Goal: Task Accomplishment & Management: Manage account settings

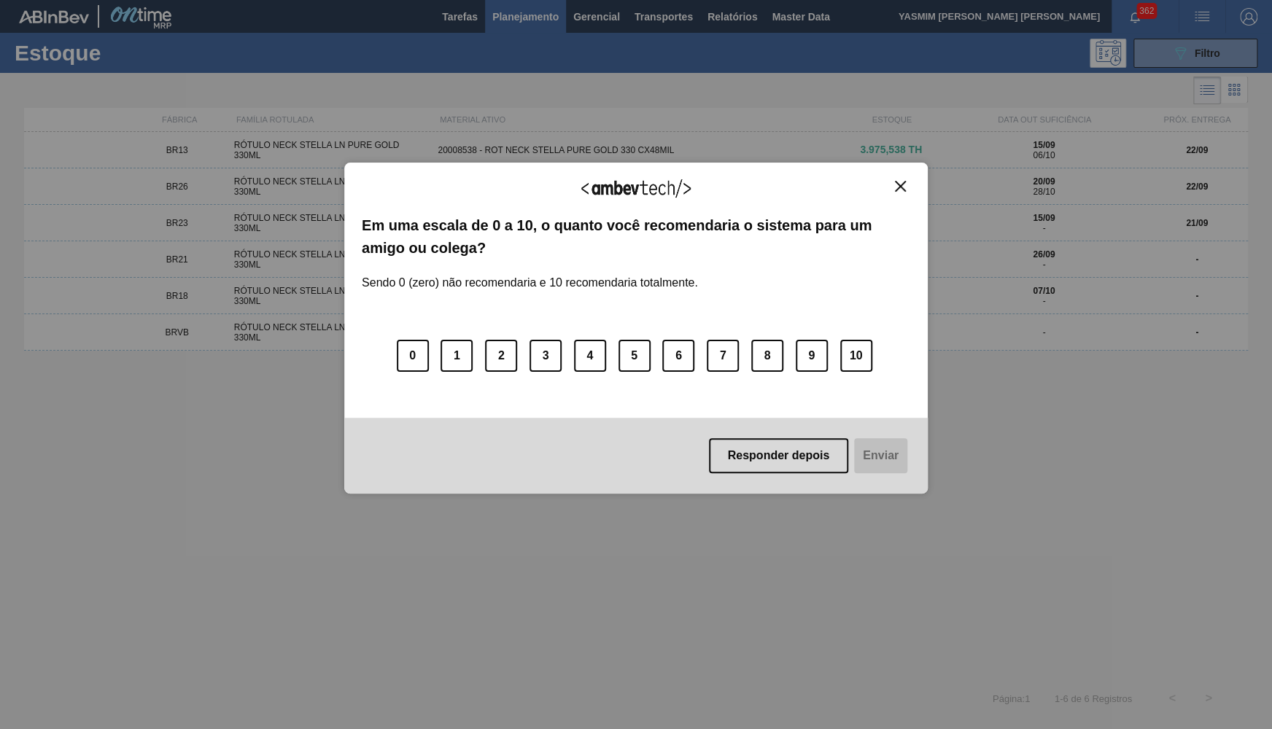
drag, startPoint x: 783, startPoint y: 449, endPoint x: 1271, endPoint y: 98, distance: 601.6
click at [783, 450] on button "Responder depois" at bounding box center [779, 455] width 140 height 35
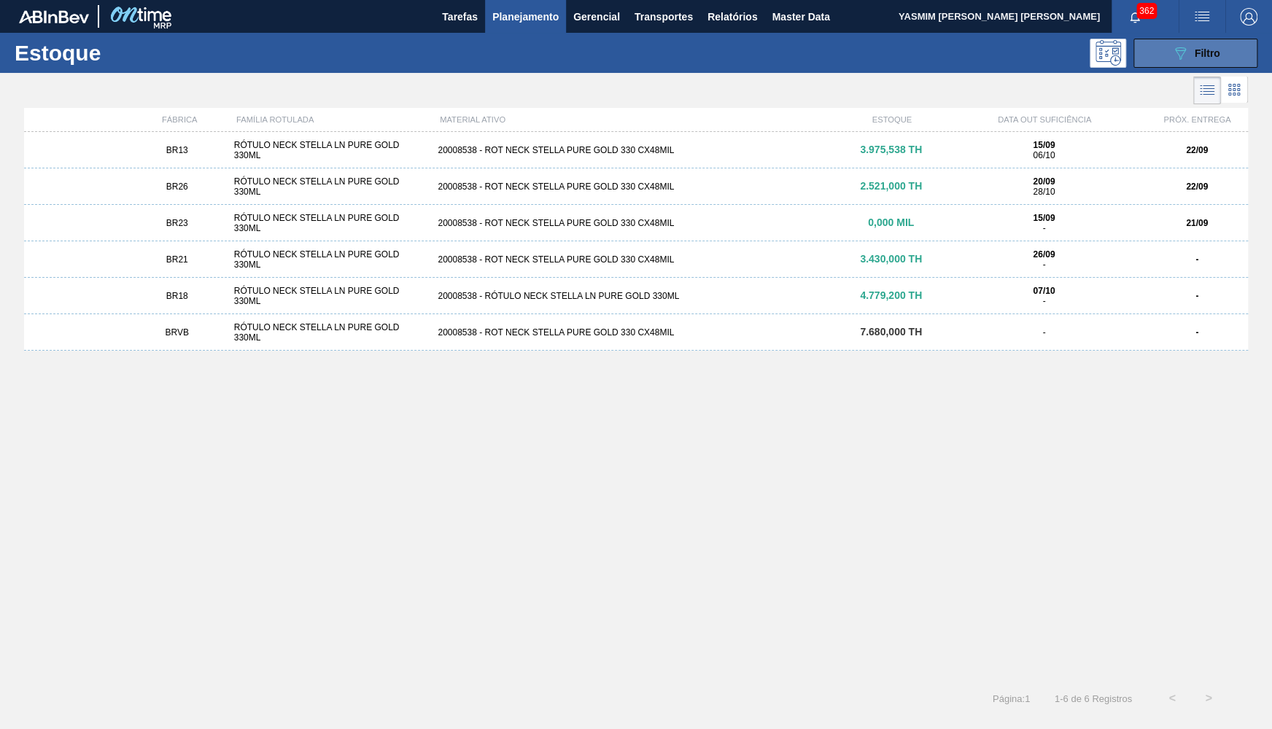
click at [1190, 53] on div "089F7B8B-B2A5-4AFE-B5C0-19BA573D28AC Filtro" at bounding box center [1195, 53] width 49 height 18
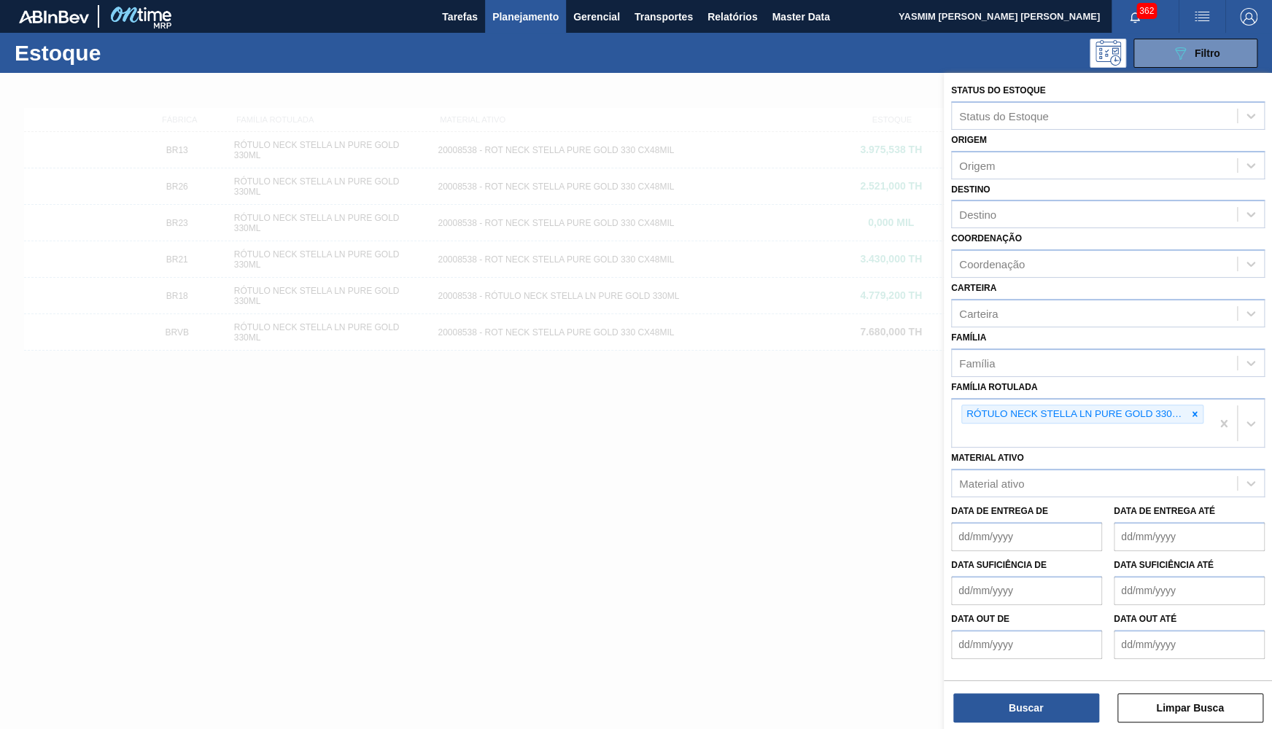
click at [1195, 384] on div "Família Rotulada RÓTULO NECK STELLA LN PURE GOLD 330ML" at bounding box center [1108, 412] width 314 height 71
click at [1201, 406] on div at bounding box center [1195, 415] width 16 height 18
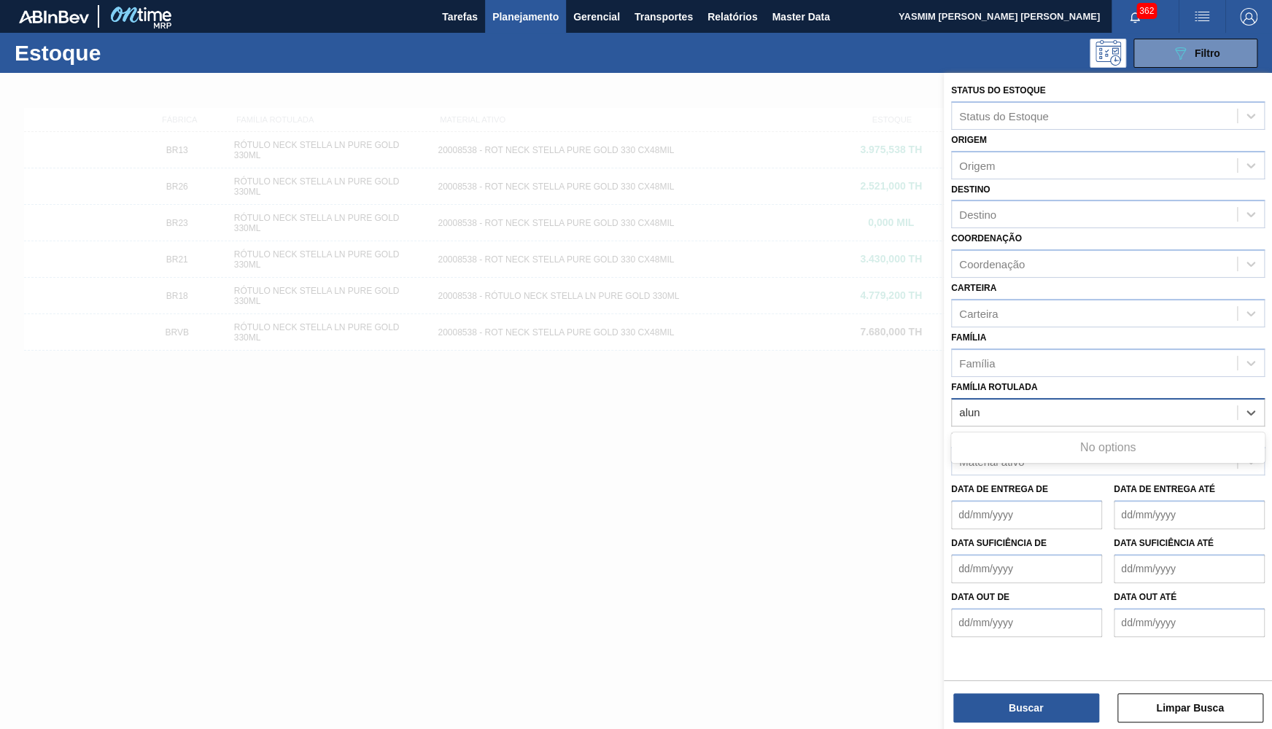
type Rotulada "alun"
click at [1053, 452] on div "Material ativo" at bounding box center [1094, 462] width 285 height 21
type ativo "allbu"
click at [1007, 406] on div "Família Rotulada" at bounding box center [1000, 412] width 82 height 12
type Rotulada "allu"
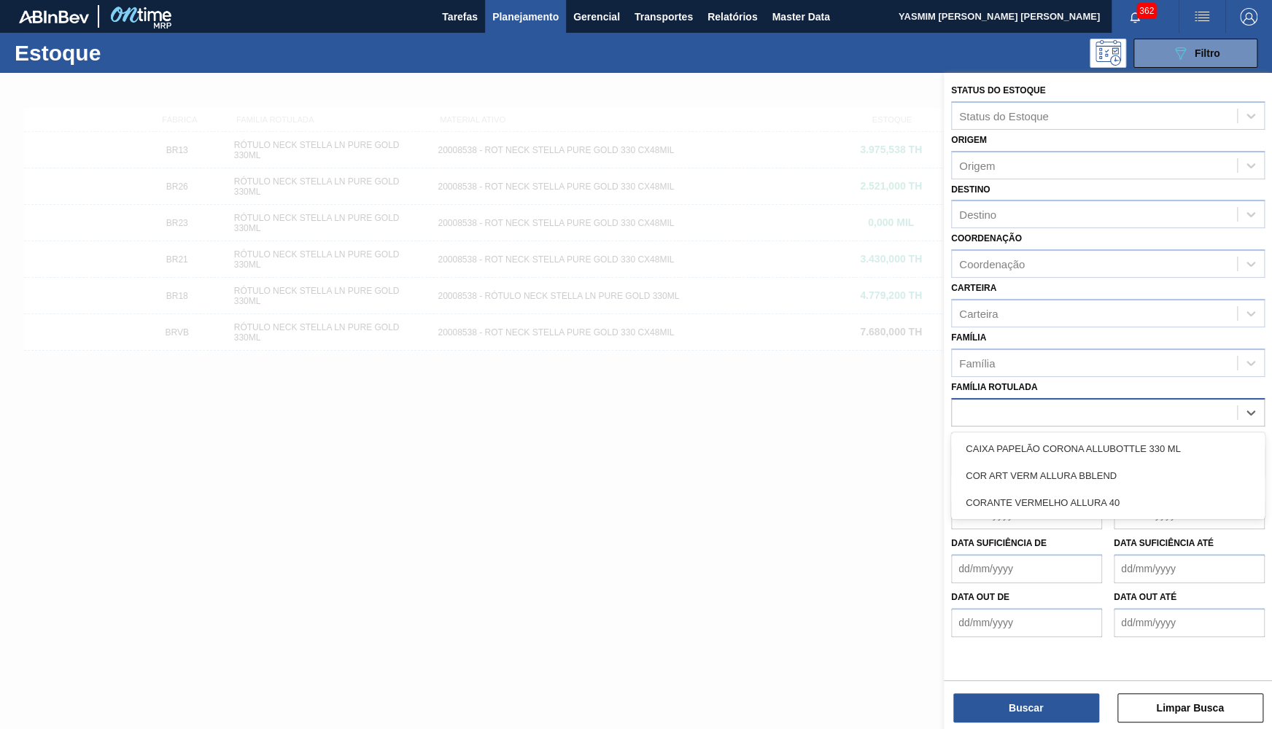
click at [1249, 9] on img "button" at bounding box center [1249, 17] width 18 height 18
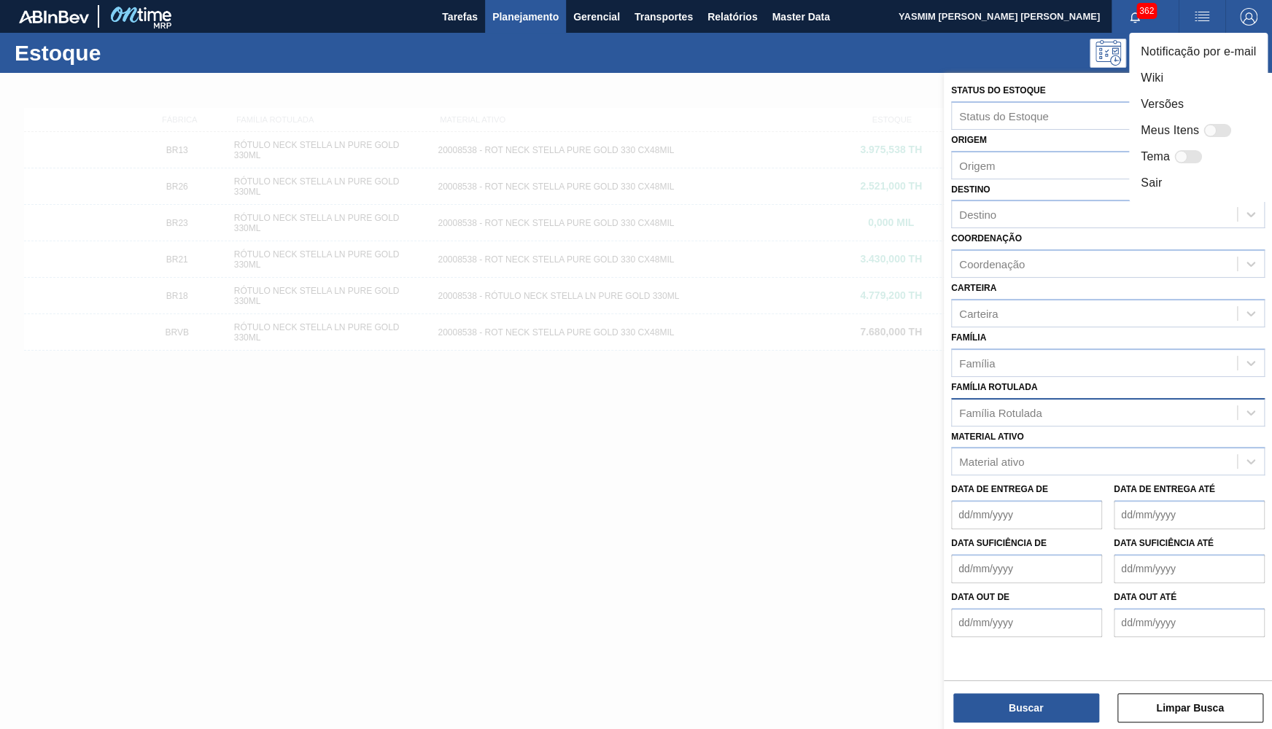
click at [1074, 393] on div at bounding box center [636, 364] width 1272 height 729
click at [1031, 382] on label "Família Rotulada" at bounding box center [994, 387] width 86 height 10
click at [961, 406] on Rotulada "Família Rotulada" at bounding box center [959, 412] width 1 height 12
click at [1034, 406] on div "Família Rotulada" at bounding box center [1000, 412] width 82 height 12
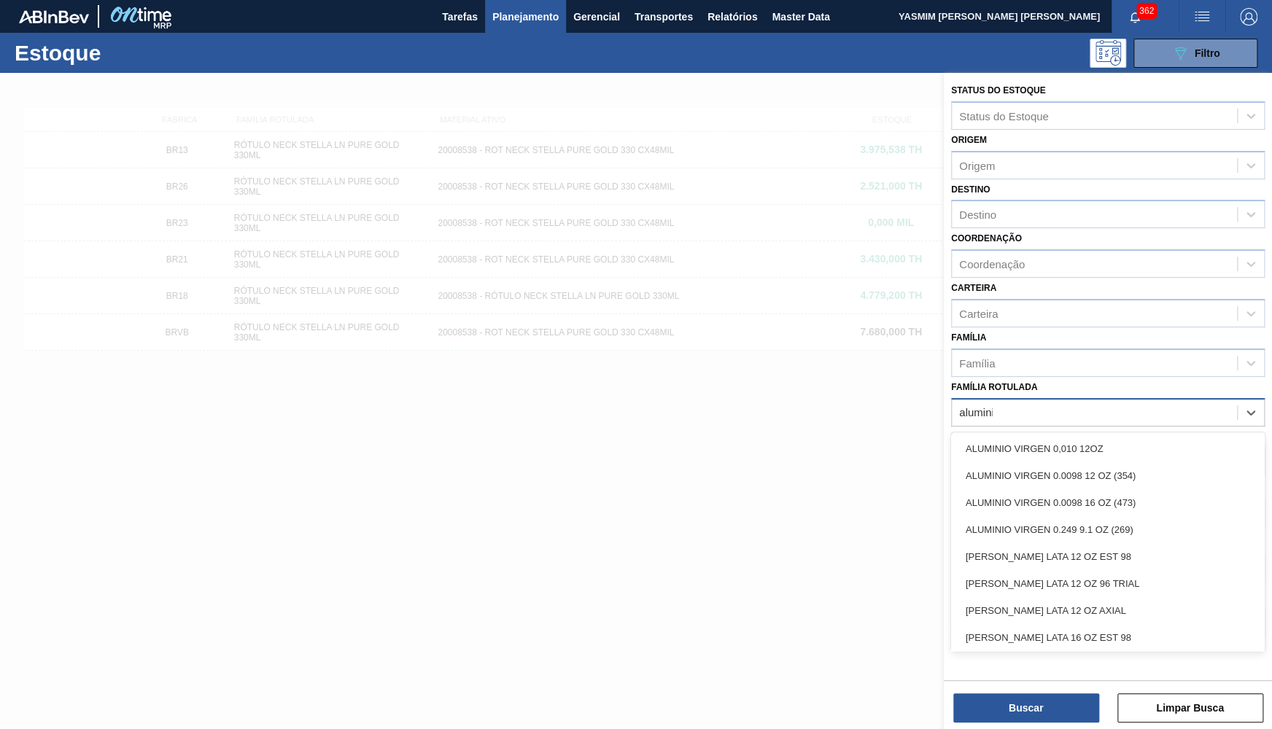
type Rotulada "aluminio"
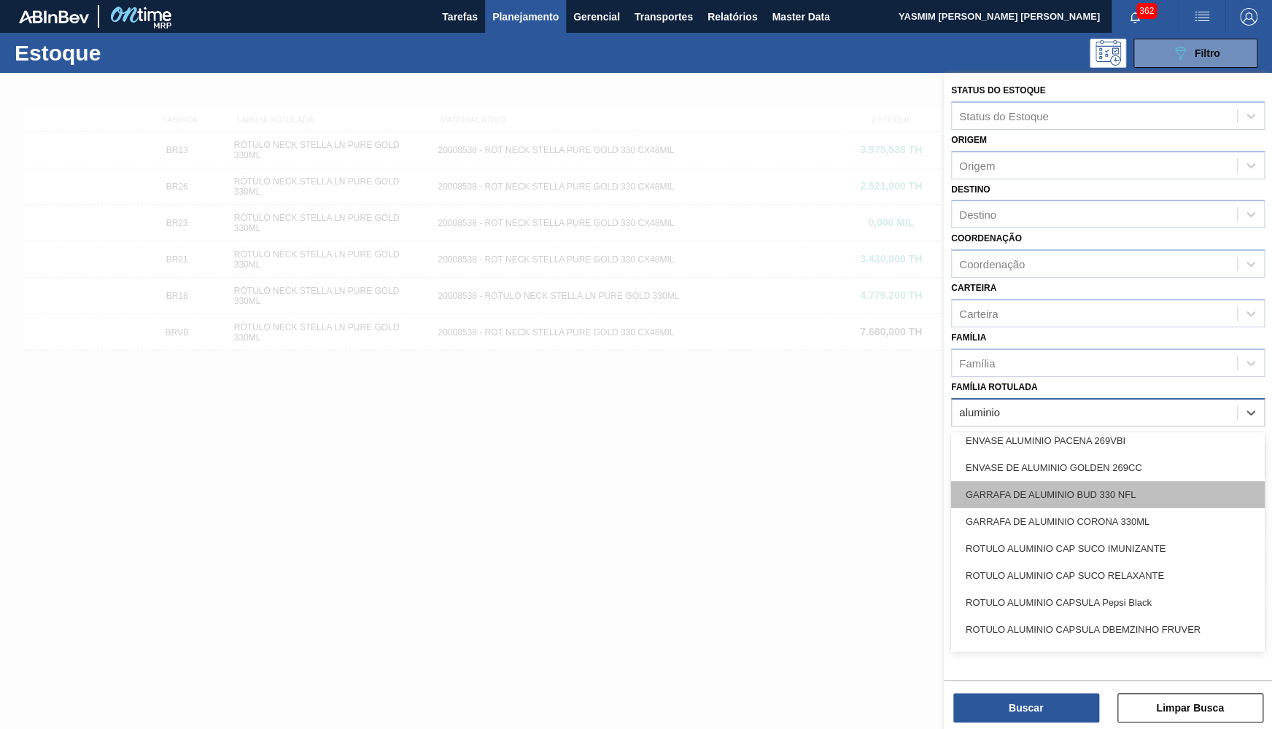
scroll to position [301, 0]
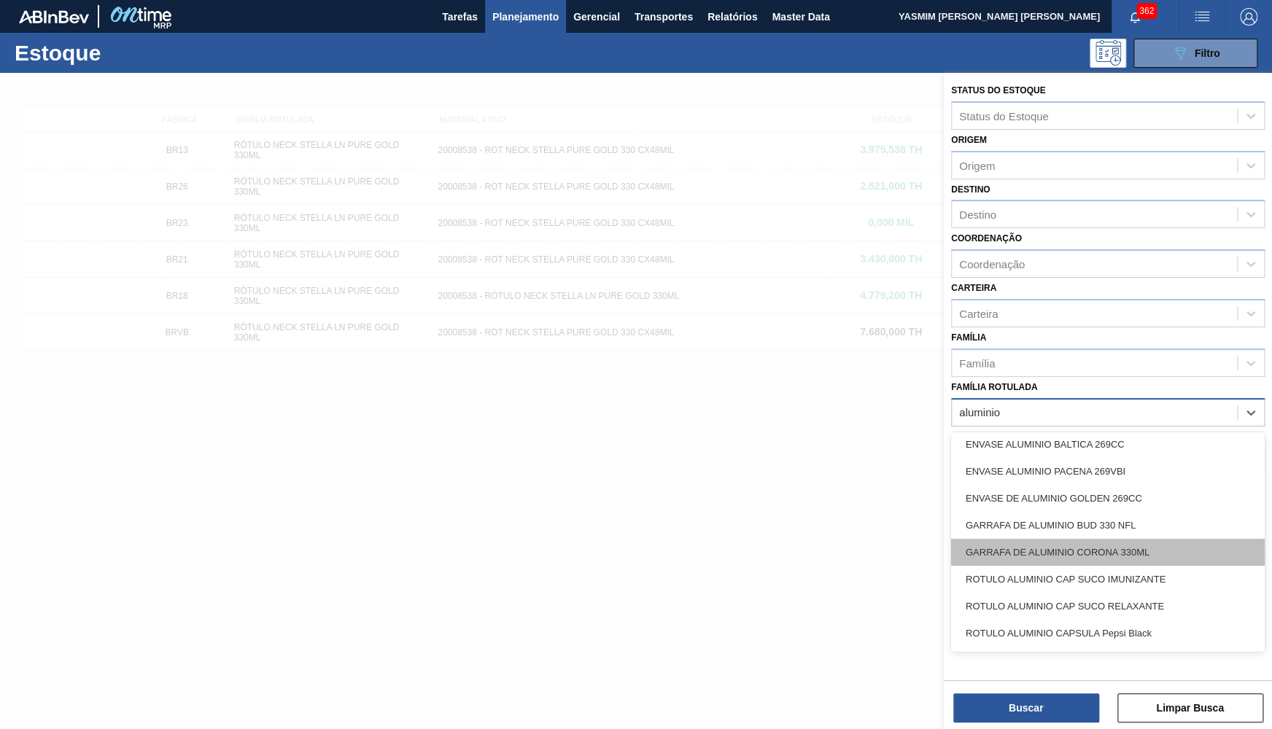
click at [1052, 539] on div "GARRAFA DE ALUMINIO CORONA 330ML" at bounding box center [1108, 552] width 314 height 27
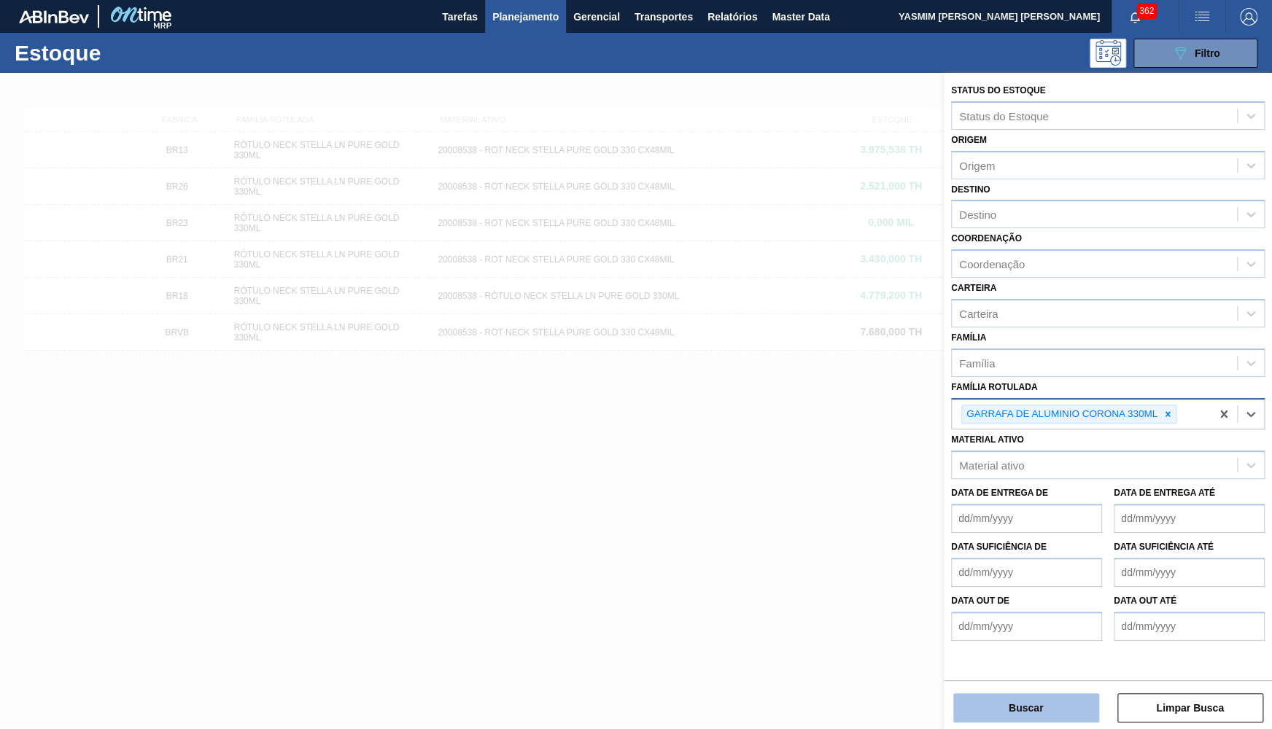
click at [1033, 702] on button "Buscar" at bounding box center [1026, 708] width 146 height 29
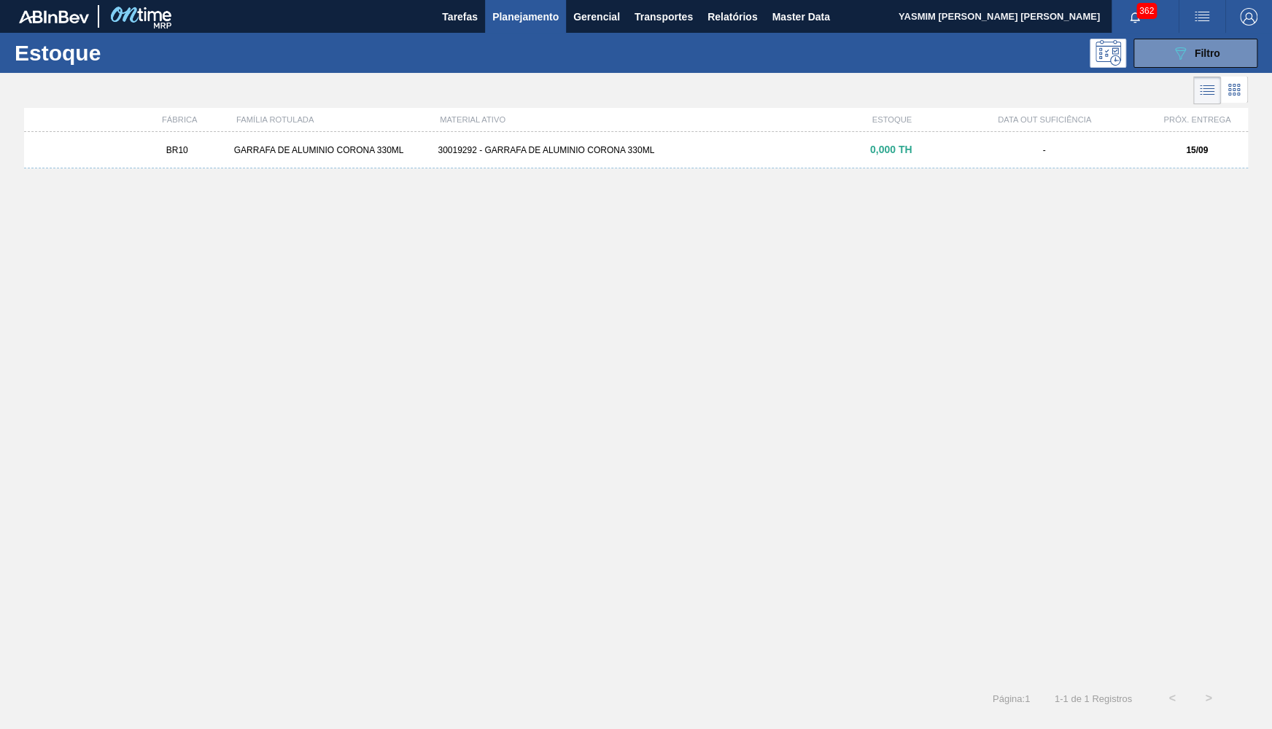
click at [599, 149] on div "30019292 - GARRAFA DE ALUMINIO CORONA 330ML" at bounding box center [636, 150] width 408 height 10
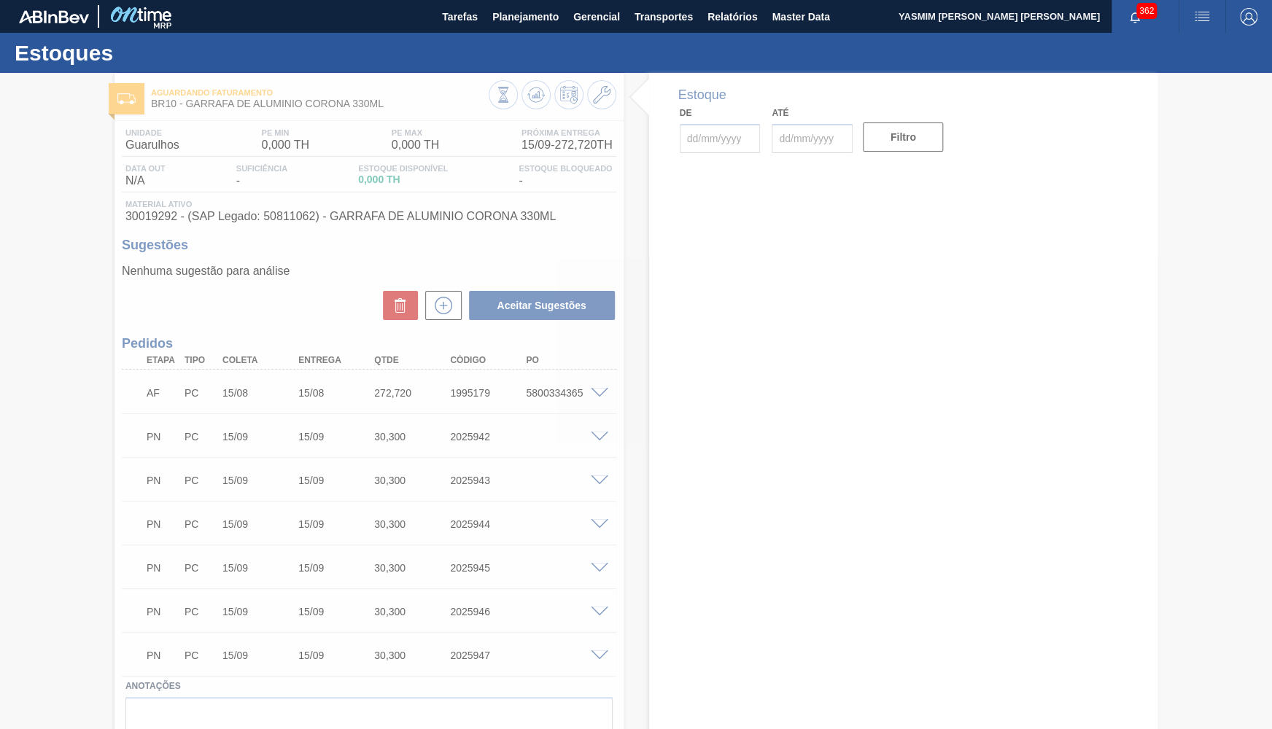
type input "[DATE]"
type input "29/09/2025"
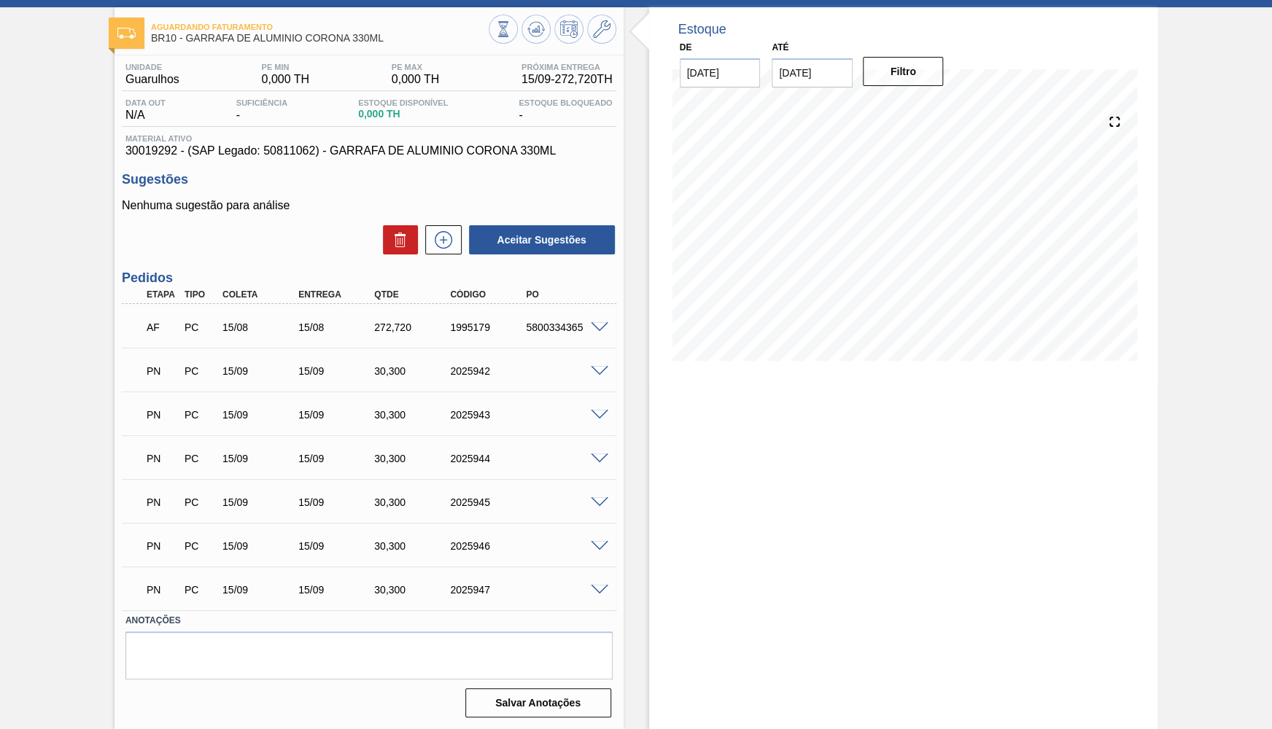
scroll to position [66, 0]
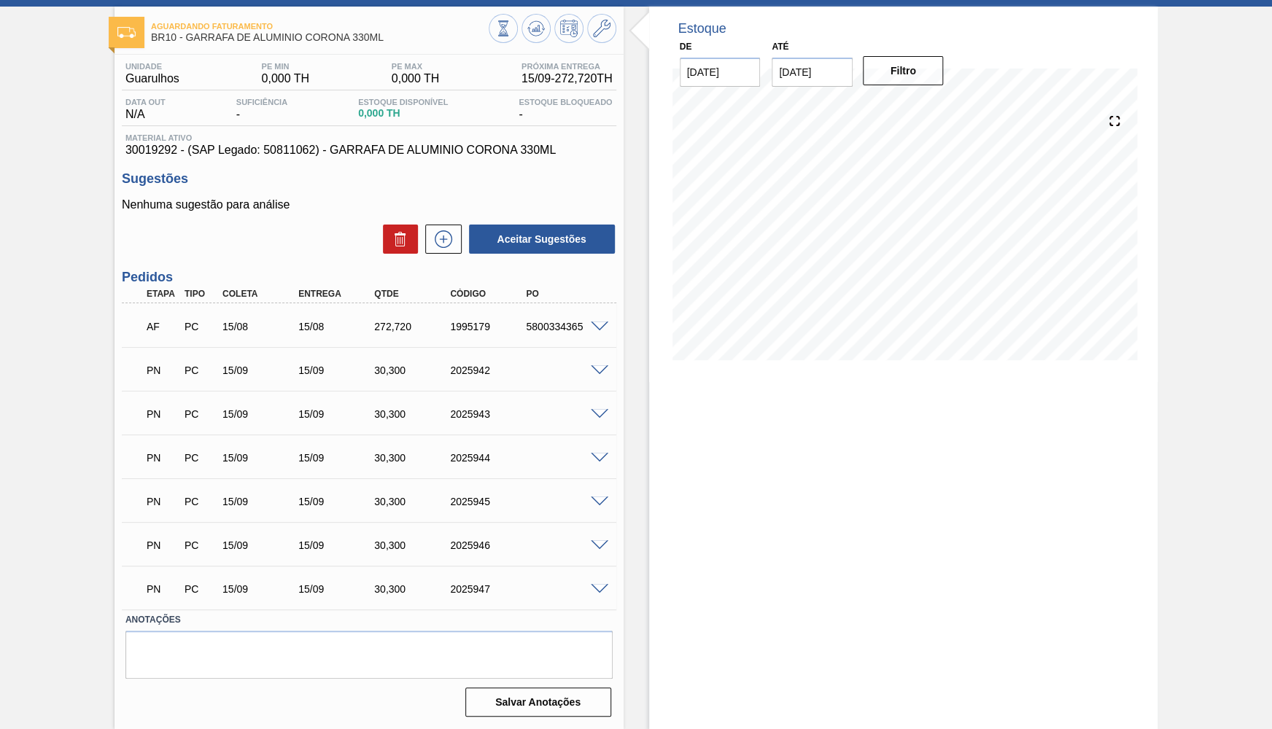
click at [594, 359] on div "PN PC 15/09 15/09 30,300 2025942" at bounding box center [369, 369] width 495 height 36
click at [602, 367] on span at bounding box center [600, 370] width 18 height 11
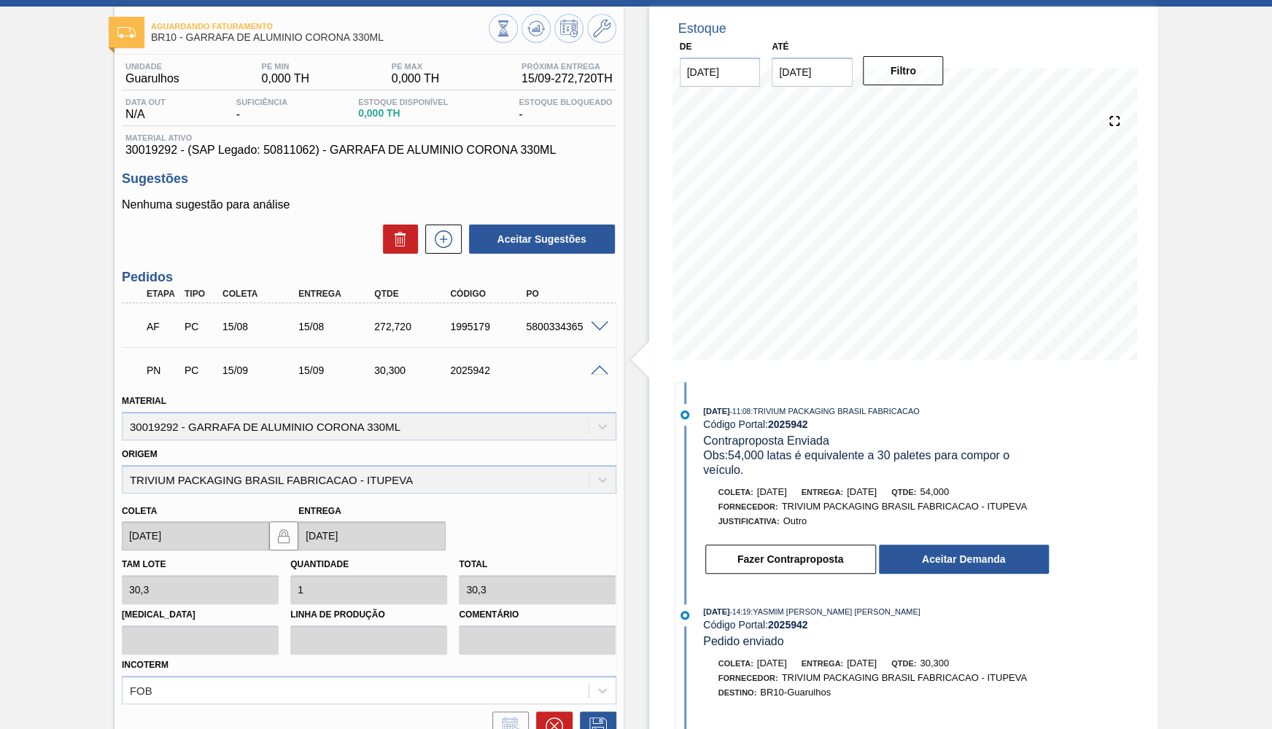
click at [590, 383] on div "PN PC 15/09 15/09 30,300 2025942" at bounding box center [365, 369] width 456 height 29
click at [597, 365] on span at bounding box center [600, 370] width 18 height 11
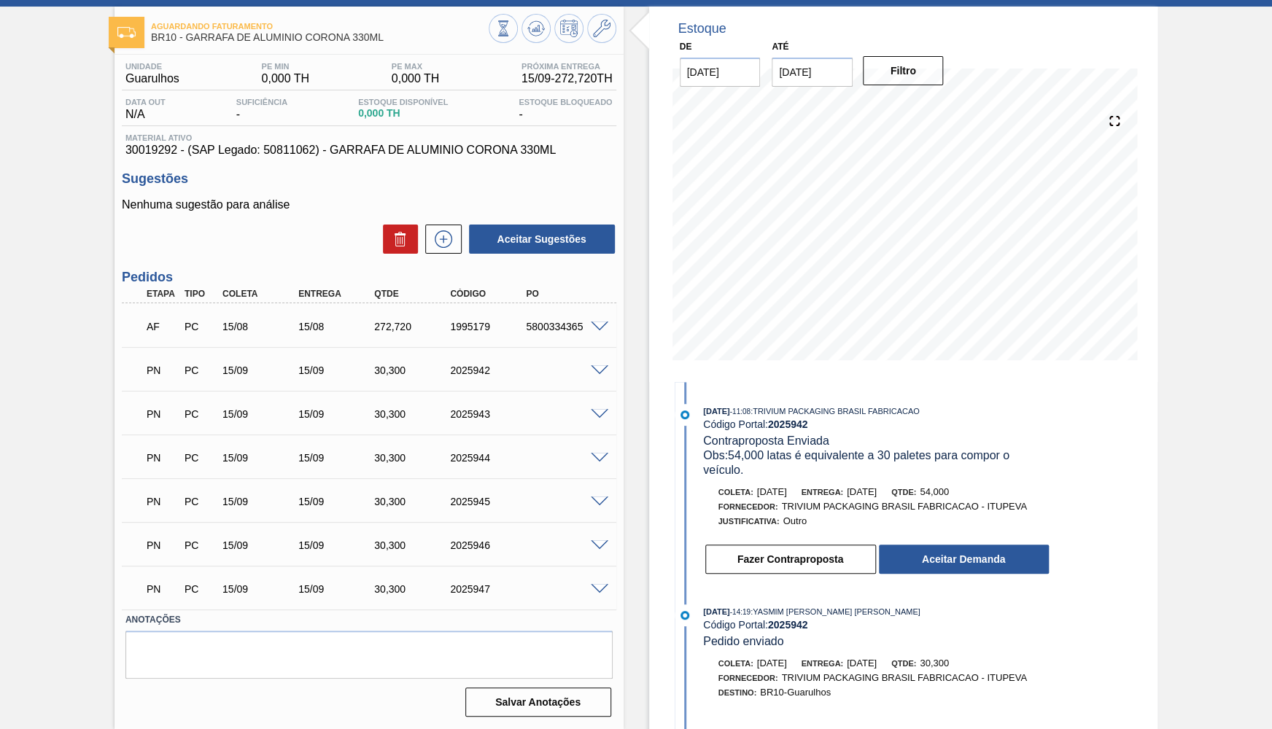
click at [601, 417] on span at bounding box center [600, 414] width 18 height 11
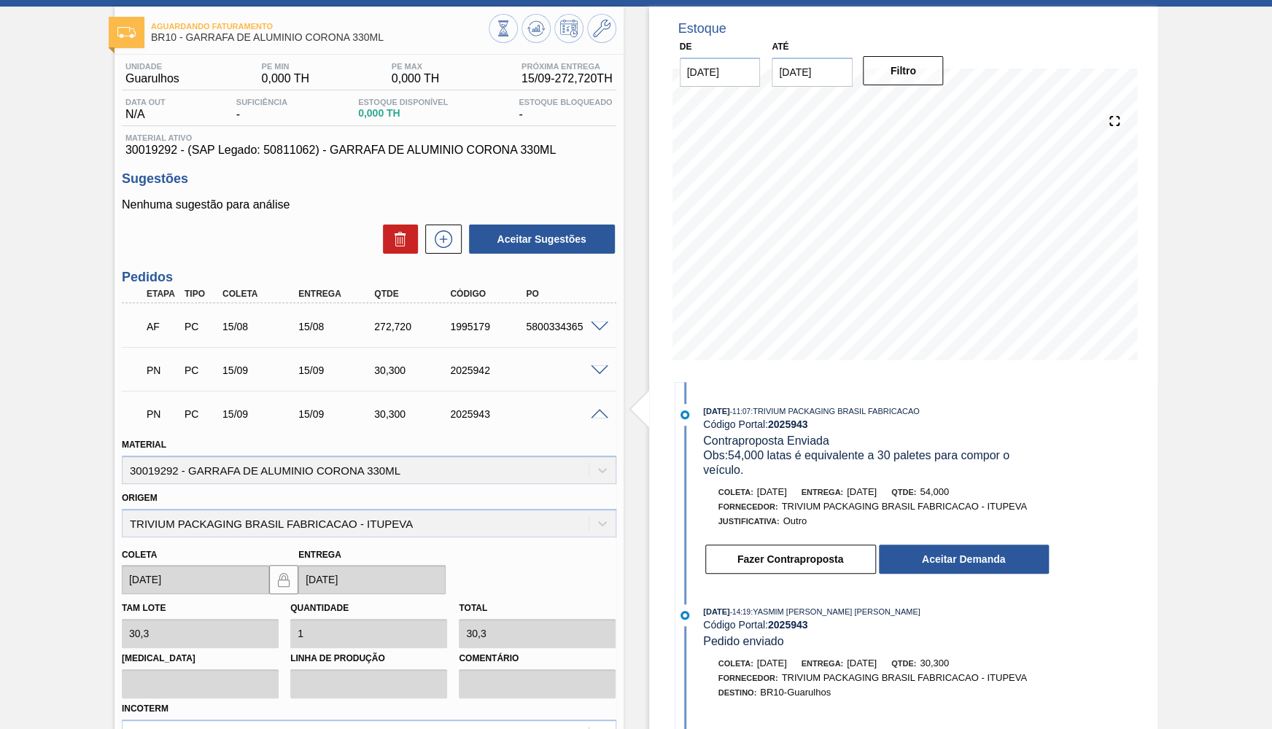
click at [597, 414] on span at bounding box center [600, 414] width 18 height 11
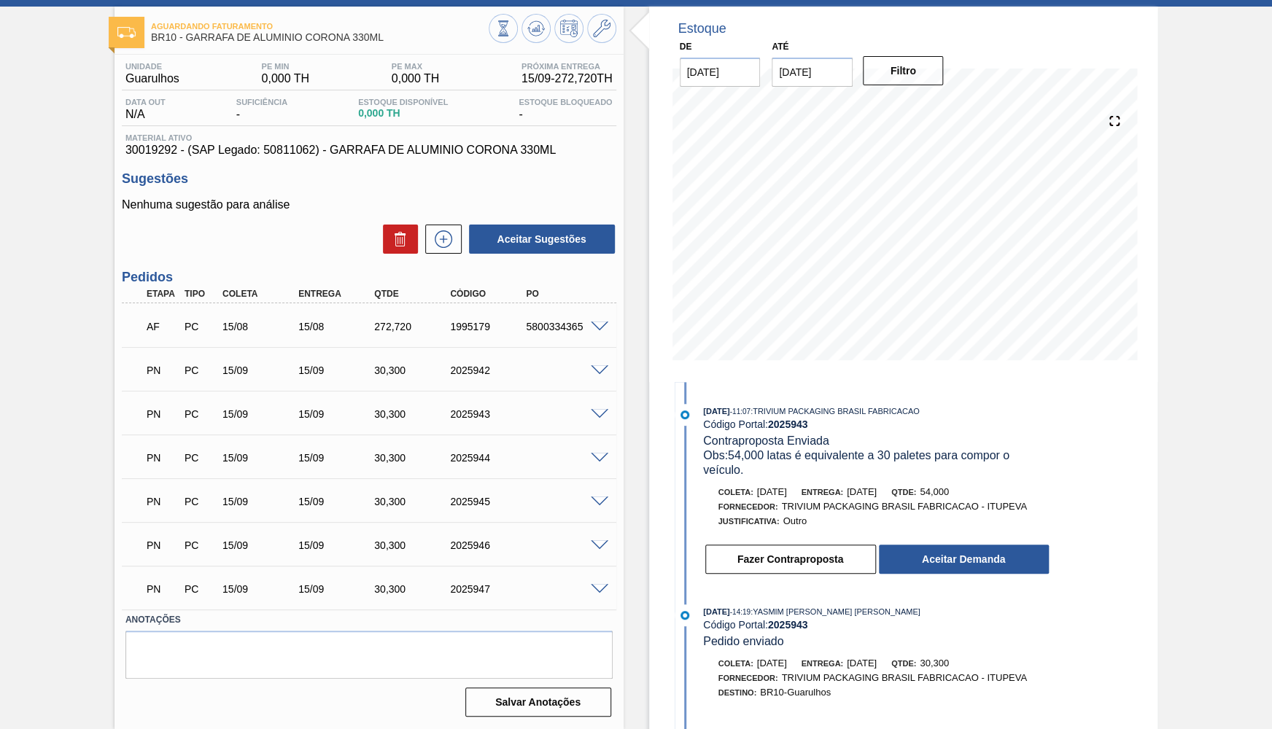
click at [916, 488] on span "Qtde:" at bounding box center [903, 492] width 25 height 9
click at [949, 490] on span "54,000" at bounding box center [934, 492] width 29 height 11
copy div "54"
drag, startPoint x: 417, startPoint y: 376, endPoint x: 371, endPoint y: 372, distance: 45.4
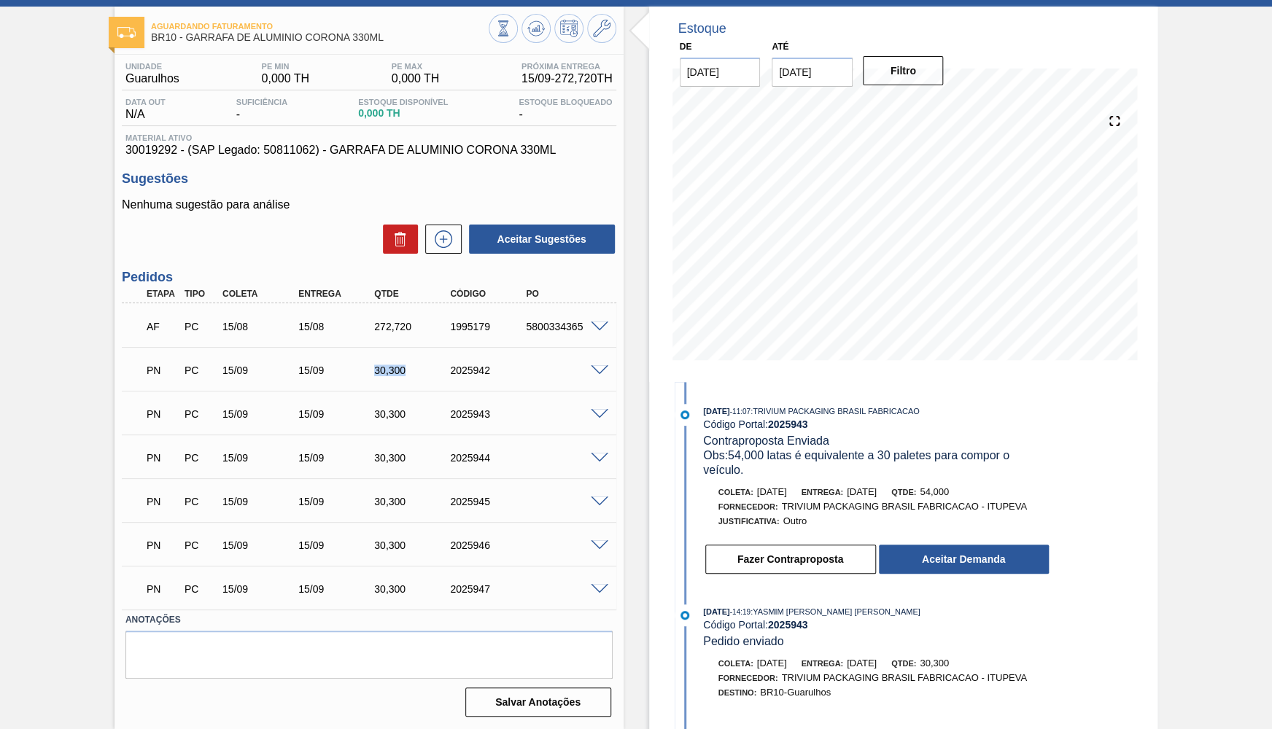
click at [371, 372] on div "30,300" at bounding box center [413, 371] width 85 height 12
copy div "30,300"
click at [1017, 545] on button "Aceitar Demanda" at bounding box center [964, 559] width 170 height 29
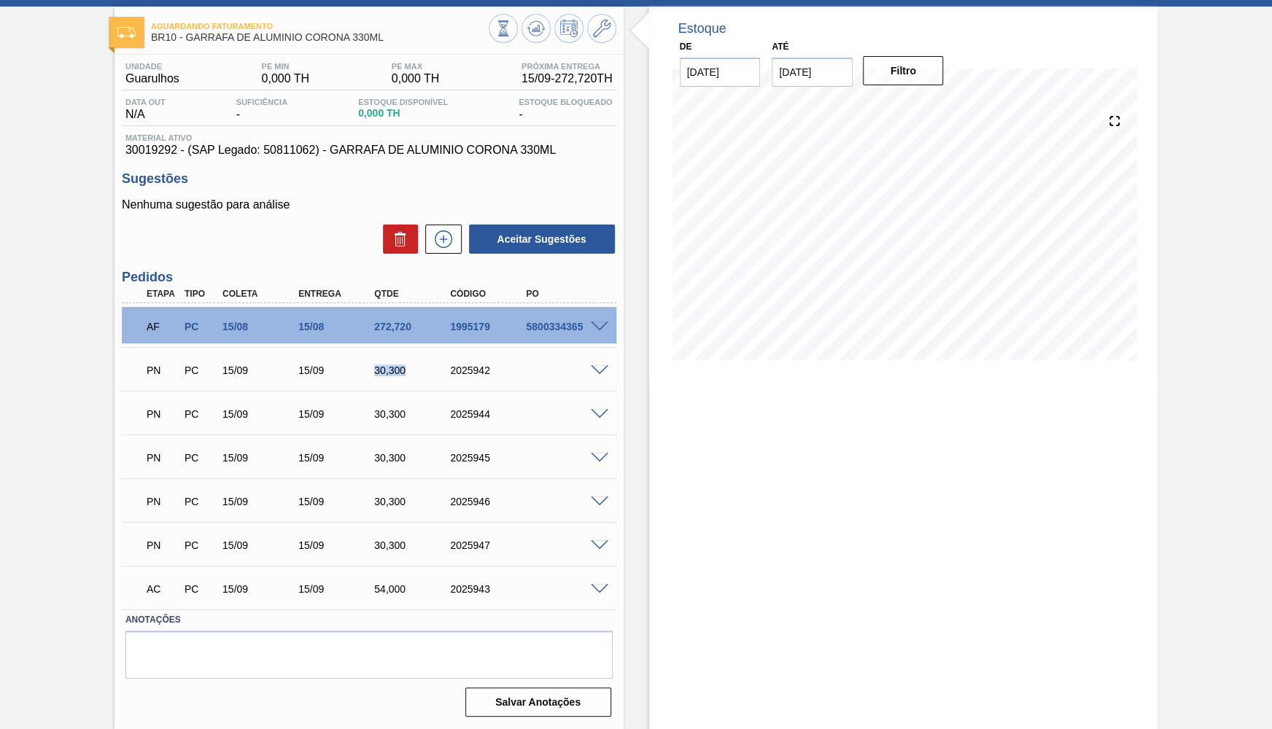
click at [603, 417] on span at bounding box center [600, 414] width 18 height 11
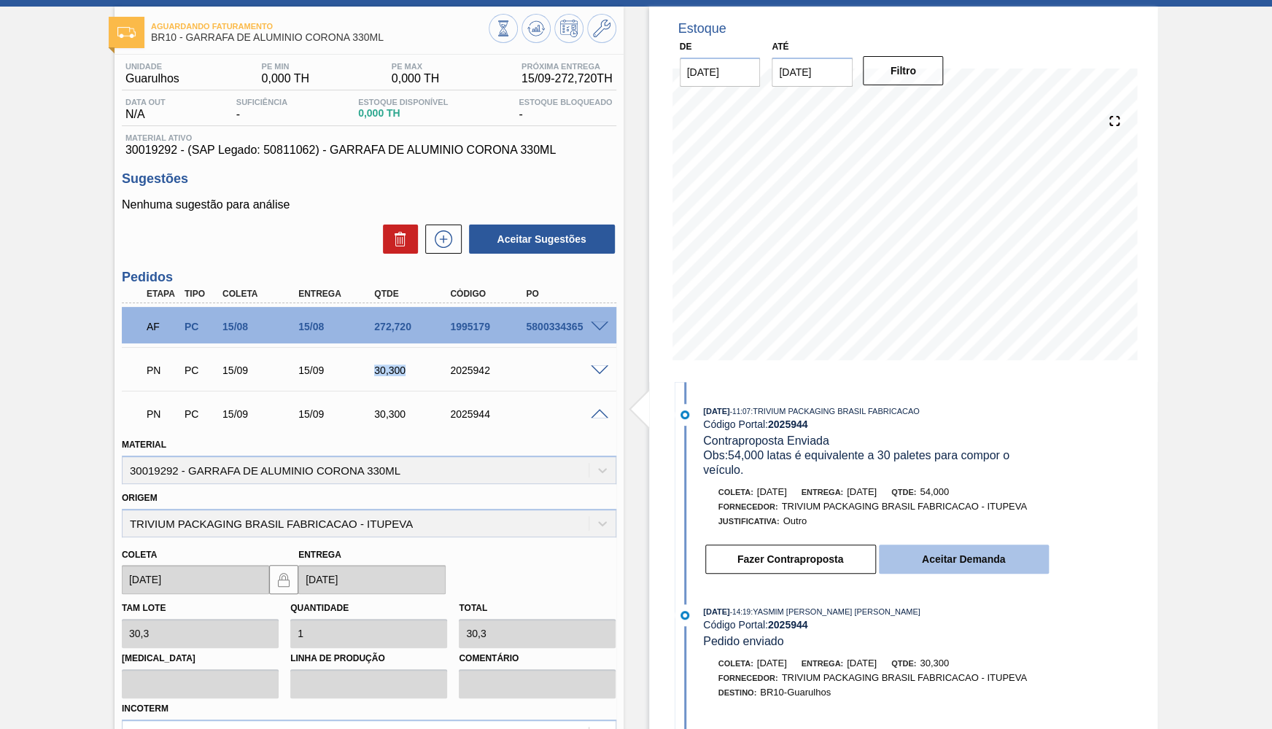
click at [922, 568] on button "Aceitar Demanda" at bounding box center [964, 559] width 170 height 29
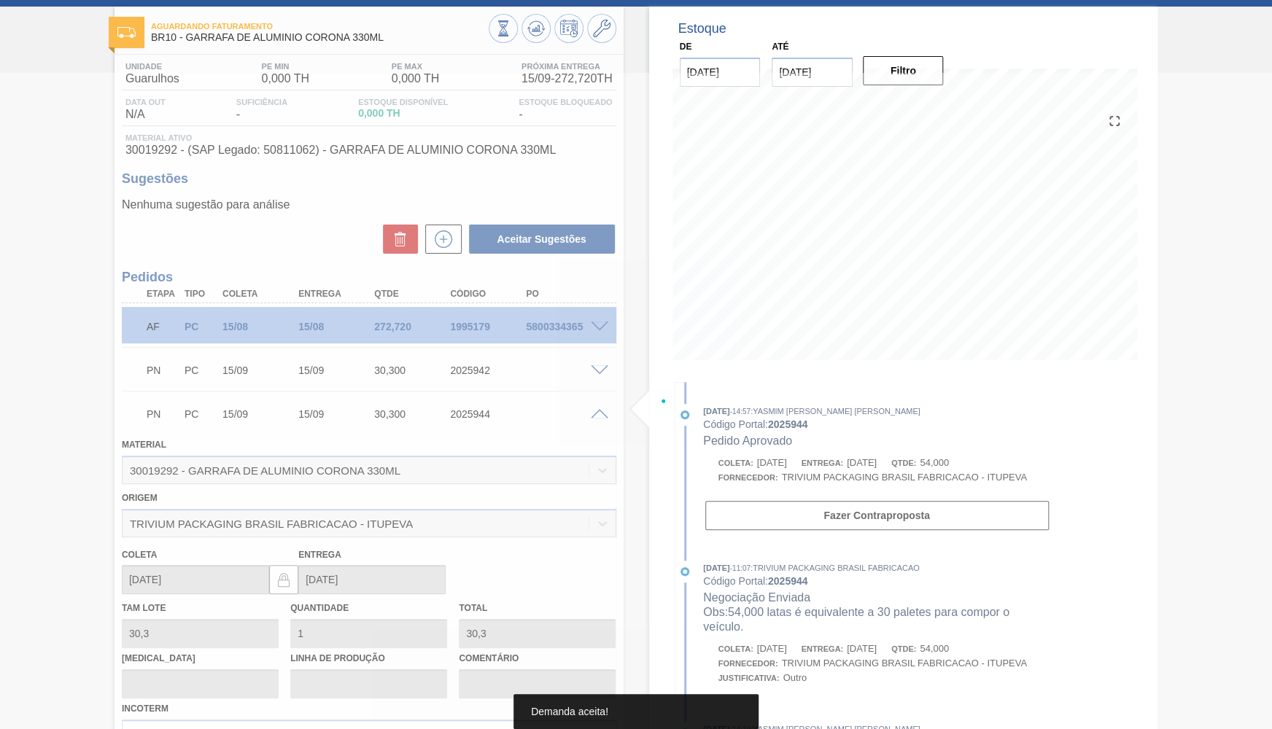
click at [597, 411] on div at bounding box center [636, 401] width 1272 height 656
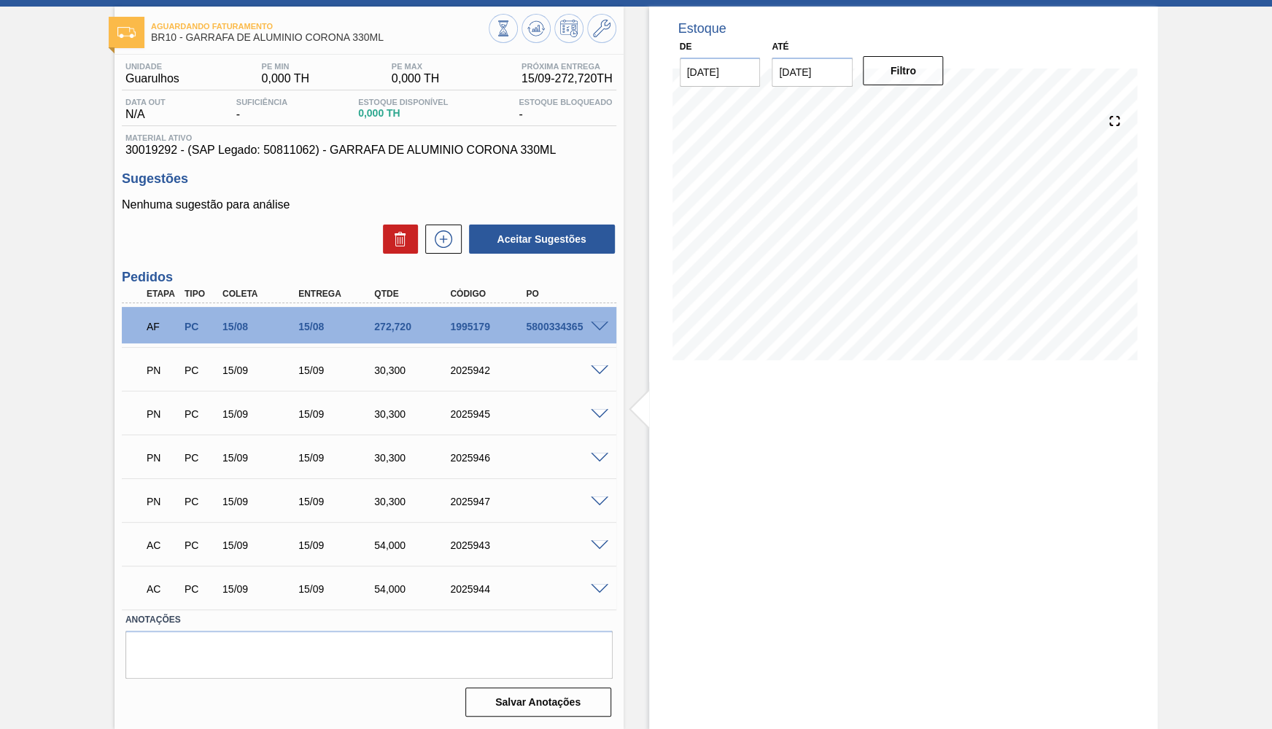
click at [591, 470] on div "PN PC 15/09 15/09 30,300 2025946" at bounding box center [365, 456] width 456 height 29
click at [600, 455] on span at bounding box center [600, 458] width 18 height 11
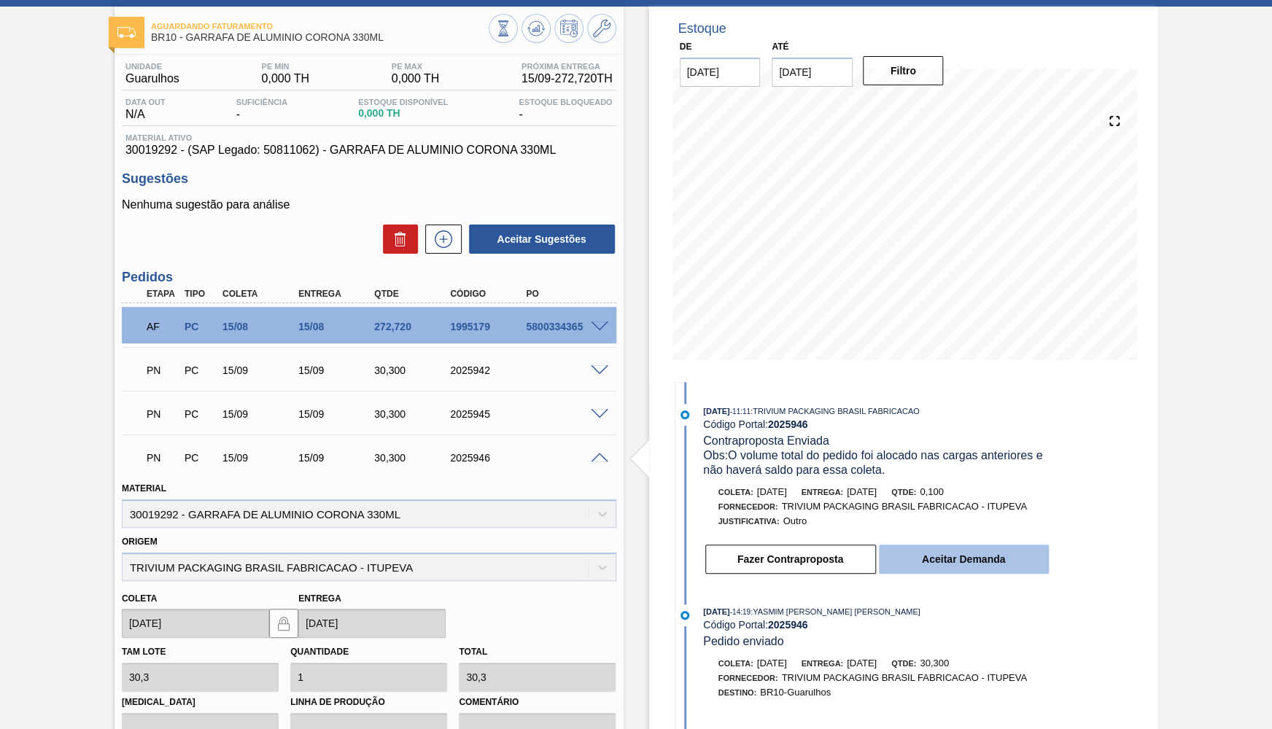
click at [984, 550] on button "Aceitar Demanda" at bounding box center [964, 559] width 170 height 29
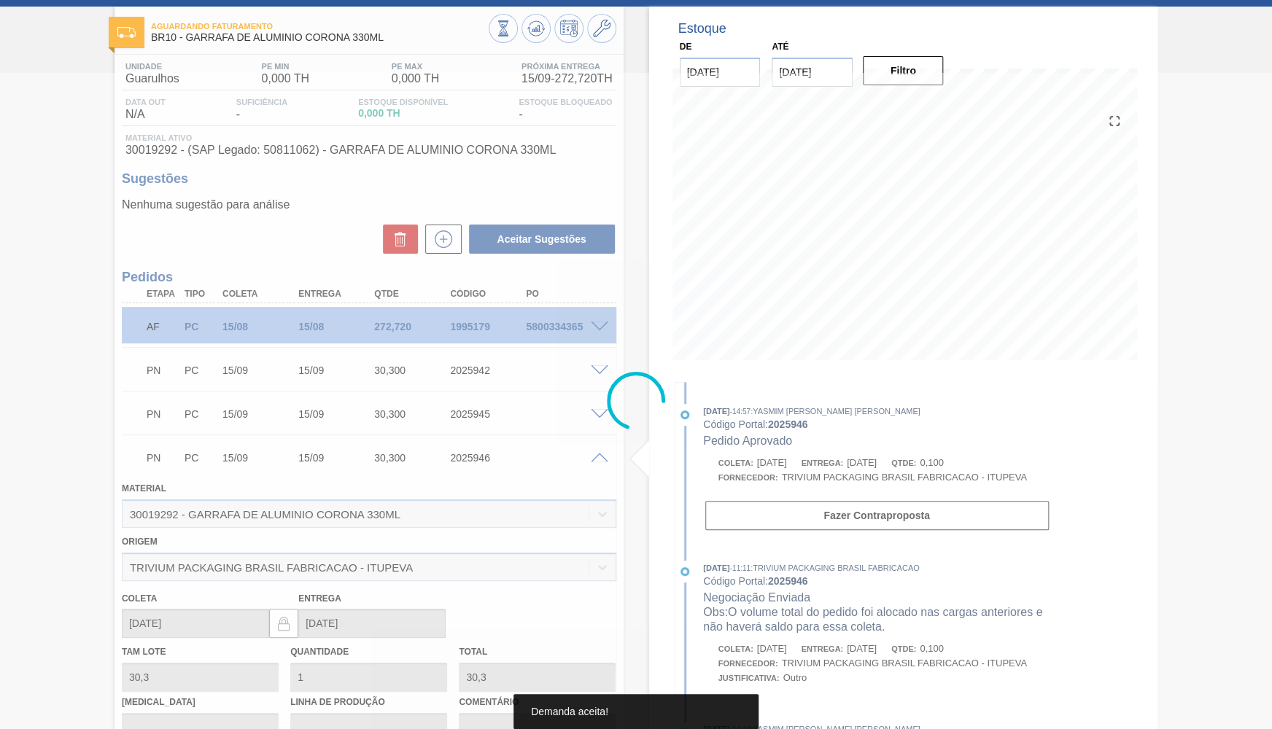
type input "0,003"
type input "0,1"
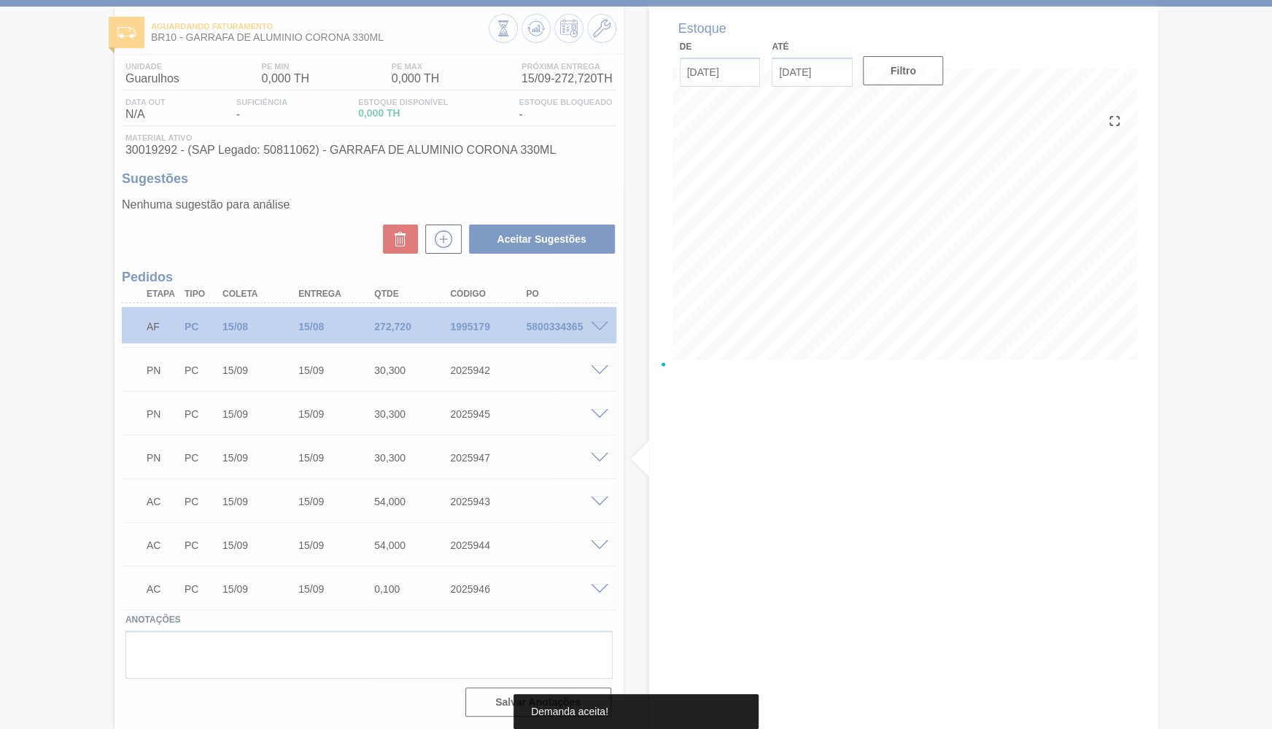
click at [604, 456] on div at bounding box center [636, 364] width 1272 height 729
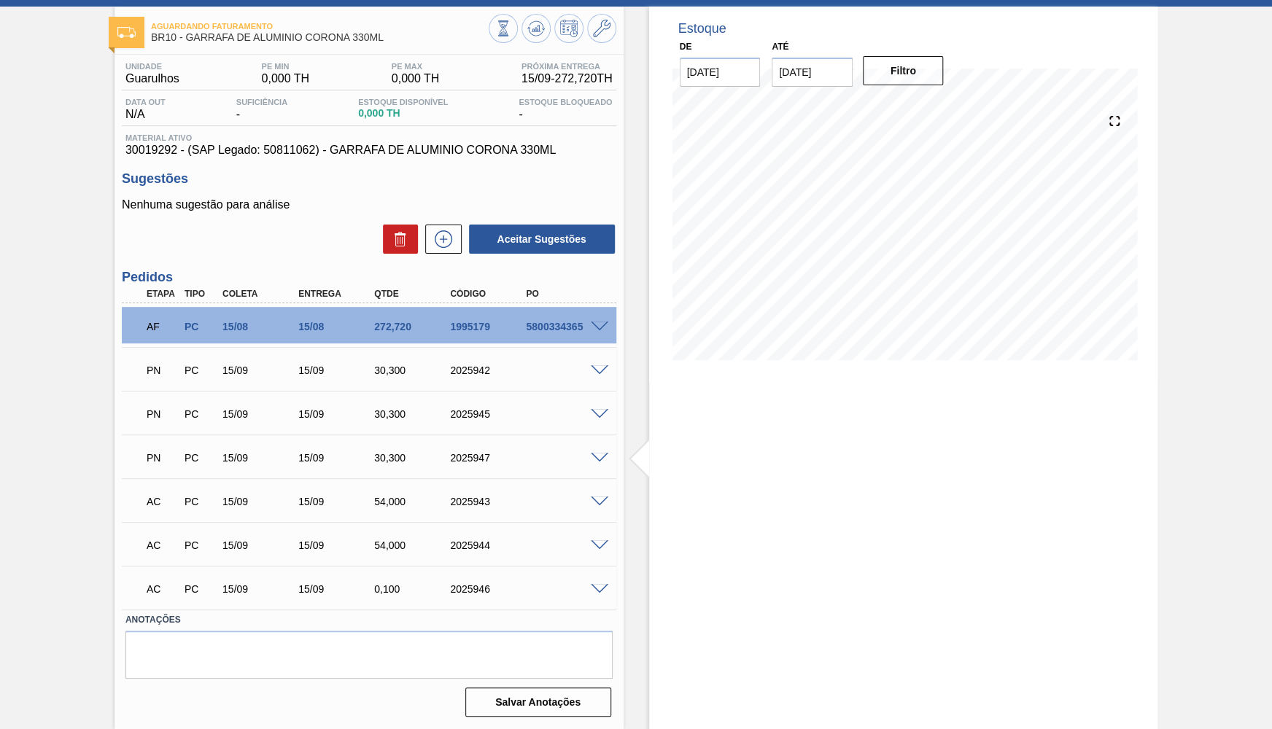
click at [591, 498] on span at bounding box center [600, 502] width 18 height 11
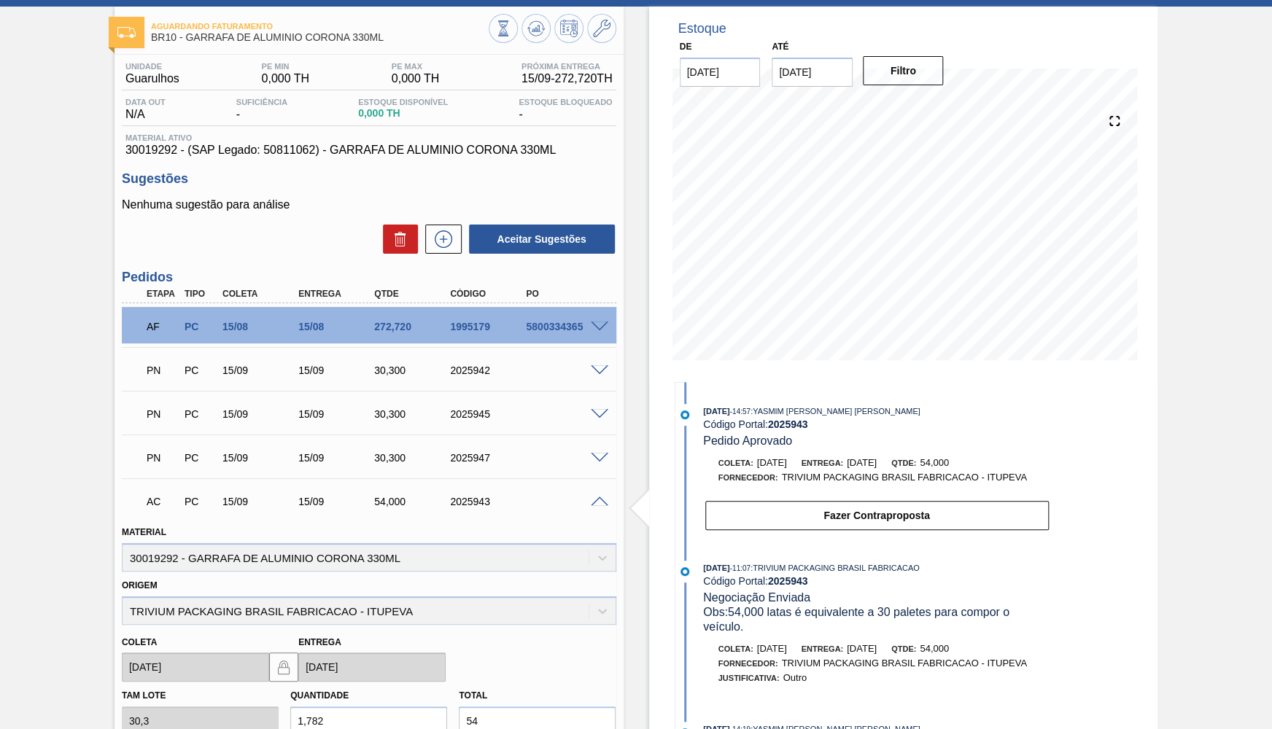
click at [599, 505] on span at bounding box center [600, 502] width 18 height 11
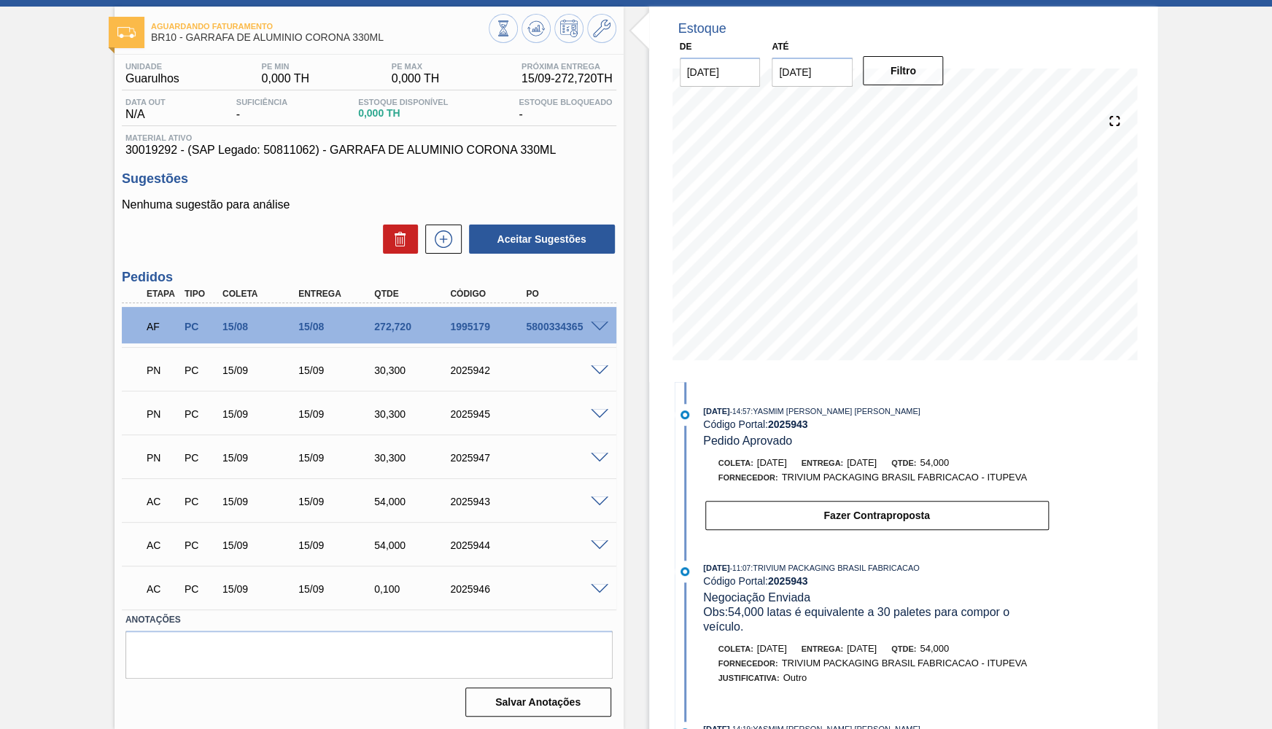
click at [597, 462] on span at bounding box center [600, 458] width 18 height 11
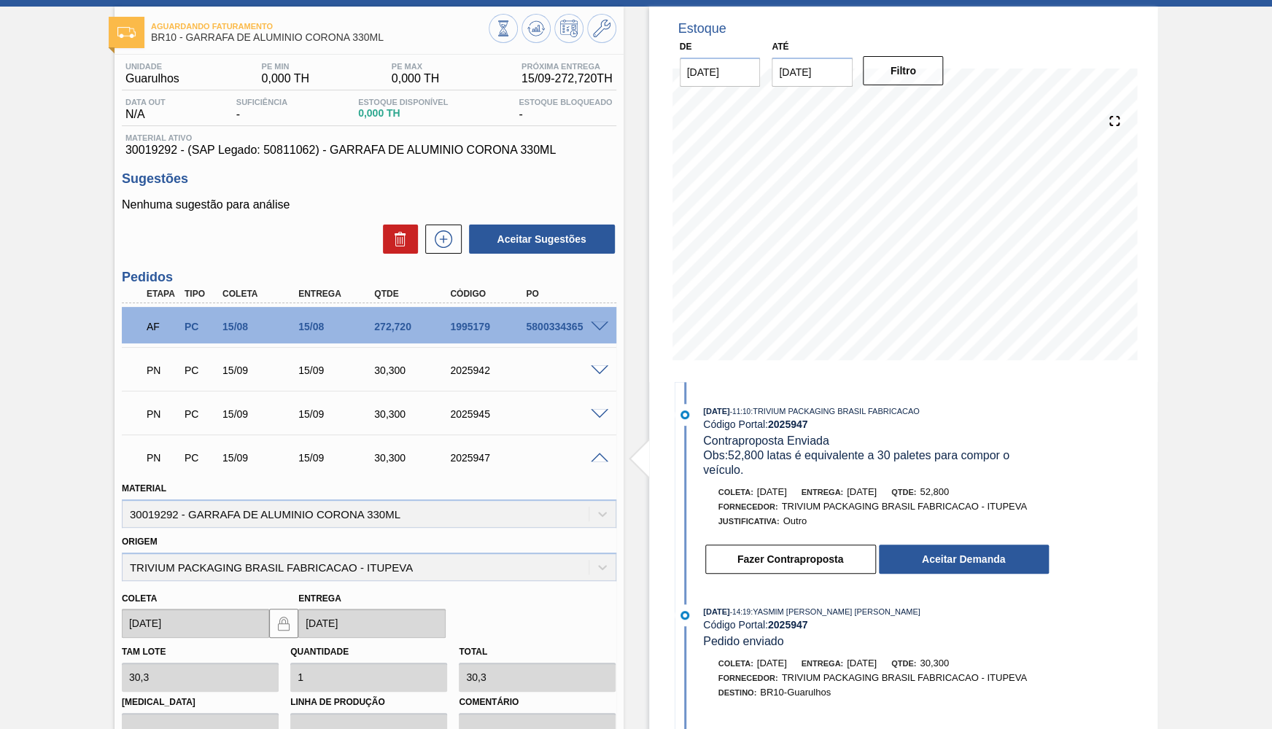
click at [597, 459] on span at bounding box center [600, 458] width 18 height 11
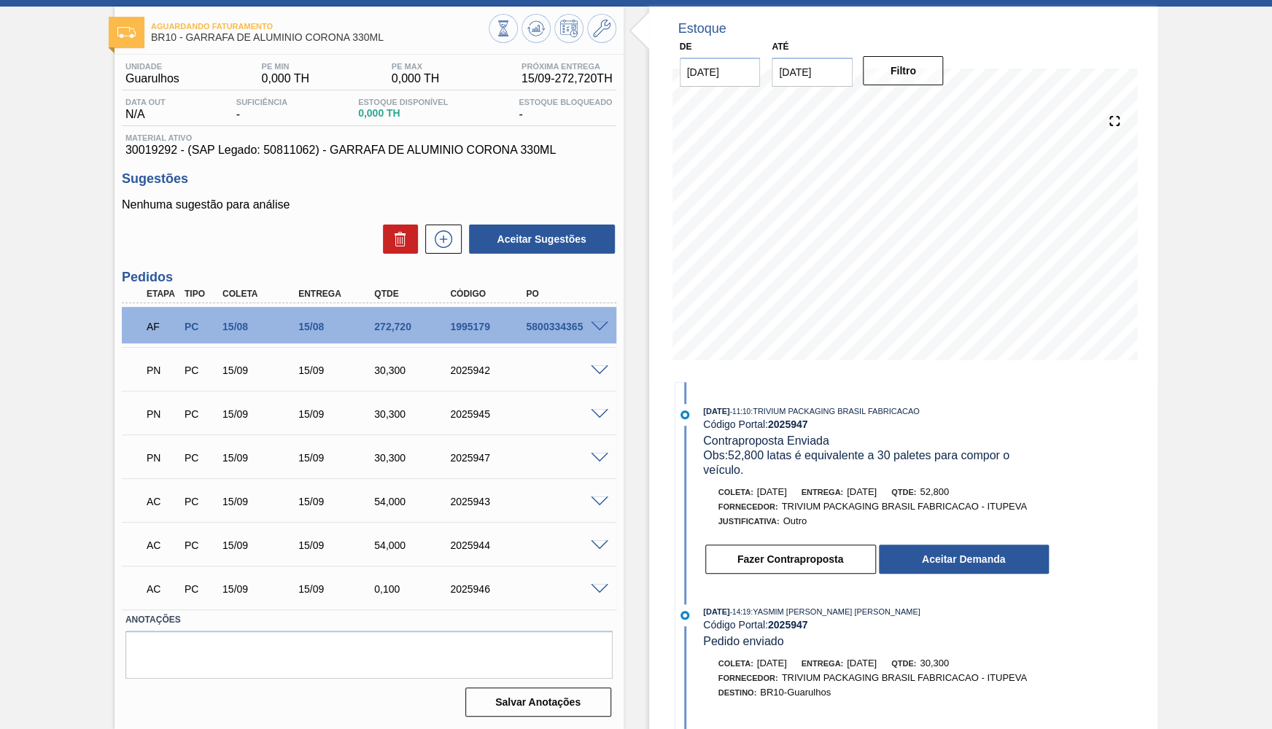
click at [597, 459] on span at bounding box center [600, 458] width 18 height 11
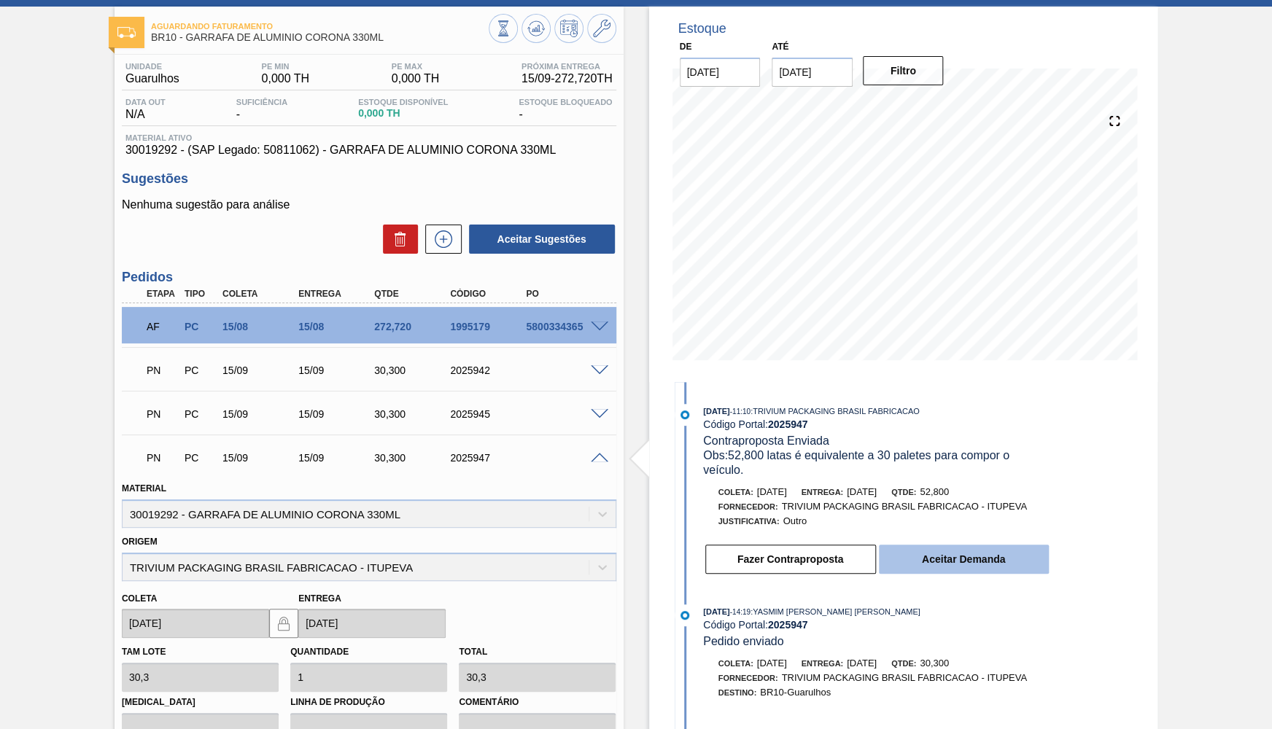
click at [895, 549] on button "Aceitar Demanda" at bounding box center [964, 559] width 170 height 29
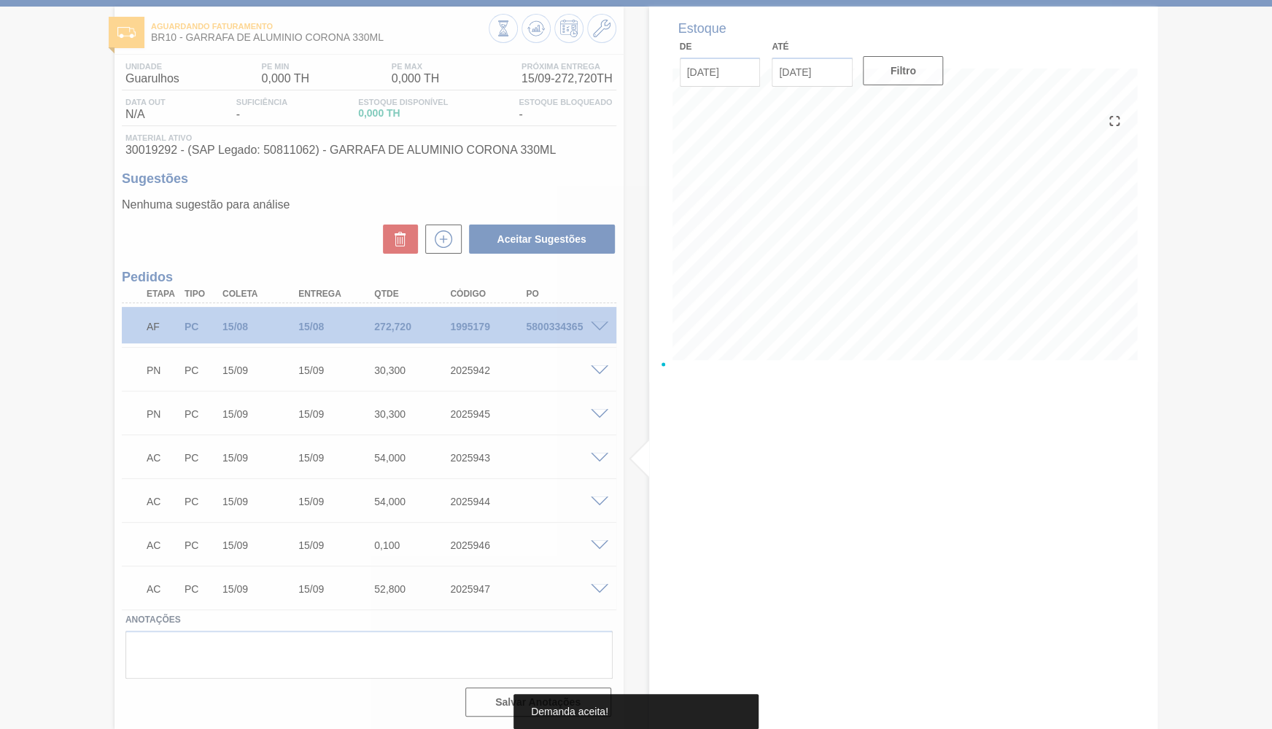
click at [597, 419] on div "PN PC 15/09 15/09 30,300 2025945" at bounding box center [369, 413] width 495 height 36
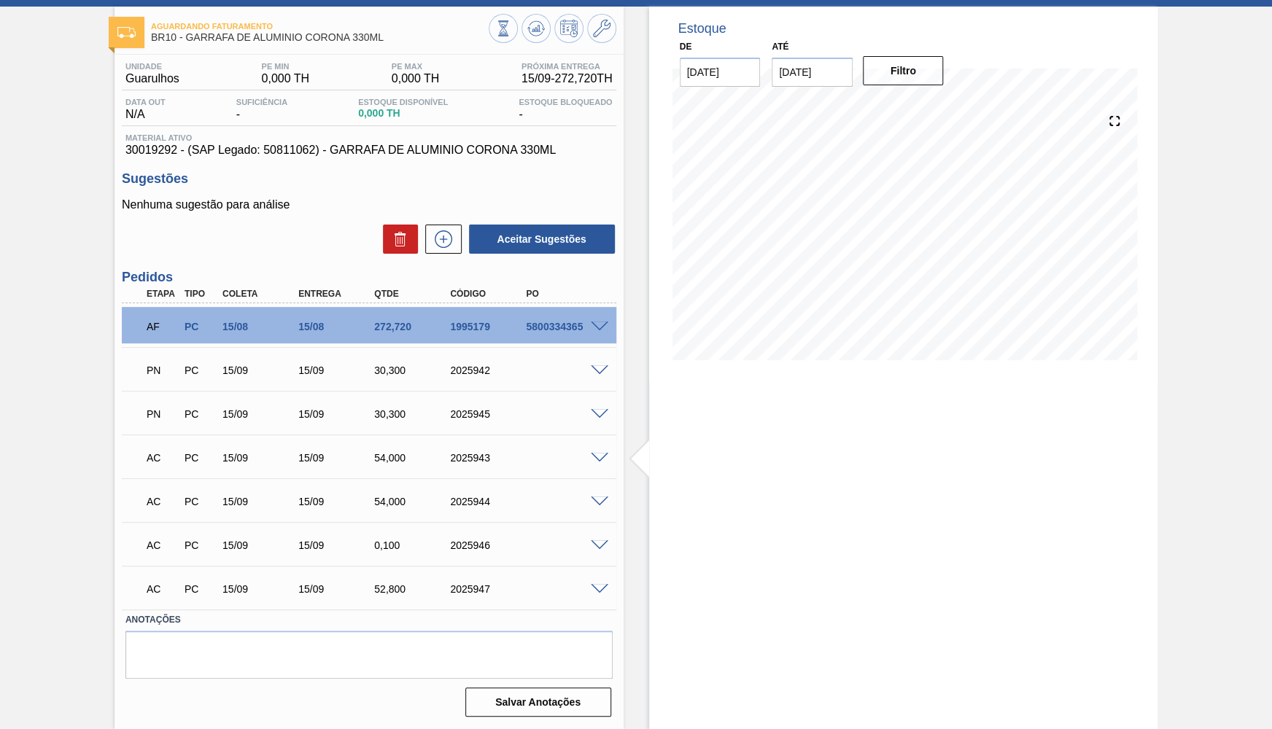
click at [597, 416] on span at bounding box center [600, 414] width 18 height 11
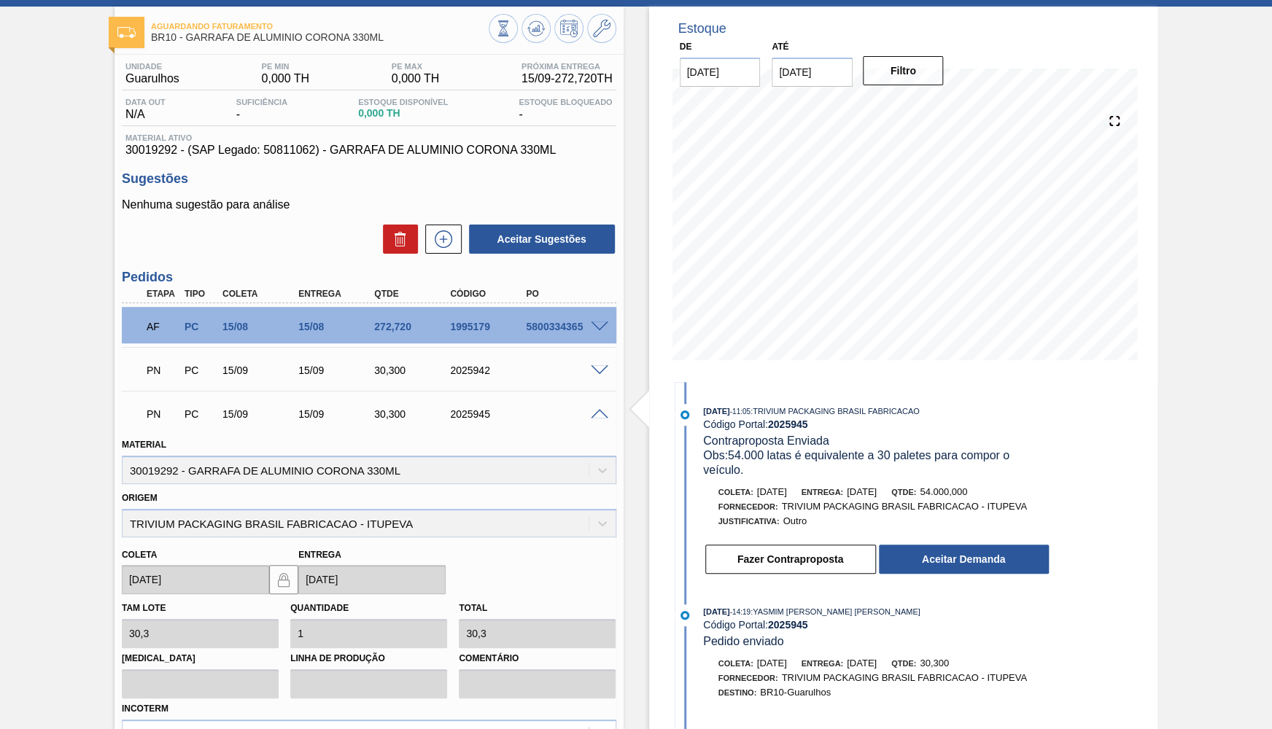
click at [597, 416] on span at bounding box center [600, 414] width 18 height 11
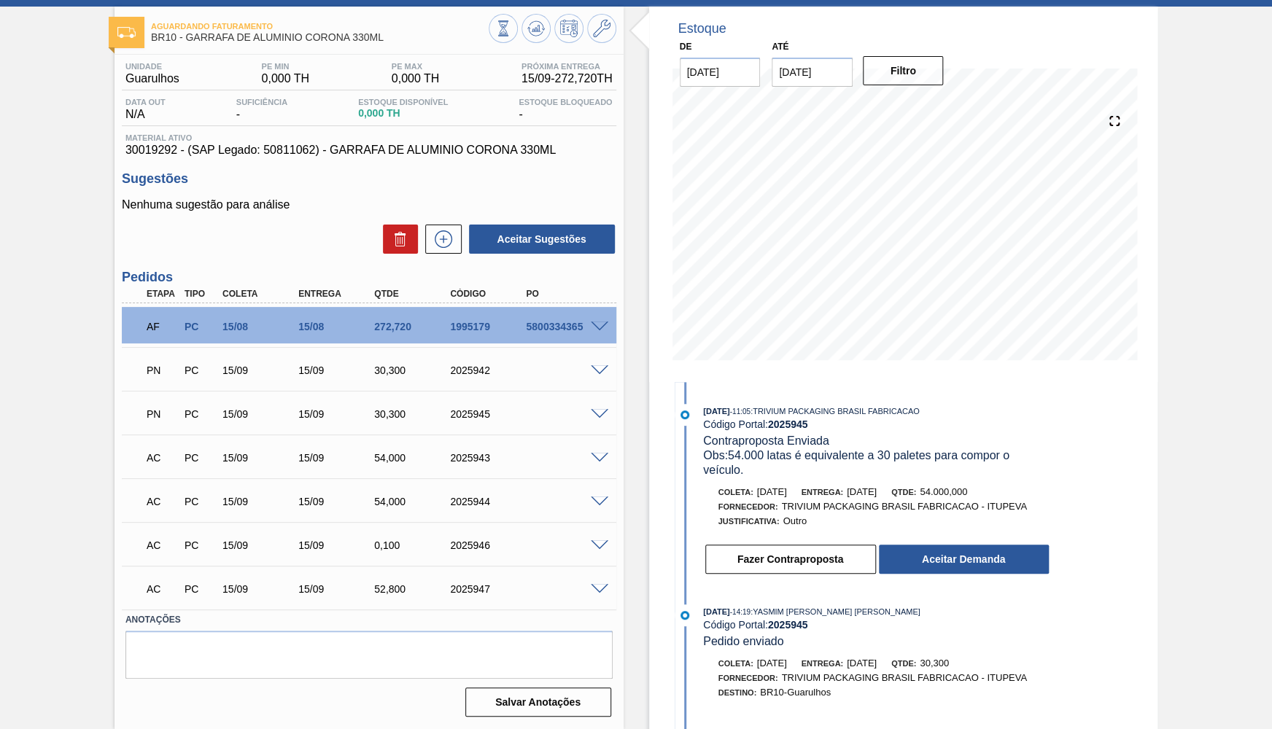
click at [597, 416] on span at bounding box center [600, 414] width 18 height 11
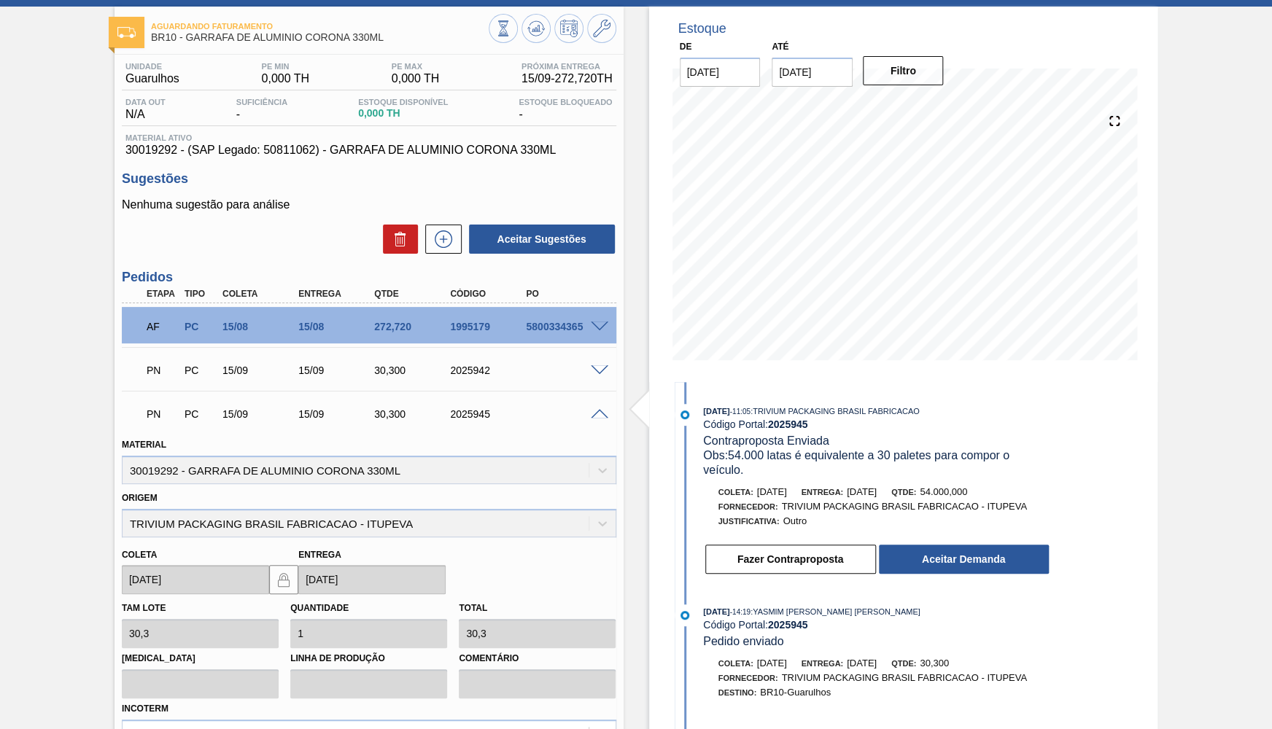
click at [958, 576] on div "09/09/2025 - 11:05 : TRIVIUM PACKAGING BRASIL FABRICACAO Código Portal: 2025945…" at bounding box center [863, 493] width 376 height 179
click at [944, 545] on button "Aceitar Demanda" at bounding box center [964, 559] width 170 height 29
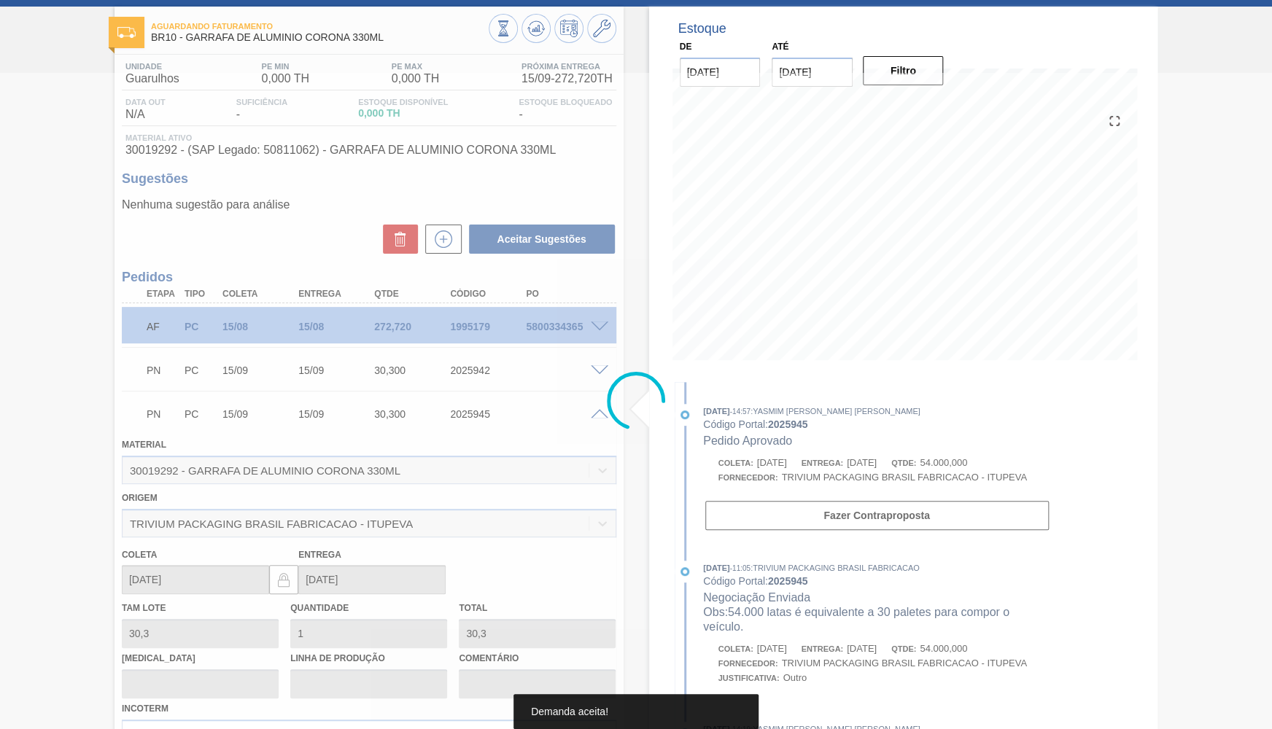
click at [600, 372] on div at bounding box center [636, 401] width 1272 height 656
click at [603, 367] on div at bounding box center [636, 401] width 1272 height 656
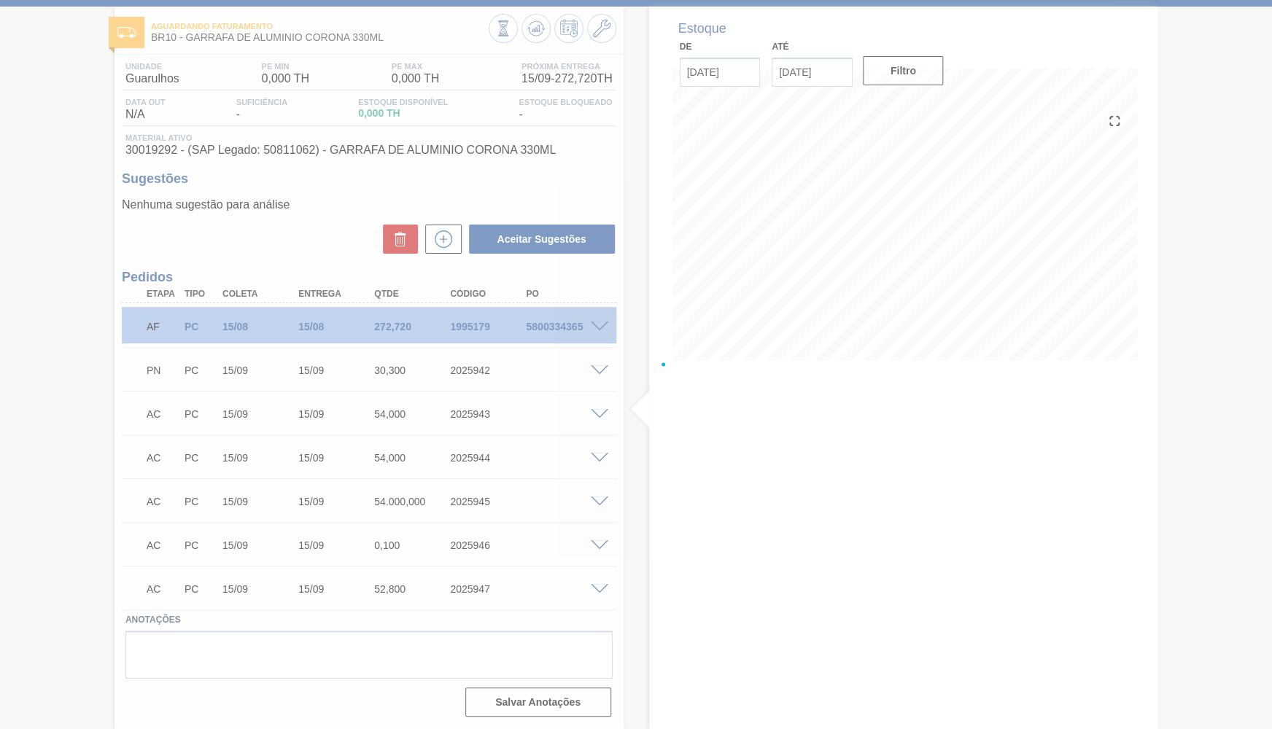
click at [603, 367] on span at bounding box center [600, 370] width 18 height 11
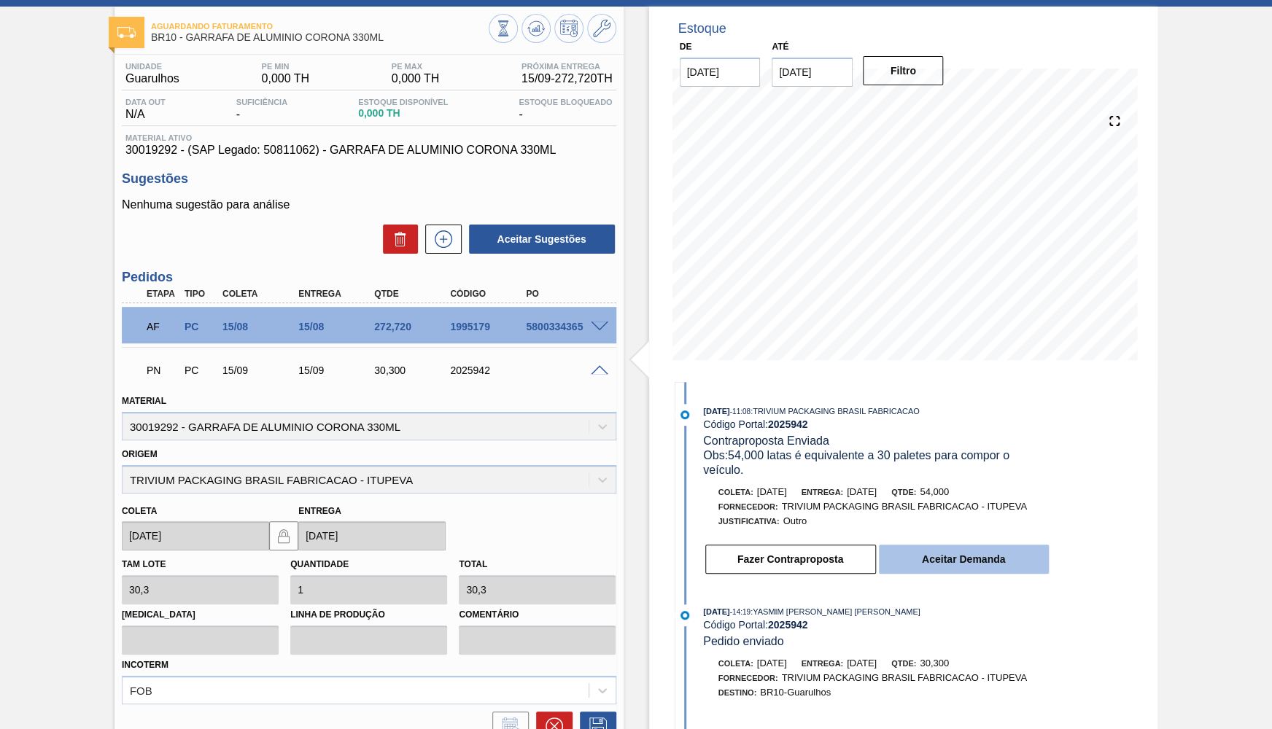
click at [977, 566] on button "Aceitar Demanda" at bounding box center [964, 559] width 170 height 29
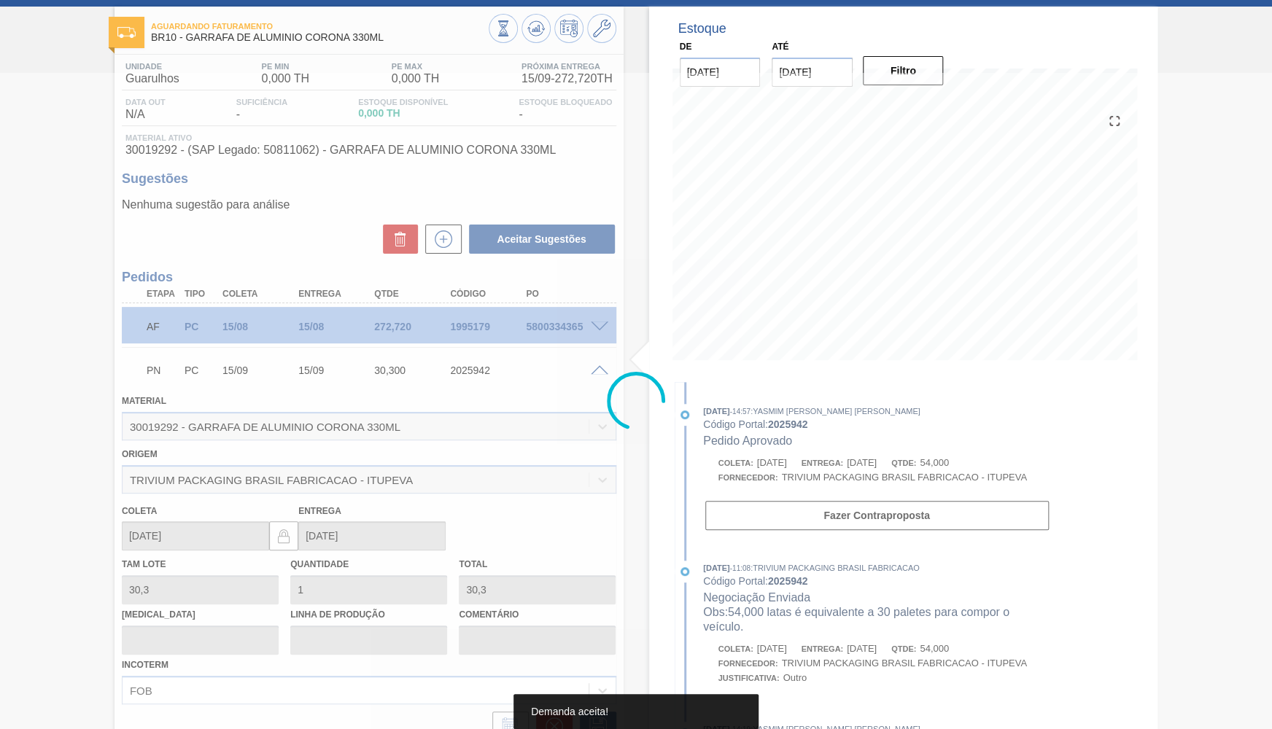
type input "1,782"
type input "54"
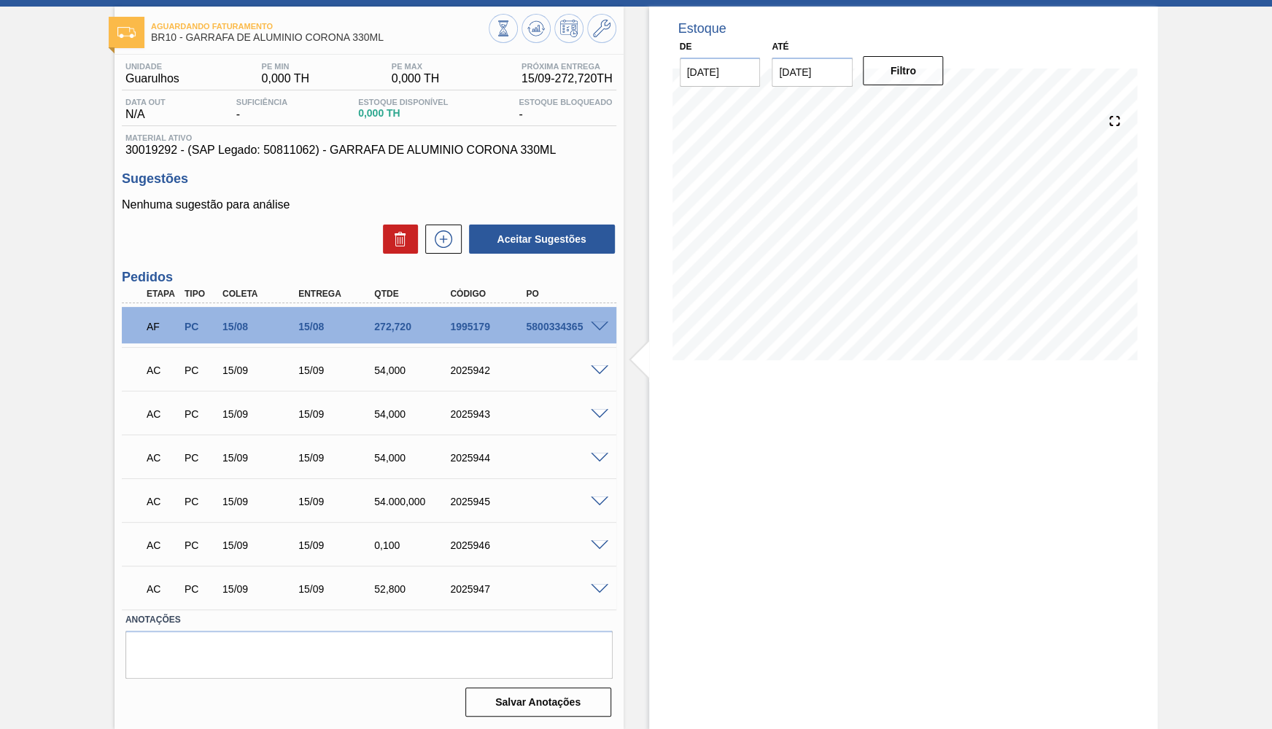
click at [592, 500] on span at bounding box center [600, 502] width 18 height 11
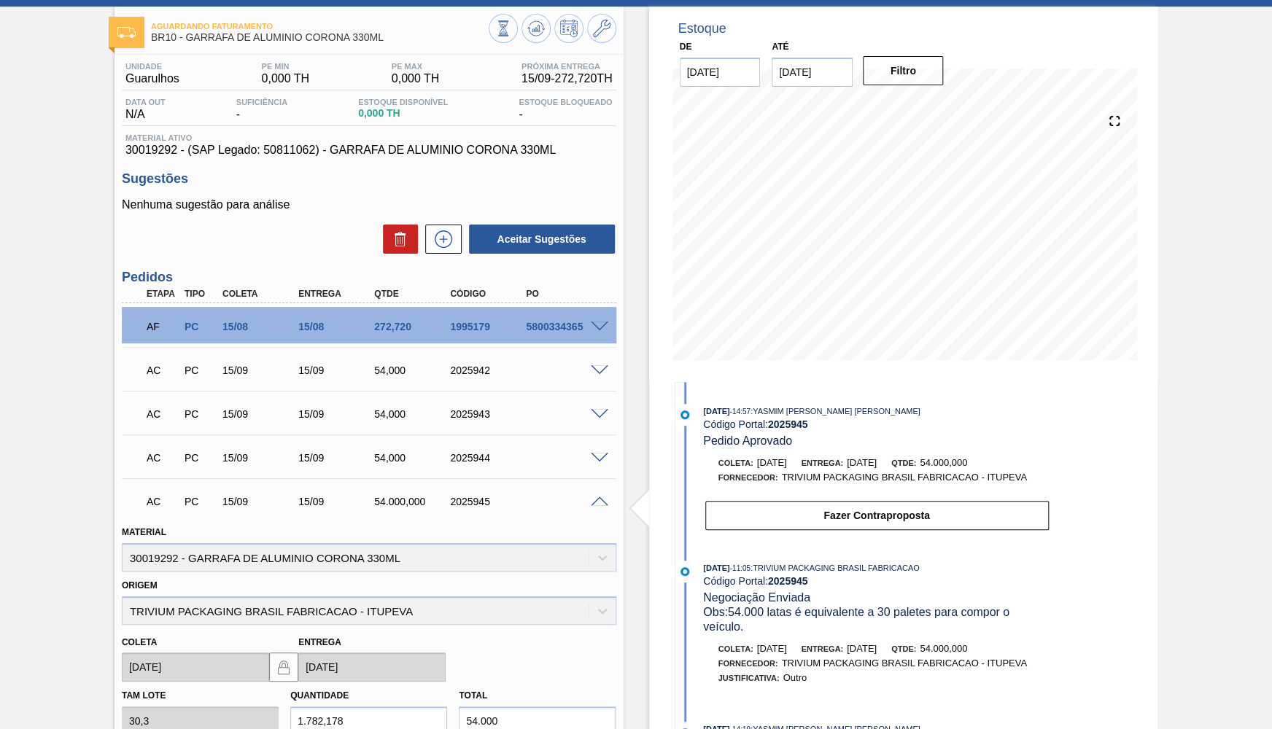
click at [592, 500] on span at bounding box center [600, 502] width 18 height 11
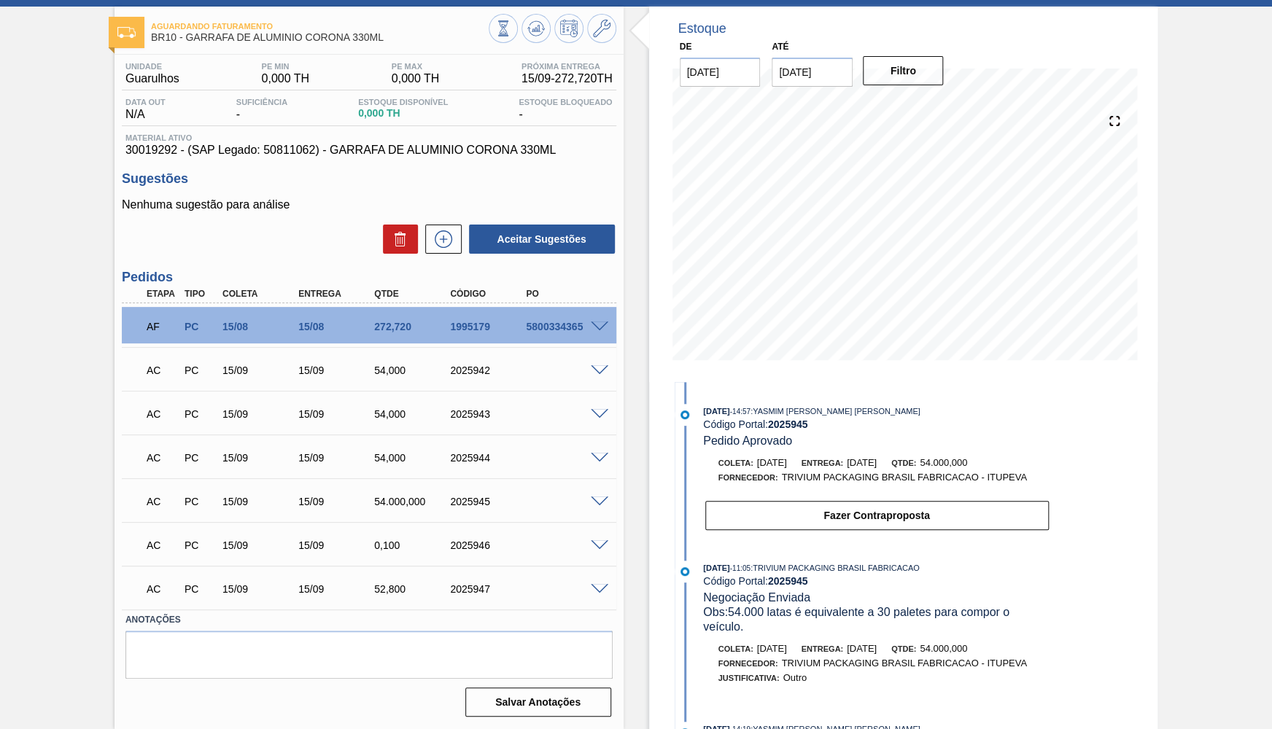
click at [596, 551] on div "AC PC 15/09 15/09 0,100 2025946" at bounding box center [369, 544] width 495 height 36
click at [594, 543] on span at bounding box center [600, 546] width 18 height 11
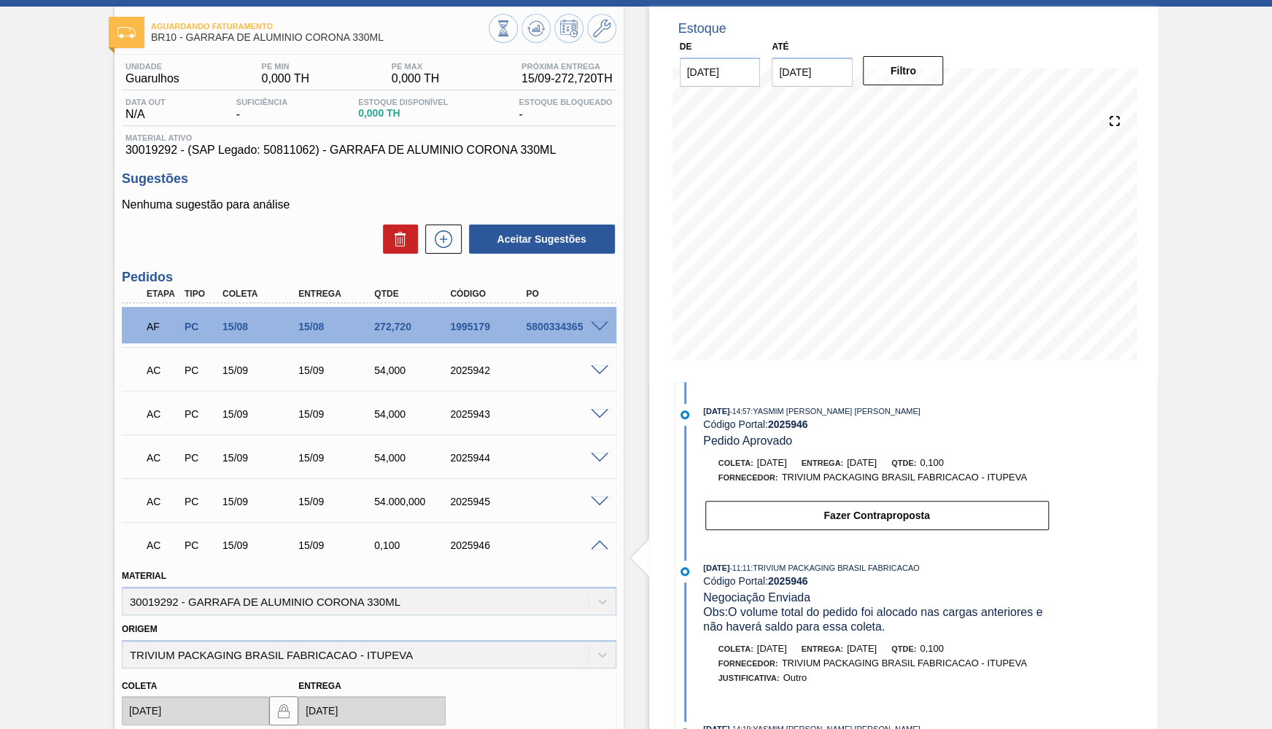
click at [597, 541] on span at bounding box center [600, 546] width 18 height 11
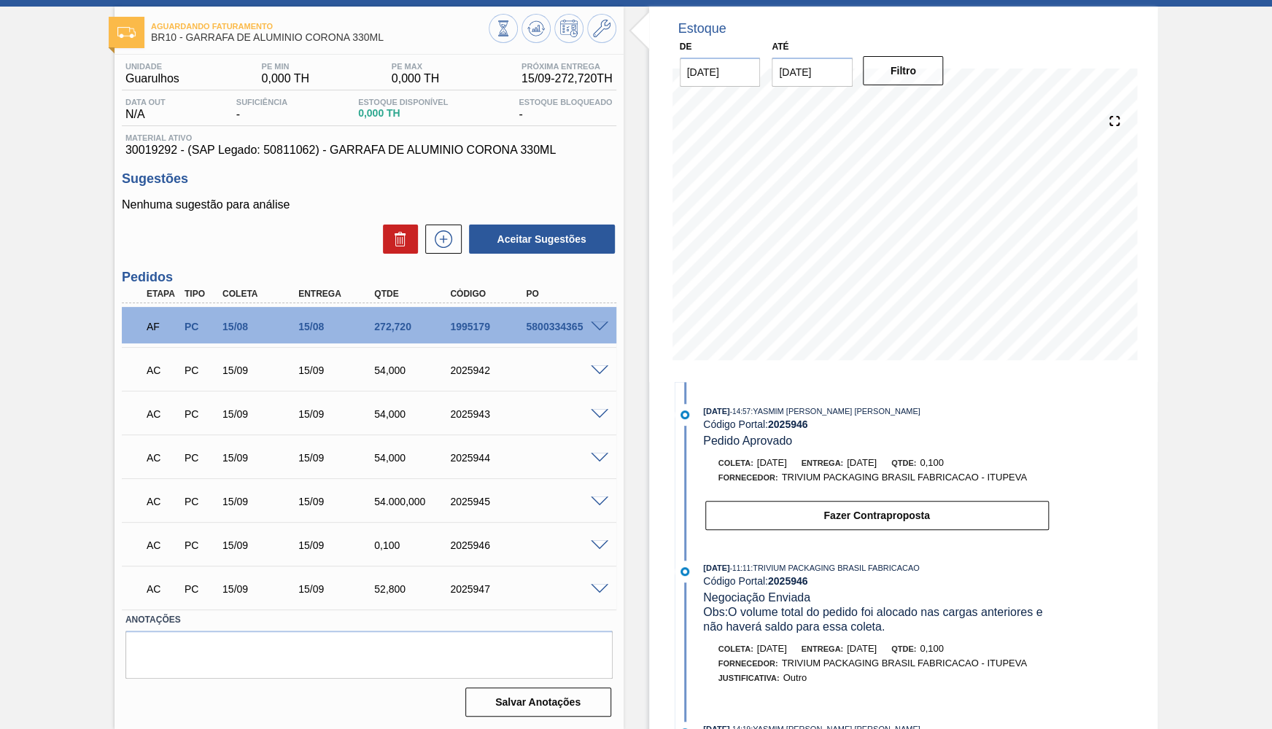
click at [611, 591] on div at bounding box center [601, 588] width 29 height 11
click at [597, 586] on span at bounding box center [600, 589] width 18 height 11
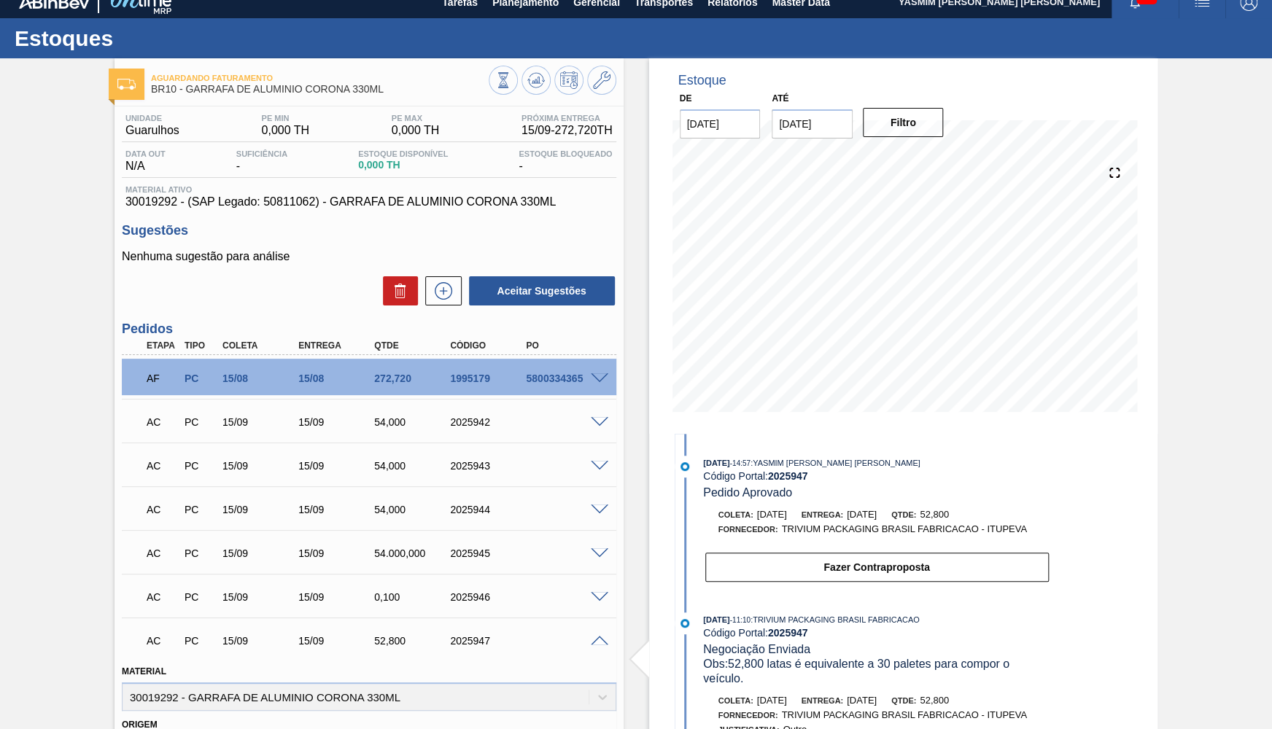
scroll to position [0, 0]
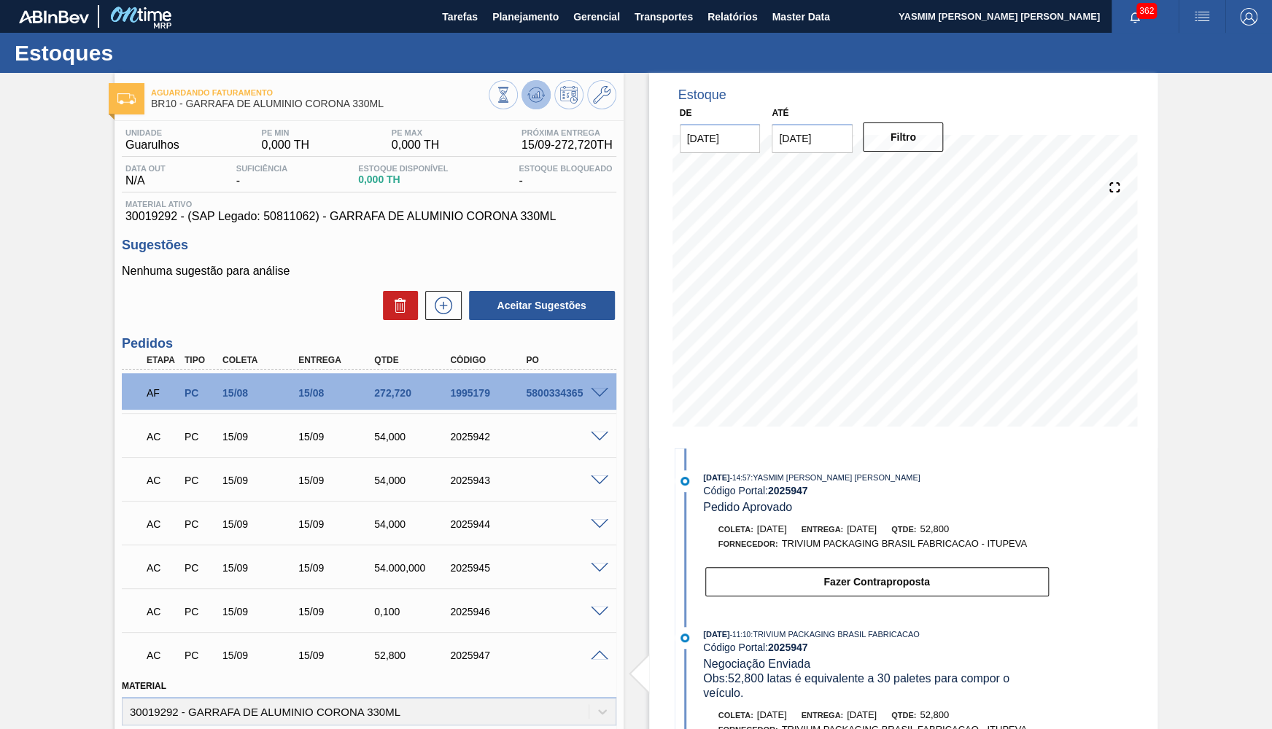
click at [528, 98] on button at bounding box center [536, 94] width 29 height 29
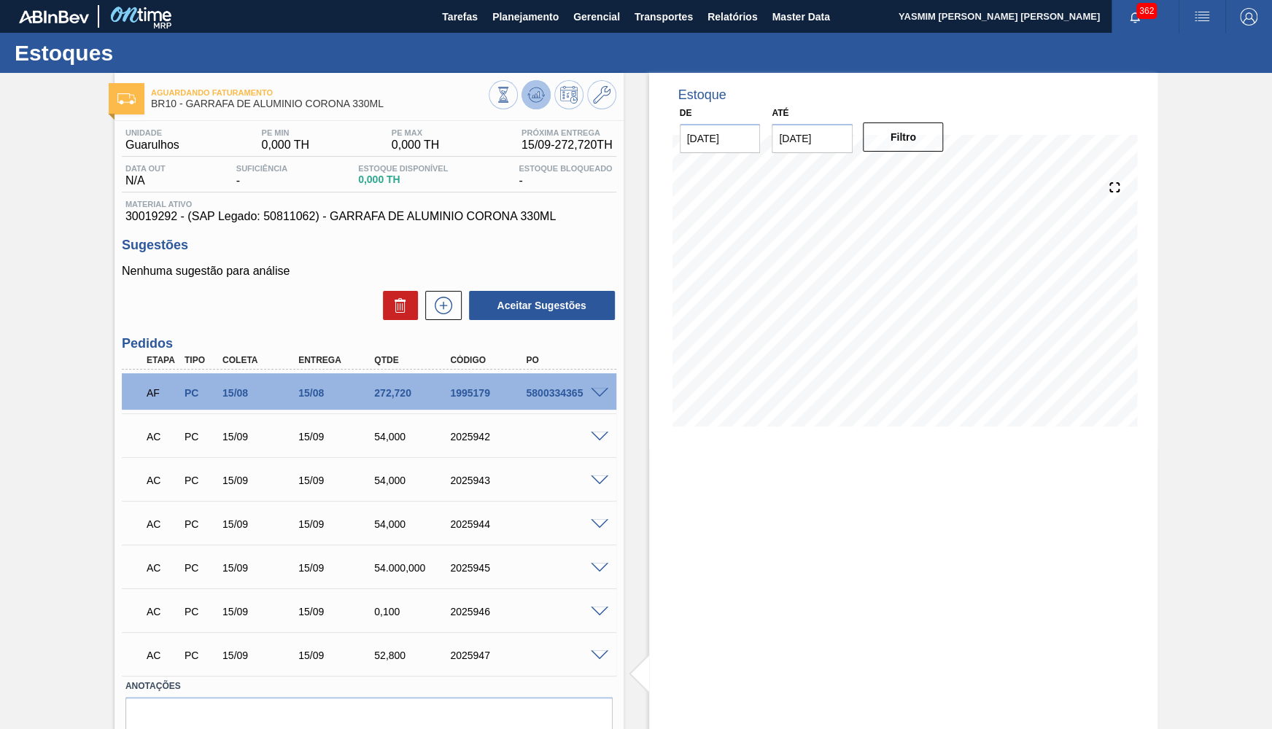
click at [538, 95] on icon at bounding box center [538, 95] width 1 height 6
click at [521, 104] on div at bounding box center [553, 96] width 128 height 33
click at [532, 99] on icon at bounding box center [536, 95] width 18 height 18
click at [596, 434] on span at bounding box center [600, 437] width 18 height 11
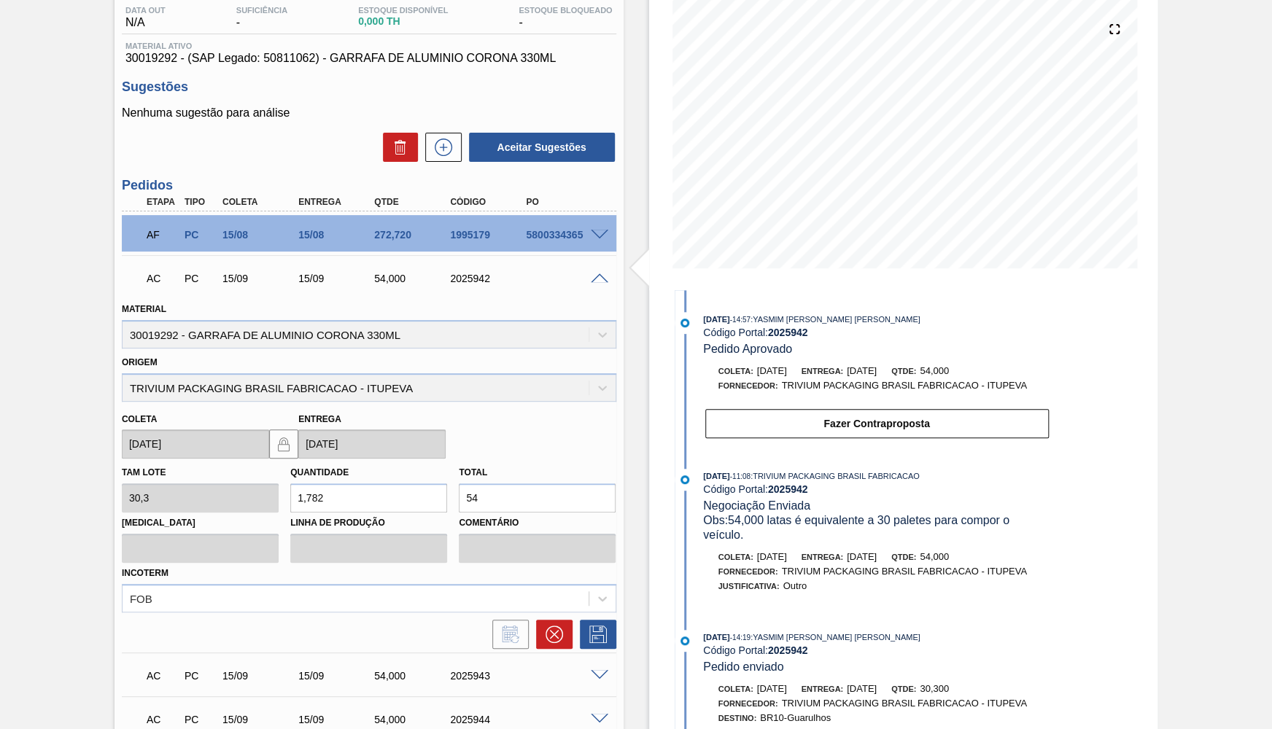
scroll to position [213, 0]
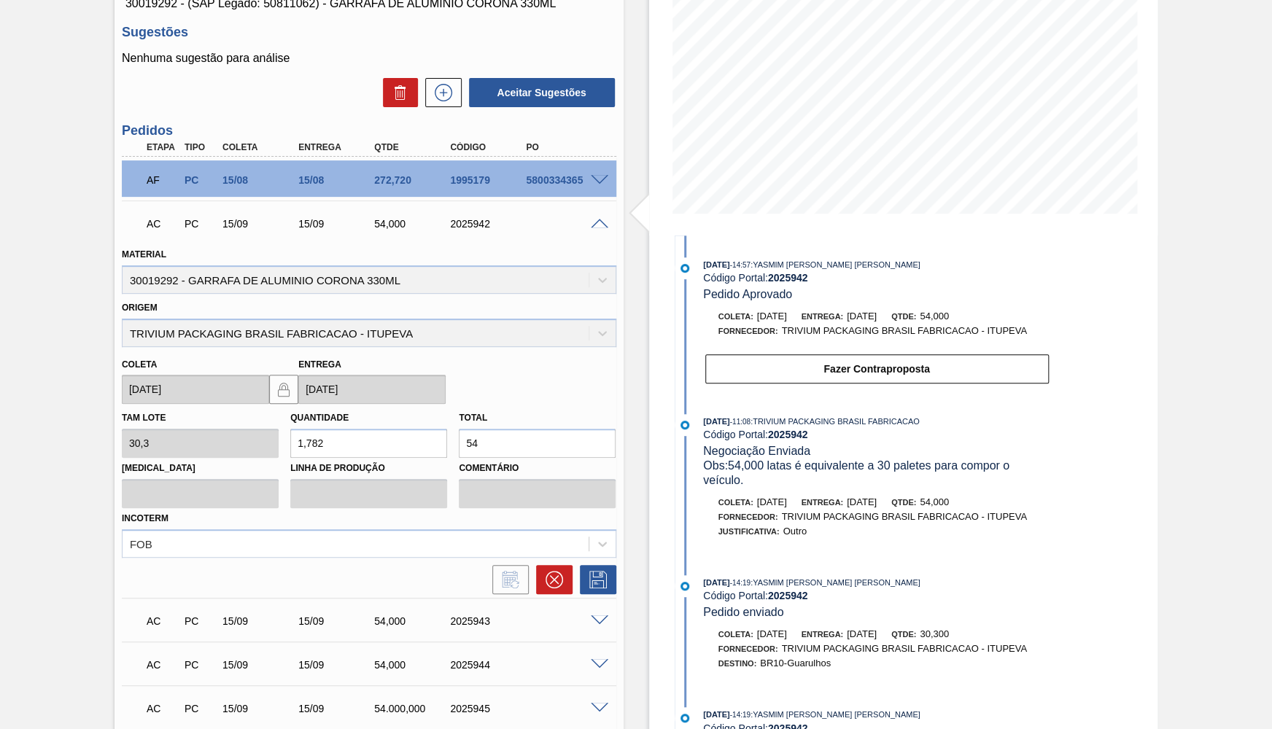
click at [598, 223] on span at bounding box center [600, 224] width 18 height 11
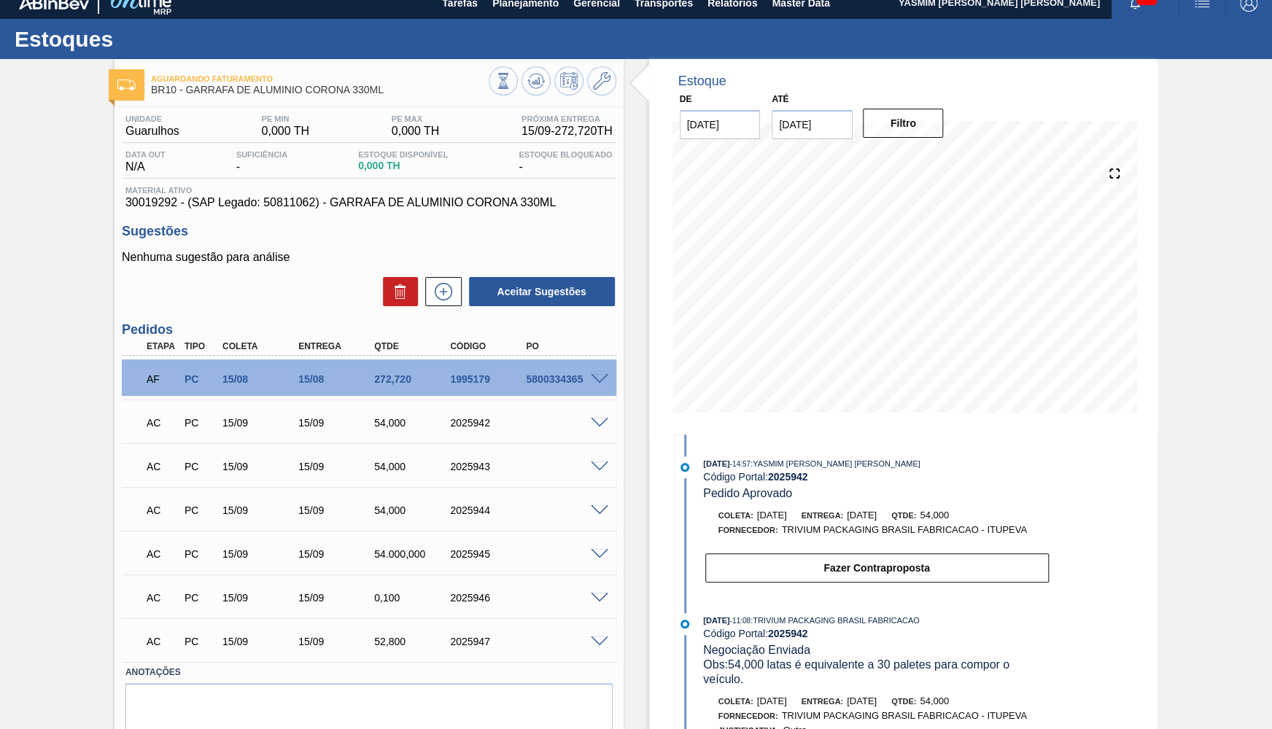
scroll to position [0, 0]
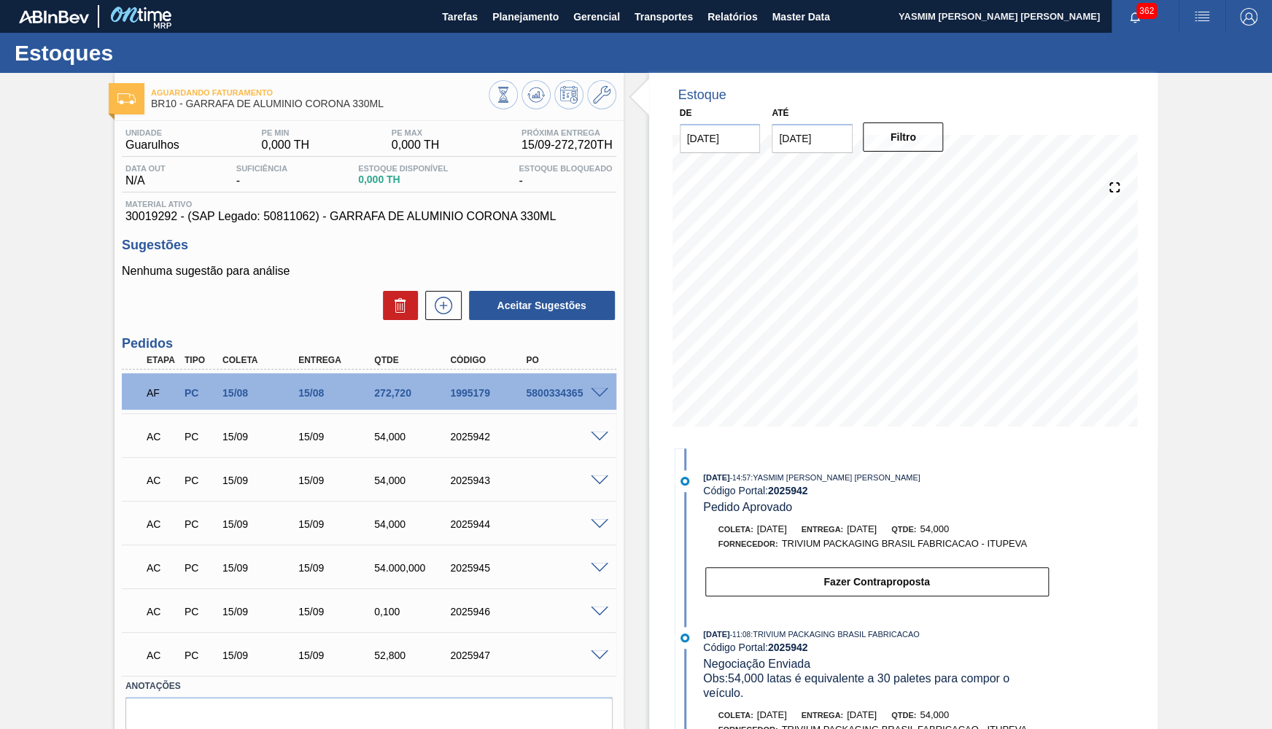
click at [522, 89] on div at bounding box center [553, 96] width 128 height 33
click at [538, 96] on icon at bounding box center [538, 95] width 1 height 6
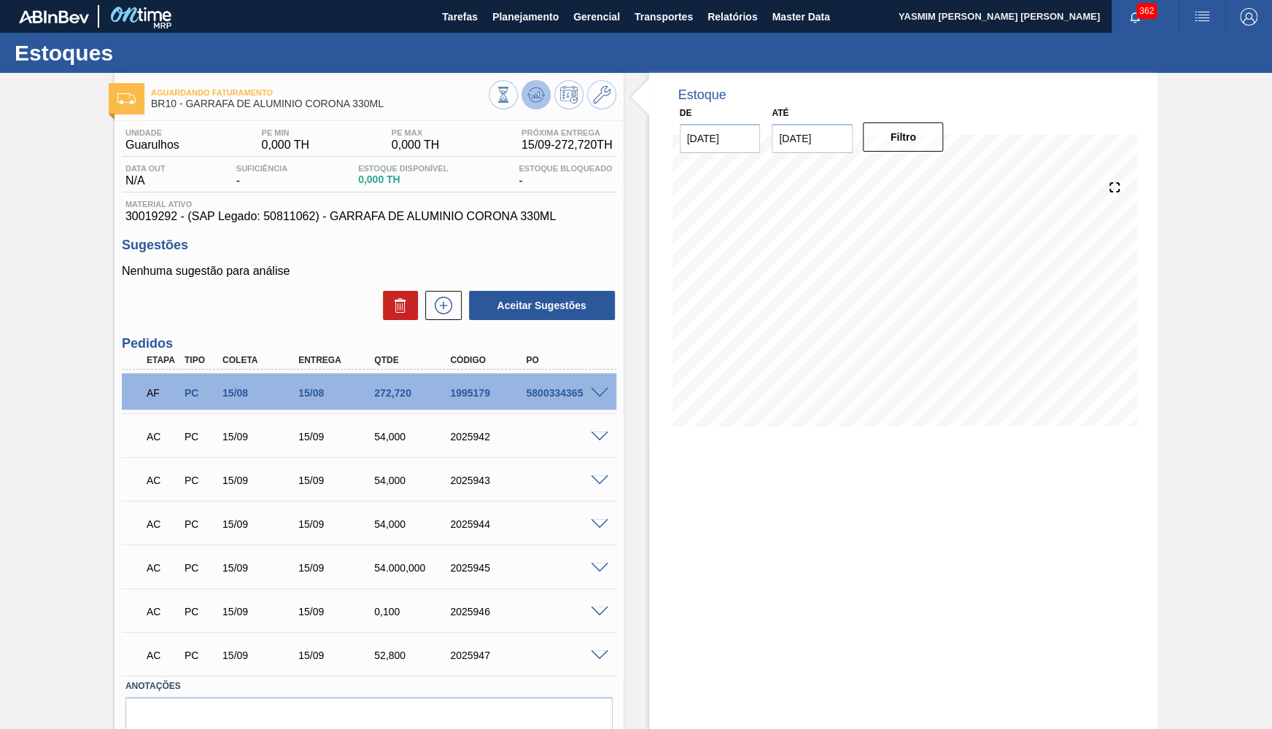
drag, startPoint x: 513, startPoint y: 98, endPoint x: 538, endPoint y: 94, distance: 25.2
click at [538, 94] on div at bounding box center [553, 96] width 128 height 33
click at [538, 94] on icon at bounding box center [538, 95] width 1 height 6
click at [499, 14] on span "Planejamento" at bounding box center [525, 17] width 66 height 18
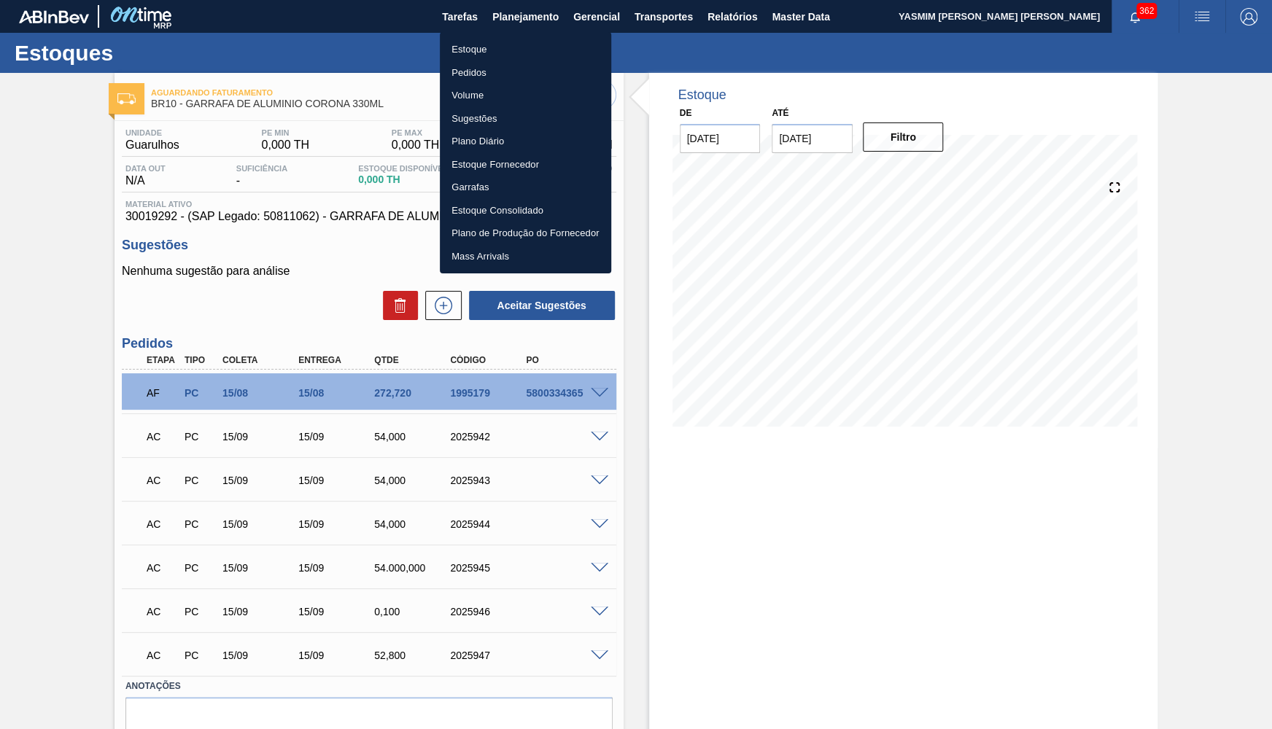
click at [248, 279] on div at bounding box center [636, 364] width 1272 height 729
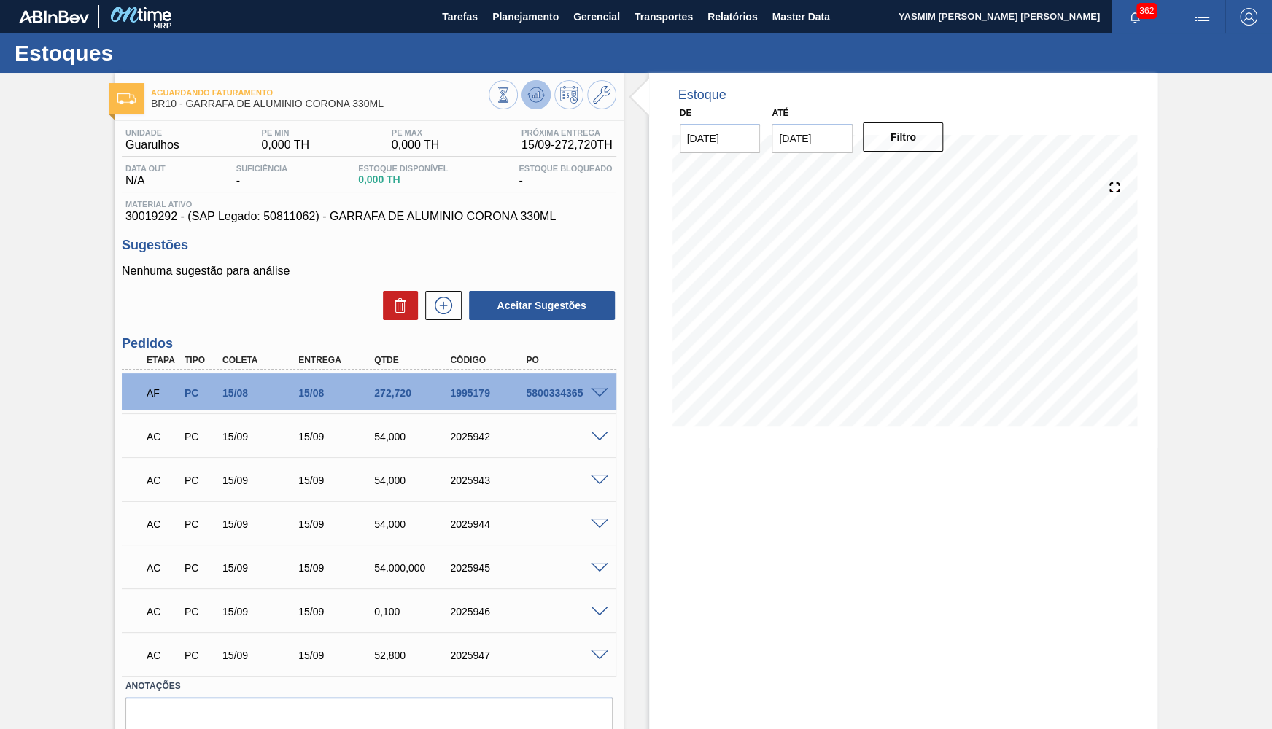
click at [541, 91] on icon at bounding box center [536, 95] width 18 height 18
click at [412, 443] on div "54,000" at bounding box center [413, 437] width 85 height 12
click at [599, 522] on span at bounding box center [600, 524] width 18 height 11
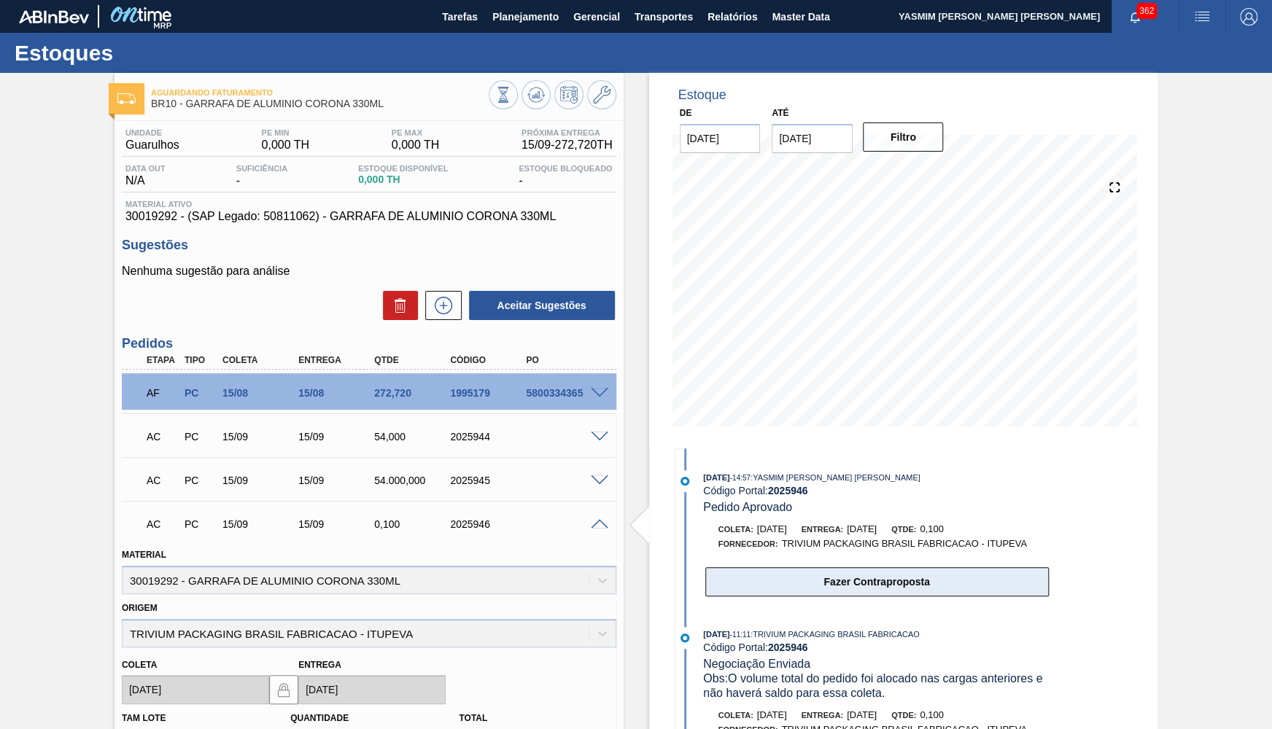
click at [957, 579] on button "Fazer Contraproposta" at bounding box center [877, 582] width 344 height 29
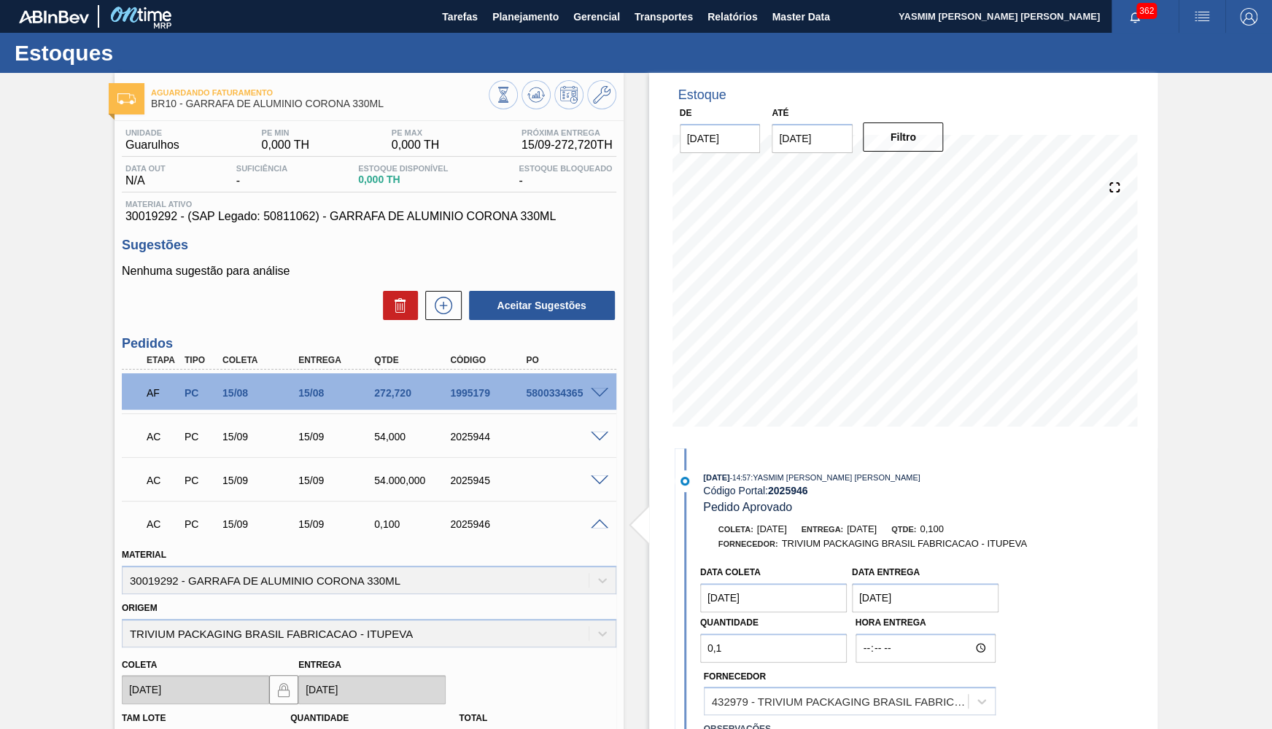
drag, startPoint x: 770, startPoint y: 632, endPoint x: 652, endPoint y: 619, distance: 118.2
click at [700, 636] on input "0,1" at bounding box center [773, 648] width 147 height 29
paste input "54,000"
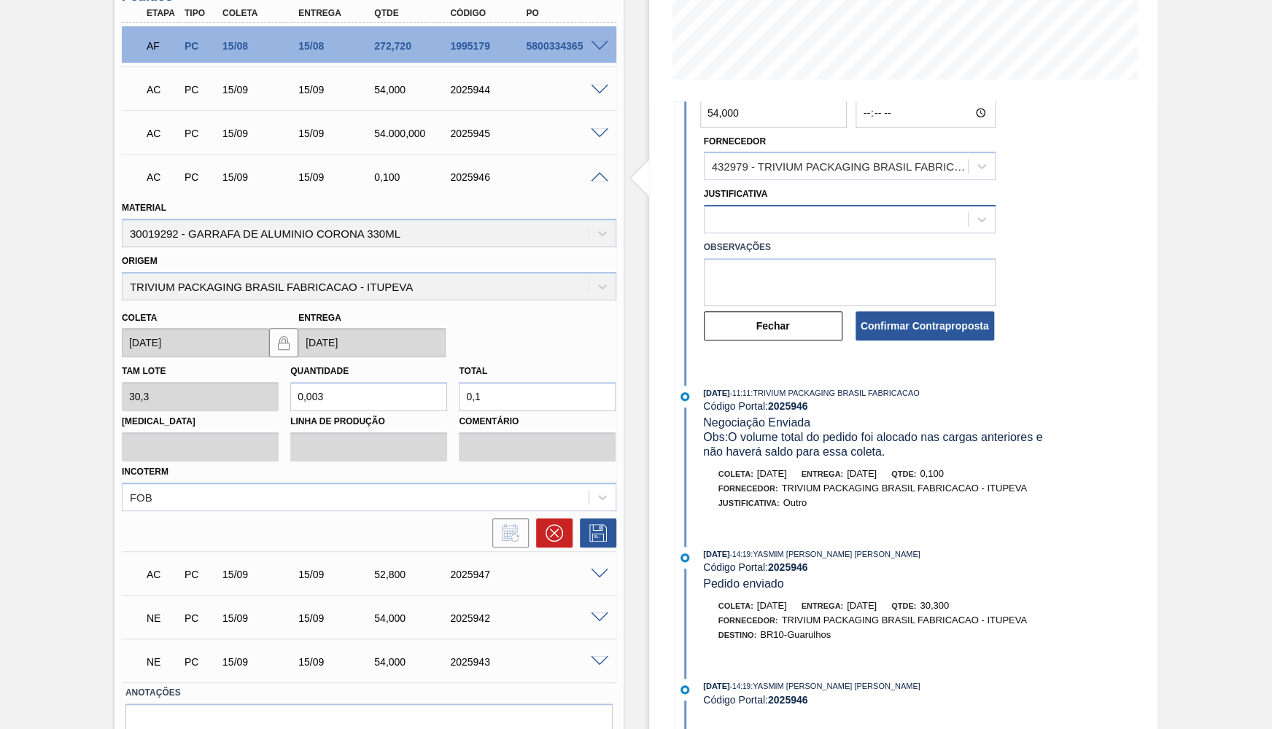
scroll to position [356, 0]
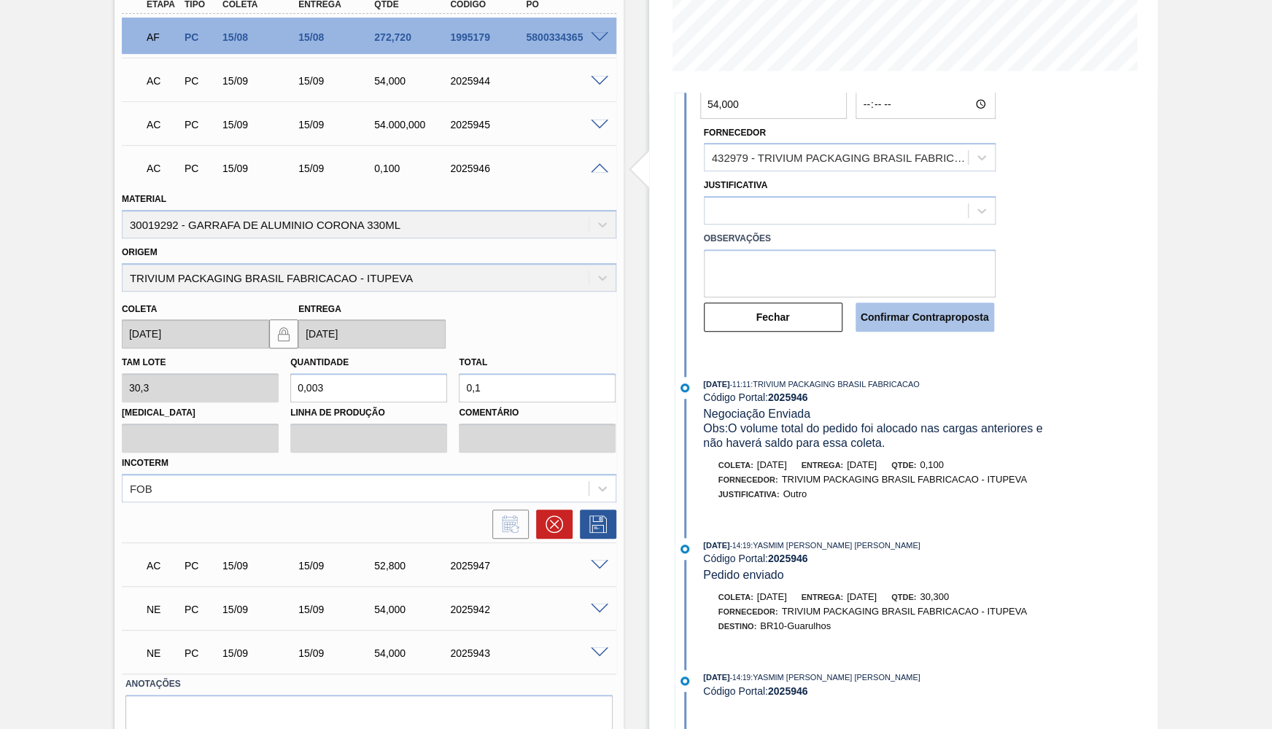
type input "54,000"
click at [939, 318] on button "Confirmar Contraproposta" at bounding box center [925, 317] width 139 height 29
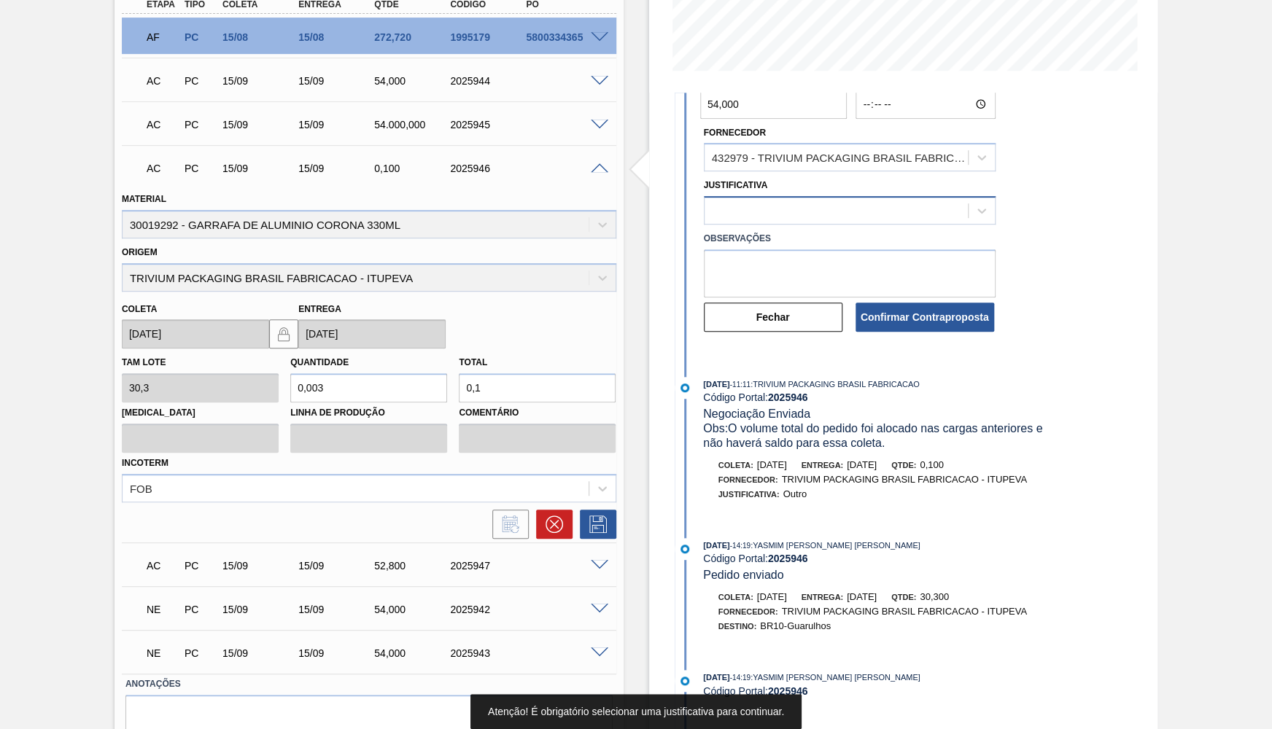
click at [813, 201] on div at bounding box center [836, 211] width 263 height 21
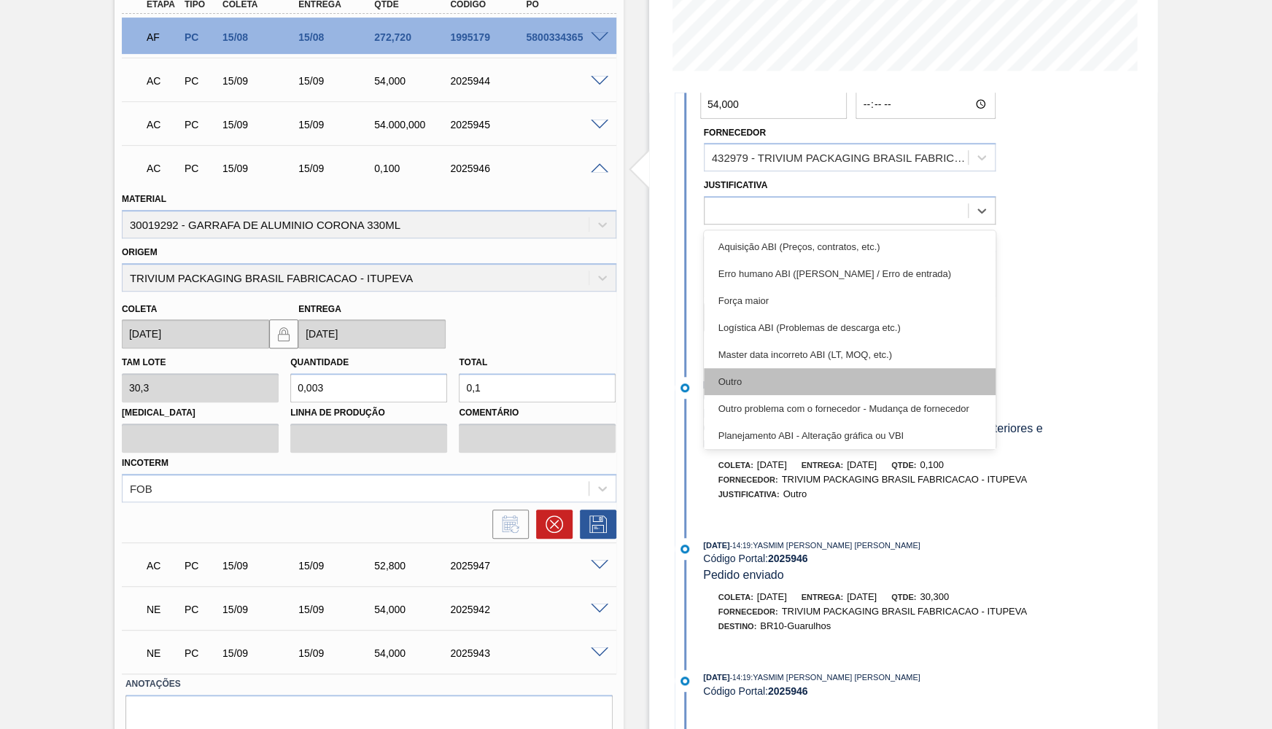
click at [763, 376] on div "Outro" at bounding box center [850, 381] width 292 height 27
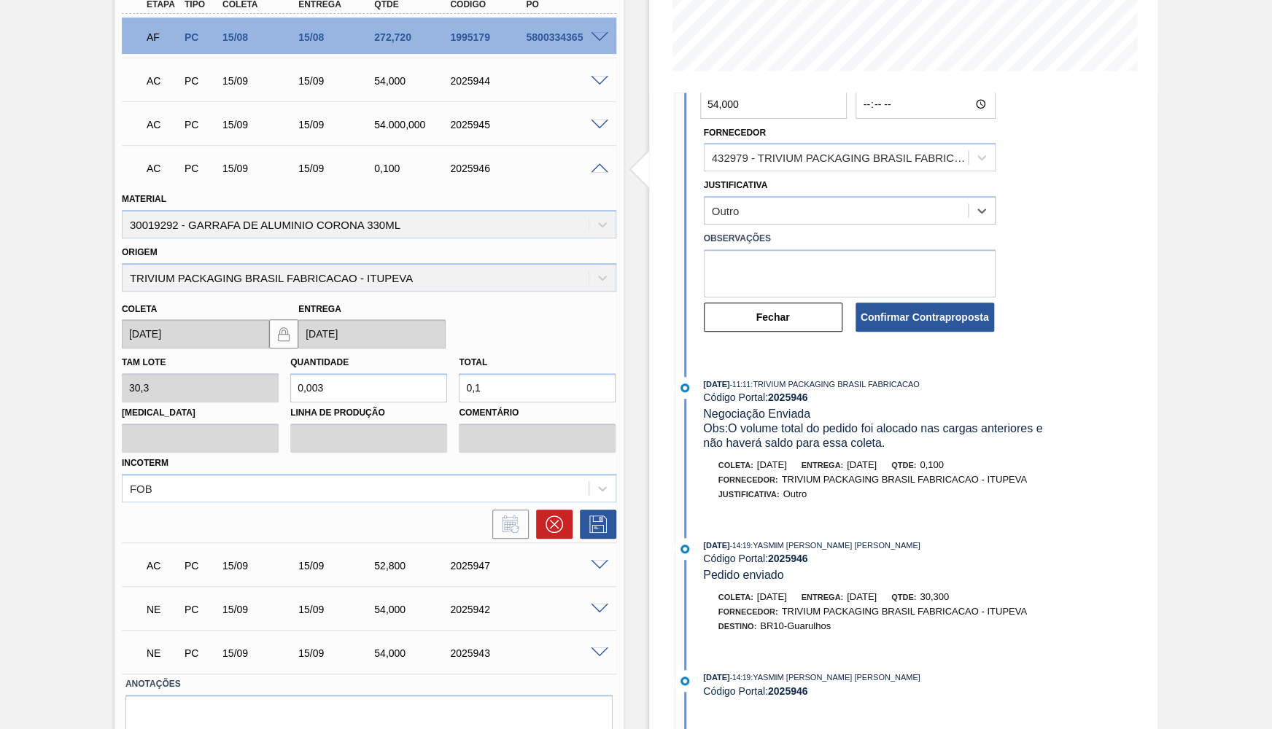
click at [945, 298] on div "Fechar Confirmar Contraproposta" at bounding box center [849, 316] width 303 height 36
click at [928, 318] on button "Confirmar Contraproposta" at bounding box center [925, 317] width 139 height 29
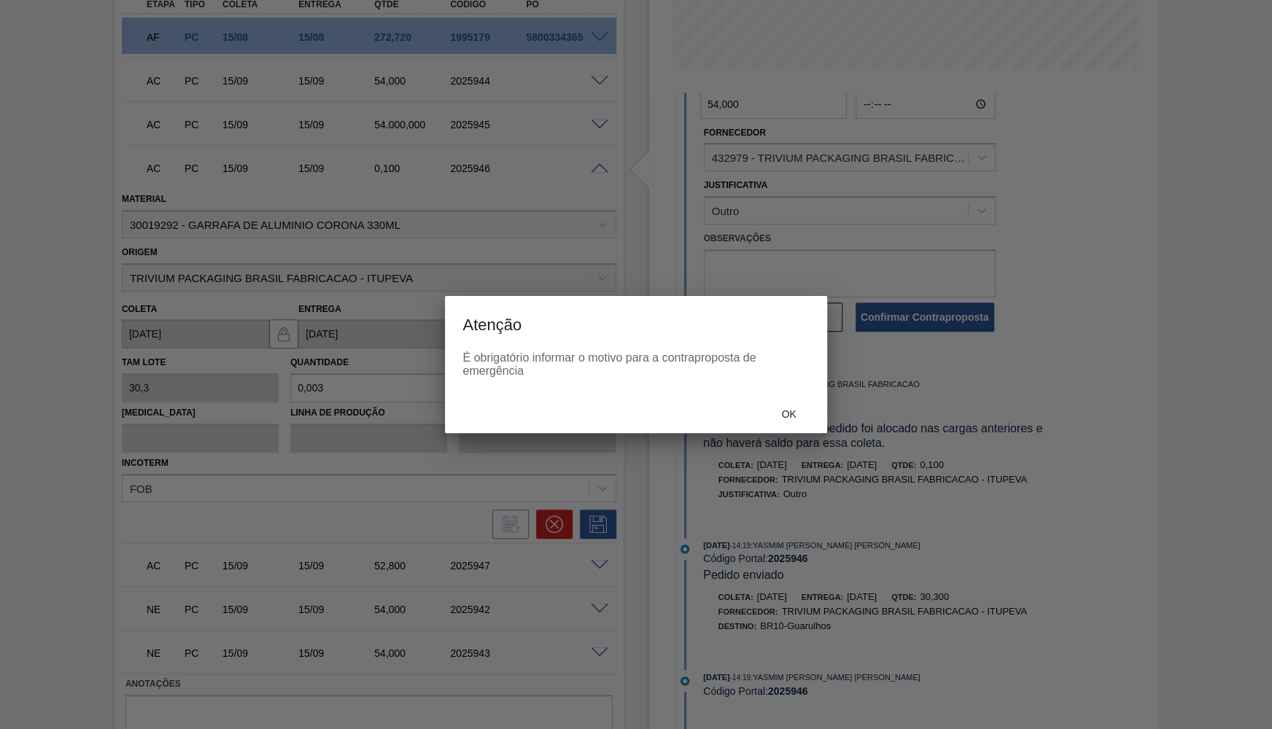
click at [757, 436] on div at bounding box center [636, 364] width 1272 height 729
click at [797, 406] on div "Ok" at bounding box center [789, 414] width 64 height 27
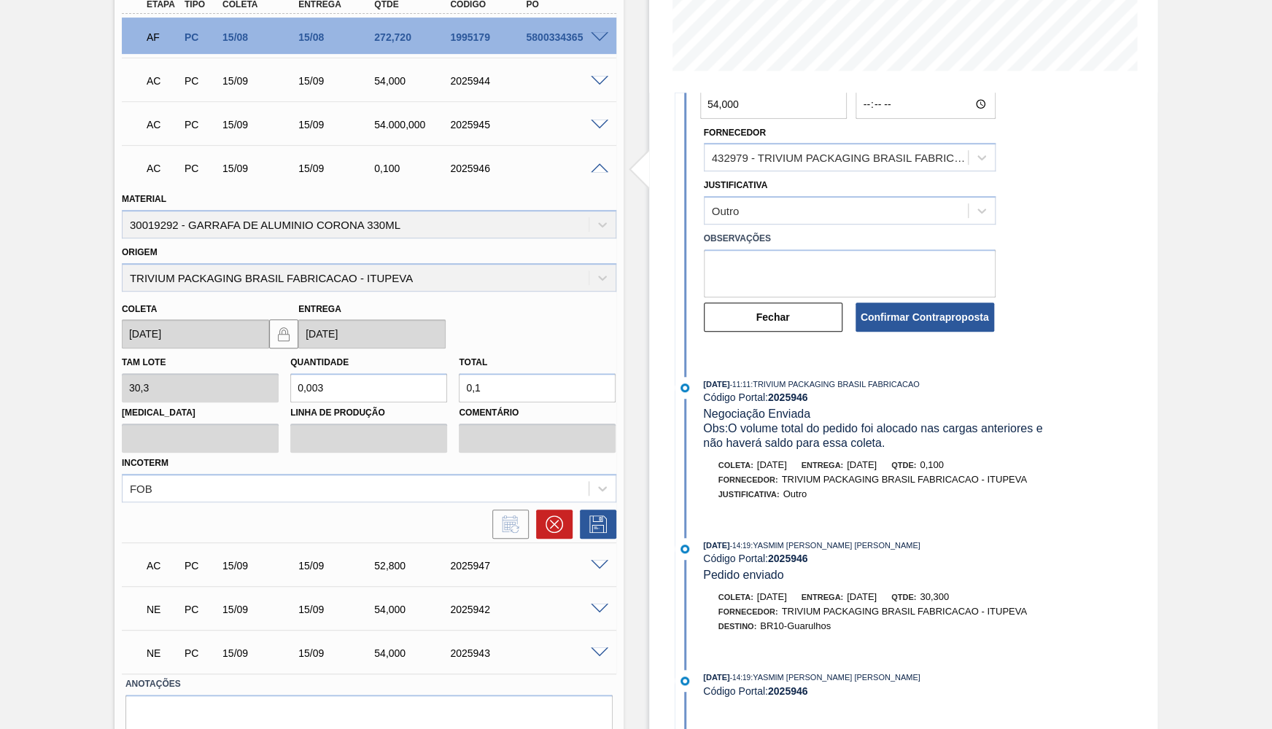
click at [775, 267] on textarea at bounding box center [850, 273] width 292 height 48
type textarea "a"
type textarea "Ajuste de volume"
click at [929, 316] on button "Confirmar Contraproposta" at bounding box center [925, 317] width 139 height 29
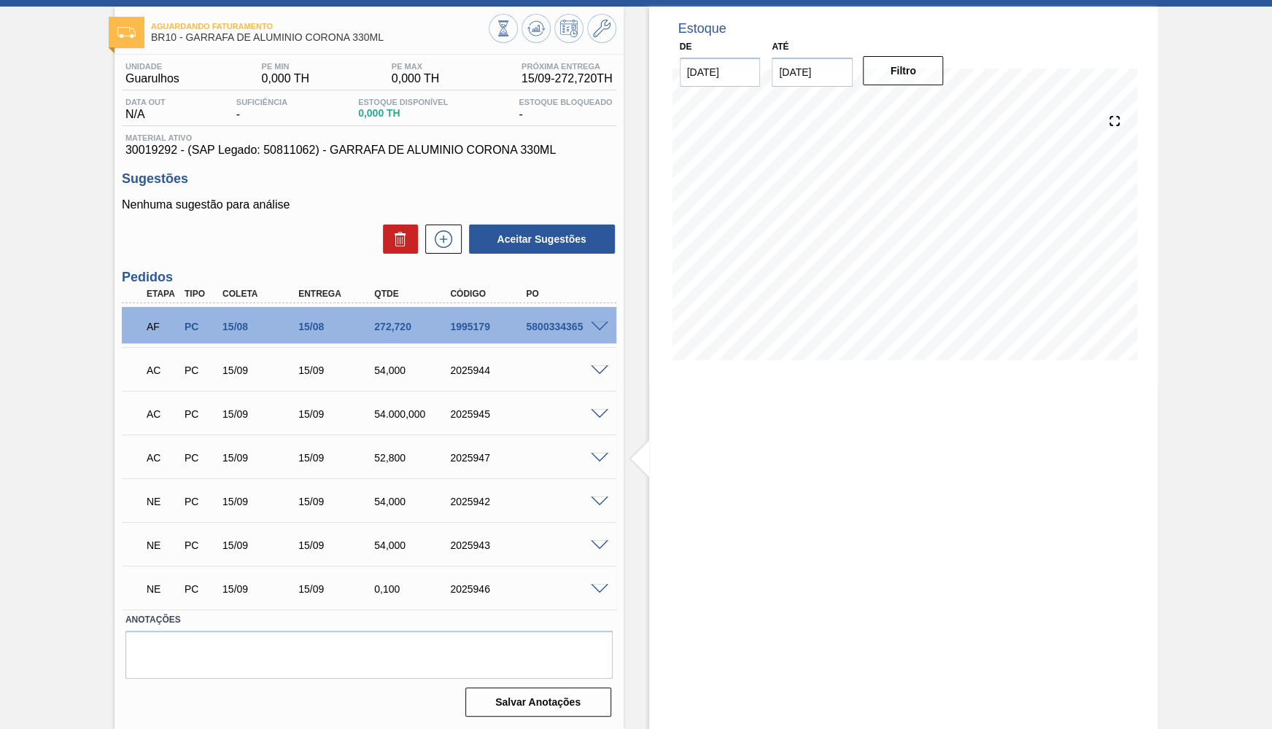
scroll to position [66, 0]
click at [605, 417] on span at bounding box center [600, 414] width 18 height 11
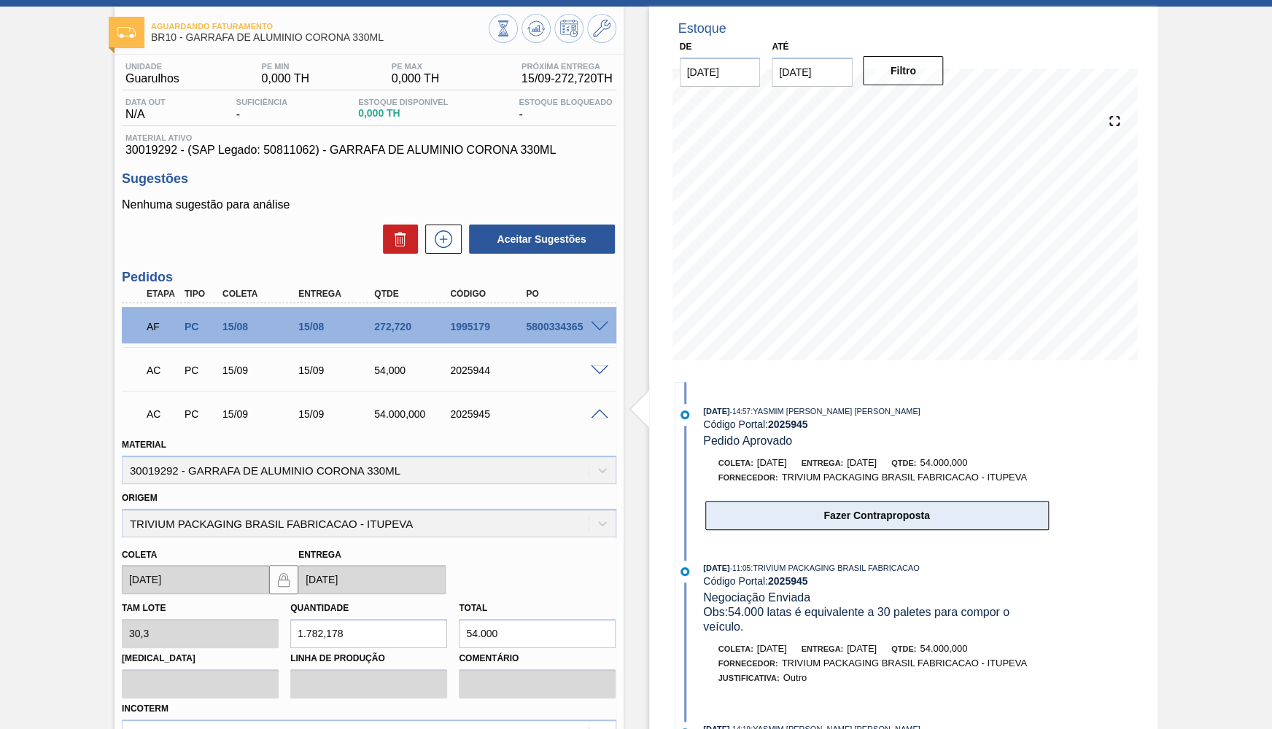
click at [817, 502] on button "Fazer Contraproposta" at bounding box center [877, 515] width 344 height 29
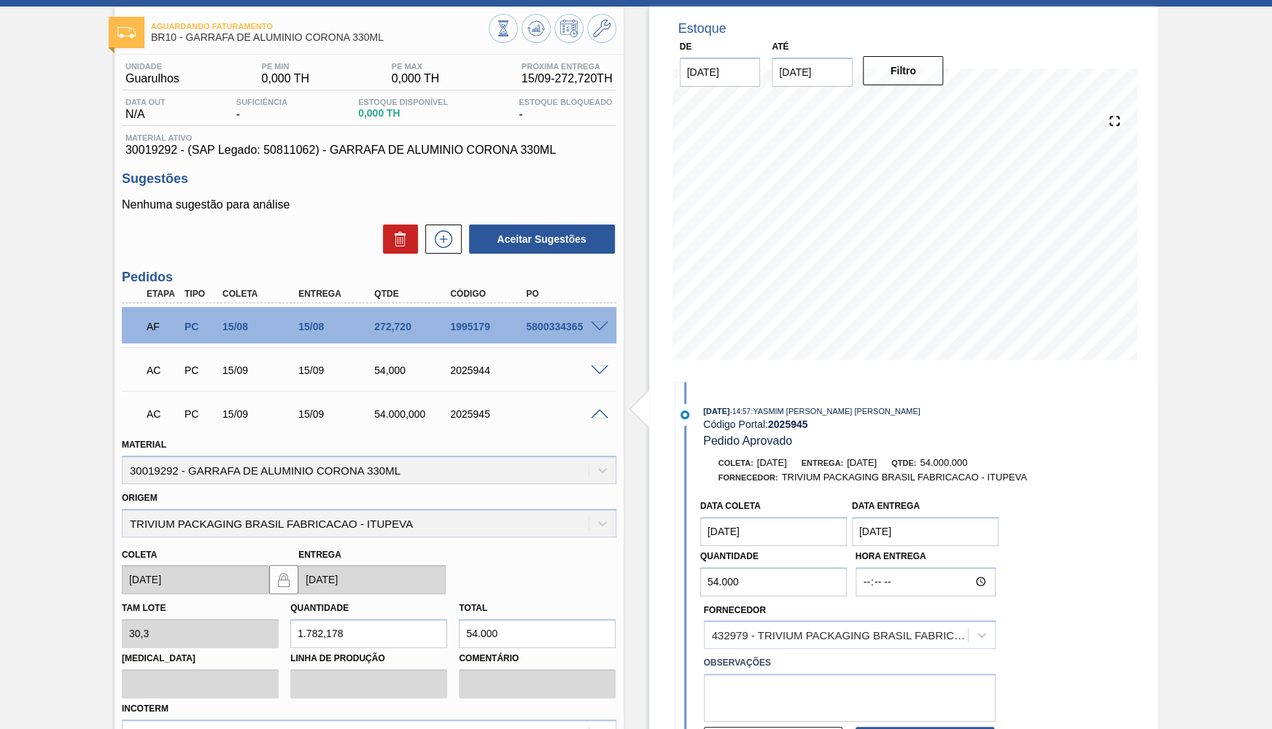
click at [790, 600] on div "Fornecedor 432979 - TRIVIUM PACKAGING BRASIL FABRICACAO - ITUPEVA" at bounding box center [850, 625] width 292 height 50
drag, startPoint x: 783, startPoint y: 592, endPoint x: 553, endPoint y: 584, distance: 230.6
click at [700, 584] on input "54.000" at bounding box center [773, 582] width 147 height 29
paste input ","
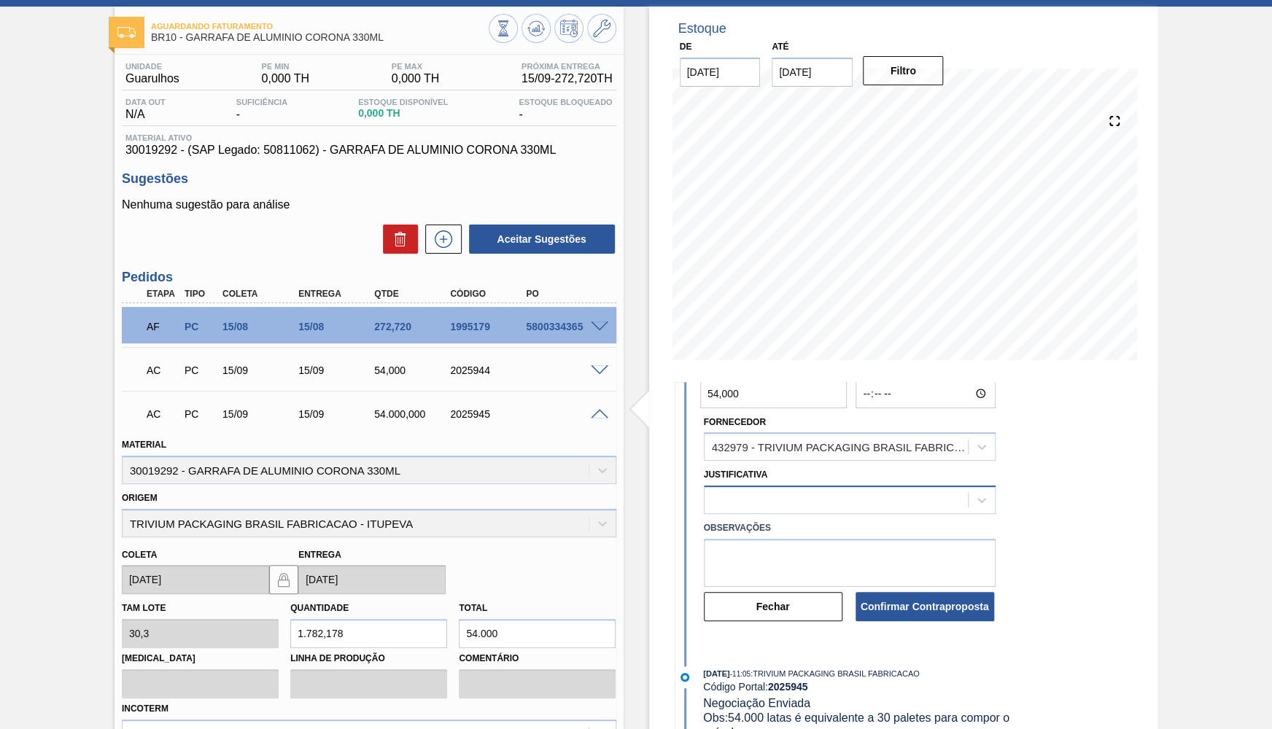
type input "54,000"
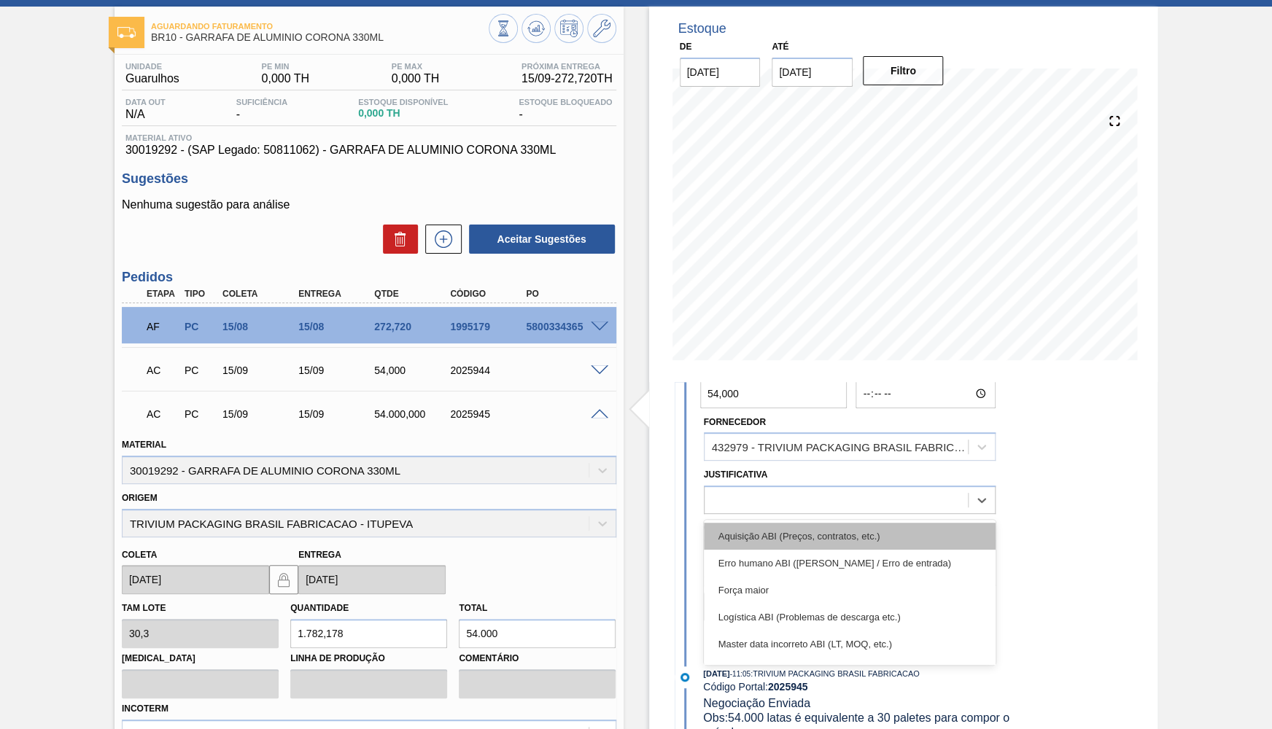
drag, startPoint x: 830, startPoint y: 484, endPoint x: 813, endPoint y: 512, distance: 32.4
click at [829, 490] on div at bounding box center [836, 500] width 263 height 21
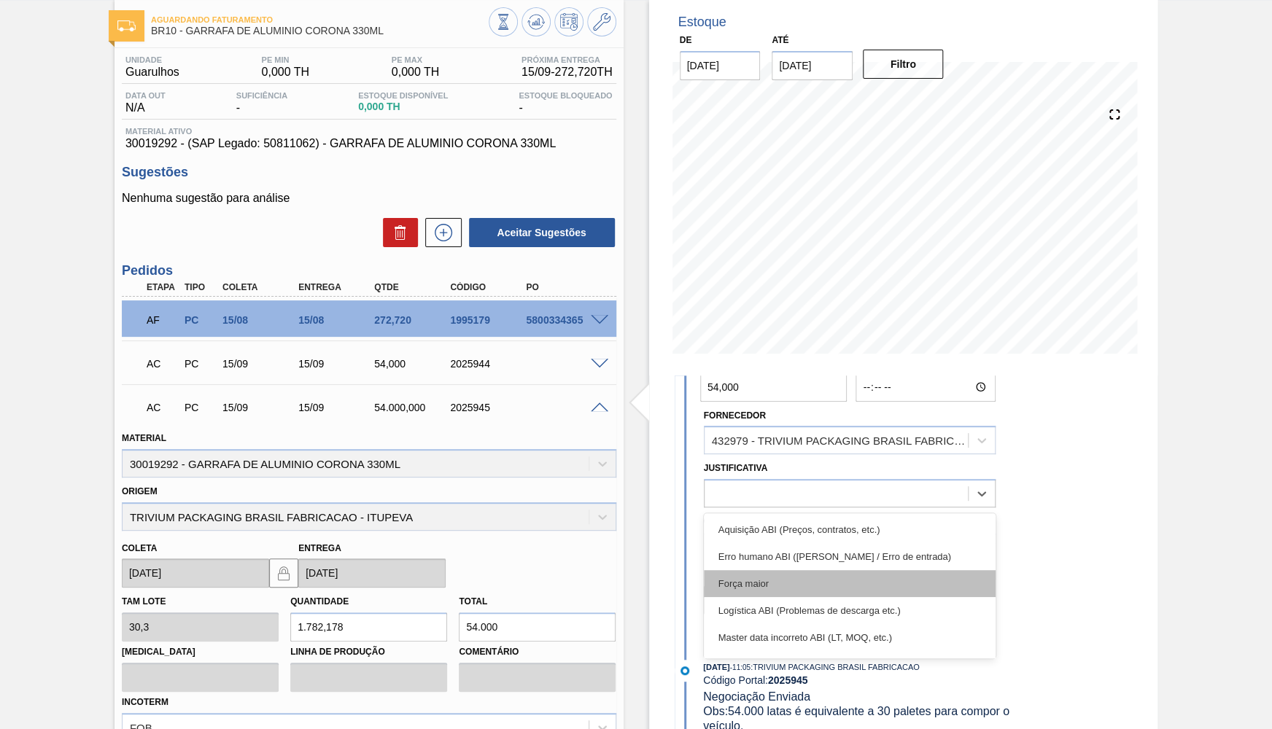
scroll to position [74, 0]
click at [763, 578] on div "Força maior" at bounding box center [850, 583] width 292 height 27
click at [763, 585] on button "Fechar" at bounding box center [773, 599] width 139 height 29
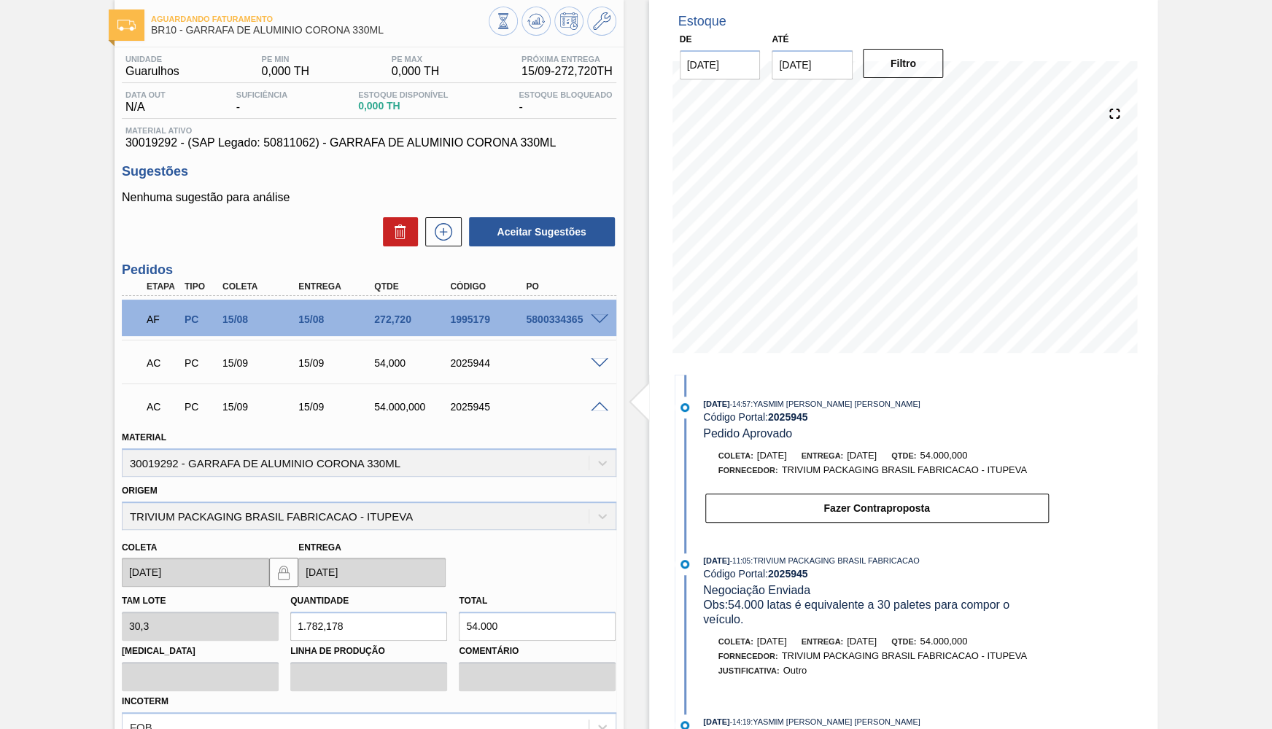
scroll to position [0, 0]
click at [821, 503] on button "Fazer Contraproposta" at bounding box center [877, 508] width 344 height 29
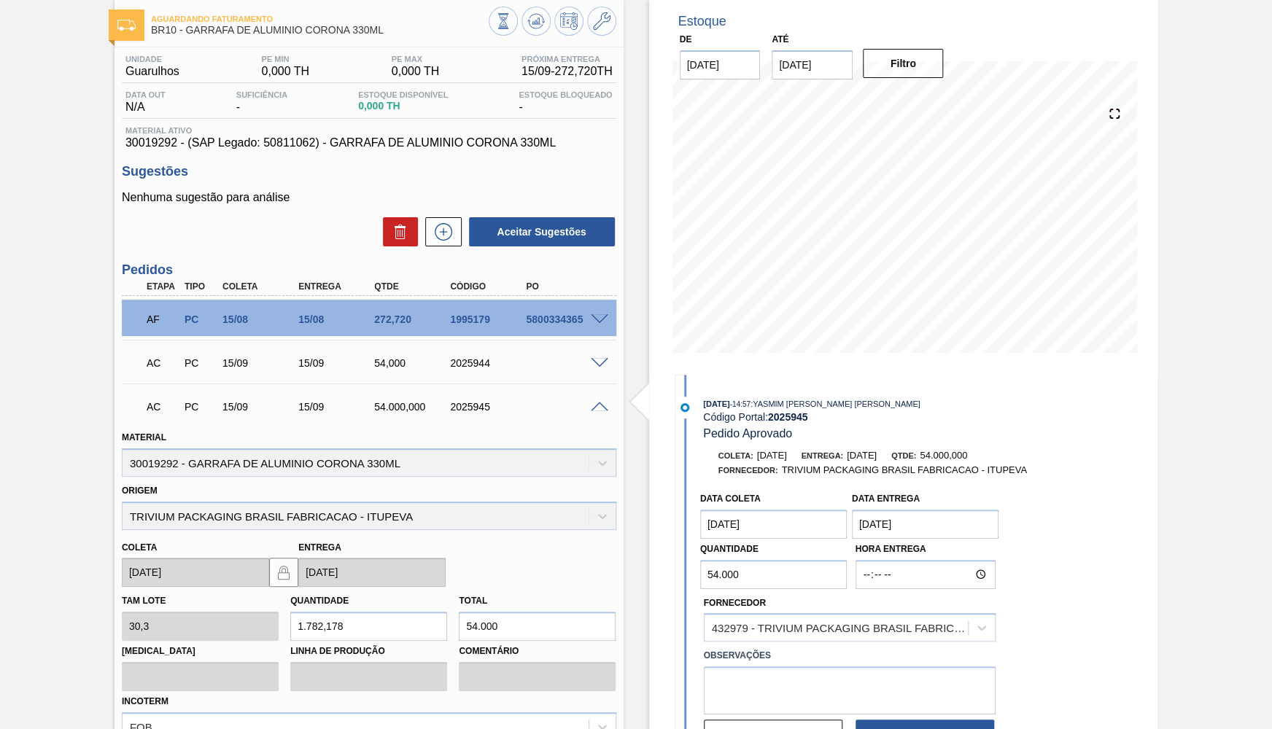
drag, startPoint x: 775, startPoint y: 562, endPoint x: 782, endPoint y: 534, distance: 29.2
click at [700, 579] on input "54.000" at bounding box center [773, 574] width 147 height 29
paste input ","
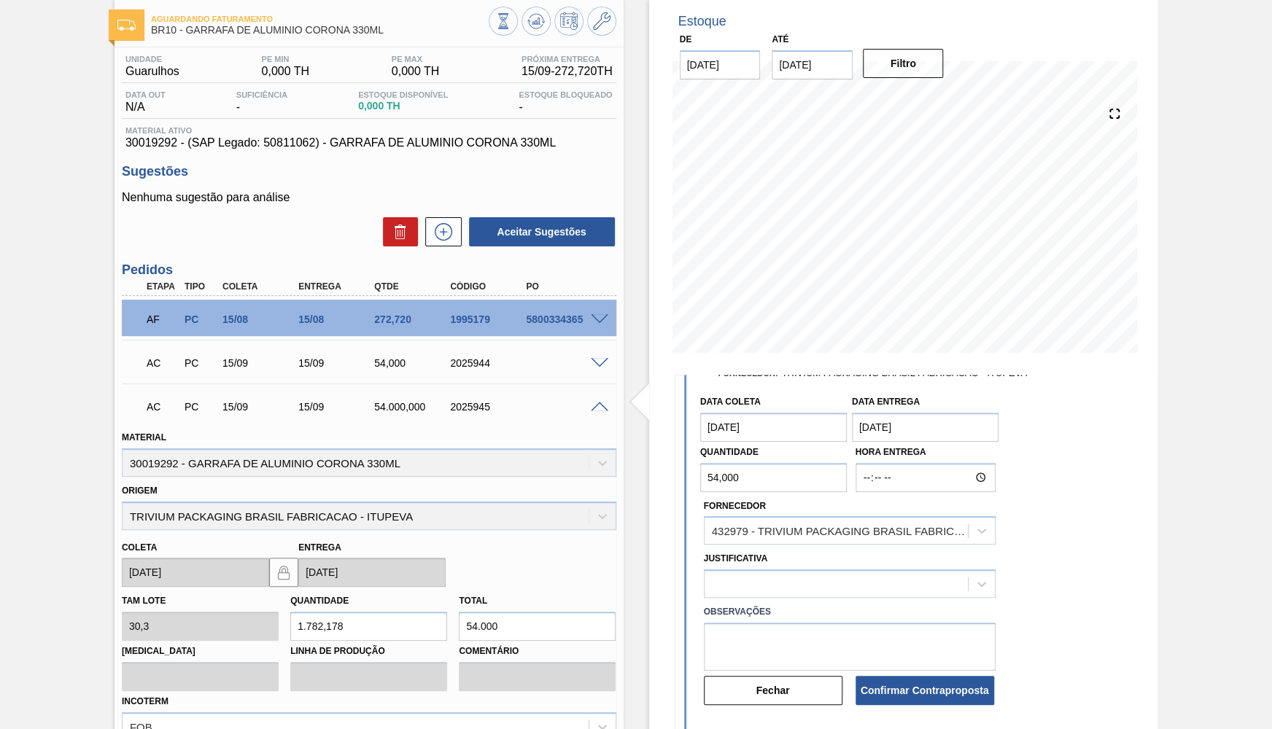
scroll to position [142, 0]
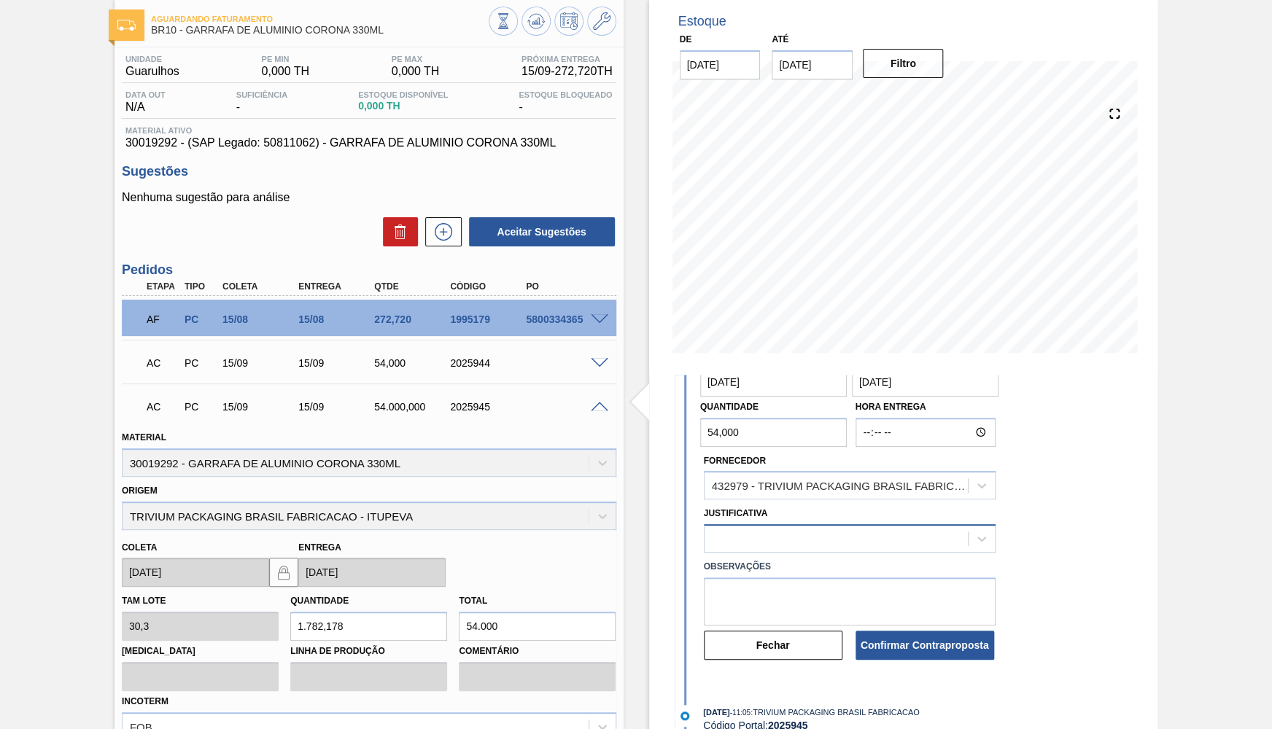
type input "54,000"
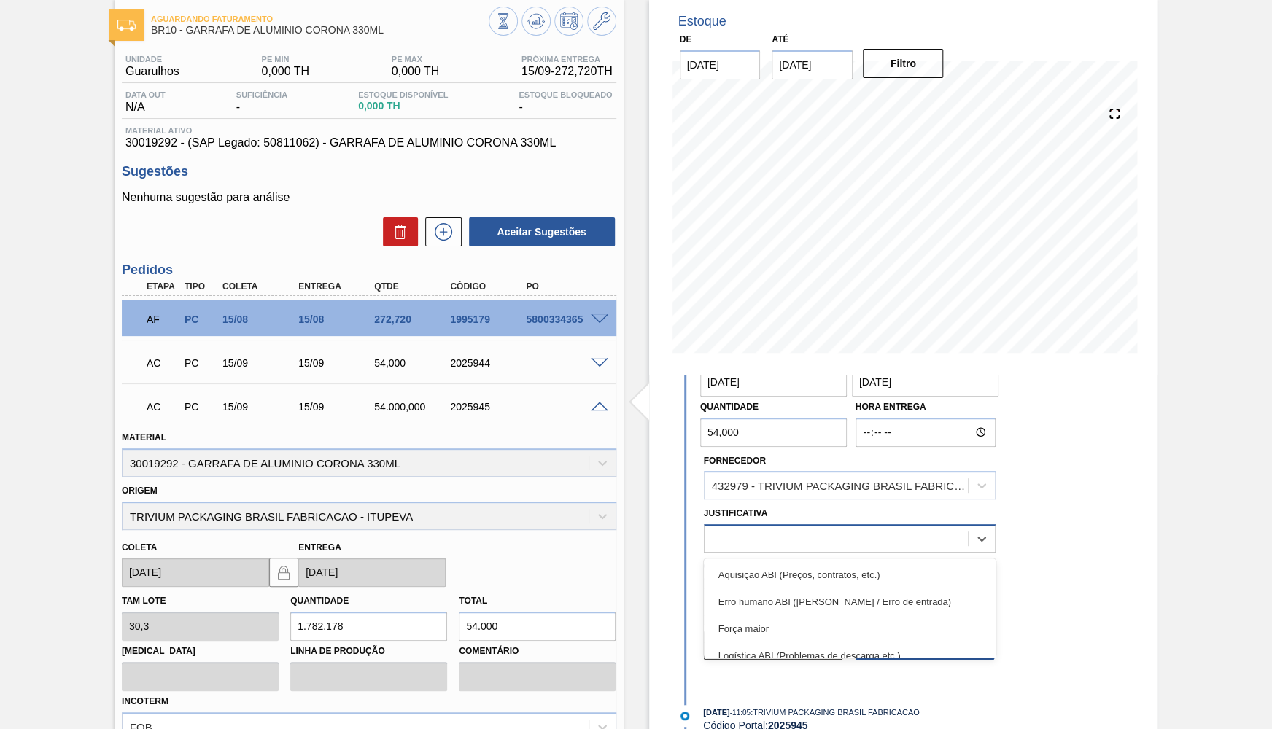
scroll to position [120, 0]
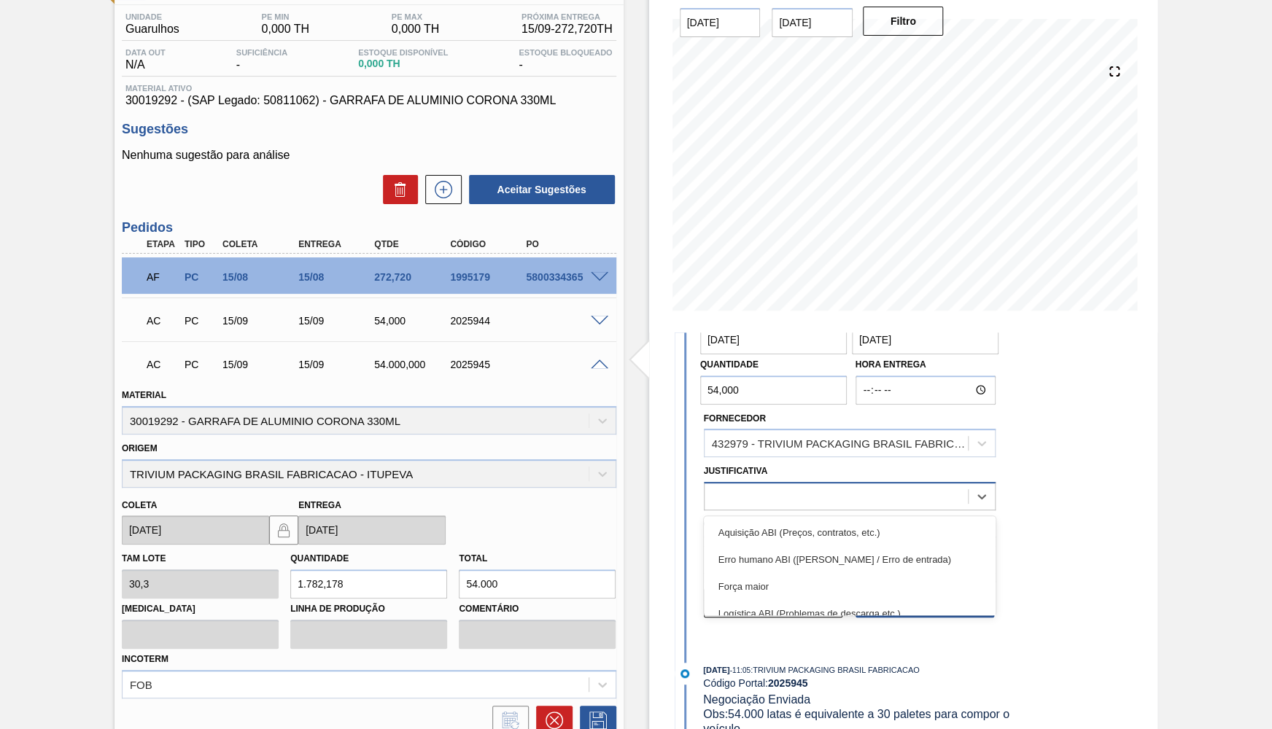
click at [813, 511] on div "option Aquisição ABI (Preços, contratos, etc.) focused, 1 of 18. 18 results ava…" at bounding box center [850, 496] width 292 height 28
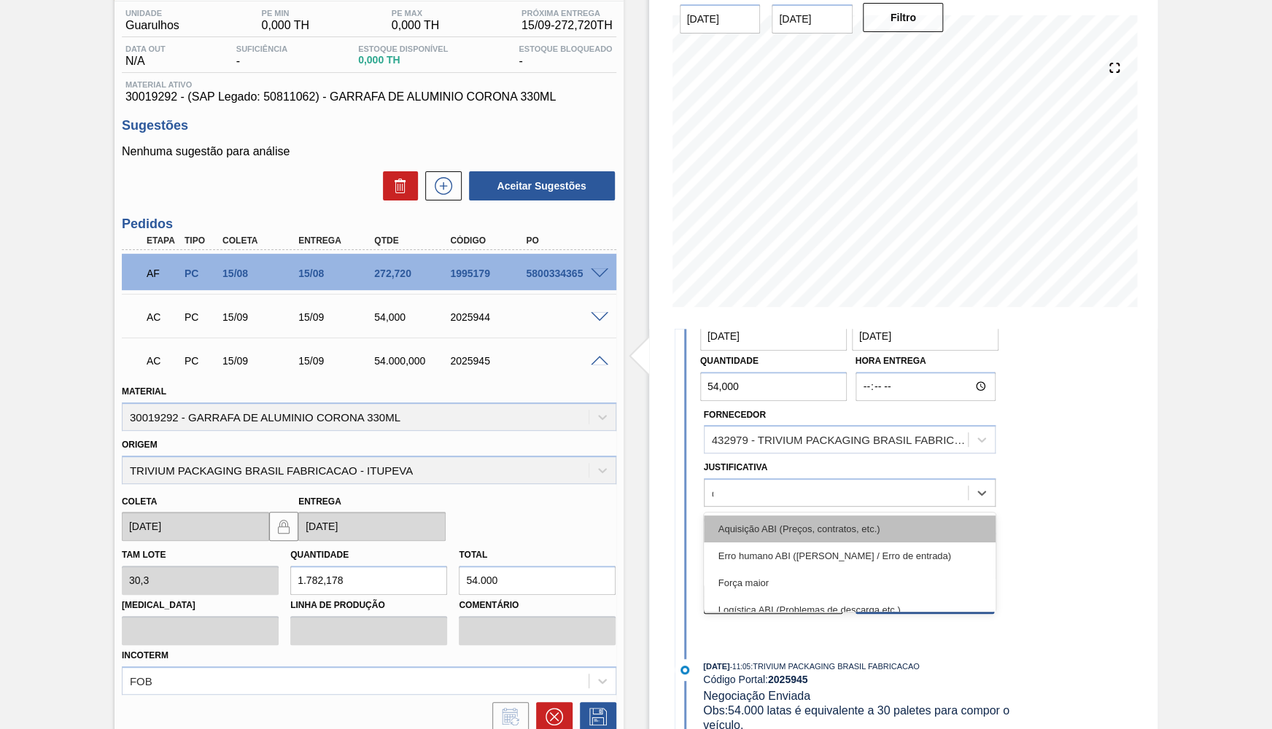
type input "ou"
click at [749, 526] on div "Outro" at bounding box center [850, 529] width 292 height 27
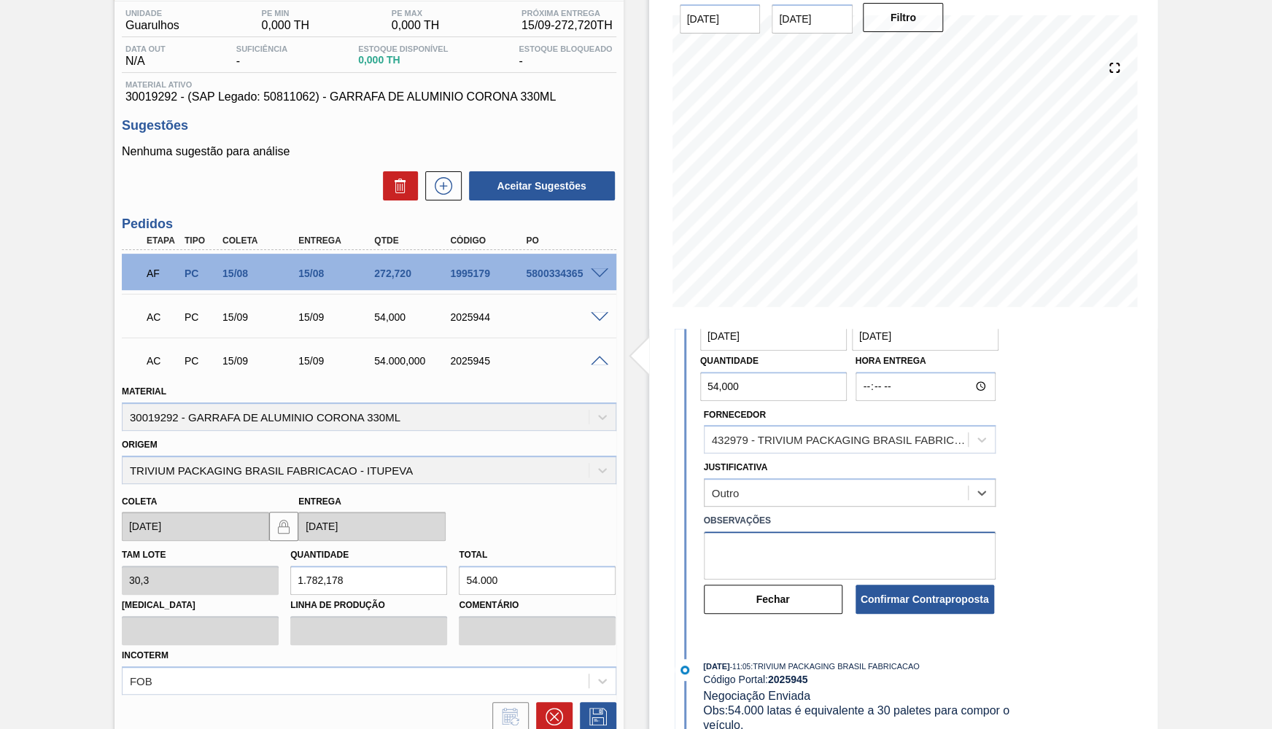
click at [762, 557] on textarea at bounding box center [850, 556] width 292 height 48
type textarea "Ajuste de quantidade"
click at [923, 599] on button "Confirmar Contraproposta" at bounding box center [925, 599] width 139 height 29
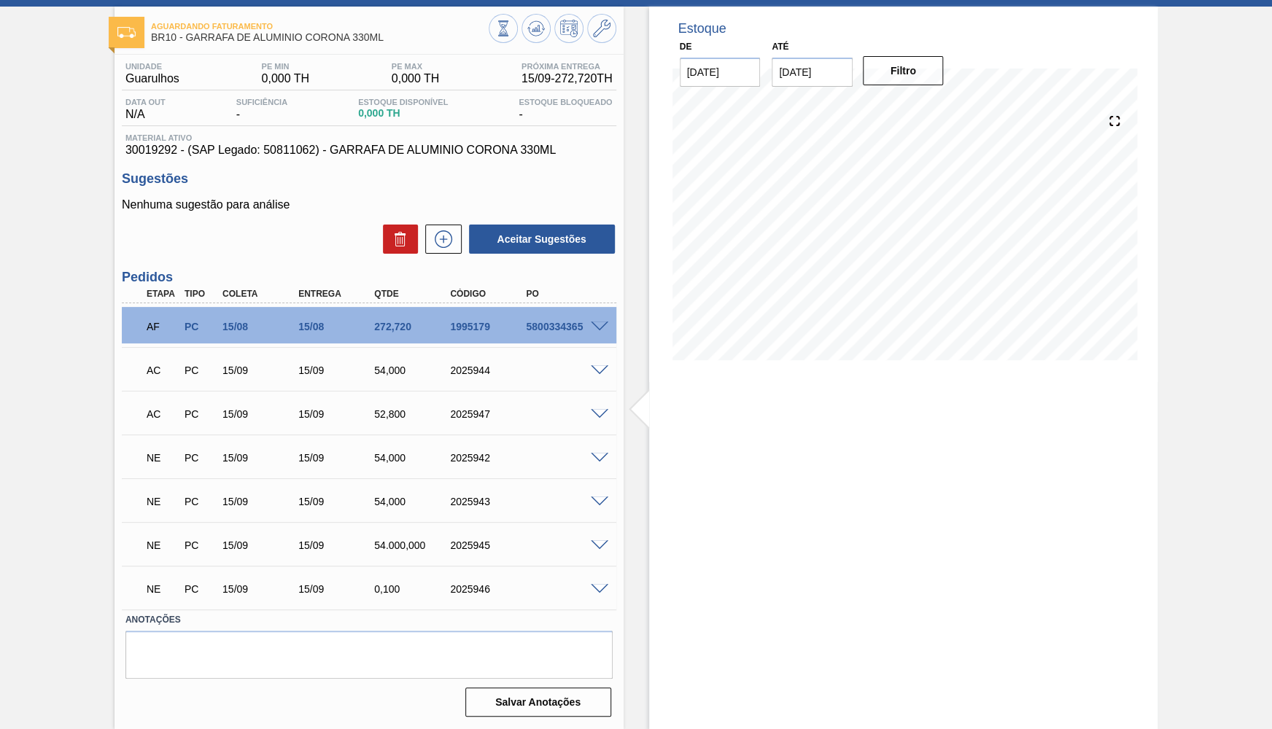
scroll to position [0, 0]
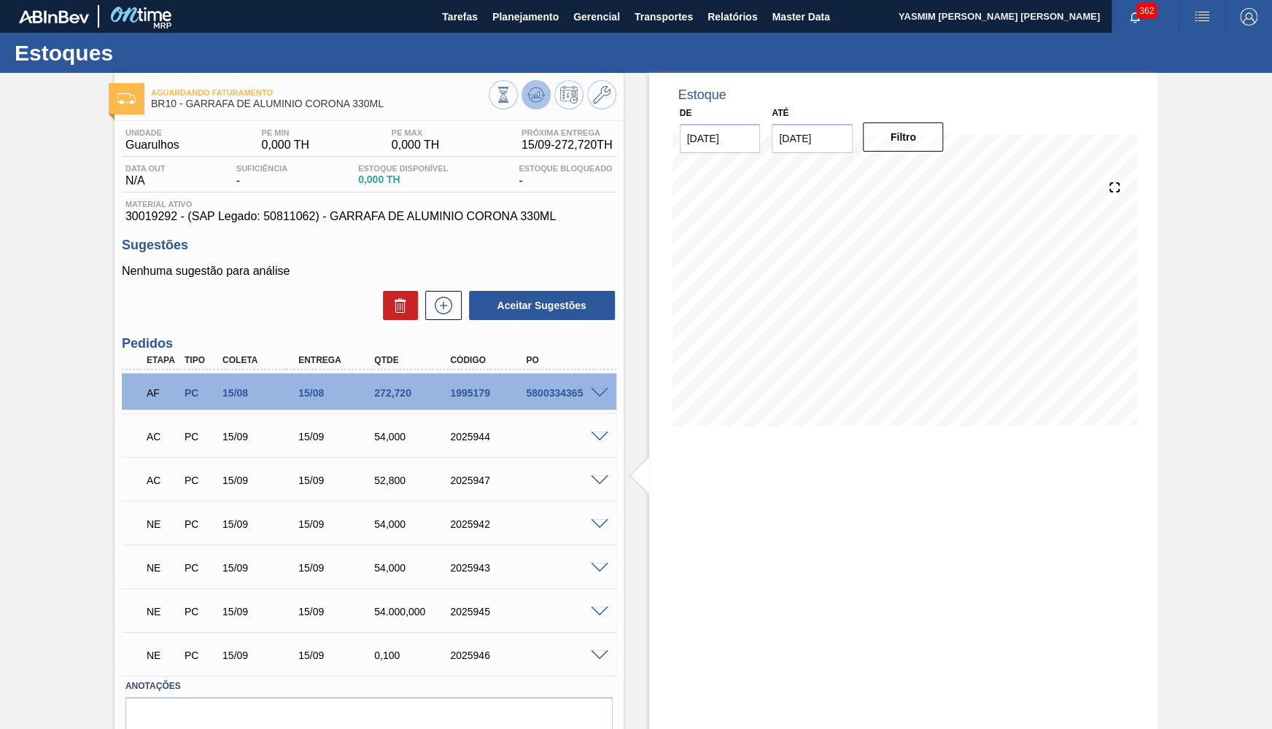
click at [543, 91] on icon at bounding box center [536, 95] width 18 height 18
click at [602, 610] on span at bounding box center [600, 612] width 18 height 11
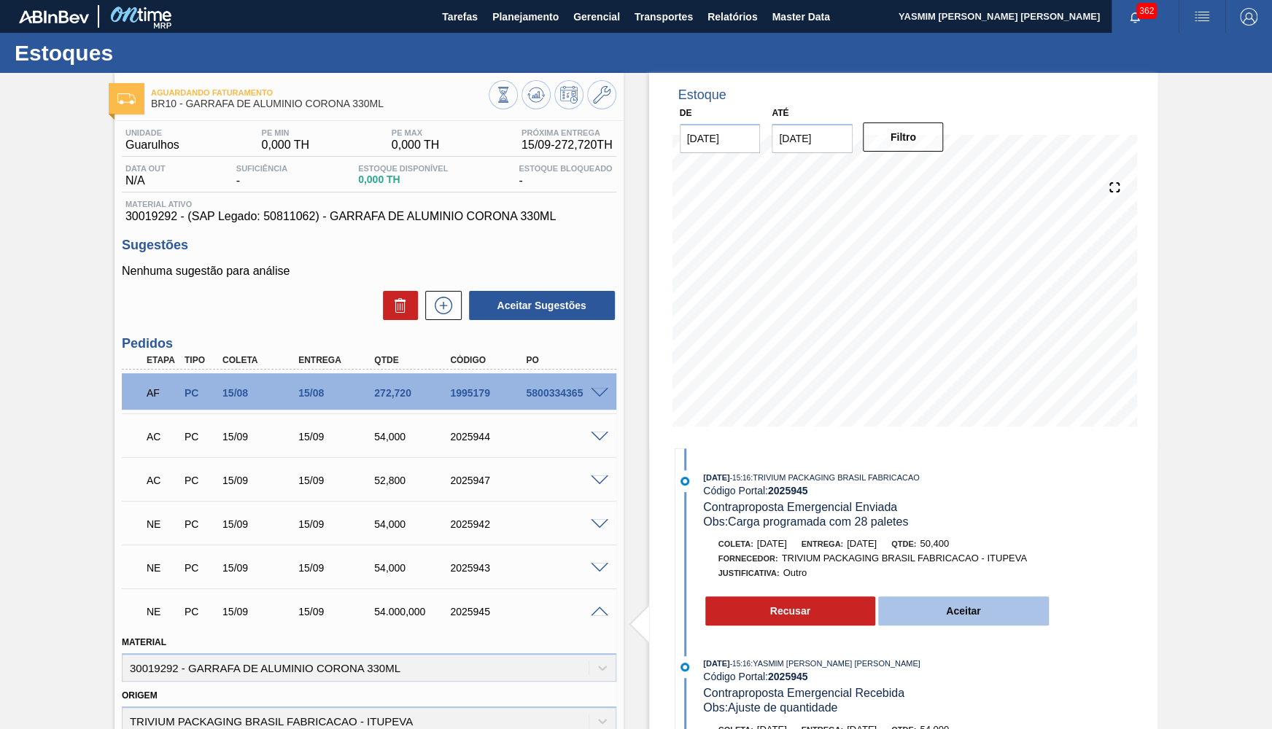
click at [942, 614] on button "Aceitar" at bounding box center [963, 611] width 171 height 29
click at [967, 610] on button "Aceitar" at bounding box center [963, 611] width 171 height 29
click at [963, 618] on button "Aceitar" at bounding box center [963, 611] width 171 height 29
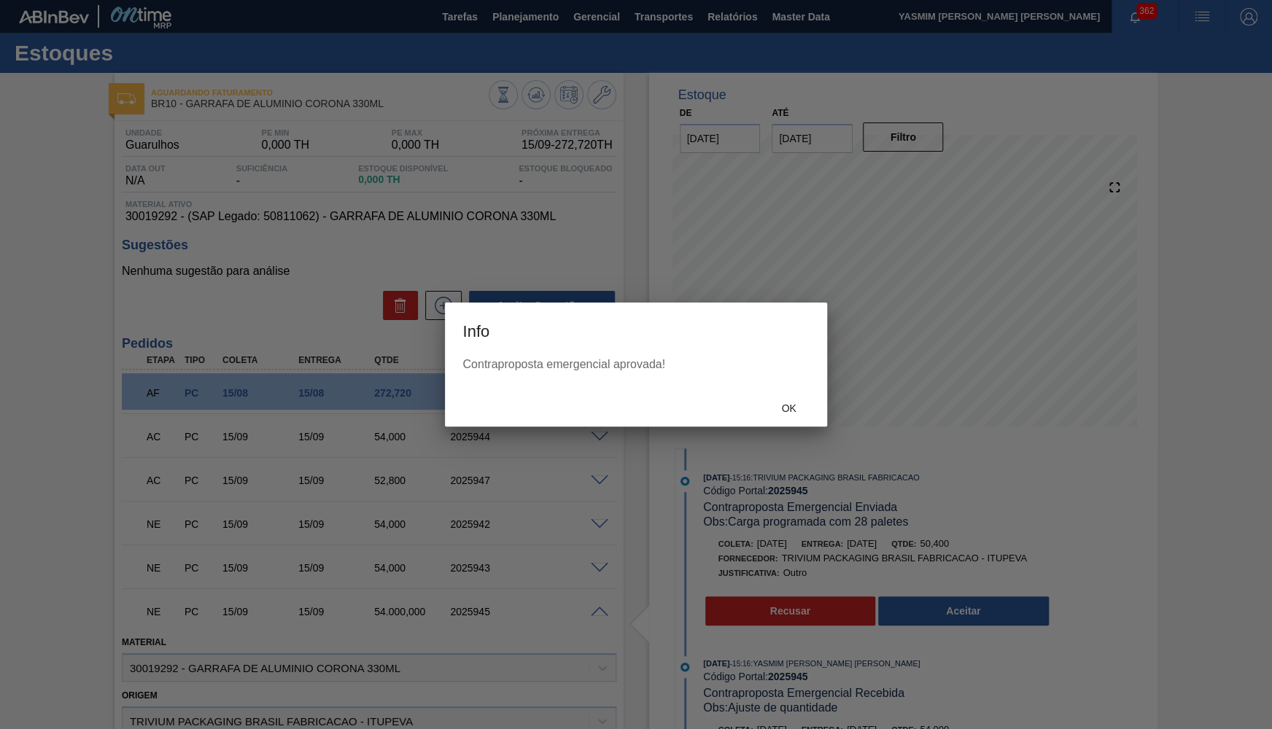
click at [781, 425] on div "Ok" at bounding box center [635, 408] width 381 height 38
click at [785, 381] on div "Contraproposta emergencial aprovada!" at bounding box center [635, 373] width 381 height 31
click at [792, 406] on span "Ok" at bounding box center [789, 409] width 38 height 12
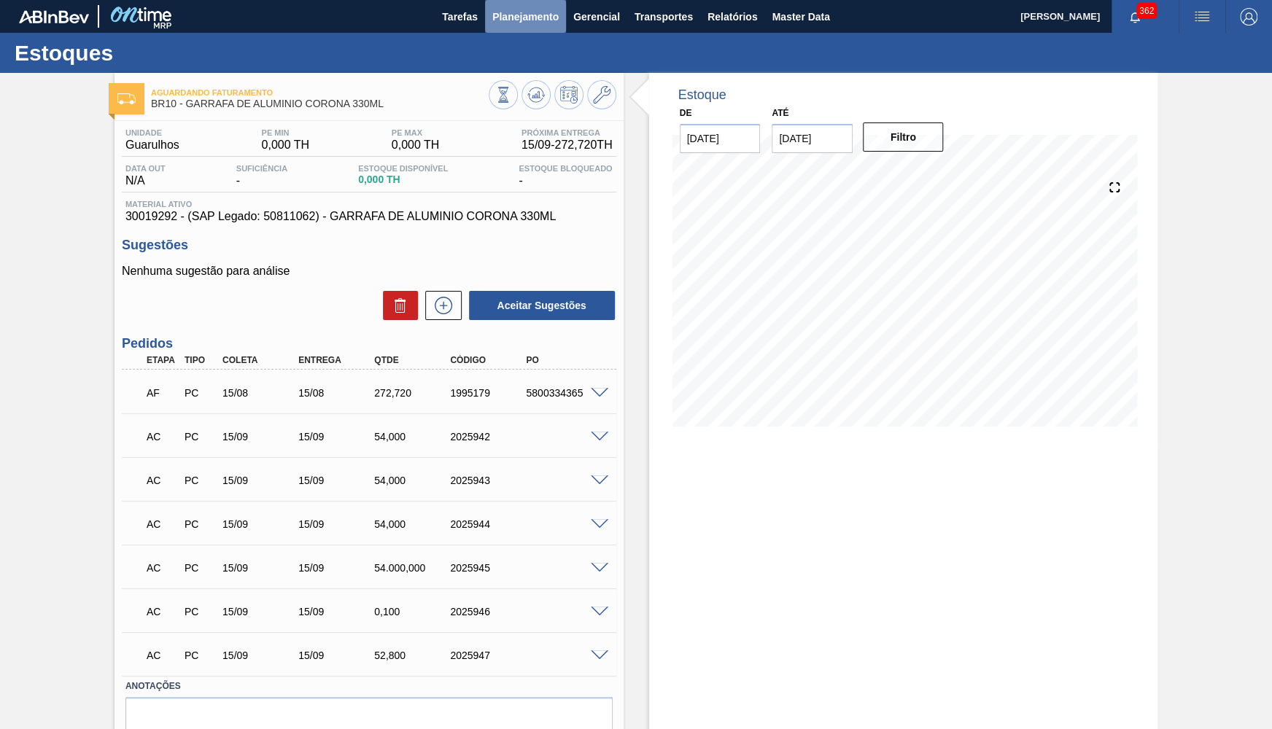
click at [497, 24] on span "Planejamento" at bounding box center [525, 17] width 66 height 18
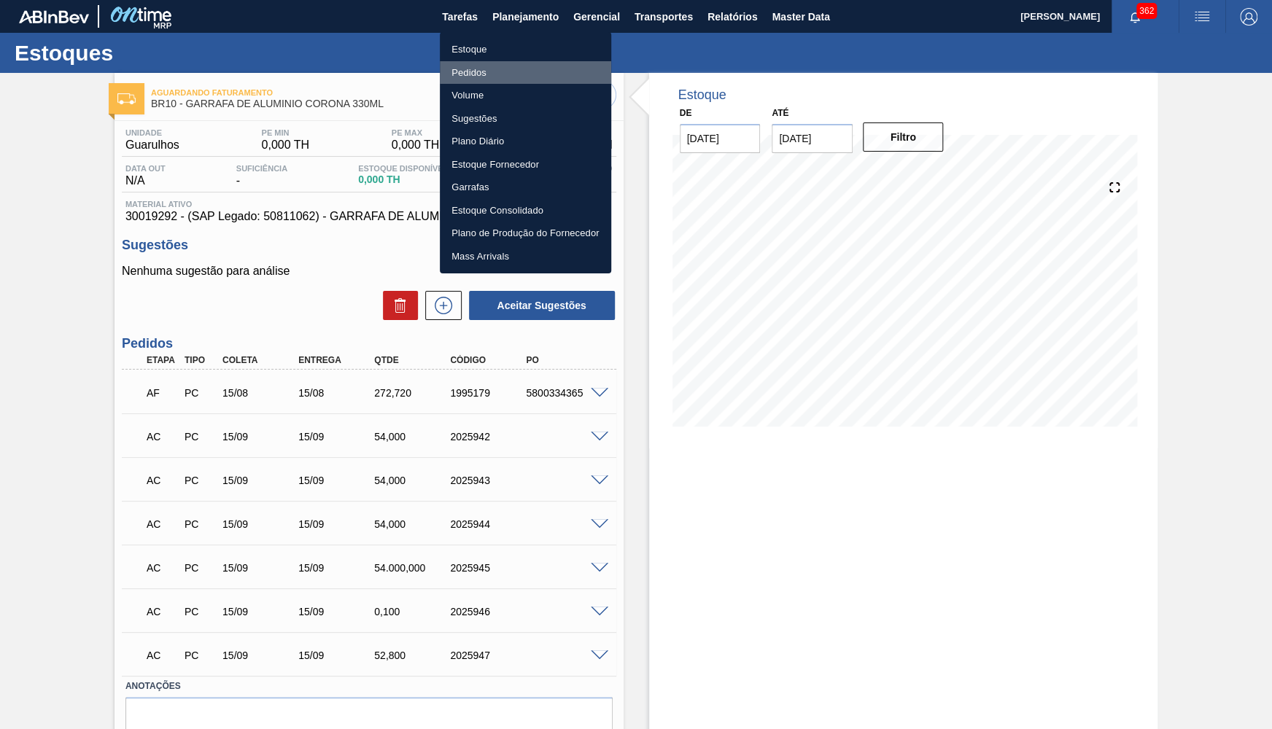
click at [478, 63] on li "Pedidos" at bounding box center [525, 72] width 171 height 23
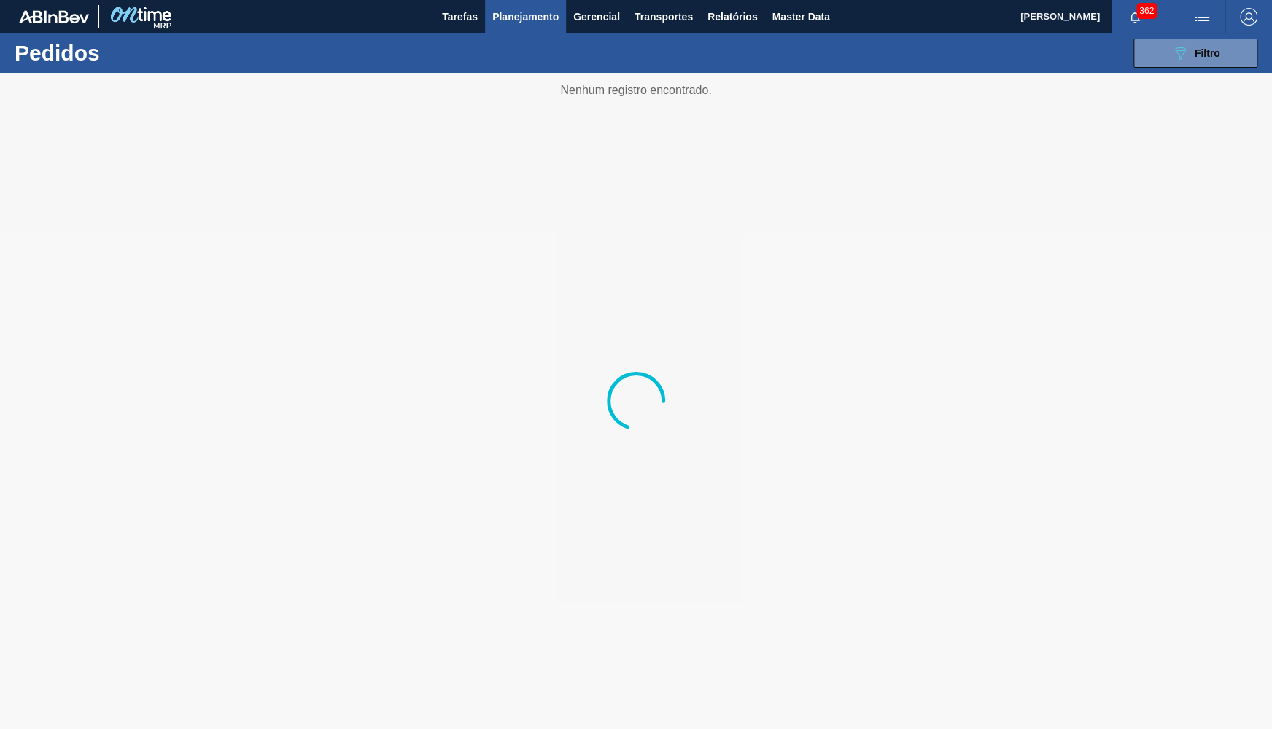
click at [500, 26] on button "Planejamento" at bounding box center [525, 16] width 81 height 33
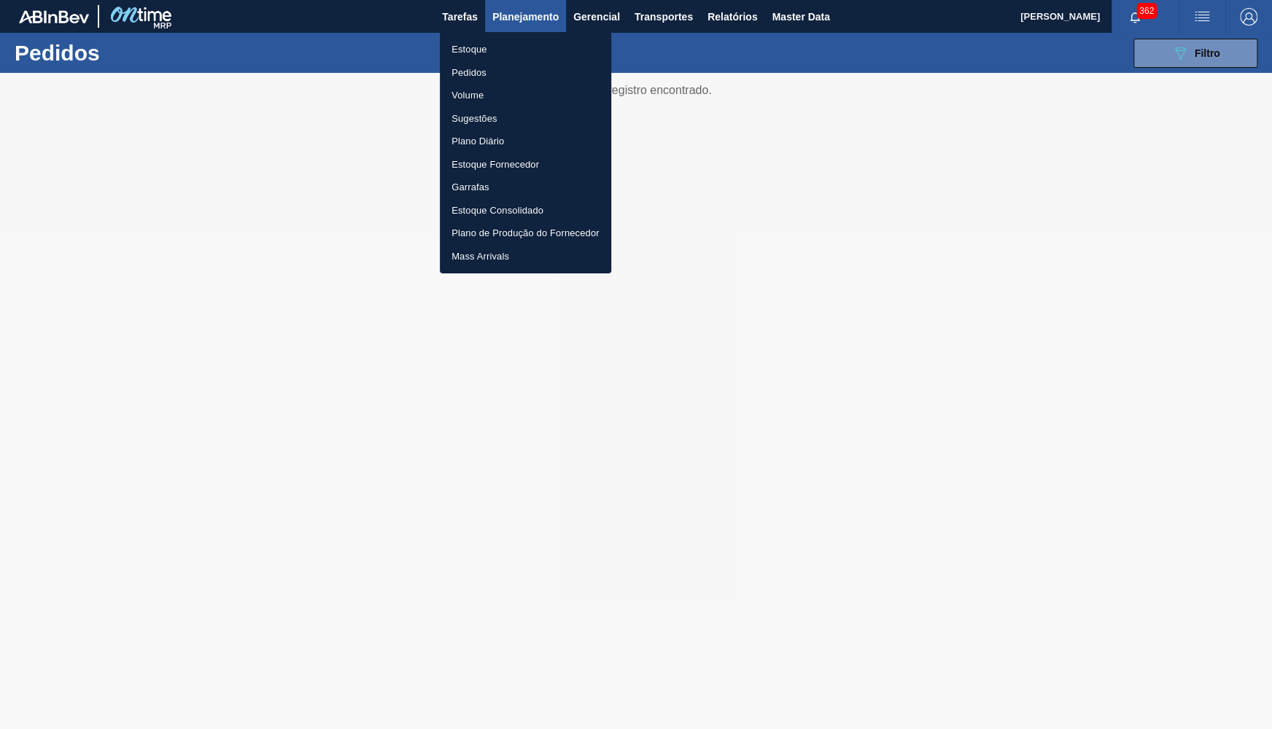
click at [489, 44] on li "Estoque" at bounding box center [525, 49] width 171 height 23
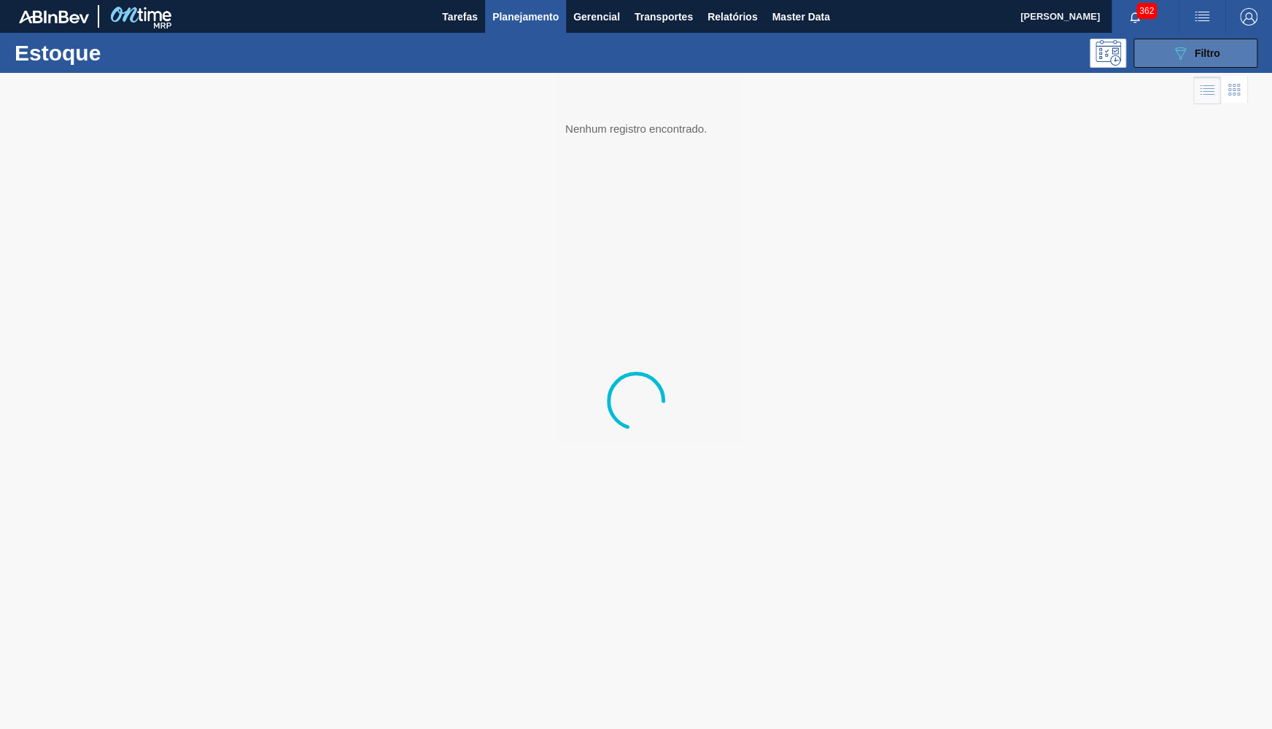
click at [1224, 50] on button "089F7B8B-B2A5-4AFE-B5C0-19BA573D28AC Filtro" at bounding box center [1196, 53] width 124 height 29
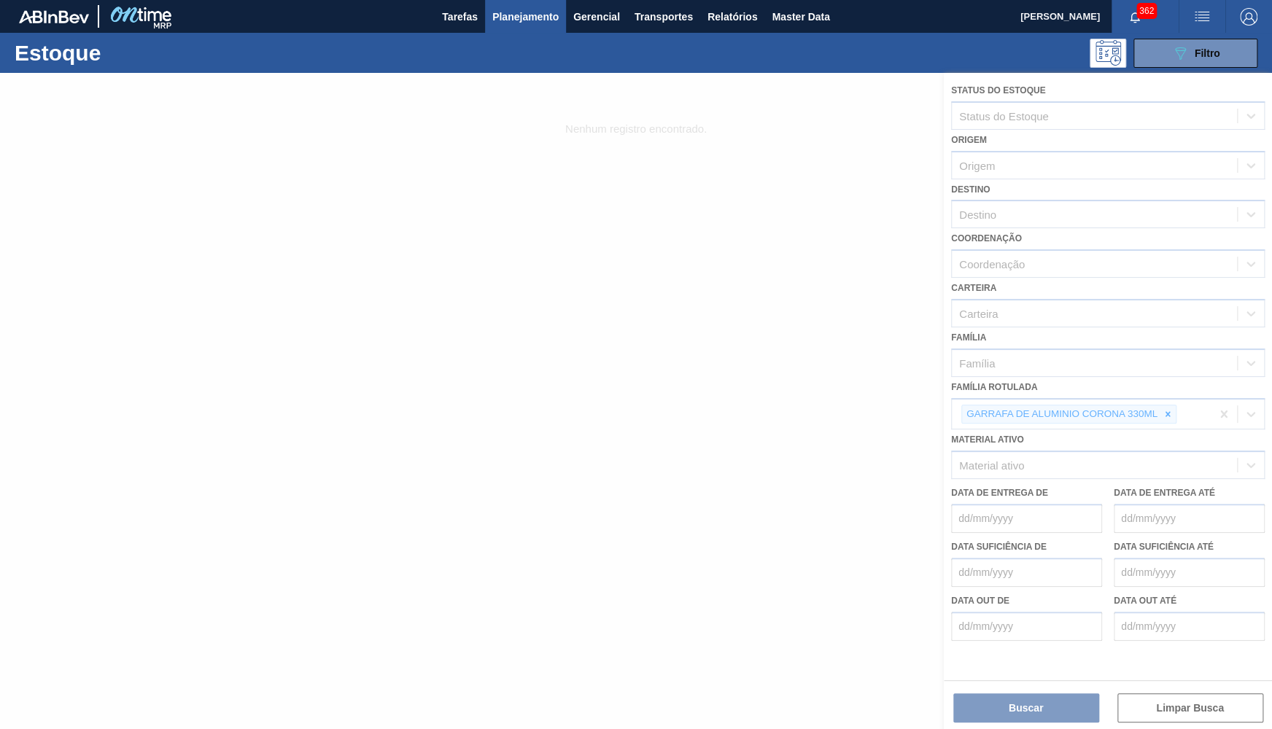
click at [1171, 395] on div at bounding box center [636, 401] width 1272 height 656
click at [1171, 397] on div at bounding box center [636, 401] width 1272 height 656
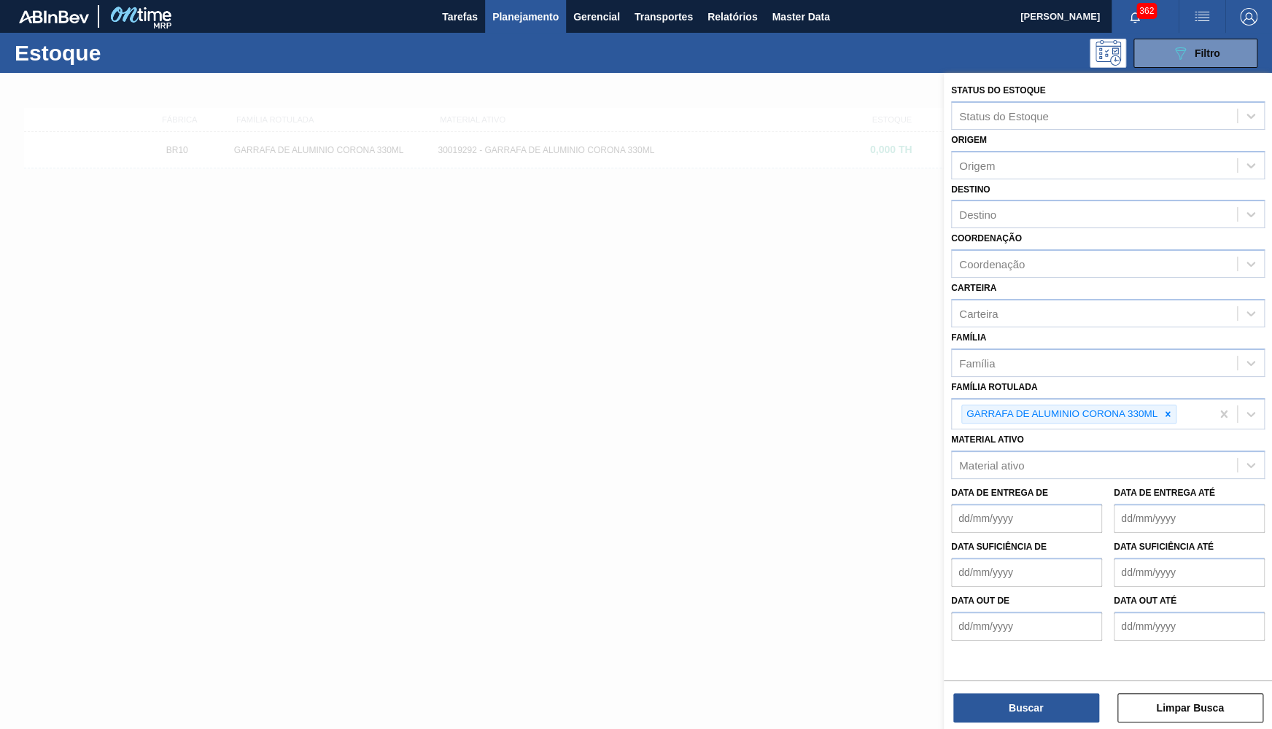
click at [1169, 411] on icon at bounding box center [1168, 413] width 5 height 5
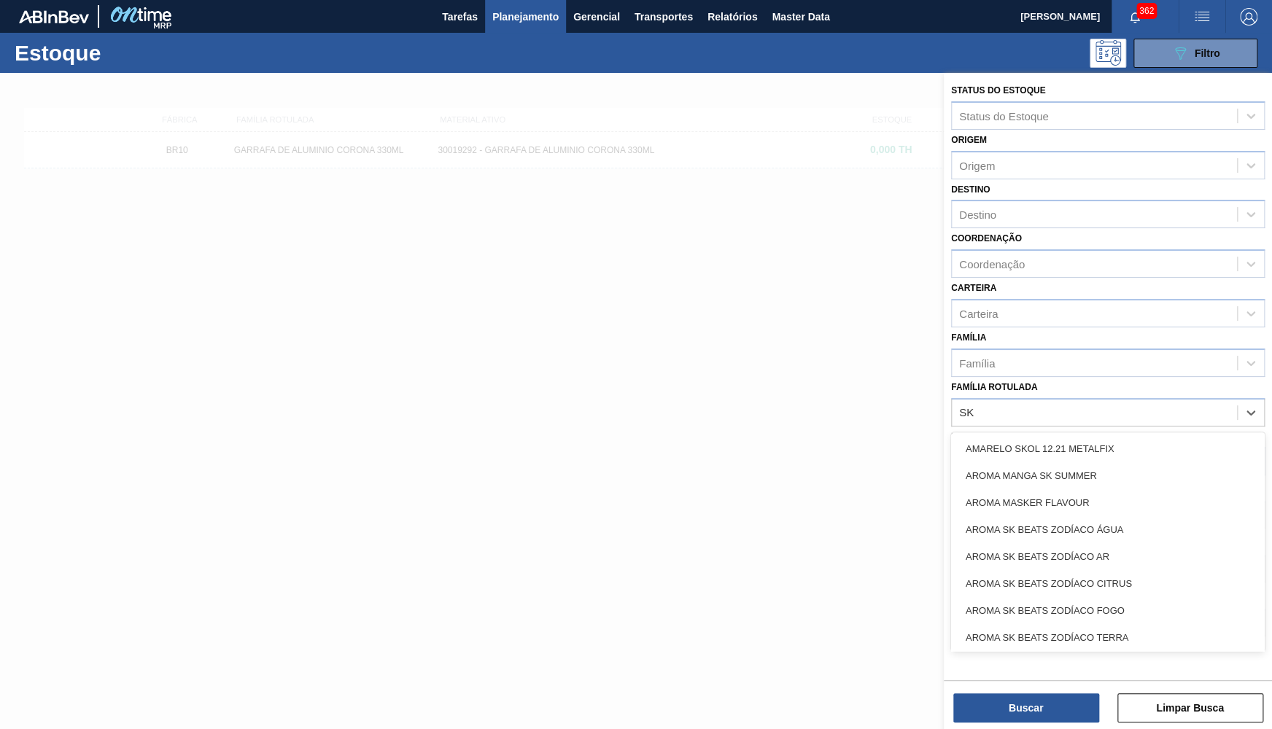
type Rotulada "SK 350"
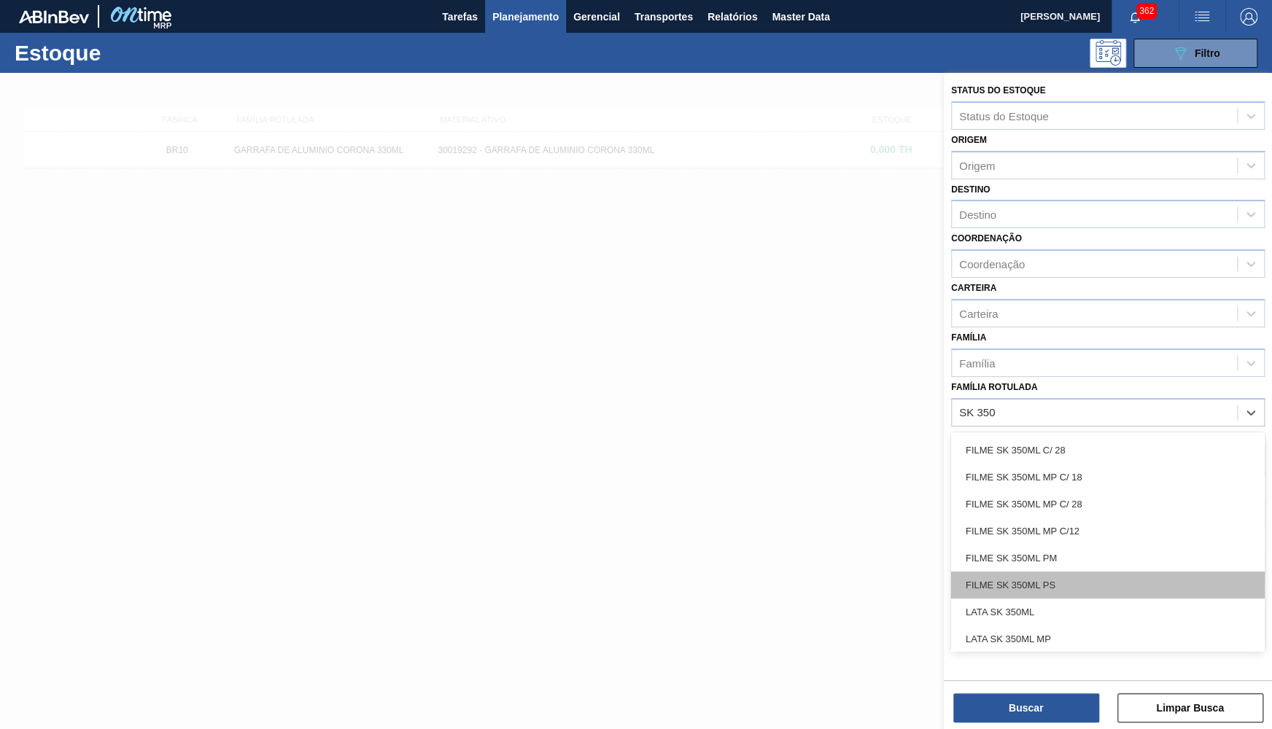
scroll to position [138, 0]
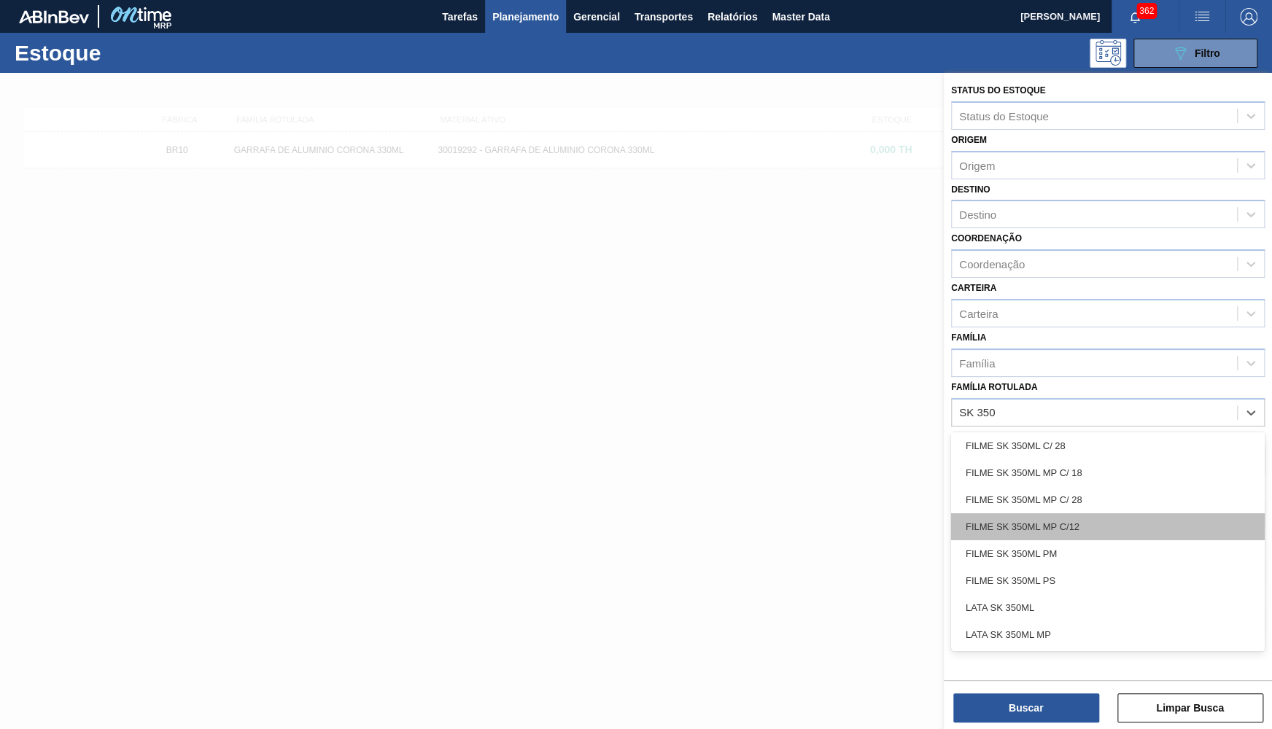
click at [1020, 514] on div "FILME SK 350ML MP C/12" at bounding box center [1108, 527] width 314 height 27
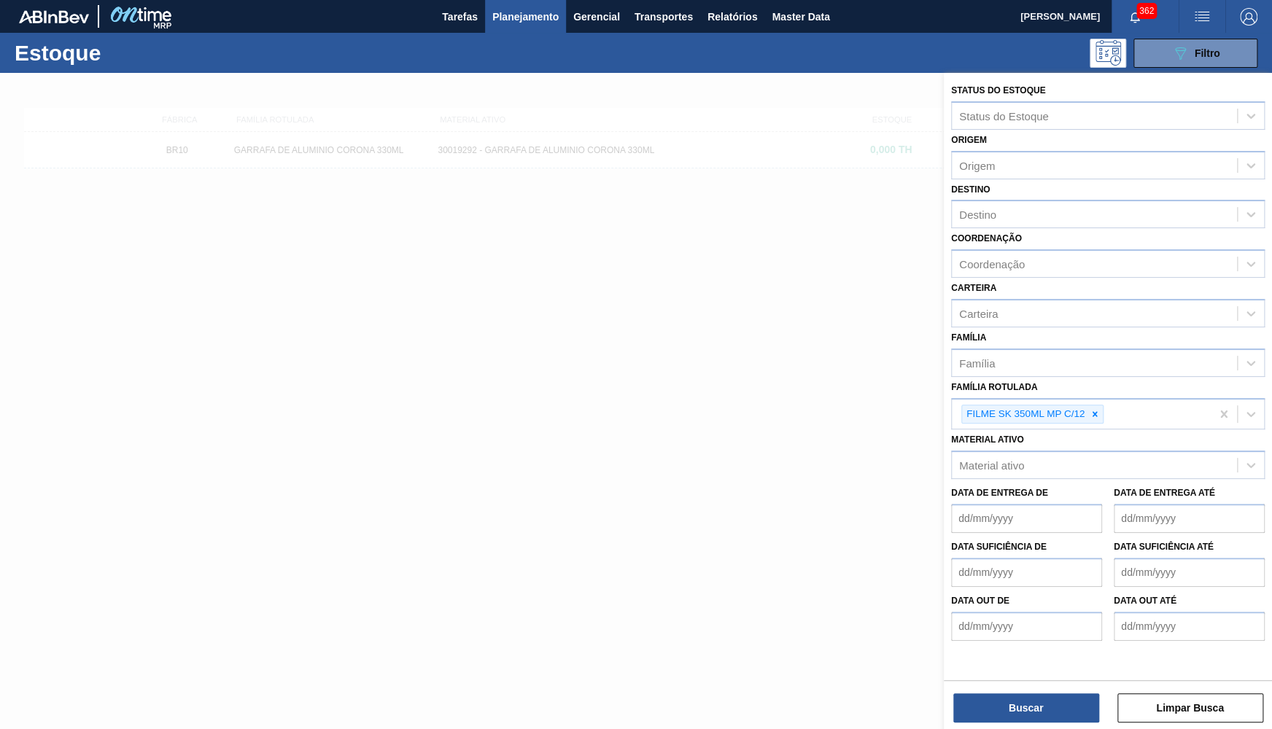
click at [1018, 694] on div "Buscar Limpar Busca" at bounding box center [1108, 701] width 328 height 41
click at [1018, 696] on button "Buscar" at bounding box center [1026, 708] width 146 height 29
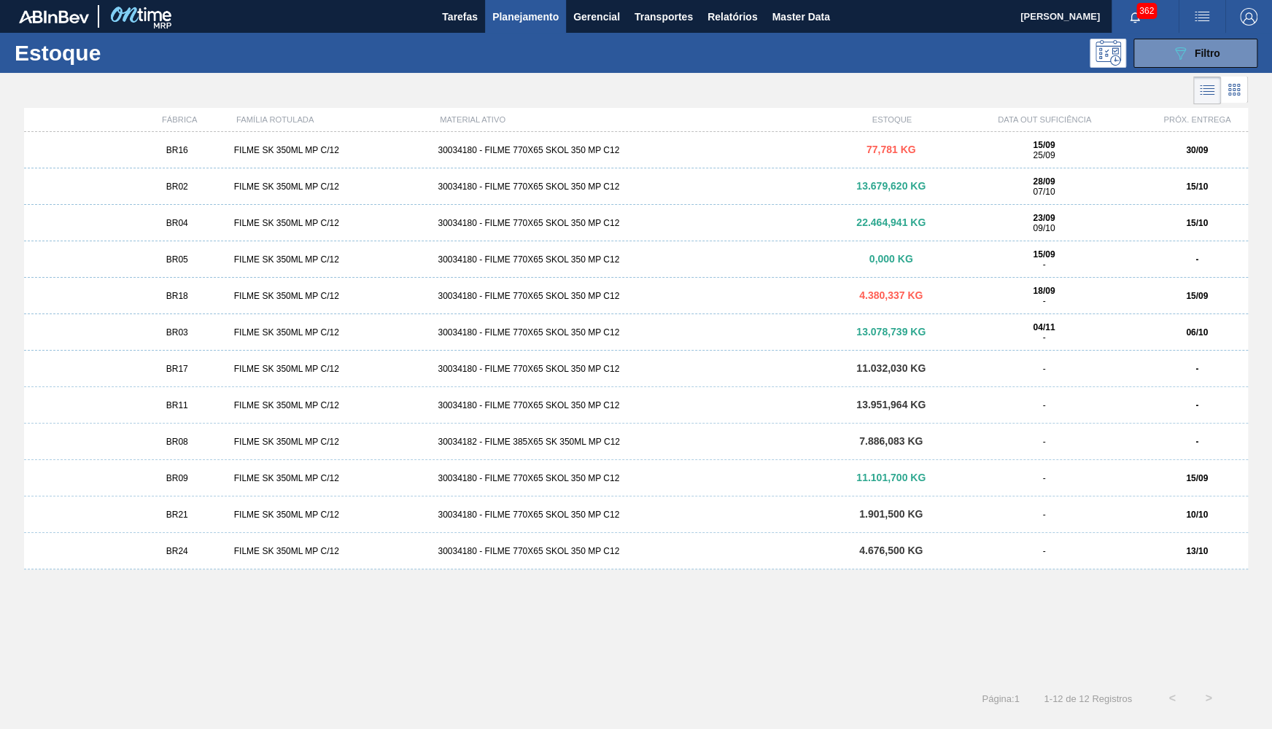
click at [214, 150] on div "BR16" at bounding box center [177, 150] width 102 height 10
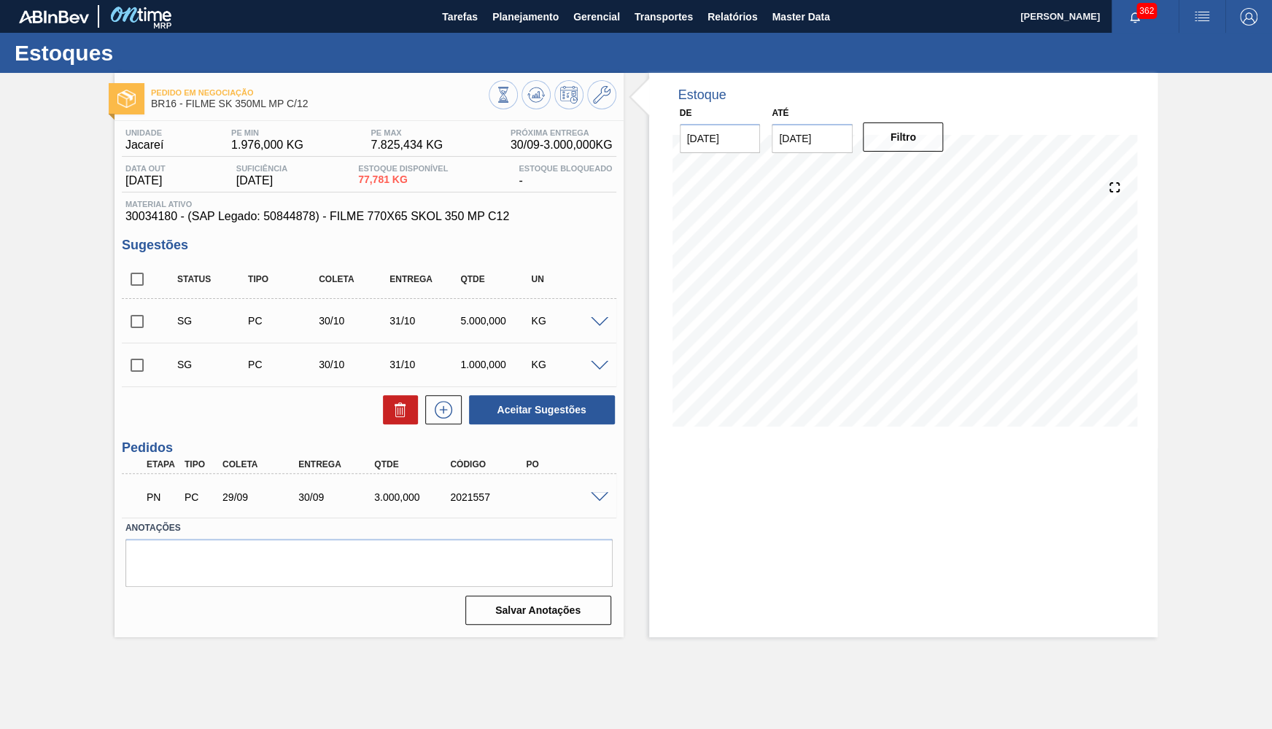
click at [495, 44] on div "Estoques" at bounding box center [636, 53] width 1272 height 40
click at [499, 26] on button "Planejamento" at bounding box center [525, 16] width 81 height 33
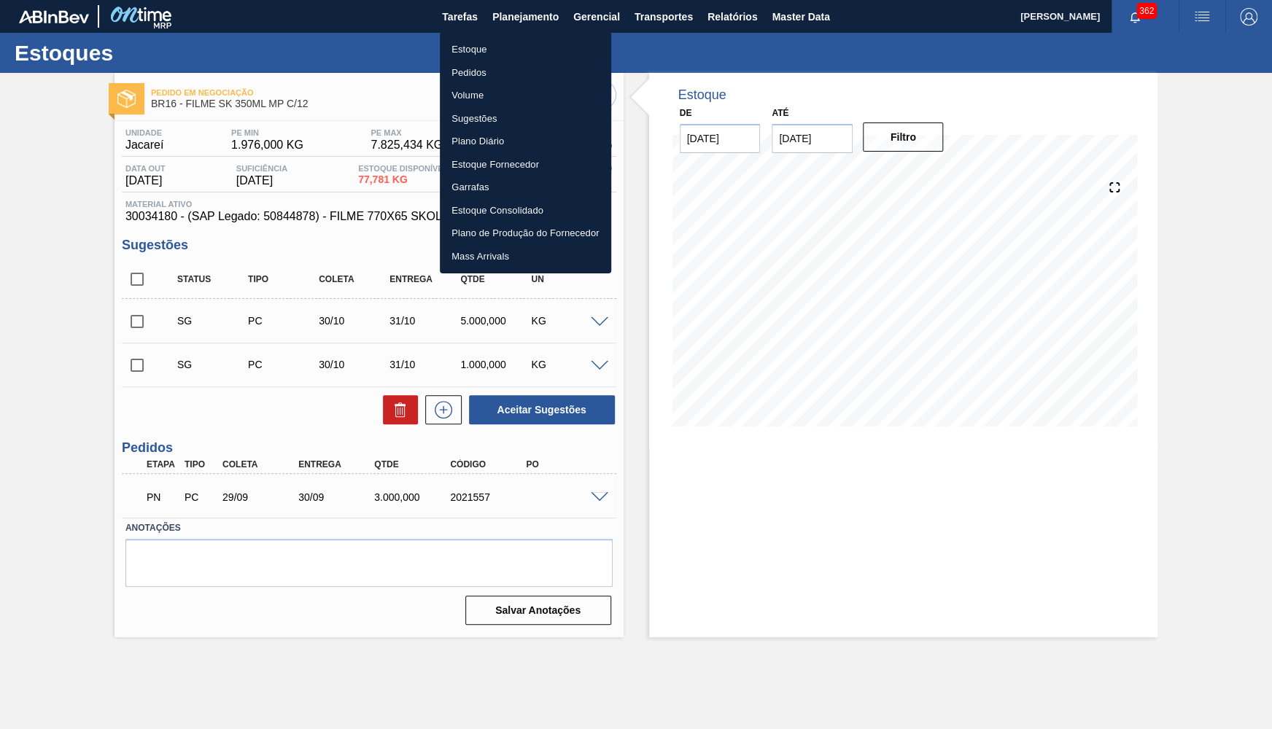
click at [599, 504] on div at bounding box center [636, 364] width 1272 height 729
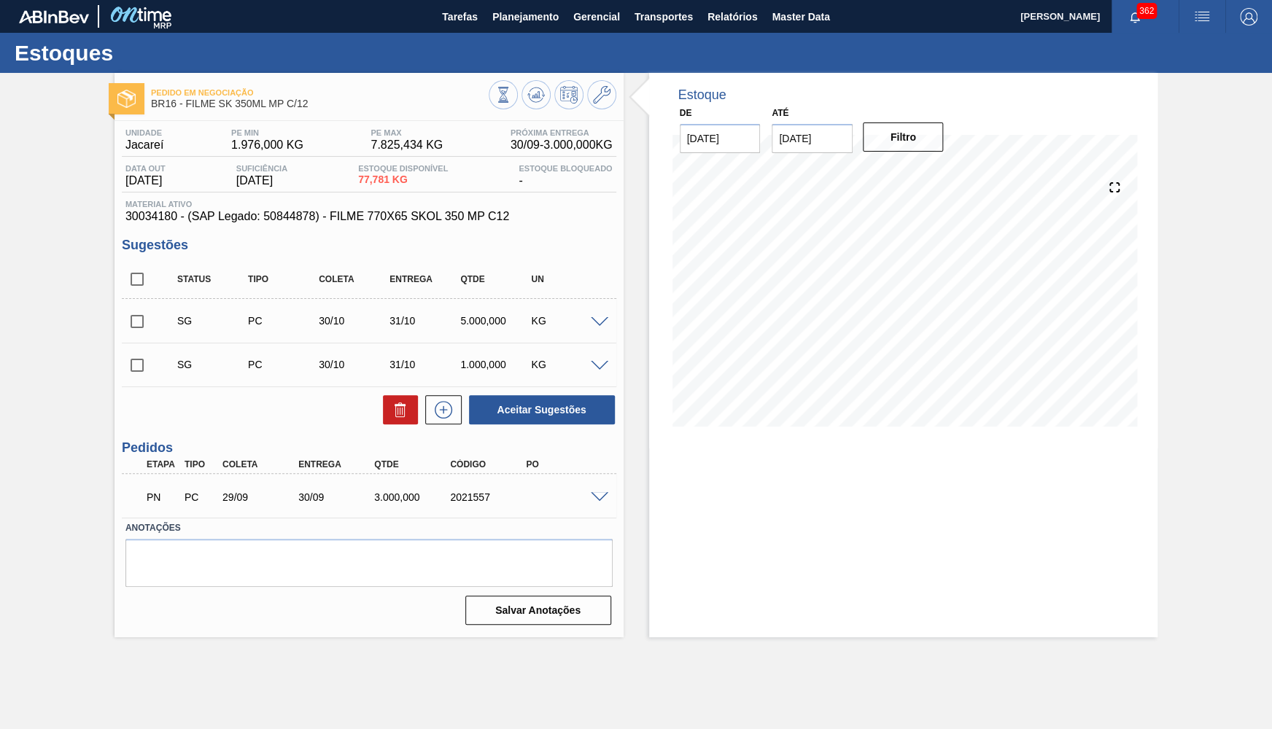
click at [601, 500] on div "Estoque Pedidos Volume Sugestões Plano Diário Estoque Fornecedor Garrafas Estoq…" at bounding box center [636, 364] width 1272 height 729
click at [601, 500] on span at bounding box center [600, 497] width 18 height 11
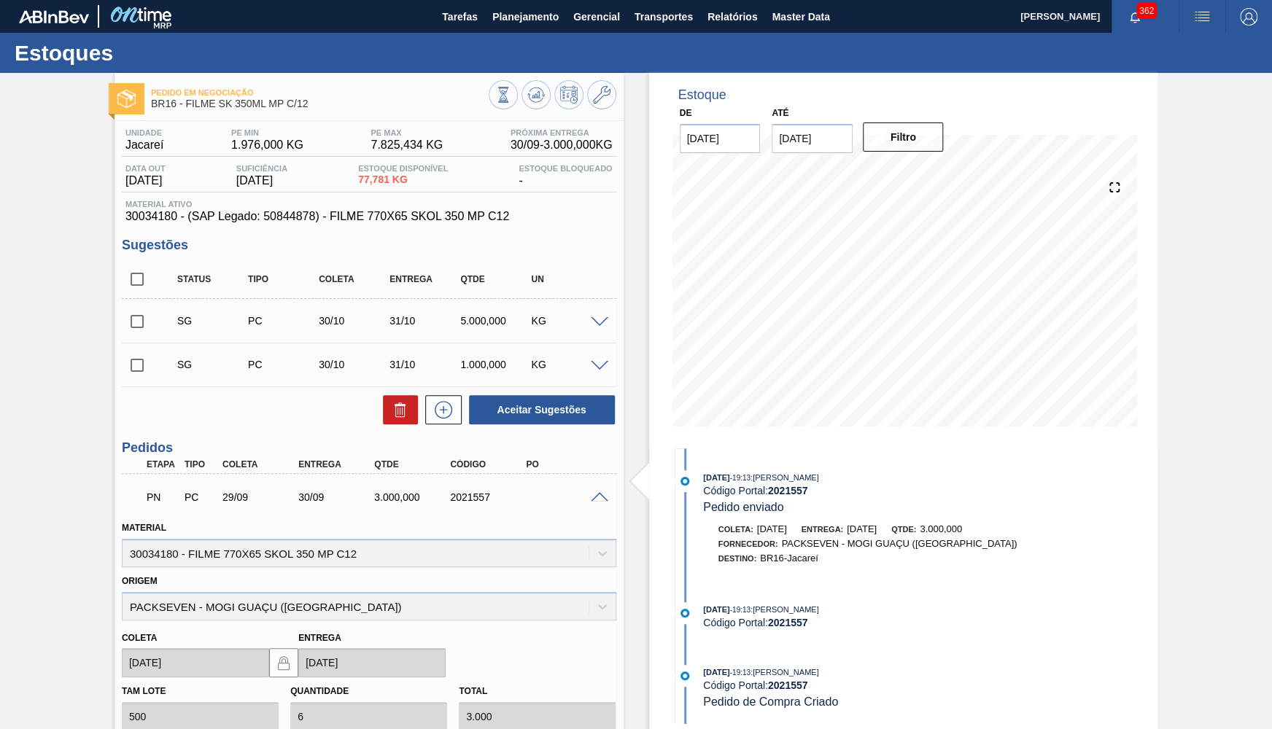
drag, startPoint x: 401, startPoint y: 203, endPoint x: 404, endPoint y: 211, distance: 8.5
click at [403, 209] on span "Material ativo" at bounding box center [368, 204] width 487 height 9
click at [406, 217] on span "30034180 - (SAP Legado: 50844878) - FILME 770X65 SKOL 350 MP C12" at bounding box center [368, 216] width 487 height 13
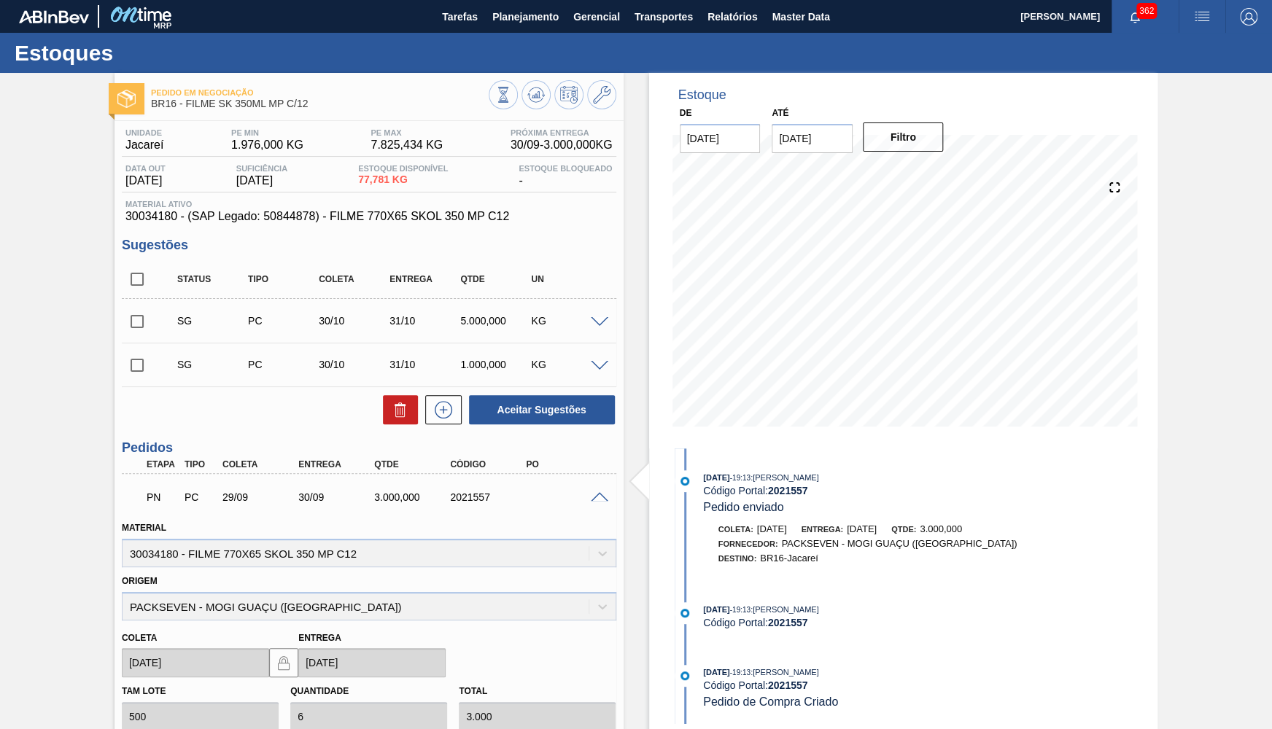
click at [700, 481] on div "29/08/2025 - 19:13 : YASMIM FERREIRA DA SILVA Código Portal: 2021557 Pedido env…" at bounding box center [863, 492] width 376 height 44
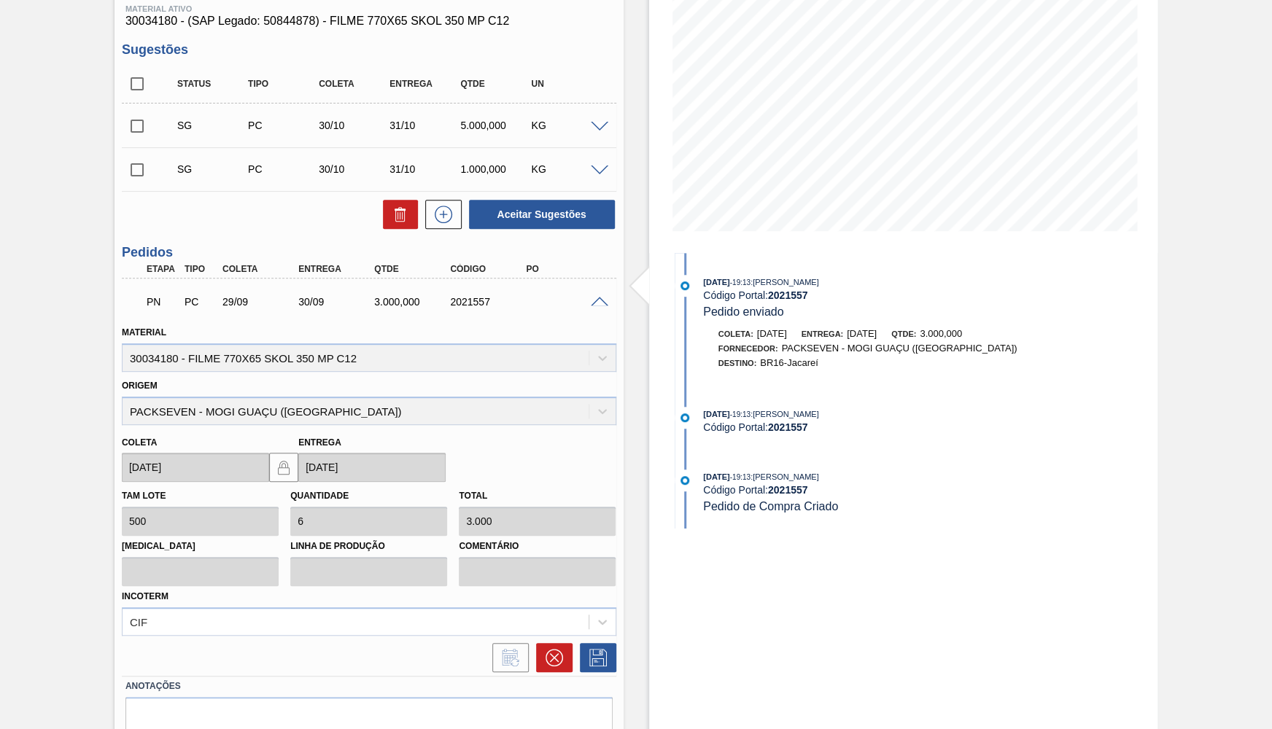
scroll to position [213, 0]
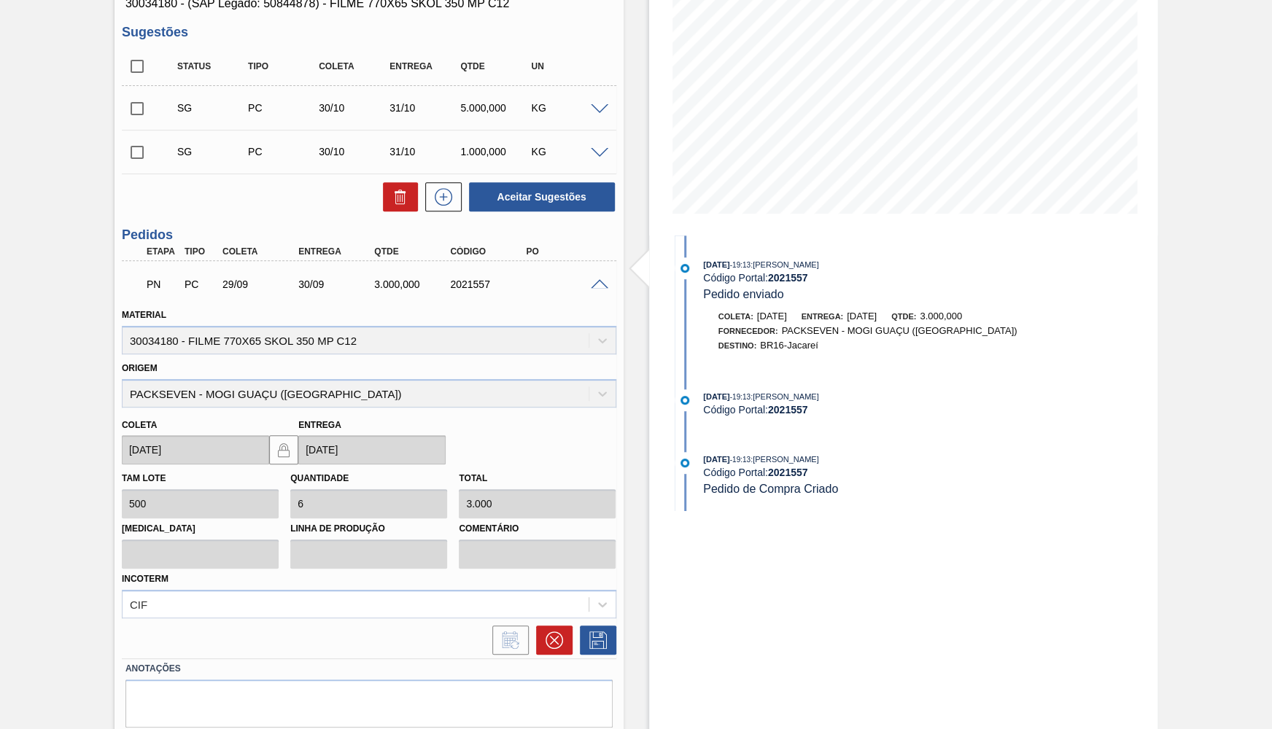
drag, startPoint x: 602, startPoint y: 283, endPoint x: 498, endPoint y: 295, distance: 104.2
click at [601, 283] on span at bounding box center [600, 284] width 18 height 11
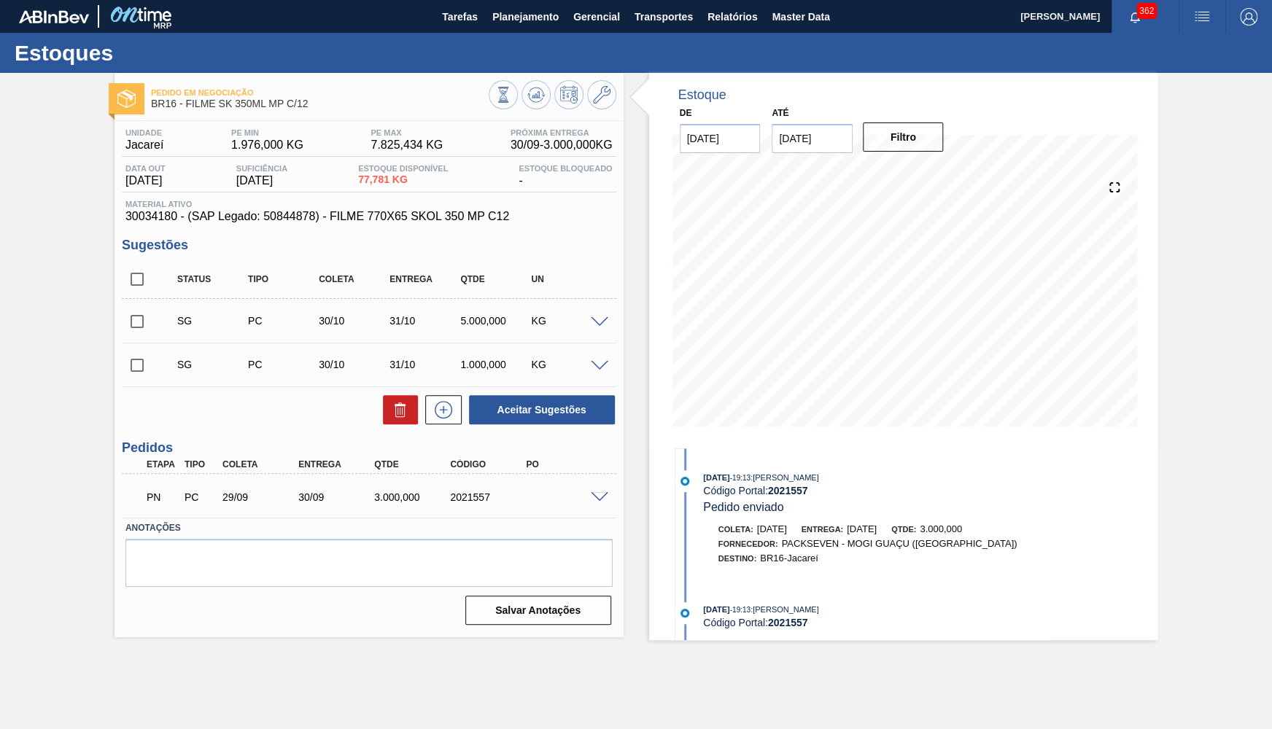
click at [341, 212] on span "30034180 - (SAP Legado: 50844878) - FILME 770X65 SKOL 350 MP C12" at bounding box center [368, 216] width 487 height 13
click at [592, 500] on span at bounding box center [600, 497] width 18 height 11
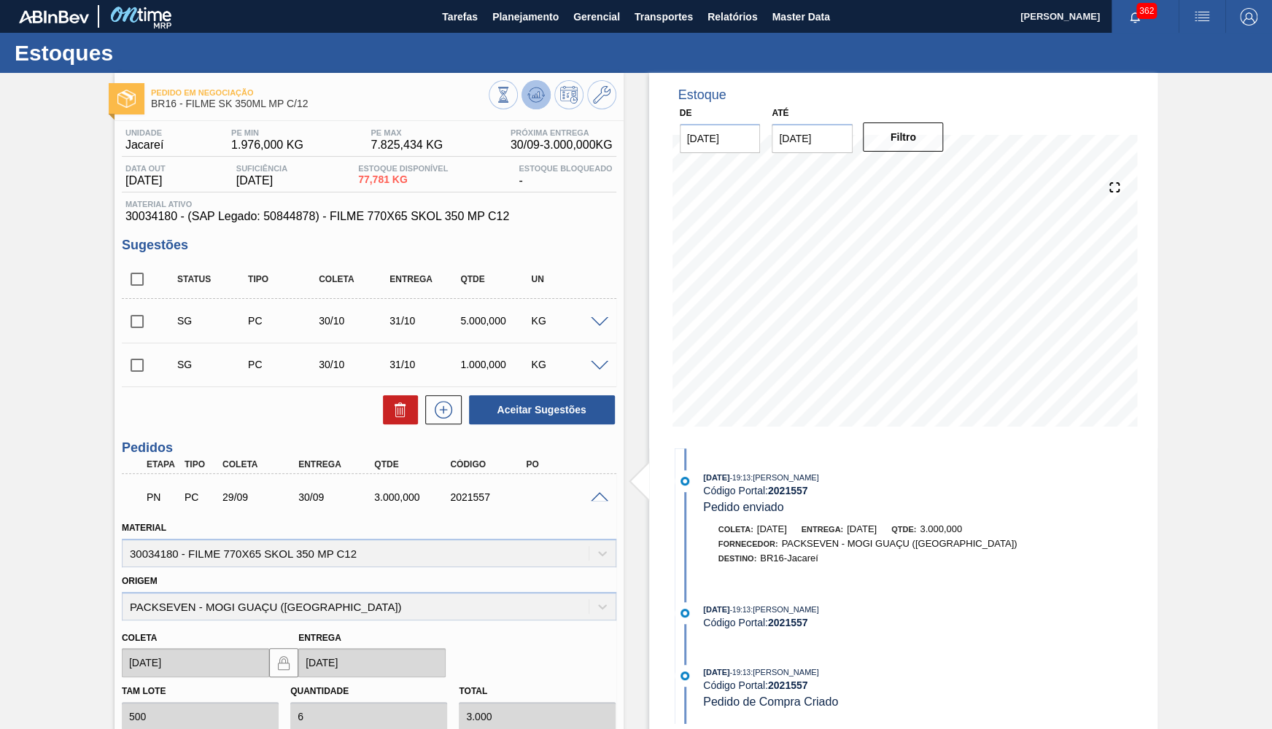
click at [543, 93] on icon at bounding box center [536, 95] width 18 height 18
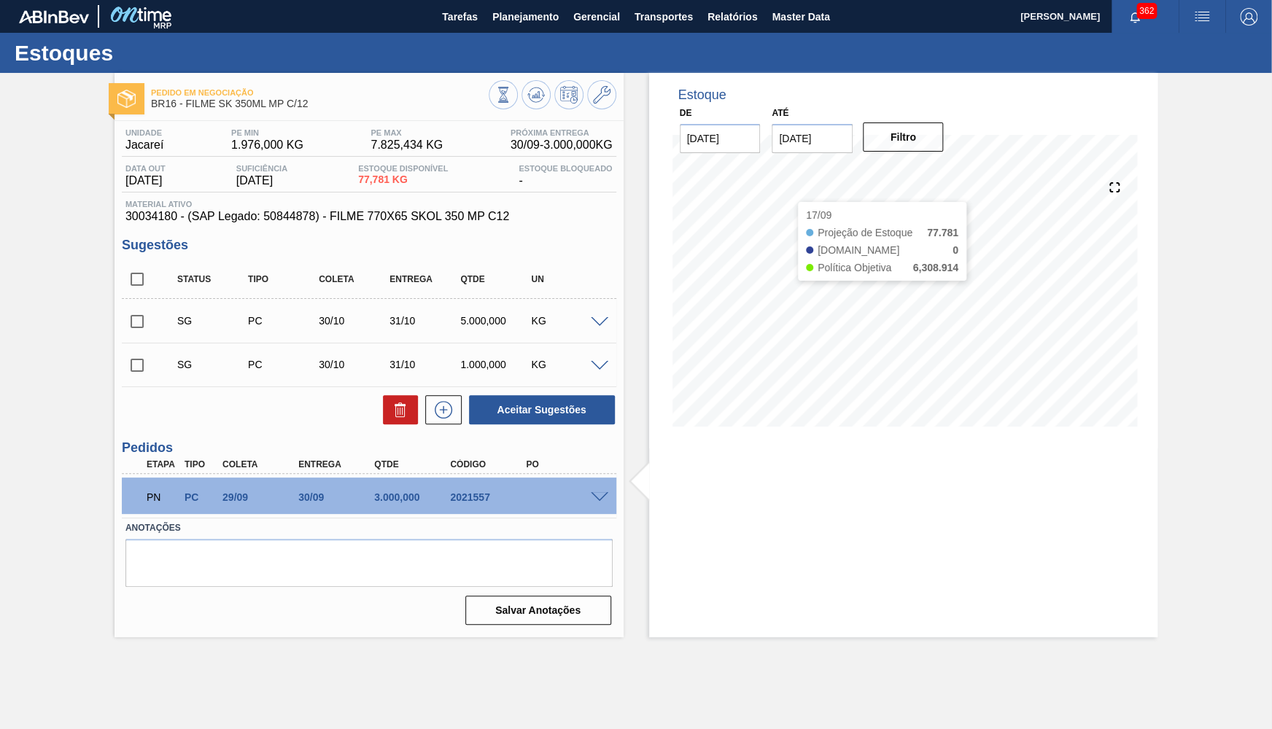
click at [798, 143] on input "29/09/2025" at bounding box center [812, 138] width 81 height 29
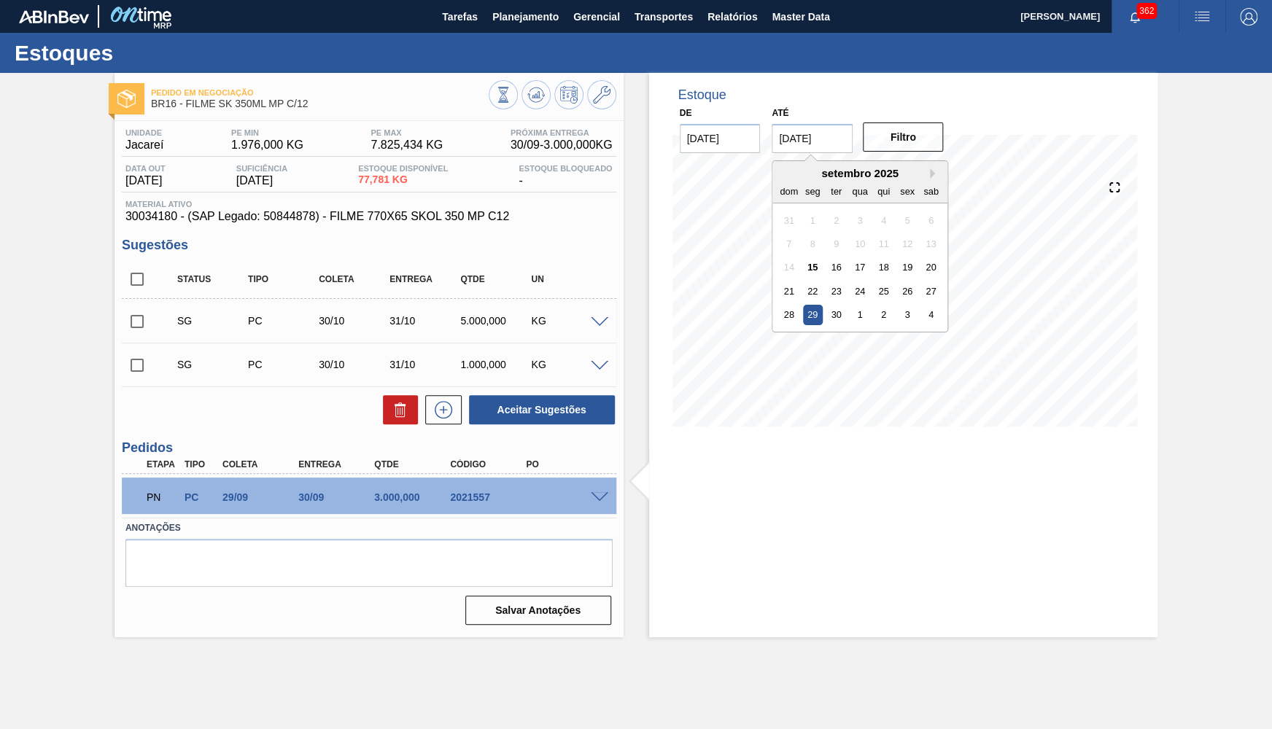
click at [931, 171] on div "setembro 2025" at bounding box center [859, 173] width 175 height 12
click at [930, 172] on button "Next Month" at bounding box center [935, 173] width 10 height 10
click at [898, 305] on div "31" at bounding box center [908, 315] width 20 height 20
type input "[DATE]"
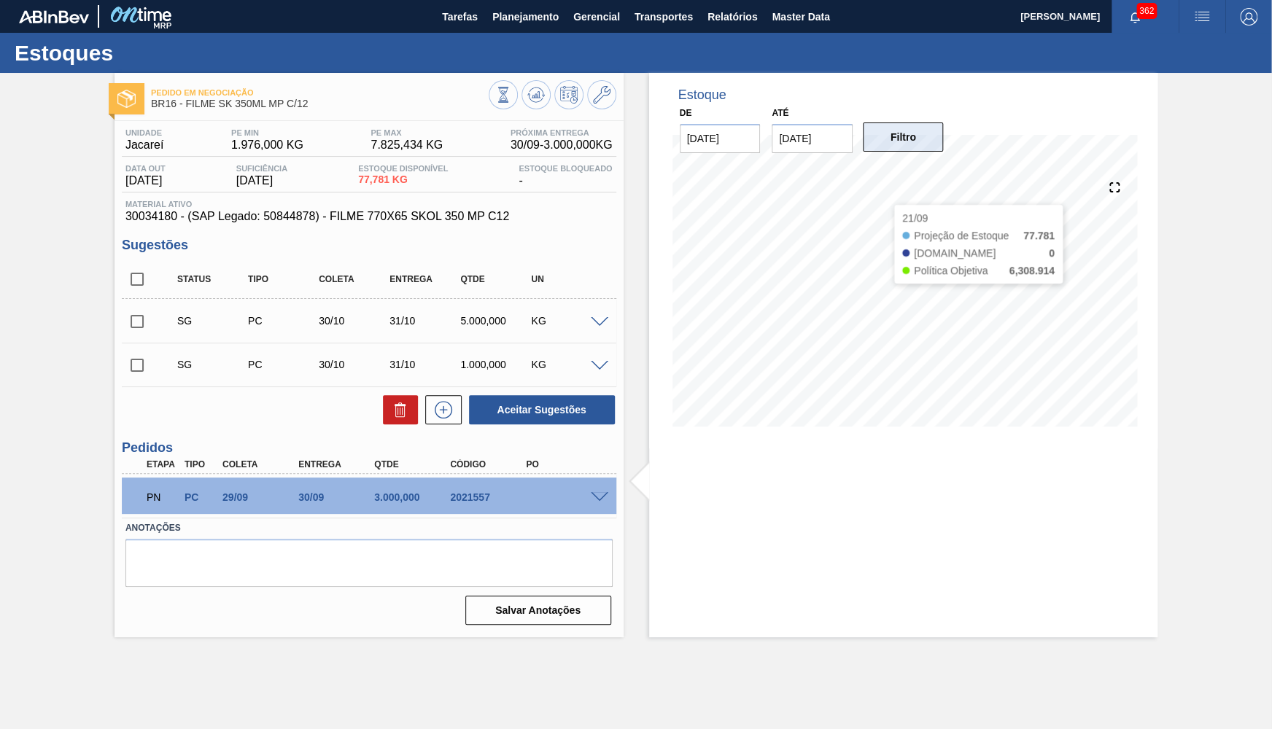
click at [914, 128] on button "Filtro" at bounding box center [903, 137] width 81 height 29
click at [343, 248] on h3 "Sugestões" at bounding box center [369, 245] width 495 height 15
click at [330, 231] on div "Unidade Jacareí PE MIN 1.976,000 KG PE MAX 7.825,434 KG Próxima Entrega 30/09 -…" at bounding box center [369, 375] width 509 height 509
click at [324, 217] on span "30034180 - (SAP Legado: 50844878) - FILME 770X65 SKOL 350 MP C12" at bounding box center [368, 216] width 487 height 13
click at [324, 215] on span "30034180 - (SAP Legado: 50844878) - FILME 770X65 SKOL 350 MP C12" at bounding box center [368, 216] width 487 height 13
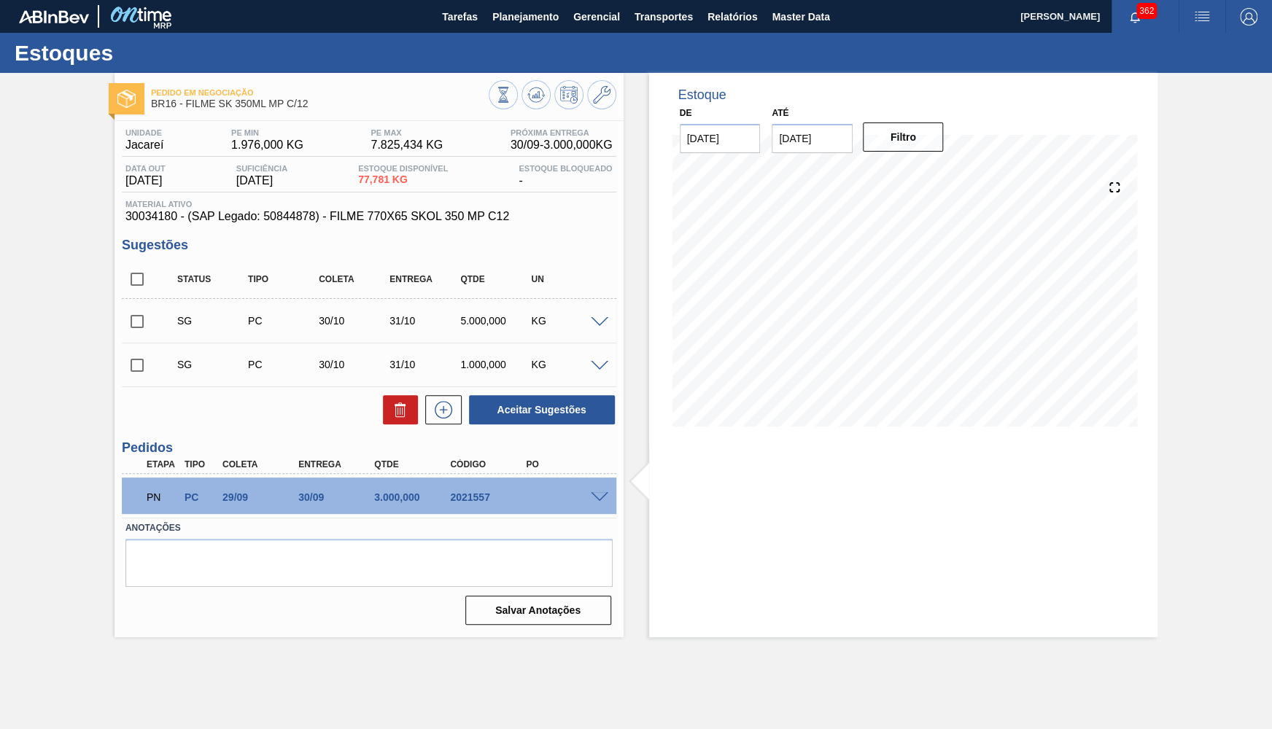
click at [324, 215] on span "30034180 - (SAP Legado: 50844878) - FILME 770X65 SKOL 350 MP C12" at bounding box center [368, 216] width 487 height 13
click at [505, 20] on span "Planejamento" at bounding box center [525, 17] width 66 height 18
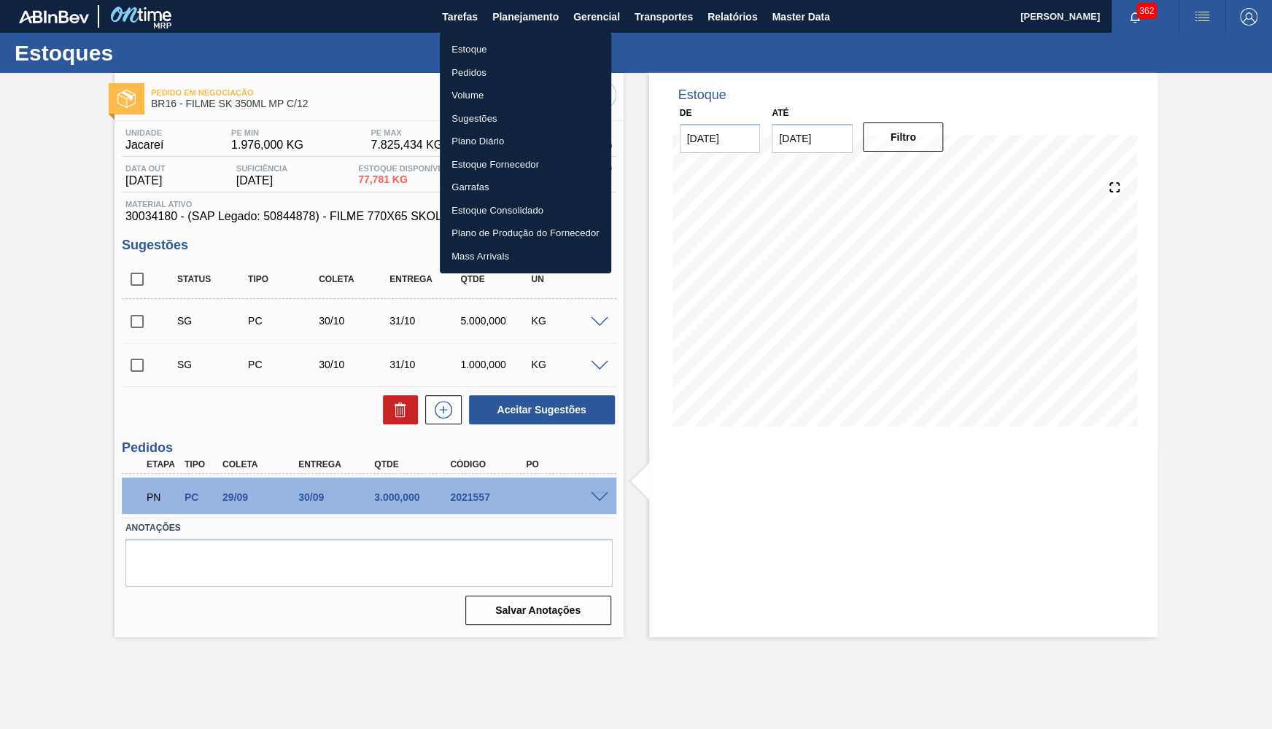
click at [457, 46] on li "Estoque" at bounding box center [525, 49] width 171 height 23
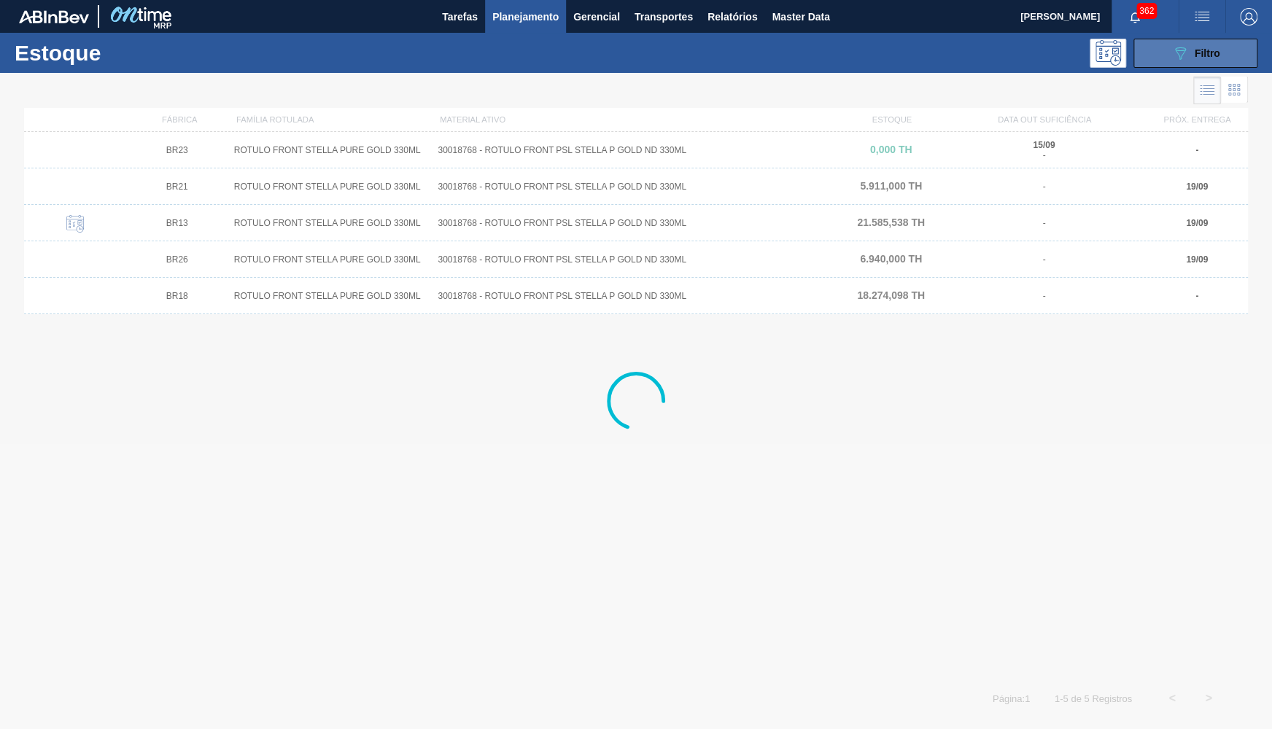
click at [1242, 59] on button "089F7B8B-B2A5-4AFE-B5C0-19BA573D28AC Filtro" at bounding box center [1196, 53] width 124 height 29
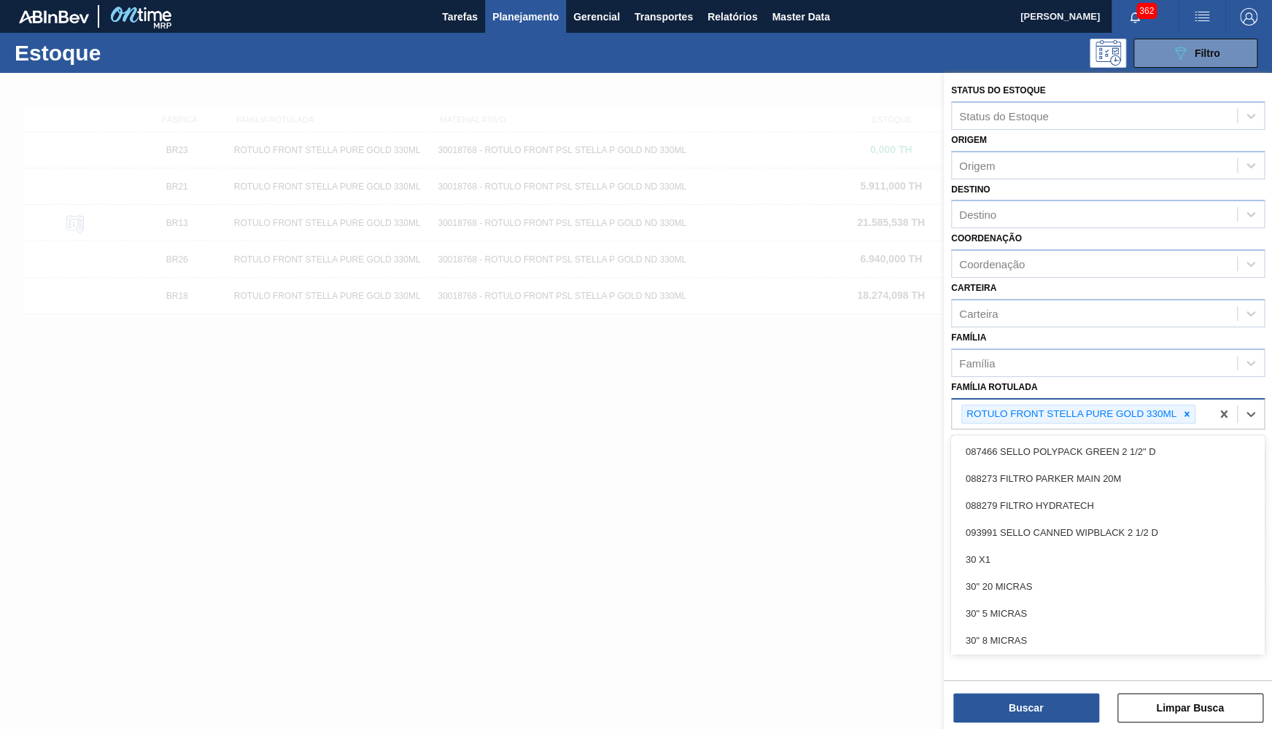
click at [1199, 400] on div "ROTULO FRONT STELLA PURE GOLD 330ML" at bounding box center [1081, 415] width 259 height 30
click at [1188, 409] on icon at bounding box center [1187, 414] width 10 height 10
click at [1042, 403] on div "Família Rotulada" at bounding box center [1094, 412] width 285 height 21
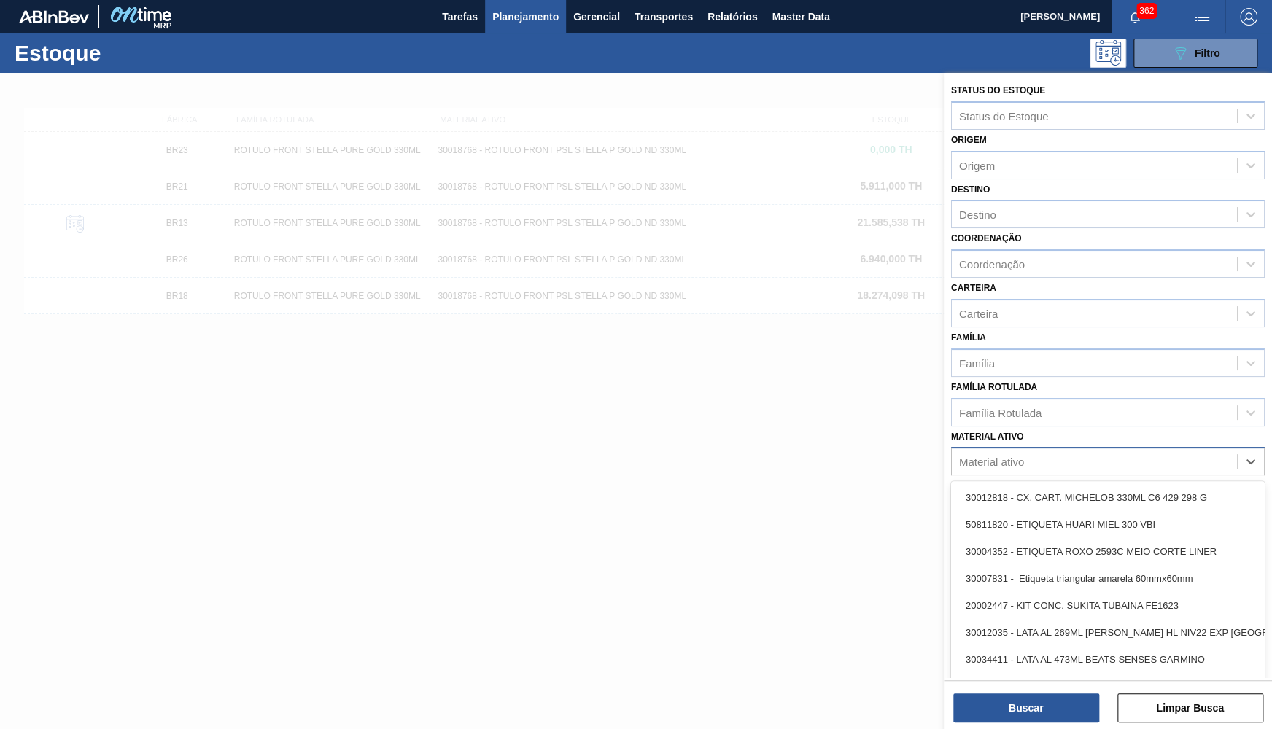
click at [1030, 452] on div "Material ativo" at bounding box center [1094, 462] width 285 height 21
paste ativo "30033805"
type ativo "30033805"
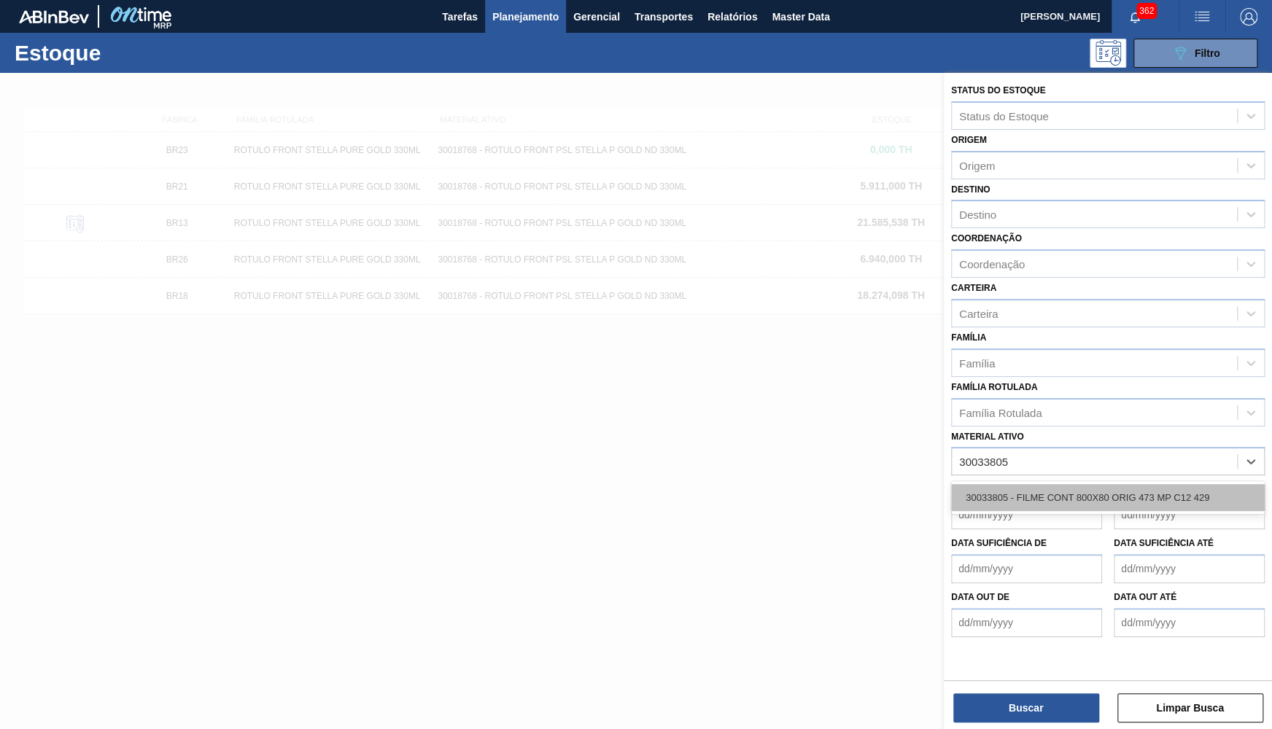
click at [1049, 484] on div "30033805 - FILME CONT 800X80 ORIG 473 MP C12 429" at bounding box center [1108, 497] width 314 height 27
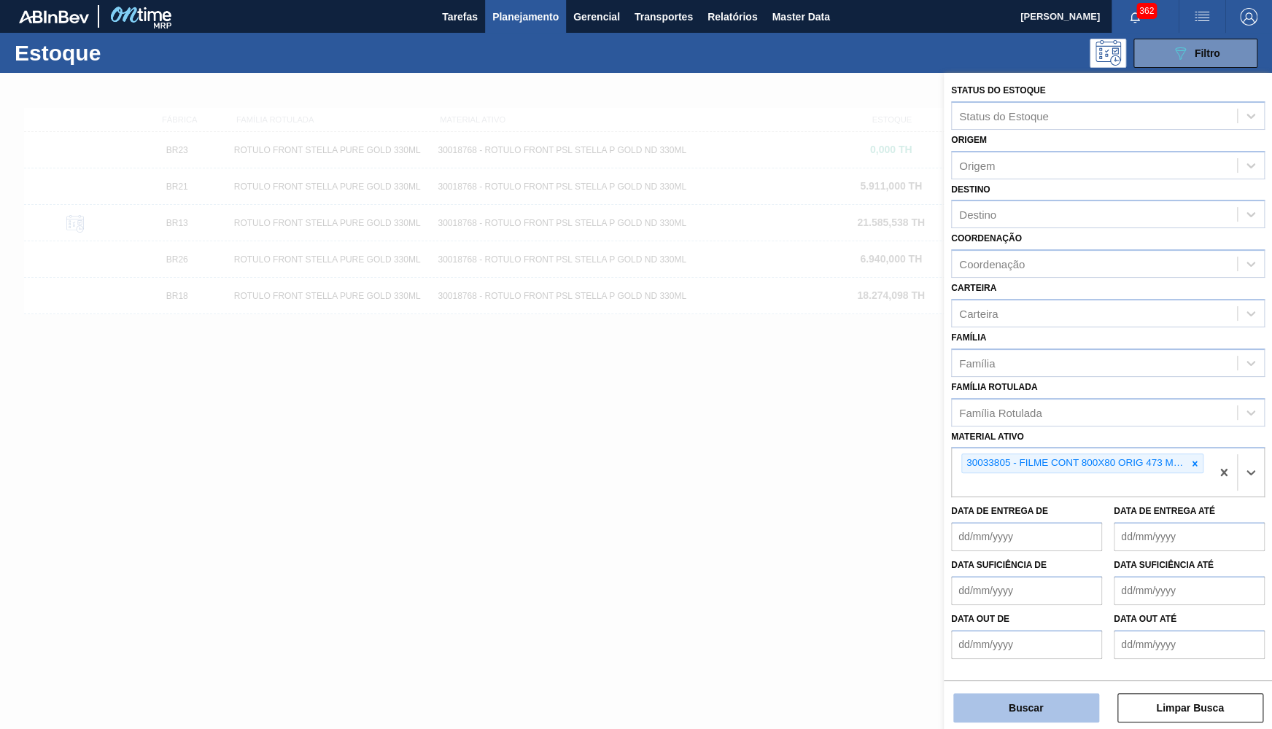
click at [993, 713] on button "Buscar" at bounding box center [1026, 708] width 146 height 29
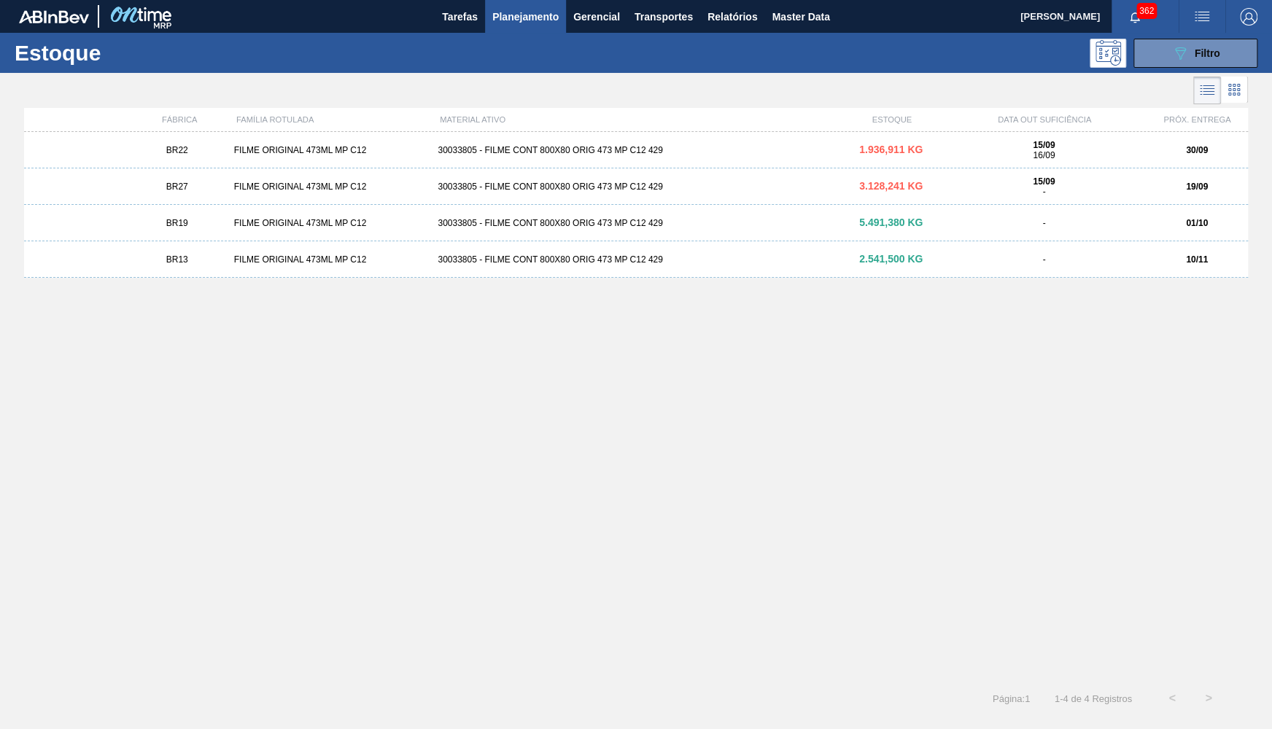
click at [212, 187] on div "BR27" at bounding box center [177, 187] width 102 height 10
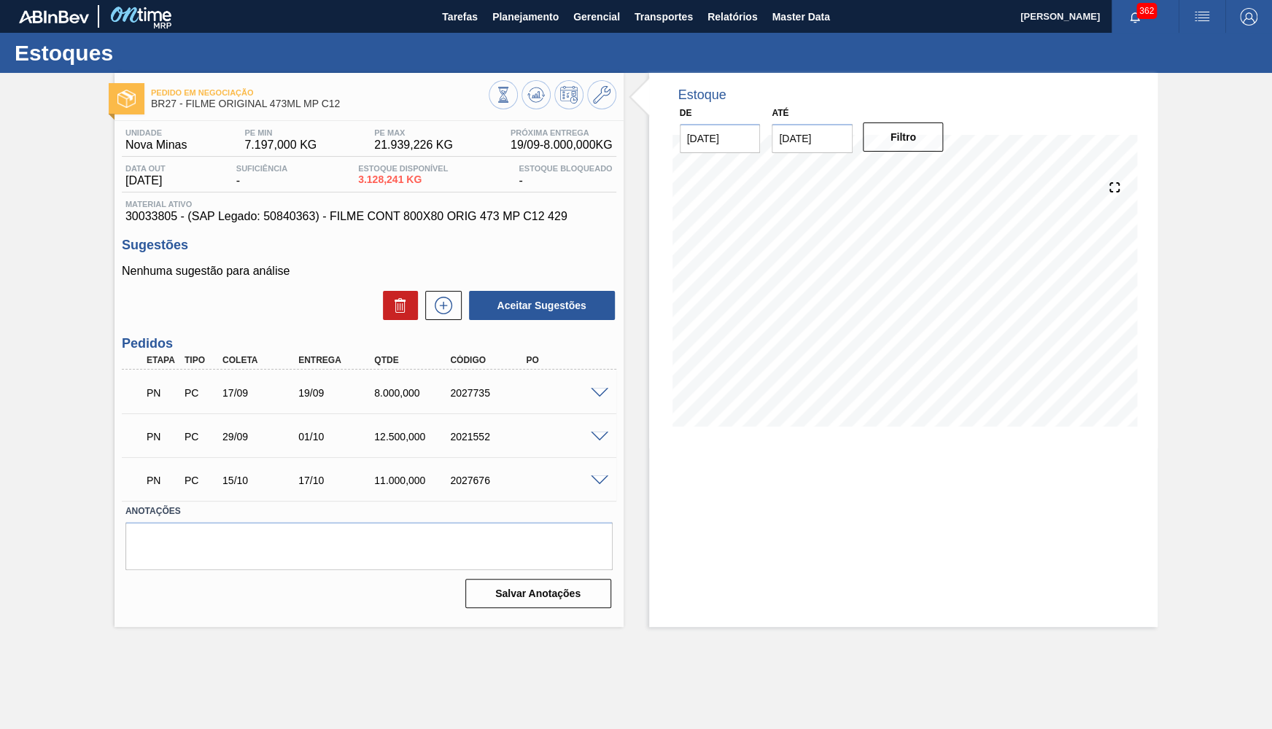
click at [604, 395] on span at bounding box center [600, 393] width 18 height 11
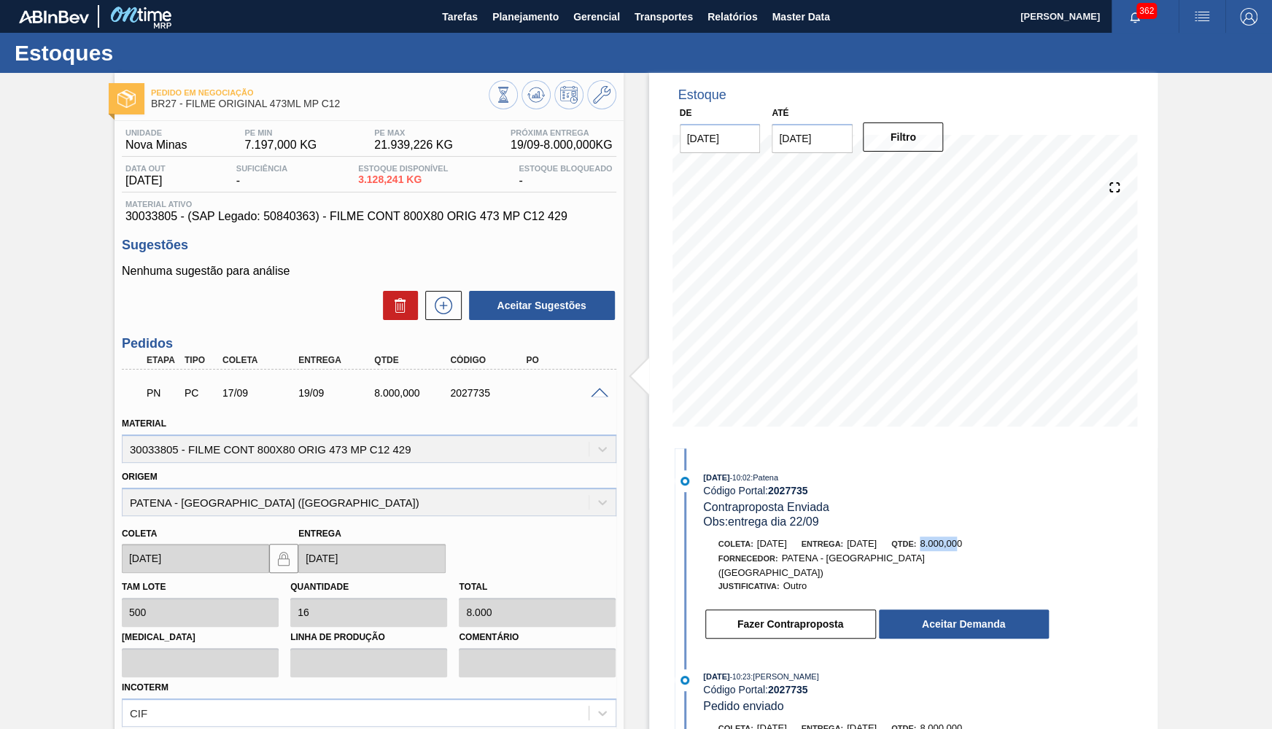
drag, startPoint x: 956, startPoint y: 540, endPoint x: 993, endPoint y: 538, distance: 38.0
click at [962, 538] on span "8.000,000" at bounding box center [941, 543] width 42 height 11
drag, startPoint x: 290, startPoint y: 388, endPoint x: 314, endPoint y: 395, distance: 25.7
click at [314, 395] on div "PN PC 17/09 19/09 8.000,000 2027735" at bounding box center [365, 391] width 456 height 29
click at [919, 617] on button "Aceitar Demanda" at bounding box center [964, 624] width 170 height 29
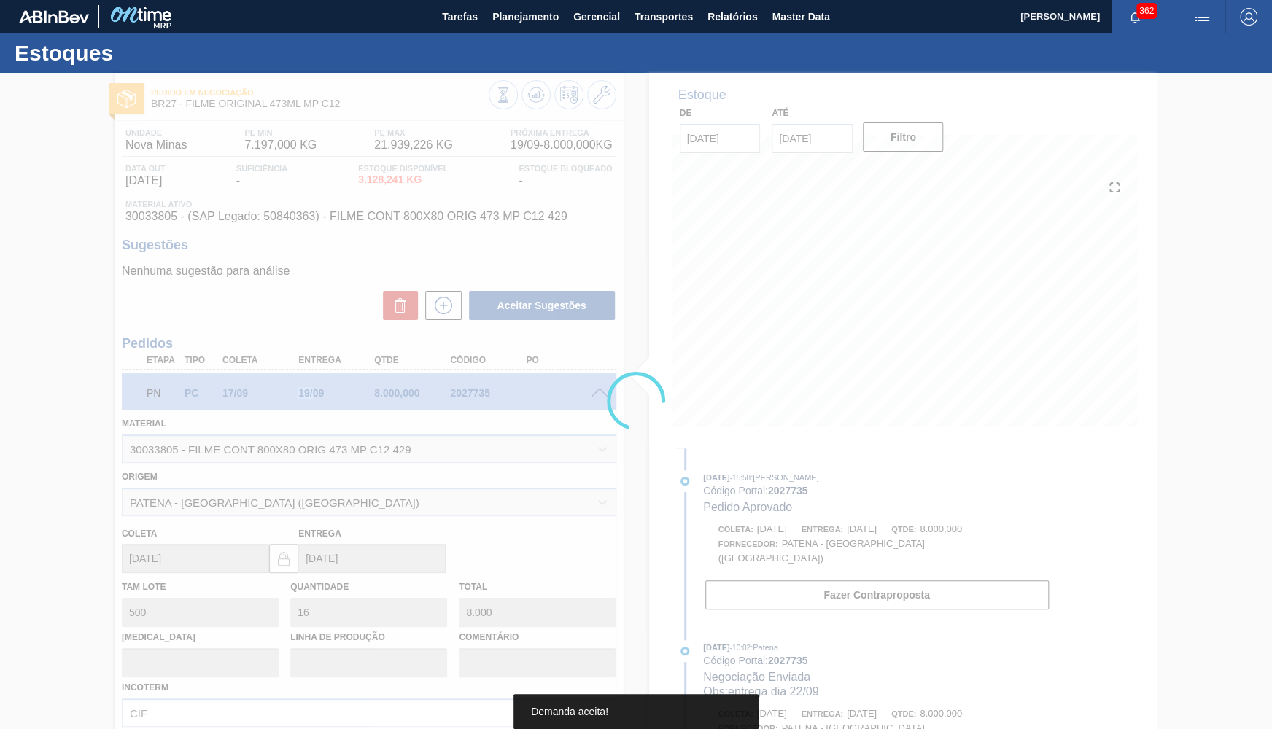
type input "19/09/2025"
type input "22/09/2025"
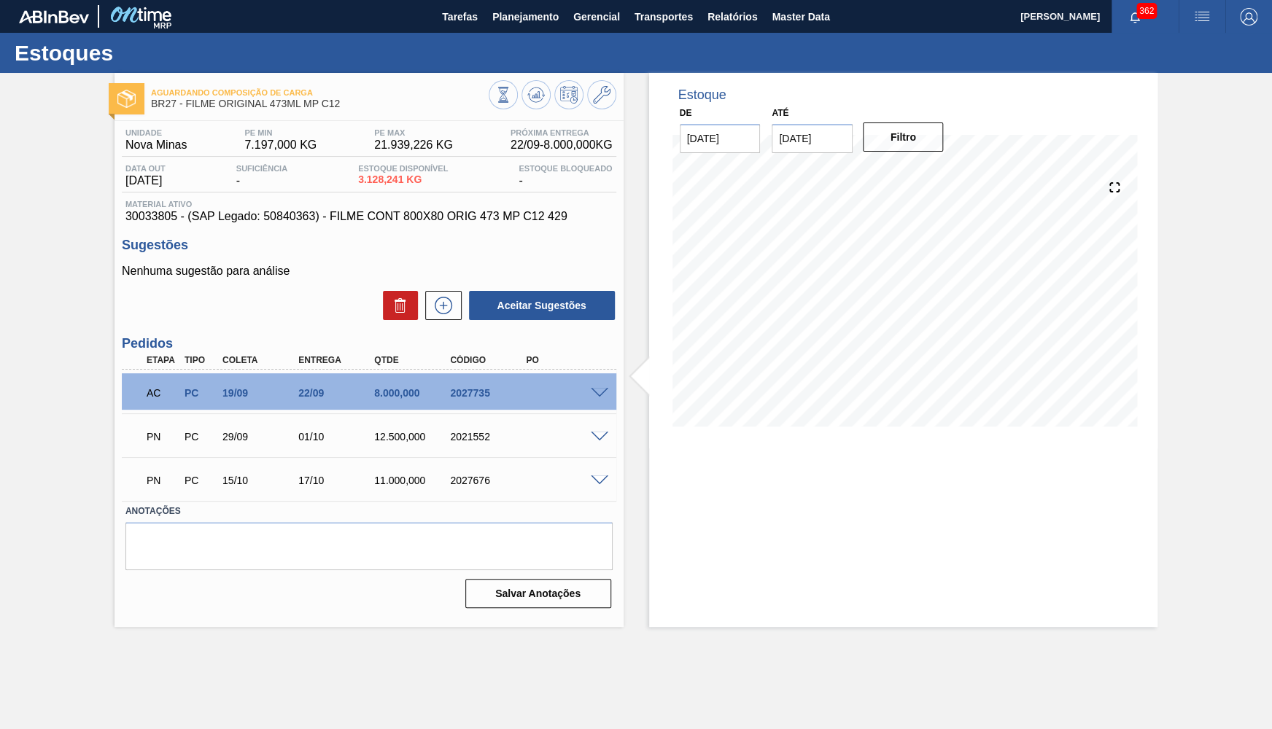
click at [596, 436] on span at bounding box center [600, 437] width 18 height 11
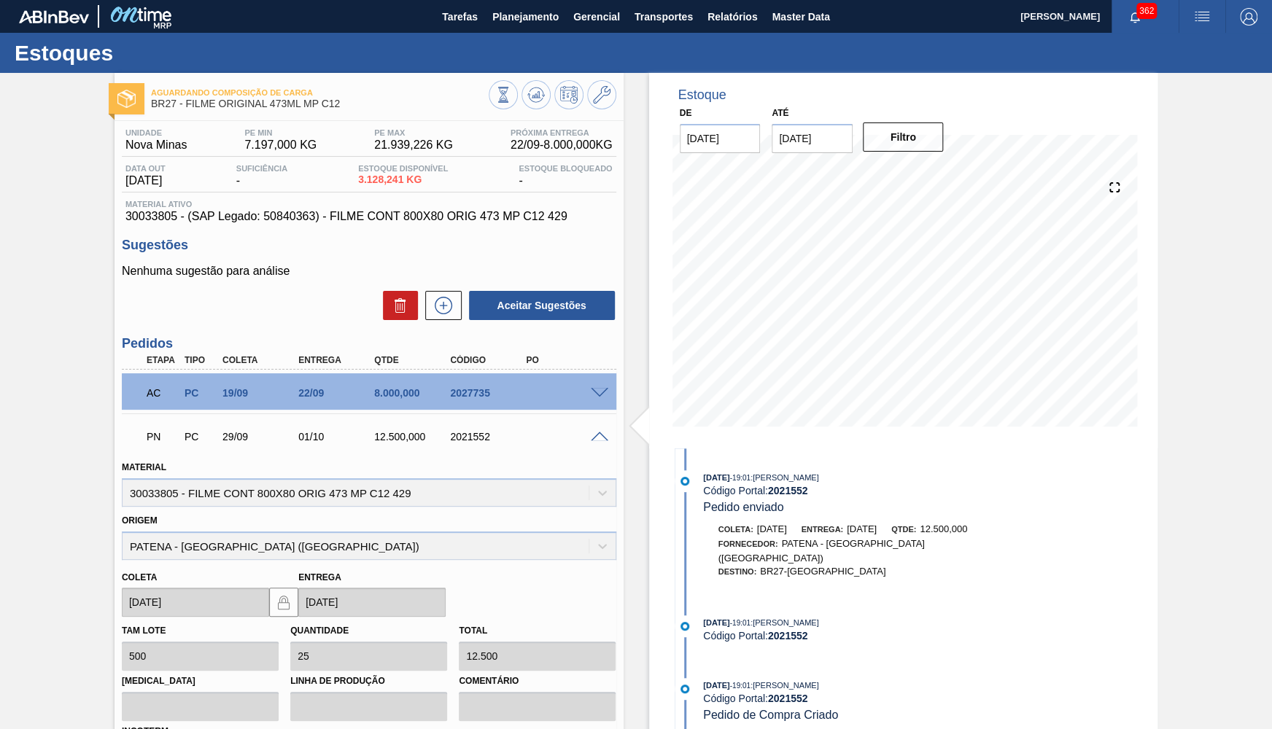
click at [591, 437] on span at bounding box center [600, 437] width 18 height 11
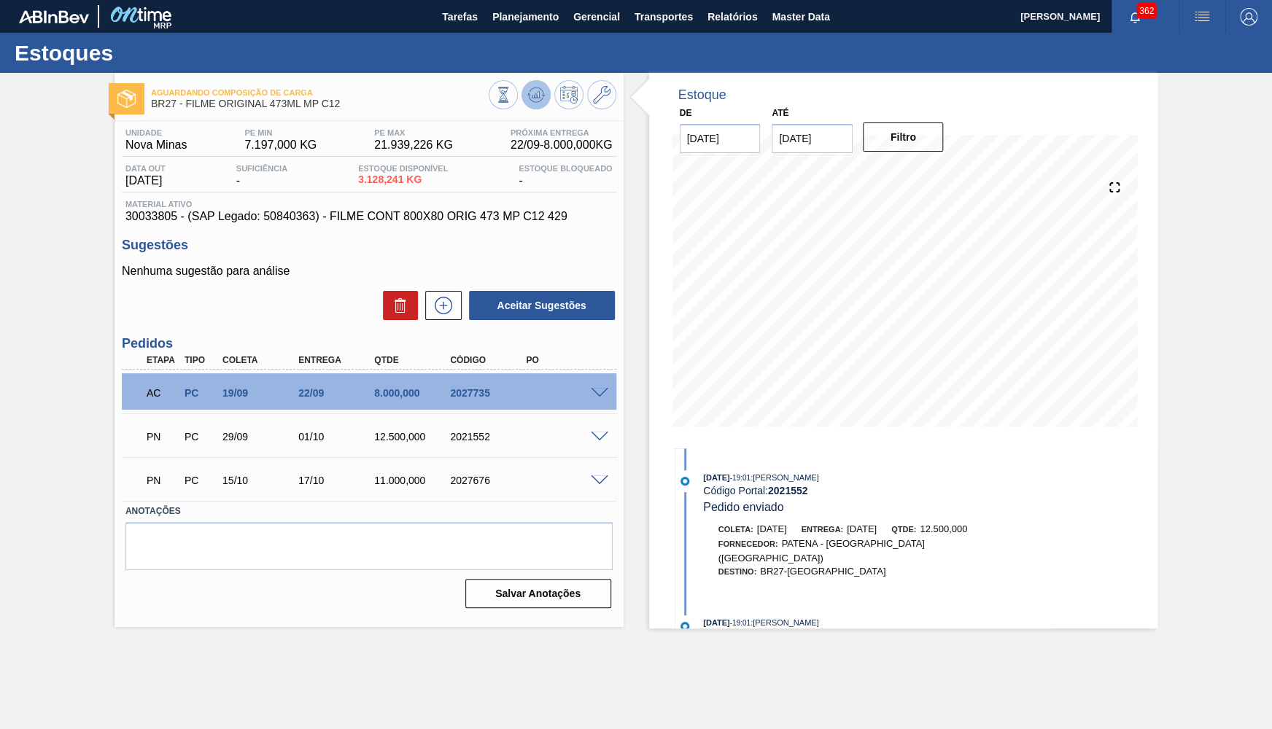
click at [534, 104] on button at bounding box center [536, 94] width 29 height 29
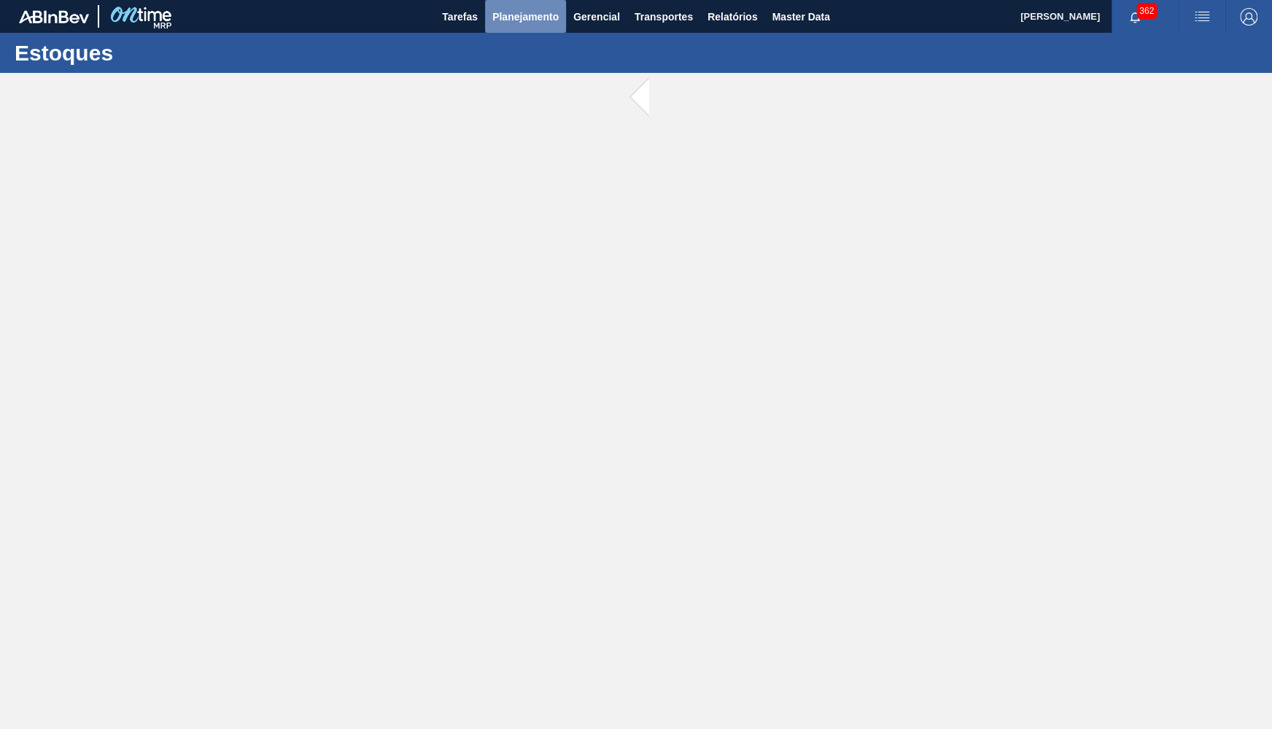
click at [555, 18] on span "Planejamento" at bounding box center [525, 17] width 66 height 18
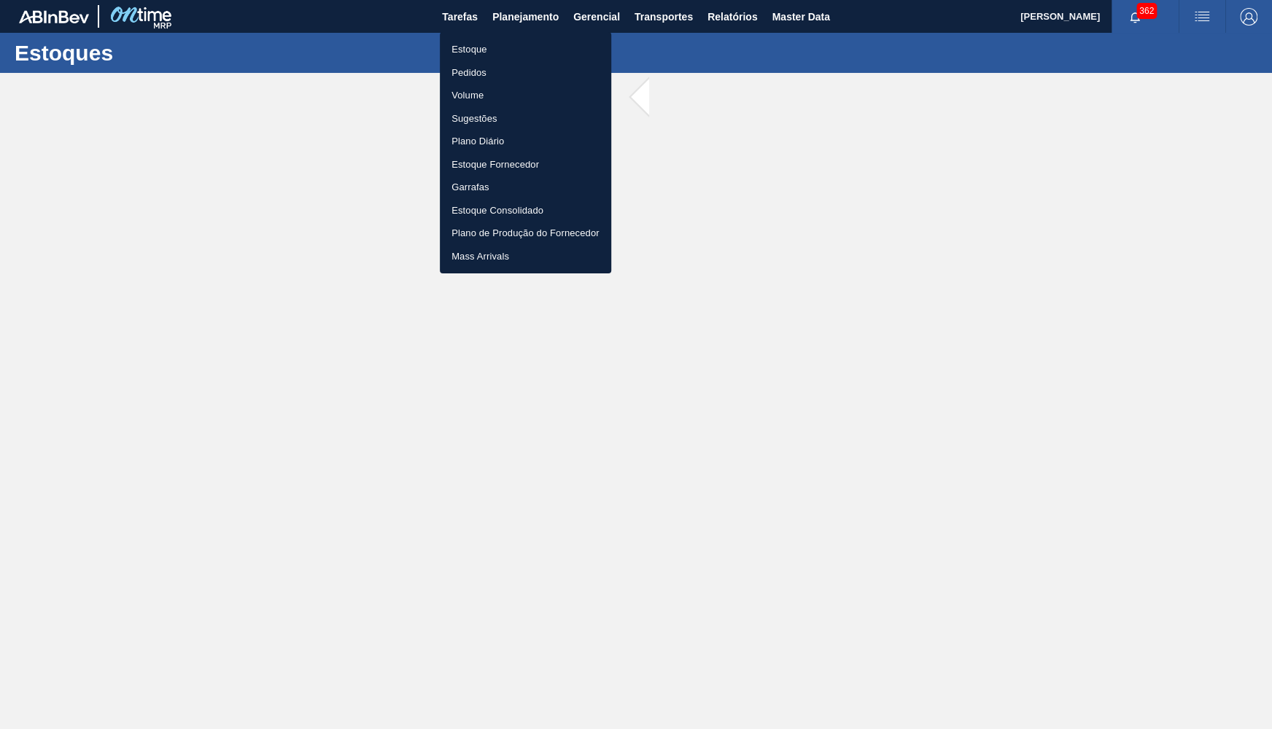
click at [475, 63] on li "Pedidos" at bounding box center [525, 72] width 171 height 23
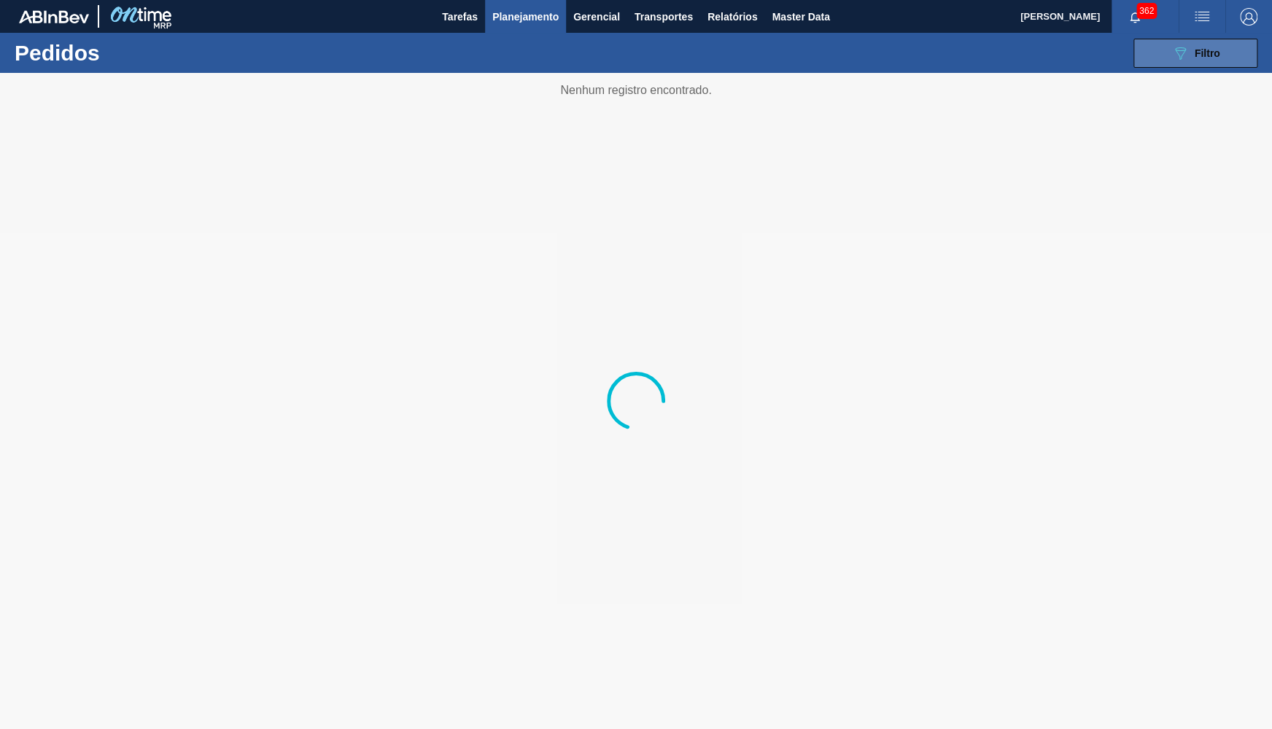
click at [1181, 60] on icon "089F7B8B-B2A5-4AFE-B5C0-19BA573D28AC" at bounding box center [1180, 53] width 18 height 18
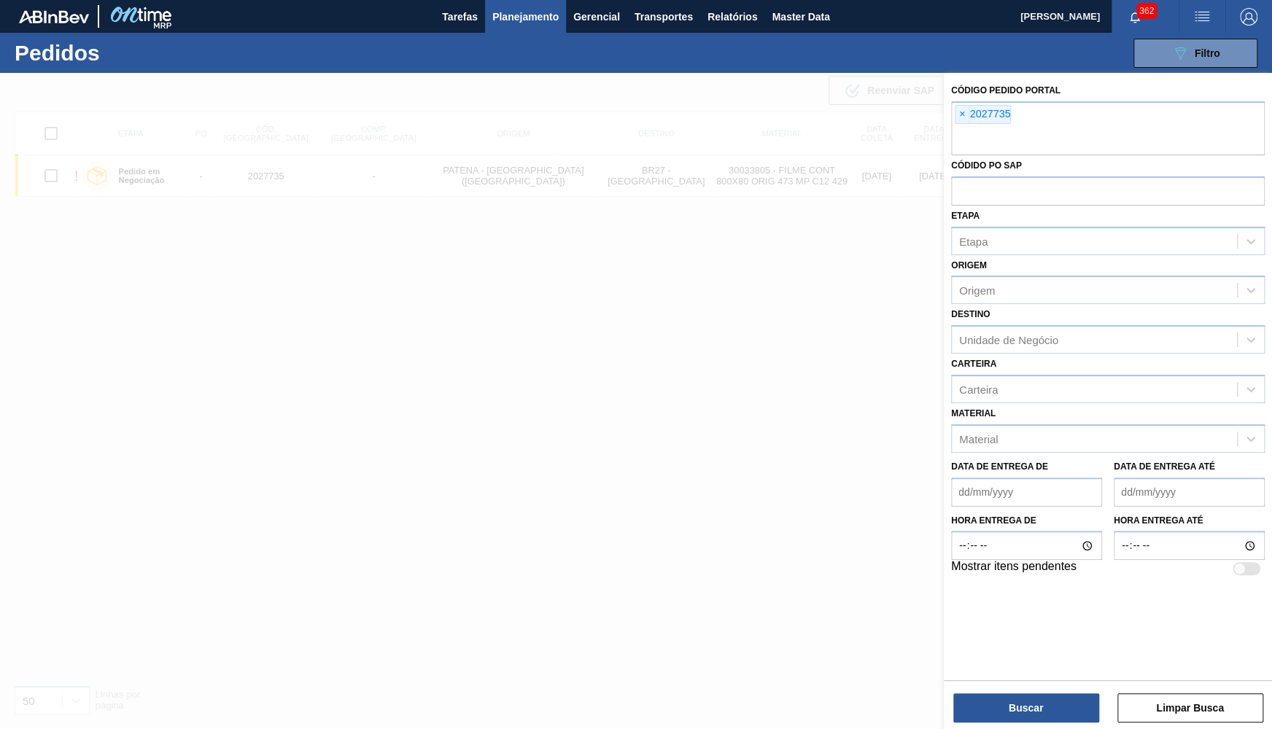
click at [961, 114] on span "×" at bounding box center [963, 115] width 14 height 18
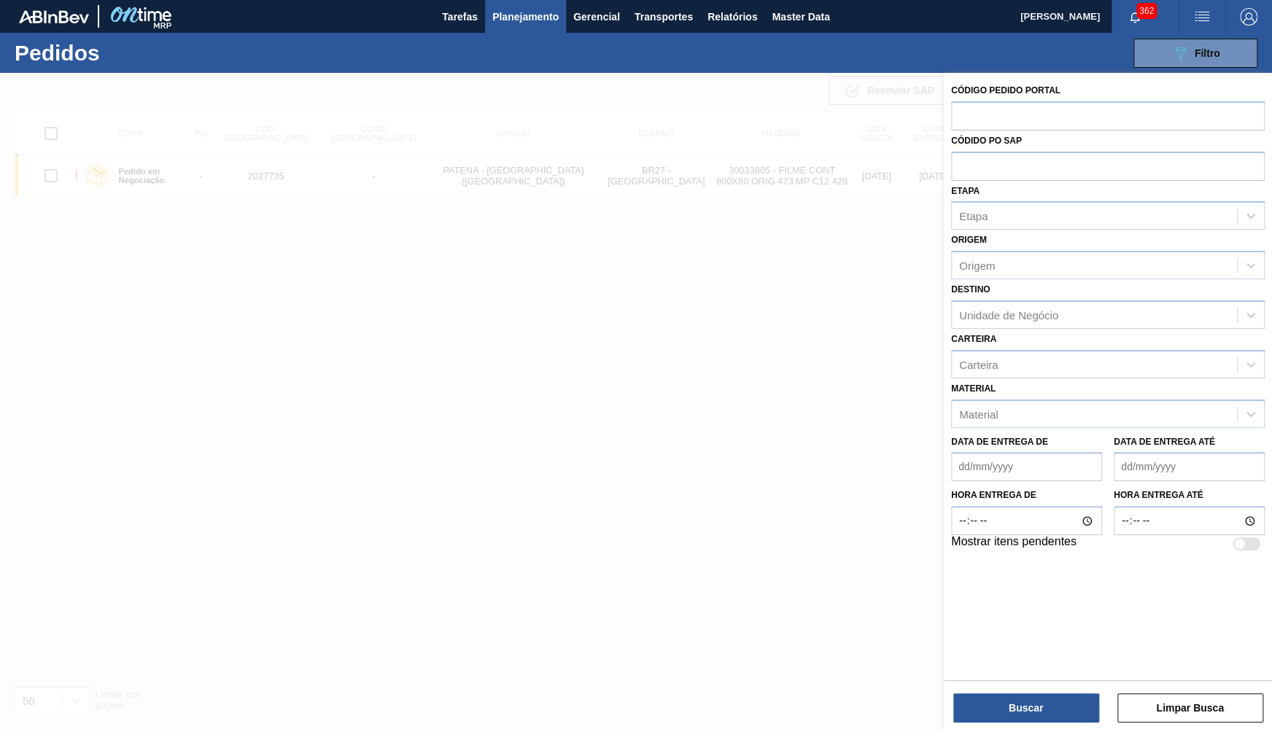
paste input "2007313"
type input "2007313"
click at [1000, 698] on button "Buscar" at bounding box center [1026, 708] width 146 height 29
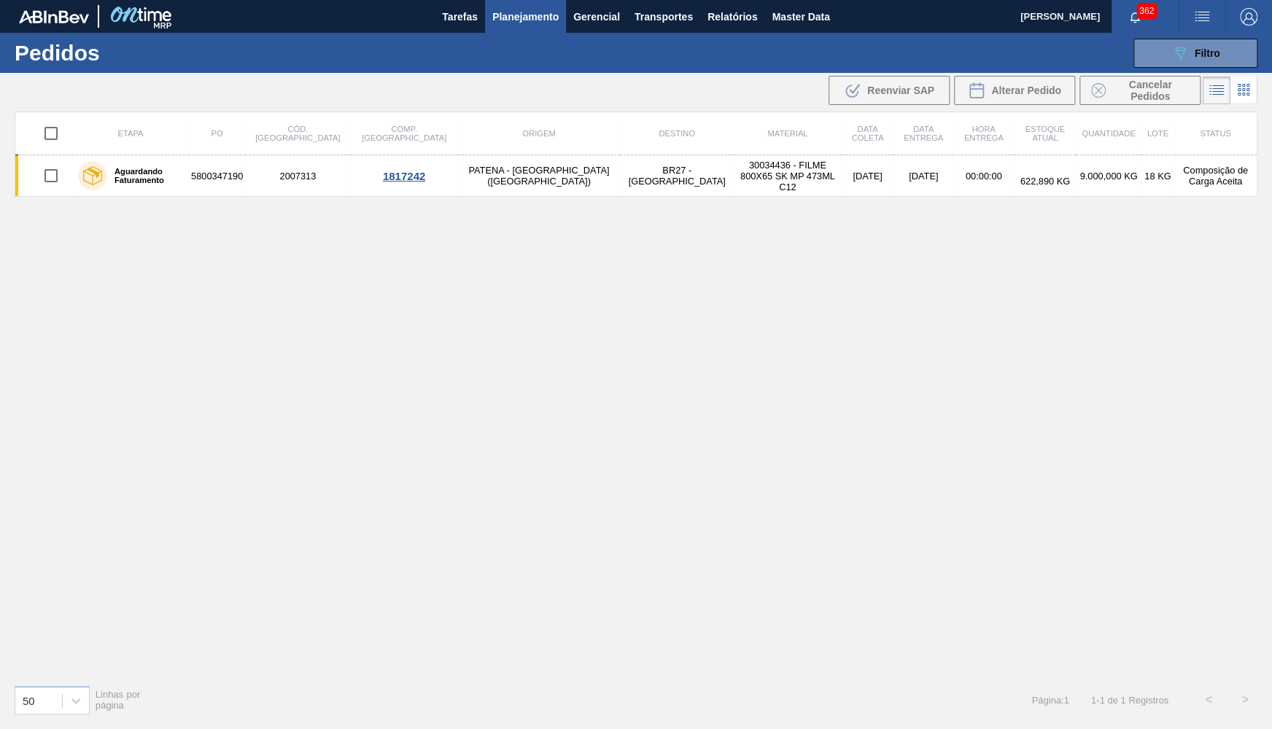
click at [189, 148] on th "Etapa" at bounding box center [130, 133] width 117 height 43
drag, startPoint x: 177, startPoint y: 193, endPoint x: 139, endPoint y: 175, distance: 41.8
click at [177, 193] on div "Aguardando Faturamento" at bounding box center [130, 176] width 112 height 36
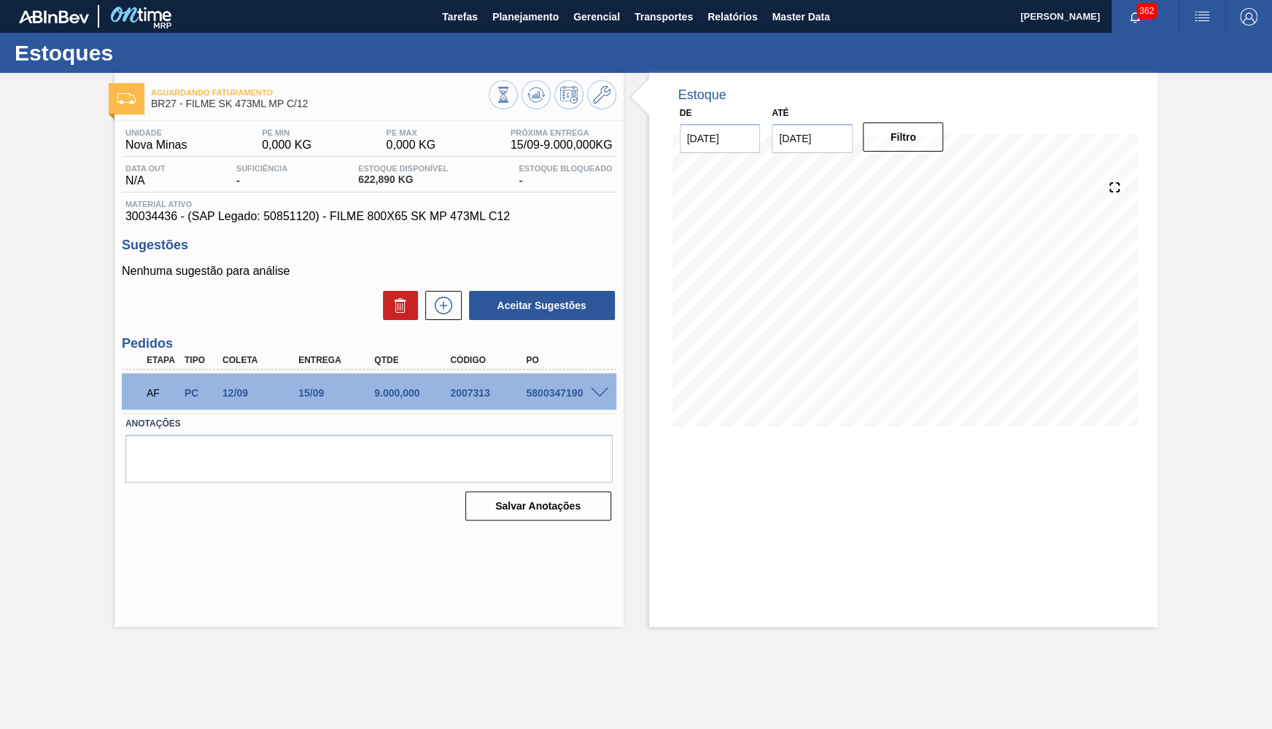
click at [600, 397] on span at bounding box center [600, 393] width 18 height 11
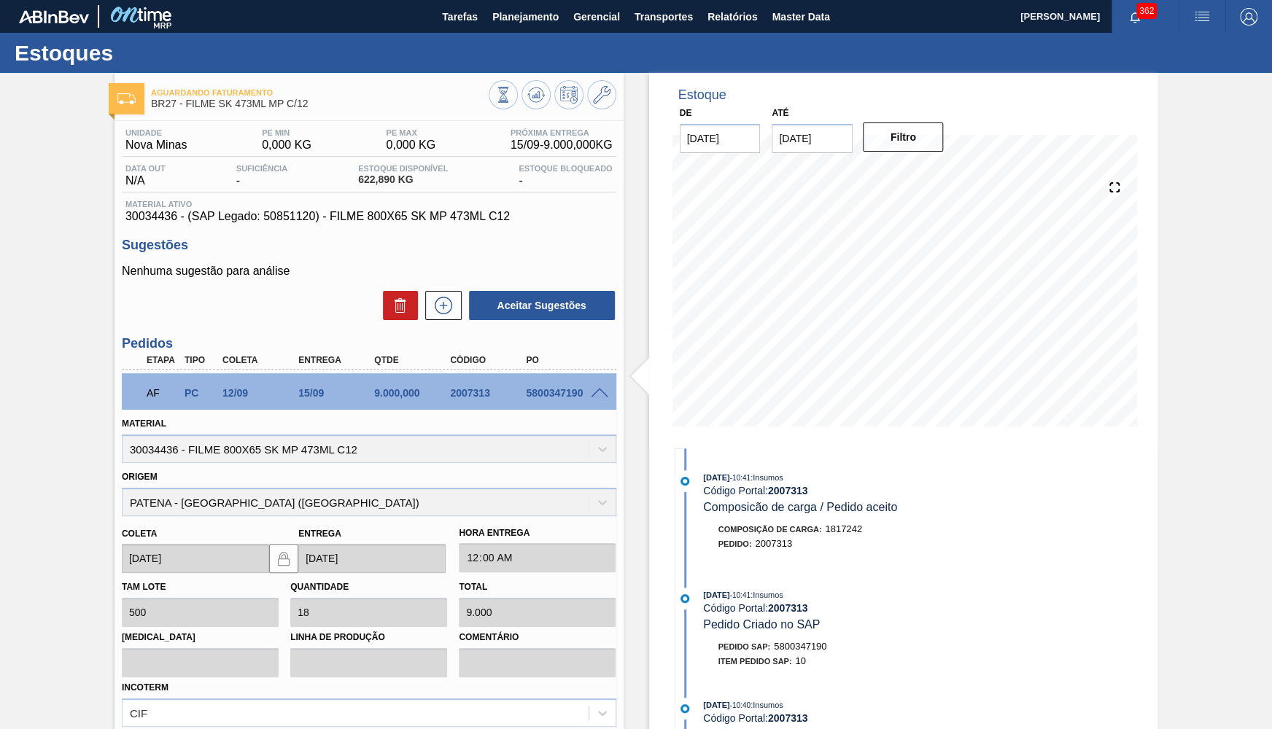
click at [551, 393] on div "5800347190" at bounding box center [564, 393] width 85 height 12
click at [390, 209] on span "Material ativo" at bounding box center [368, 204] width 487 height 9
drag, startPoint x: 364, startPoint y: 387, endPoint x: 417, endPoint y: 390, distance: 52.6
click at [417, 390] on div "AF PC 12/09 15/09 9.000,000 2007313 5800347190" at bounding box center [365, 391] width 456 height 29
copy div "9.000,000"
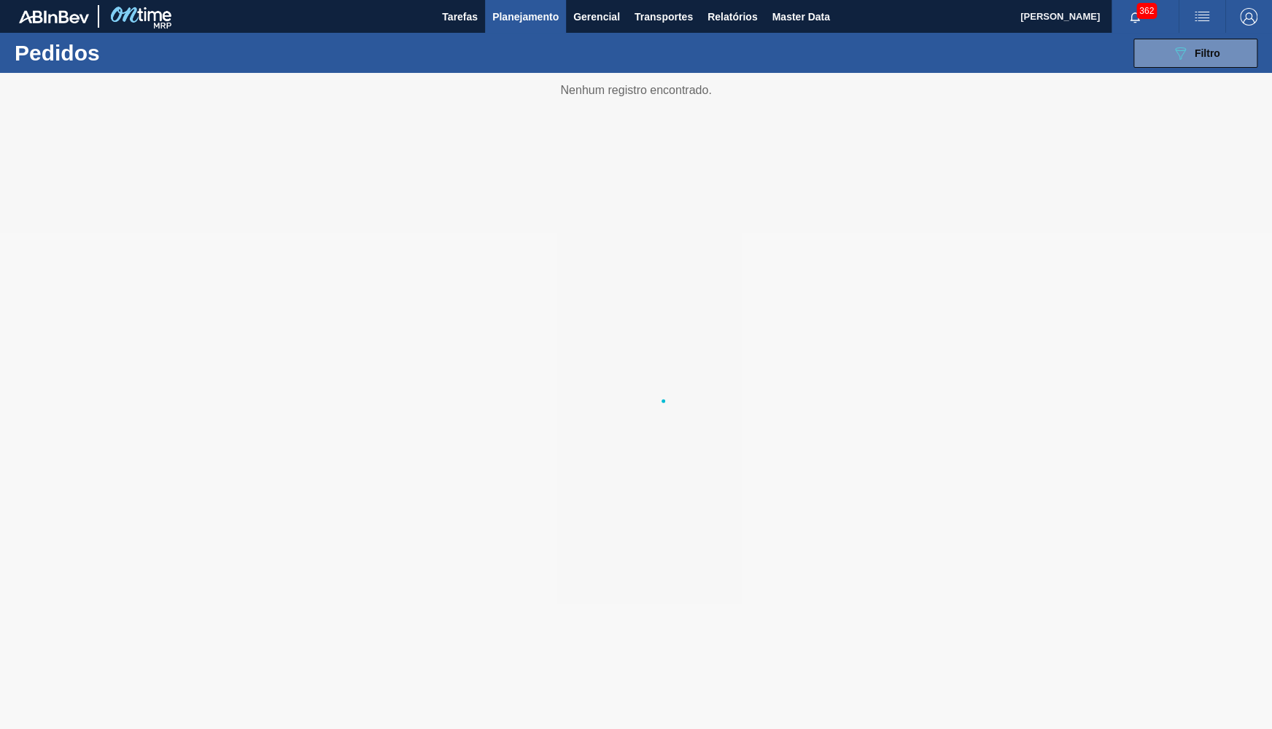
click at [1180, 36] on div "089F7B8B-B2A5-4AFE-B5C0-19BA573D28AC Filtro Código Pedido Portal × 2007313 Códi…" at bounding box center [747, 53] width 1036 height 44
click at [1188, 53] on icon "089F7B8B-B2A5-4AFE-B5C0-19BA573D28AC" at bounding box center [1180, 53] width 18 height 18
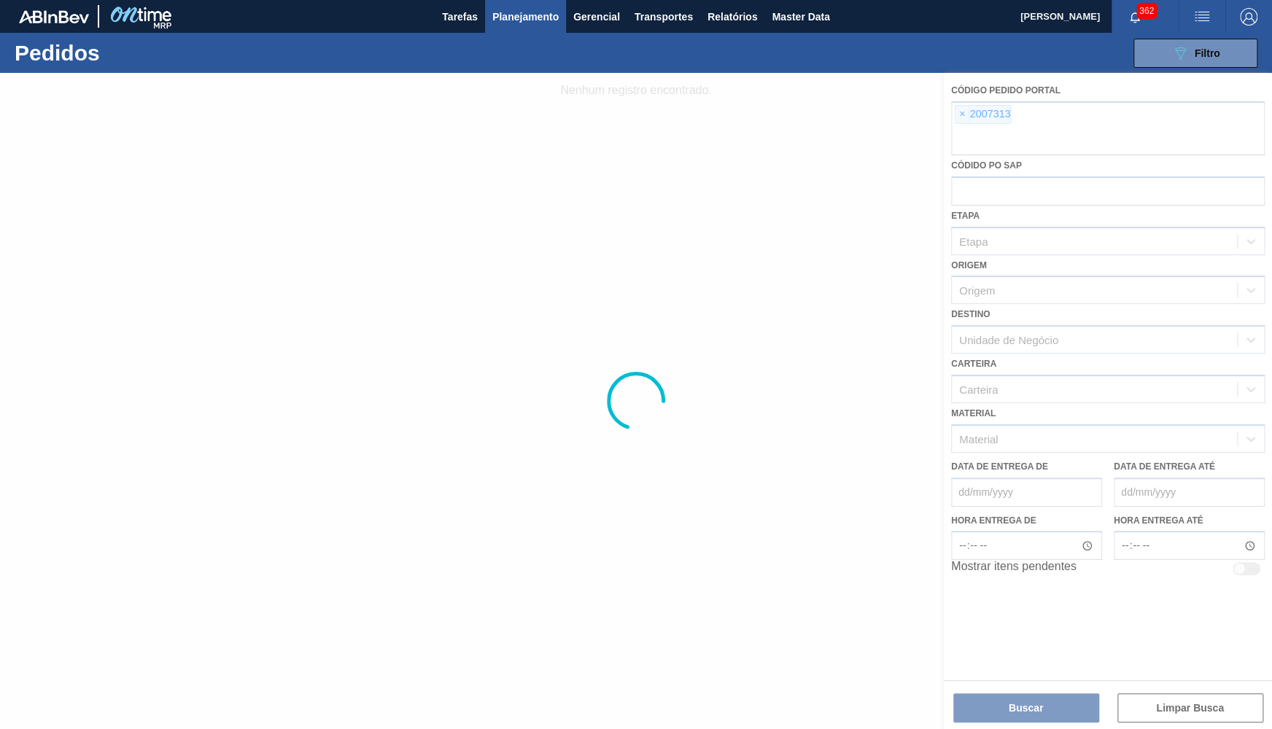
click at [526, 18] on span "Planejamento" at bounding box center [525, 17] width 66 height 18
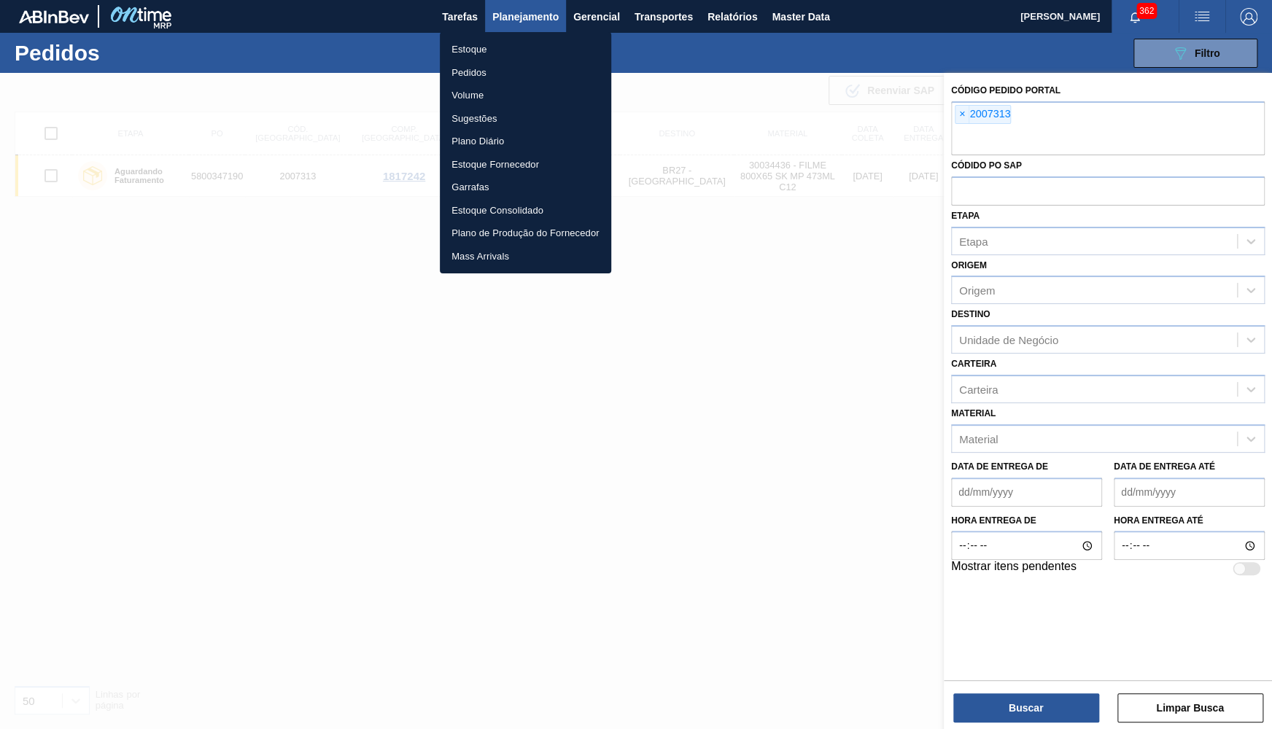
click at [487, 51] on li "Estoque" at bounding box center [525, 49] width 171 height 23
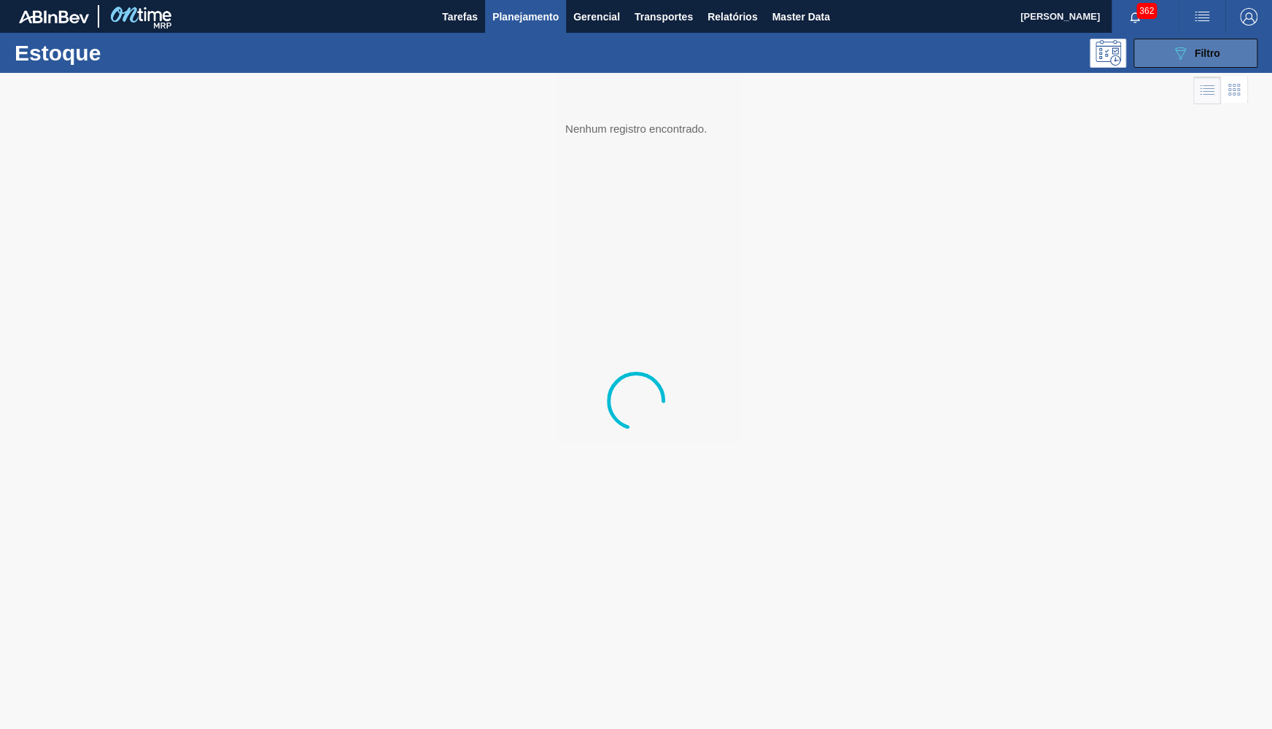
click at [1185, 47] on icon "089F7B8B-B2A5-4AFE-B5C0-19BA573D28AC" at bounding box center [1180, 53] width 18 height 18
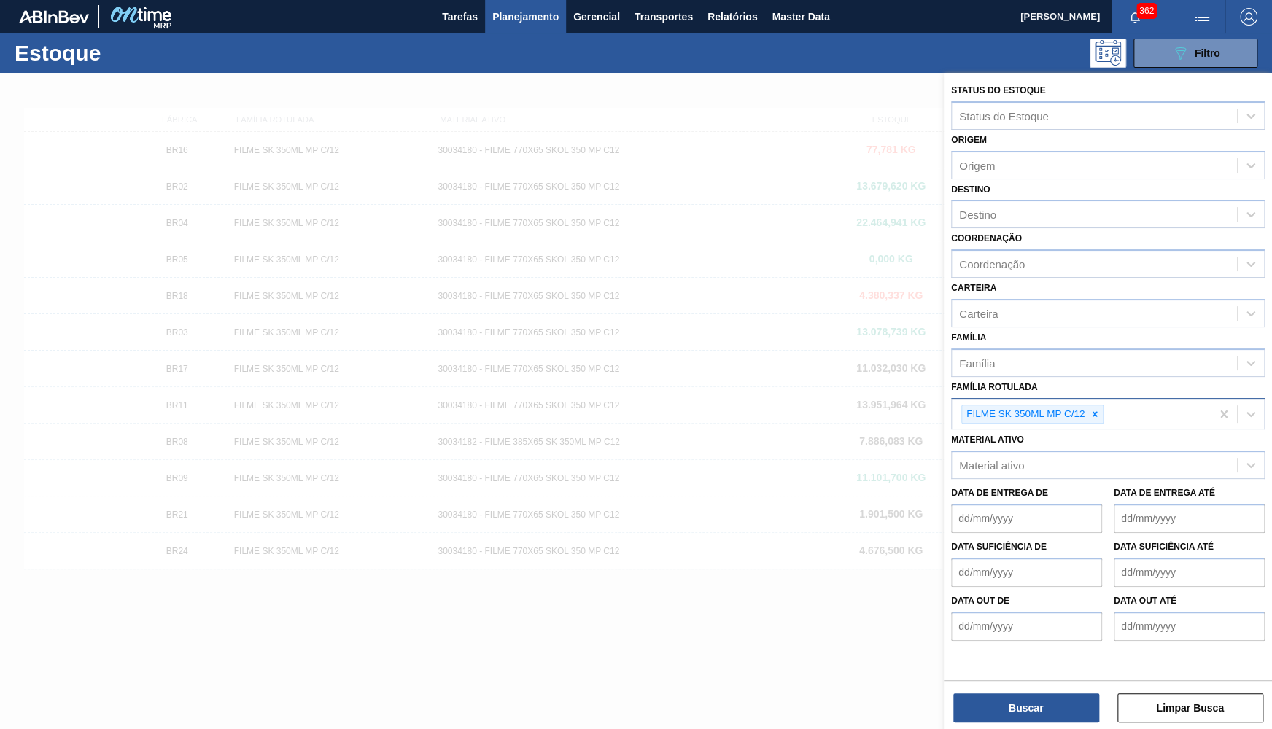
click at [1100, 406] on div at bounding box center [1095, 415] width 16 height 18
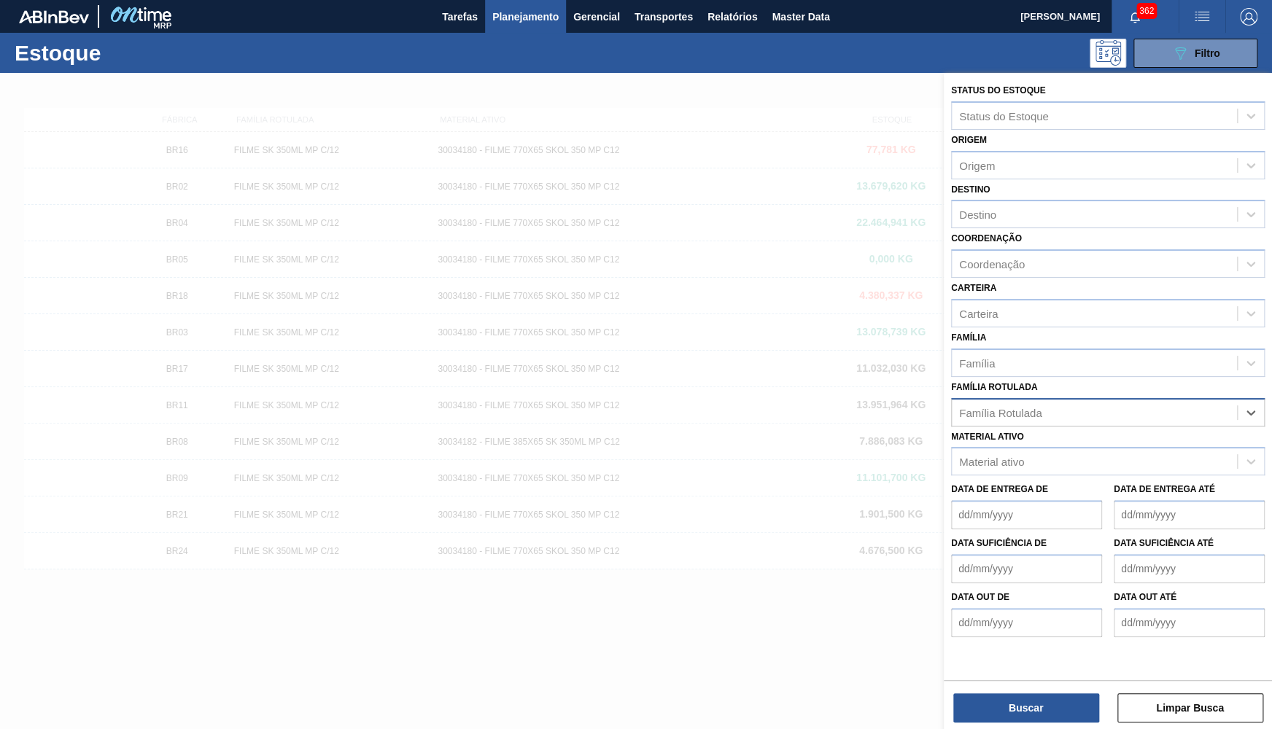
type Rotulada "d"
type Rotulada "sk 473"
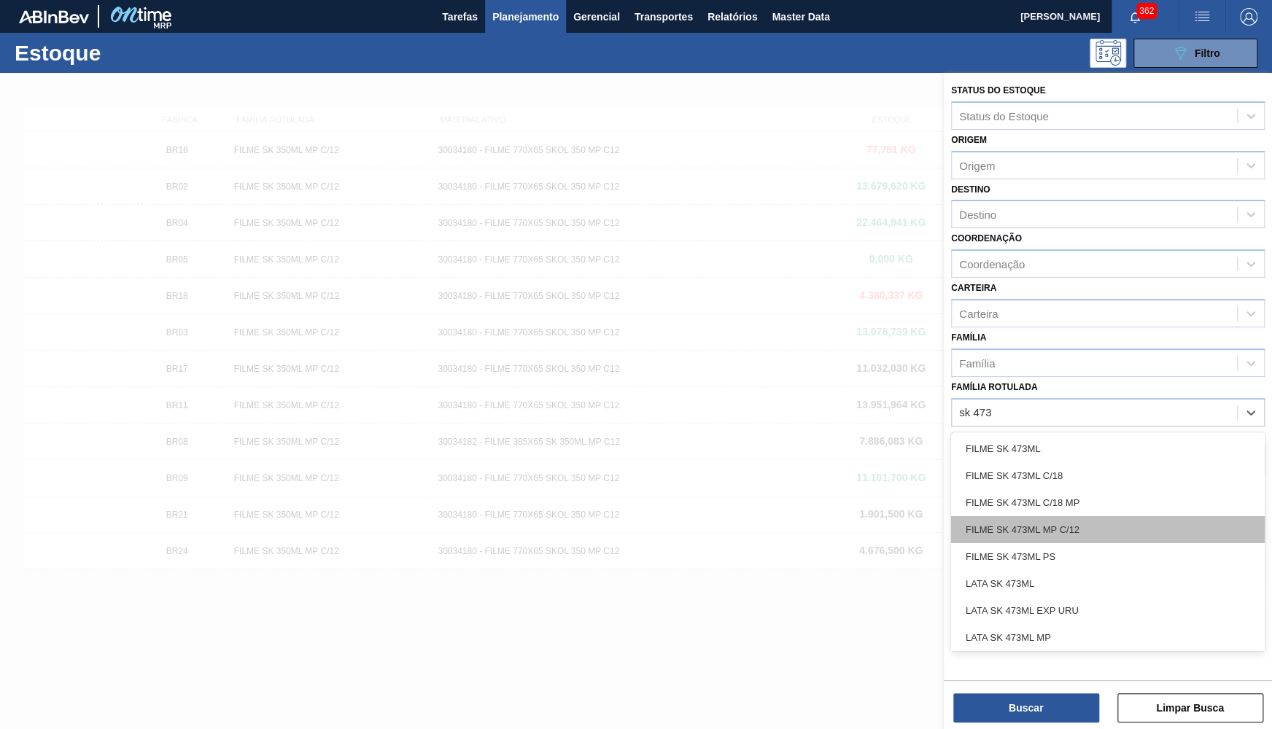
click at [1042, 522] on div "FILME SK 473ML MP C/12" at bounding box center [1108, 529] width 314 height 27
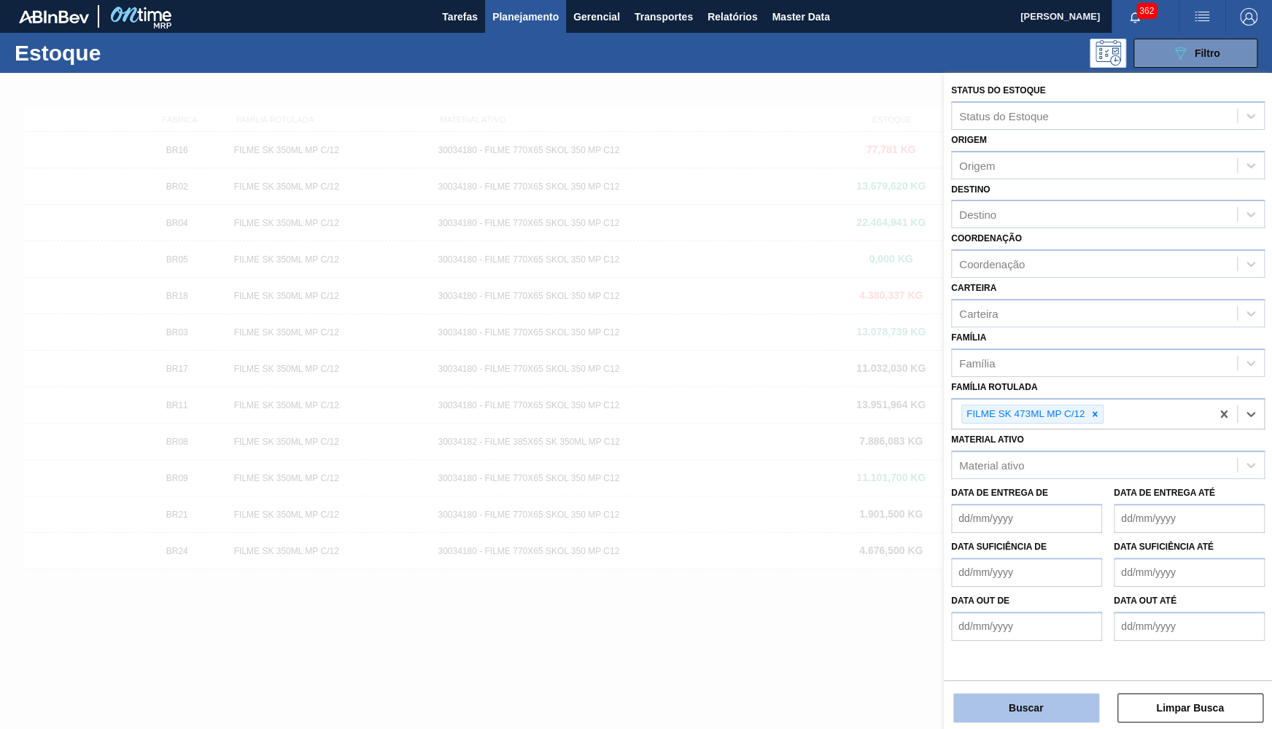
click at [1058, 698] on button "Buscar" at bounding box center [1026, 708] width 146 height 29
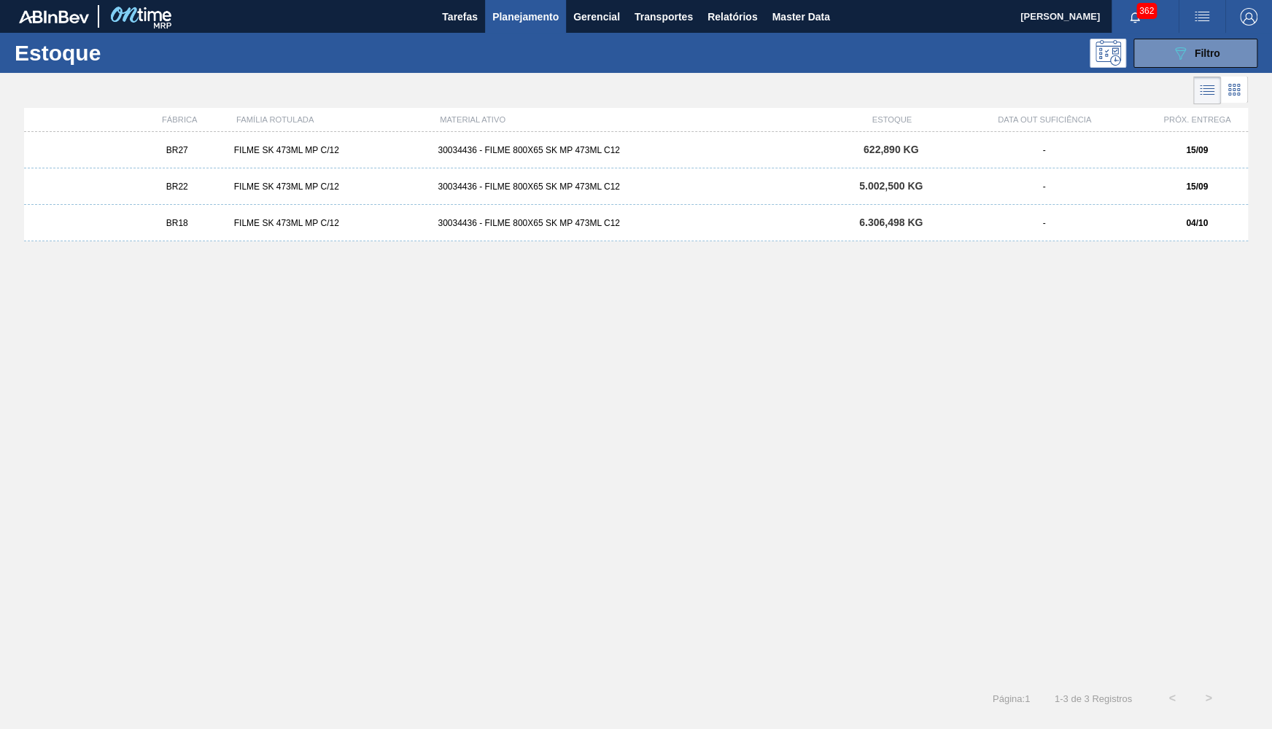
click at [530, 12] on span "Planejamento" at bounding box center [525, 17] width 66 height 18
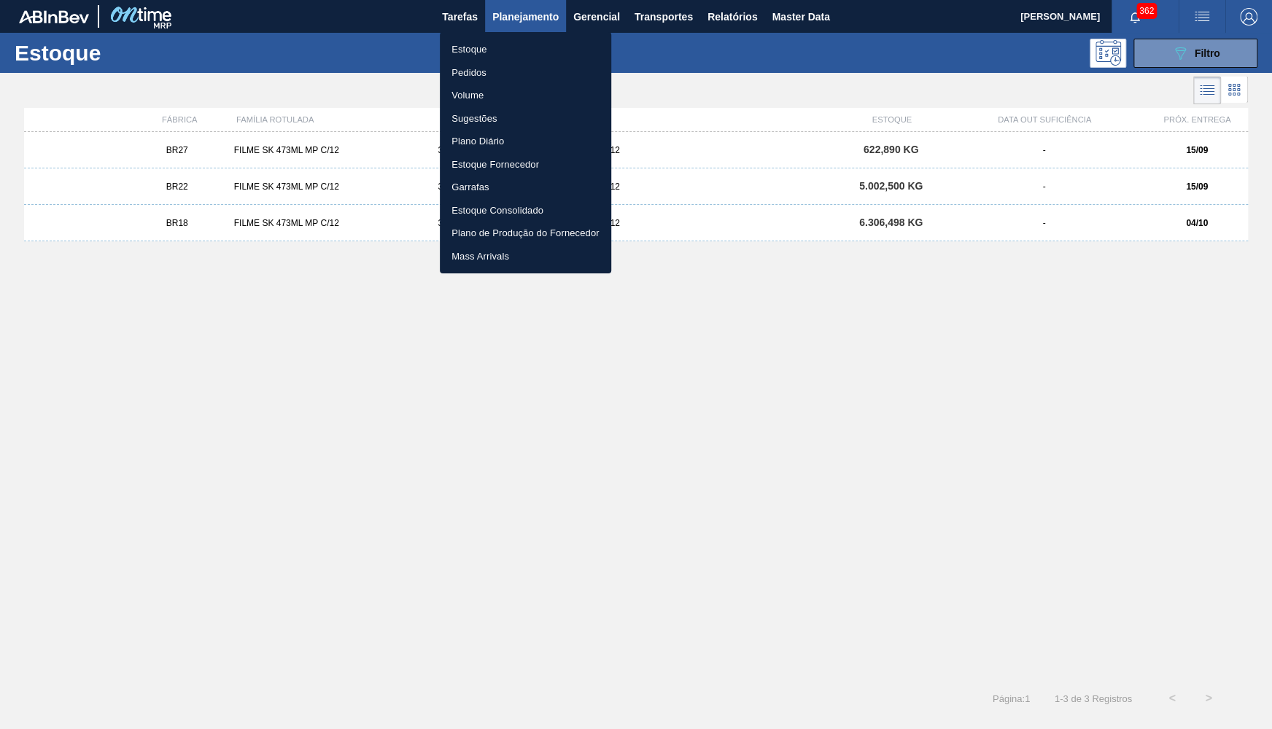
click at [476, 77] on li "Pedidos" at bounding box center [525, 72] width 171 height 23
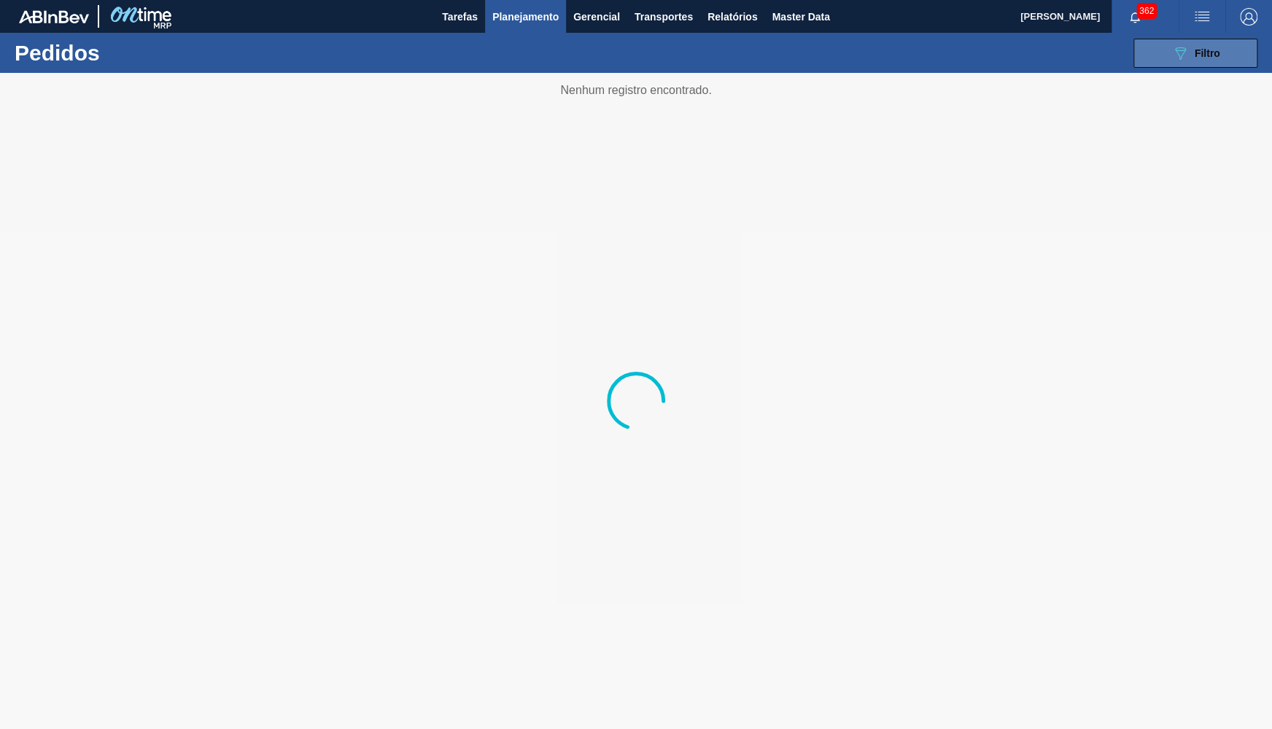
click at [1255, 61] on button "089F7B8B-B2A5-4AFE-B5C0-19BA573D28AC Filtro" at bounding box center [1196, 53] width 124 height 29
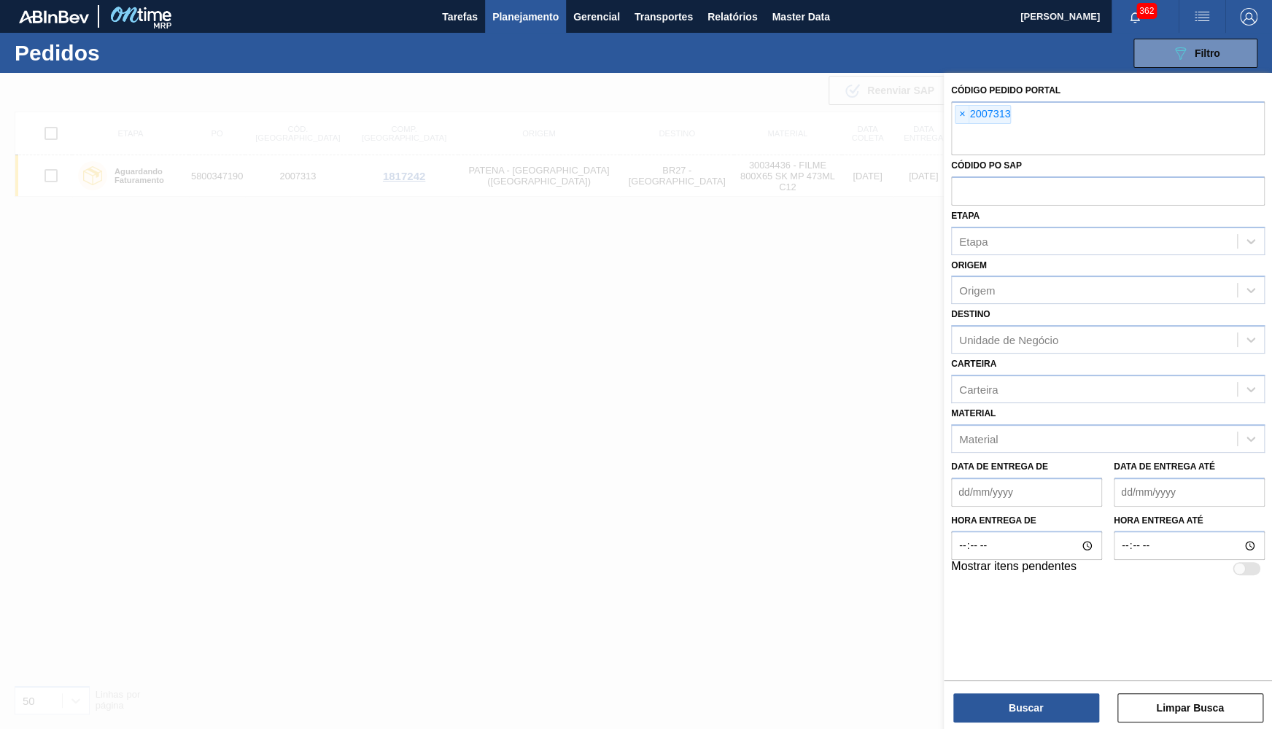
click at [960, 112] on span "×" at bounding box center [963, 115] width 14 height 18
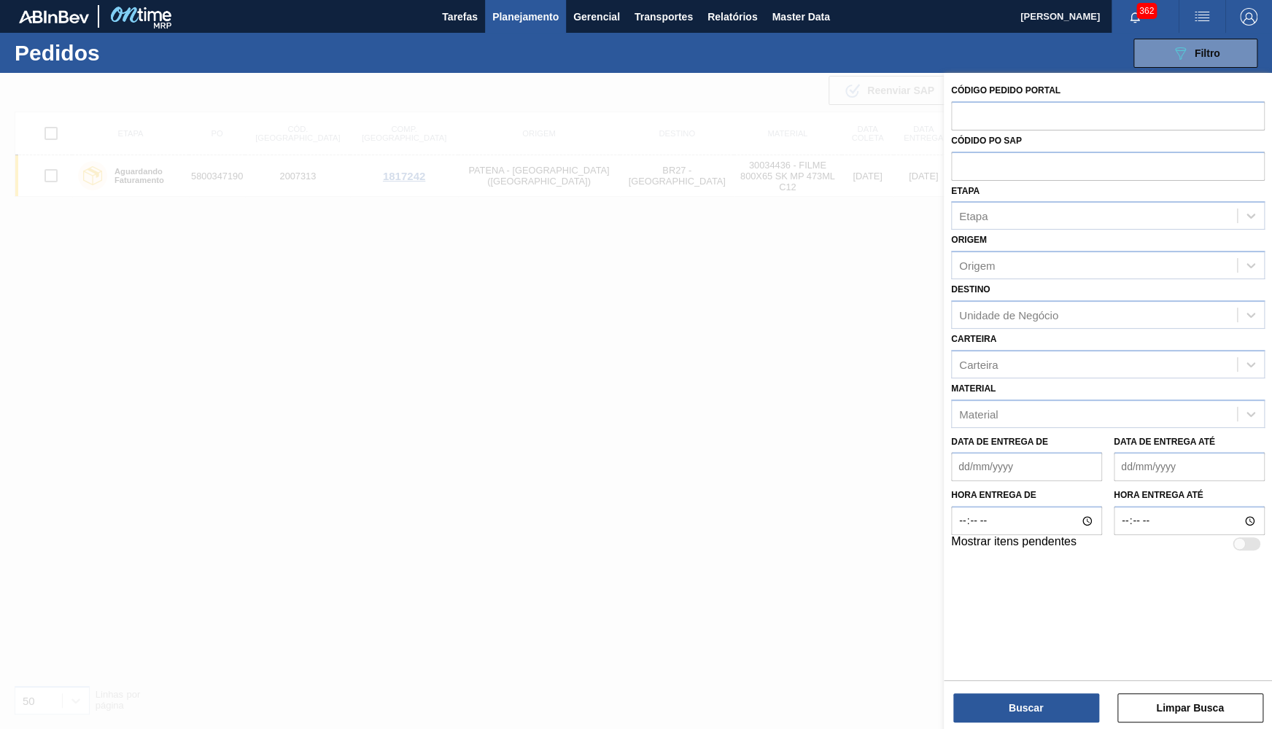
paste input "text"
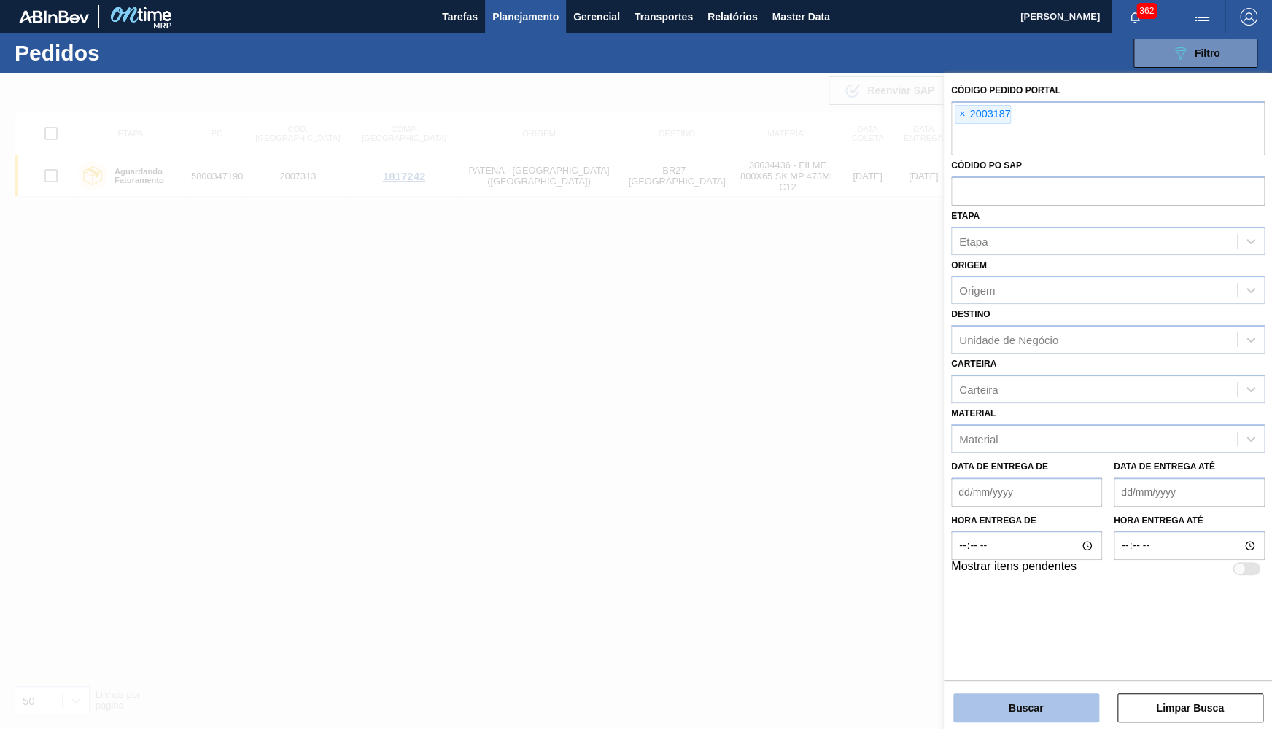
click at [1077, 695] on button "Buscar" at bounding box center [1026, 708] width 146 height 29
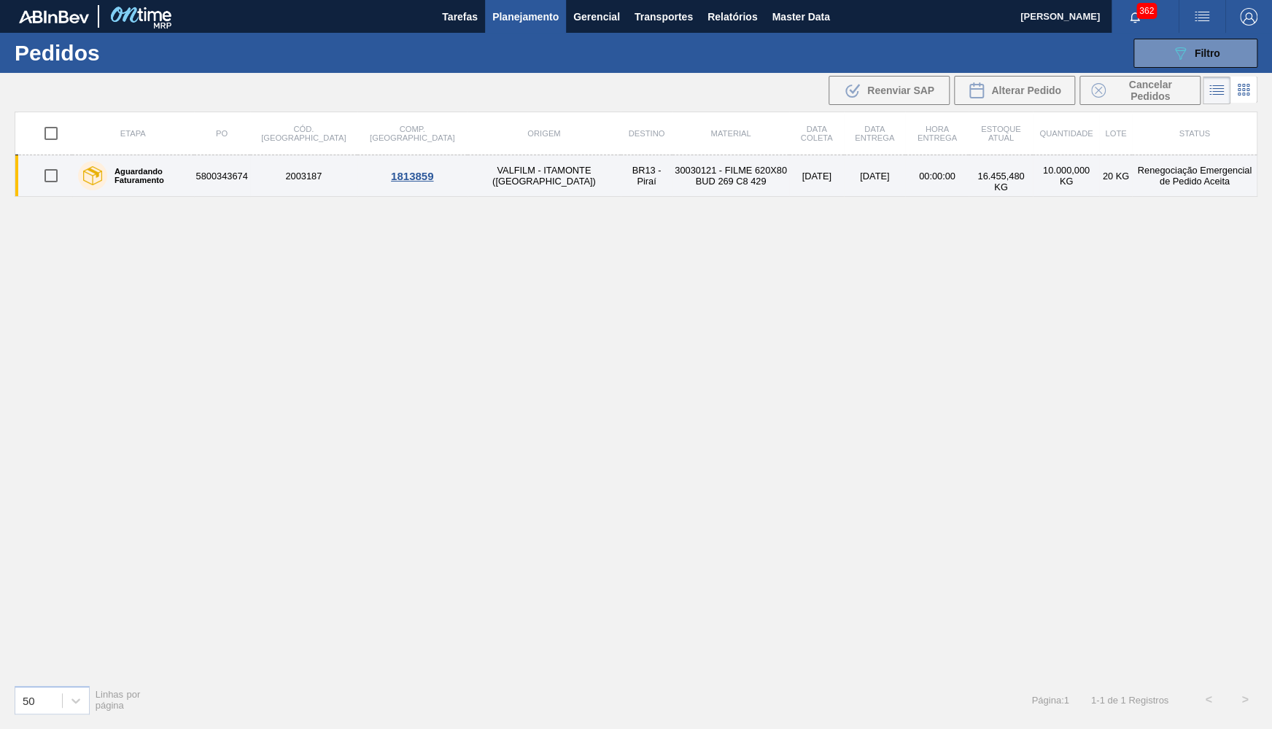
click at [468, 183] on td "VALFILM - ITAMONTE (MG)" at bounding box center [545, 176] width 154 height 42
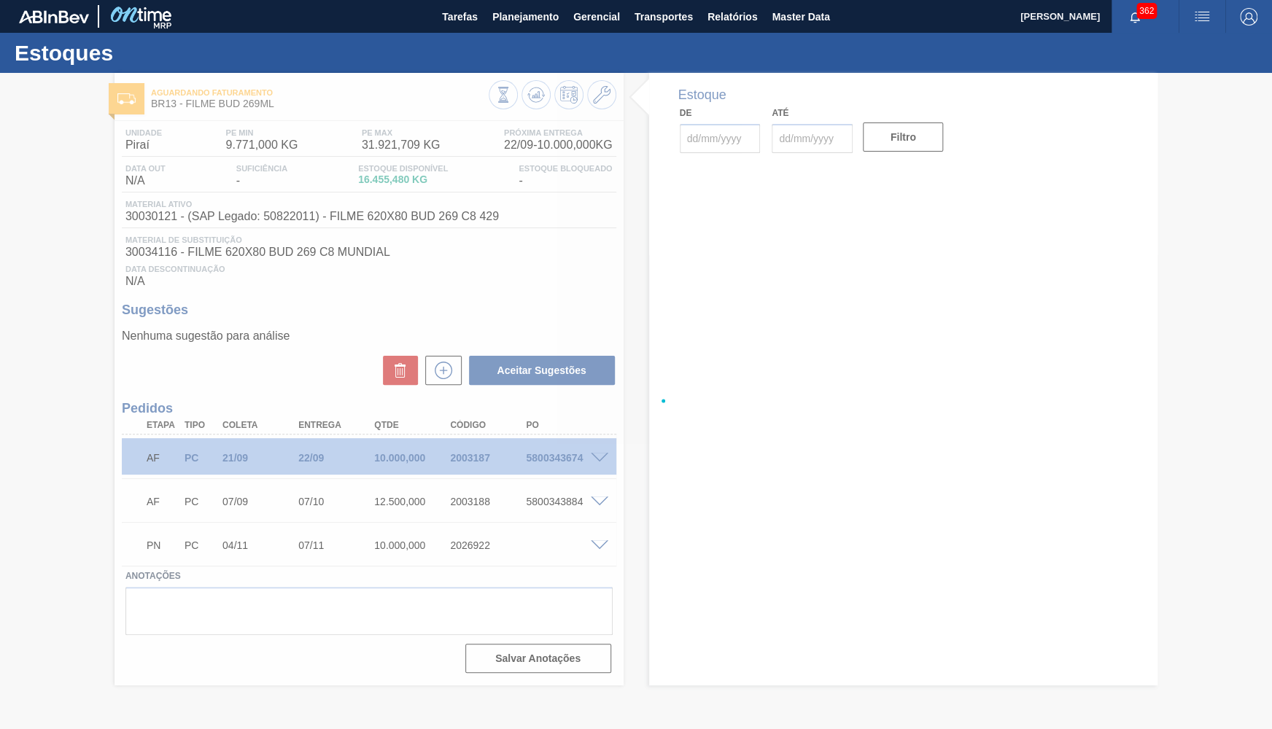
type input "[DATE]"
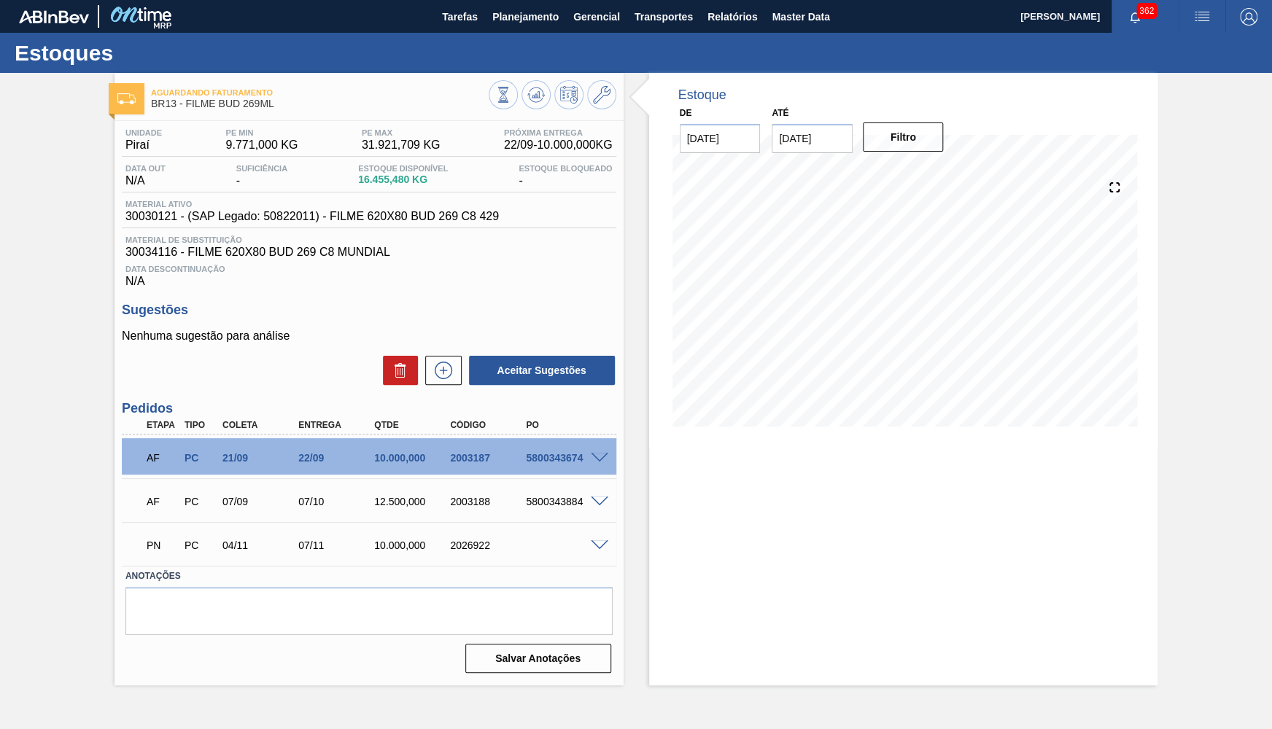
click at [648, 201] on div "Estoque De 15/09/2025 Até 29/09/2025 Filtro 17/09 Projeção de Estoque 14,177.59…" at bounding box center [891, 379] width 535 height 613
click at [794, 132] on input "29/09/2025" at bounding box center [812, 138] width 81 height 29
click at [919, 168] on div "setembro 2025" at bounding box center [859, 173] width 175 height 12
click at [930, 168] on button "Next Month" at bounding box center [935, 173] width 10 height 10
click at [898, 305] on div "31" at bounding box center [908, 315] width 20 height 20
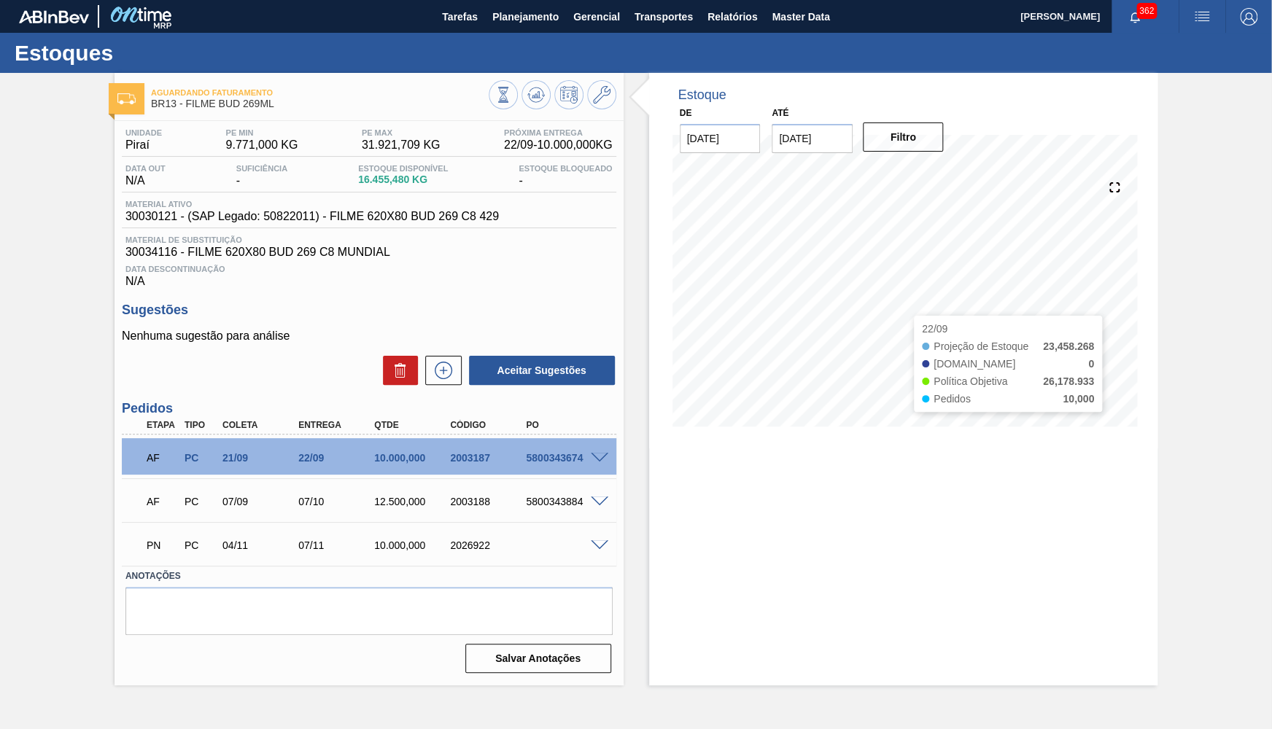
type input "[DATE]"
click at [888, 121] on div "Filtro" at bounding box center [905, 137] width 93 height 32
click at [891, 137] on button "Filtro" at bounding box center [903, 137] width 81 height 29
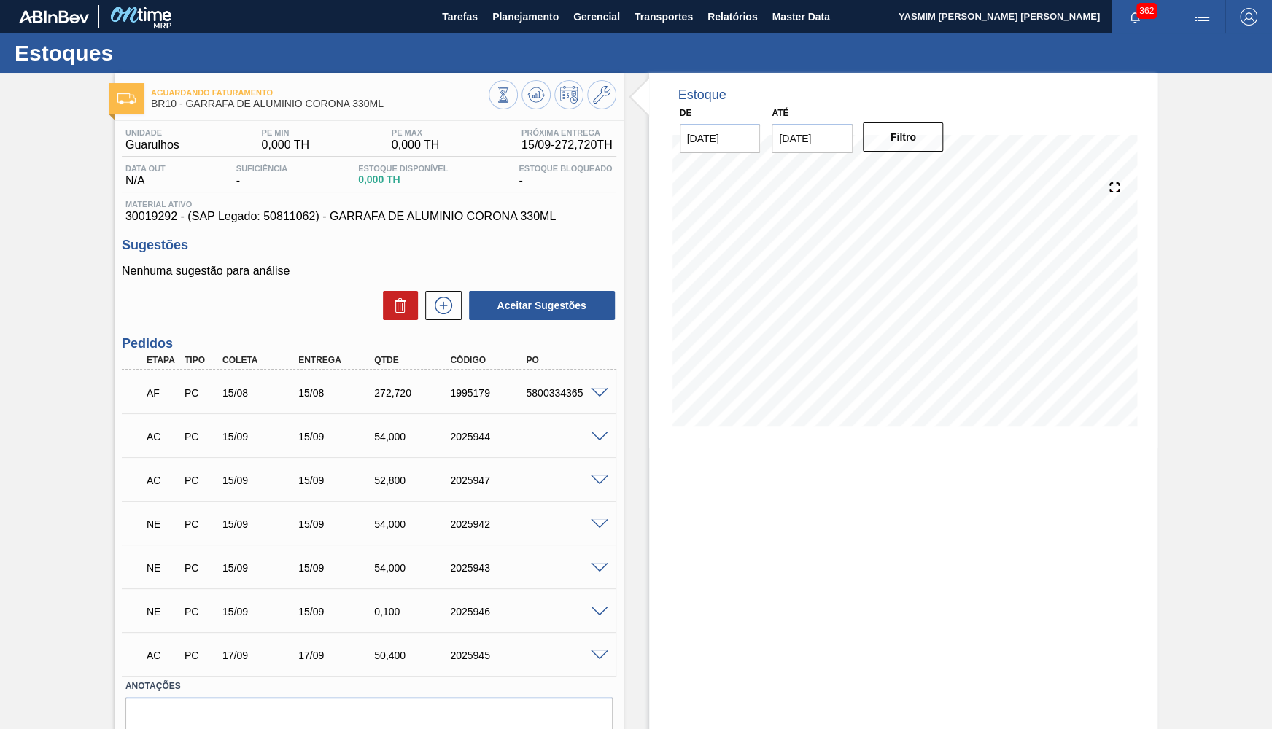
click at [593, 612] on span at bounding box center [600, 612] width 18 height 11
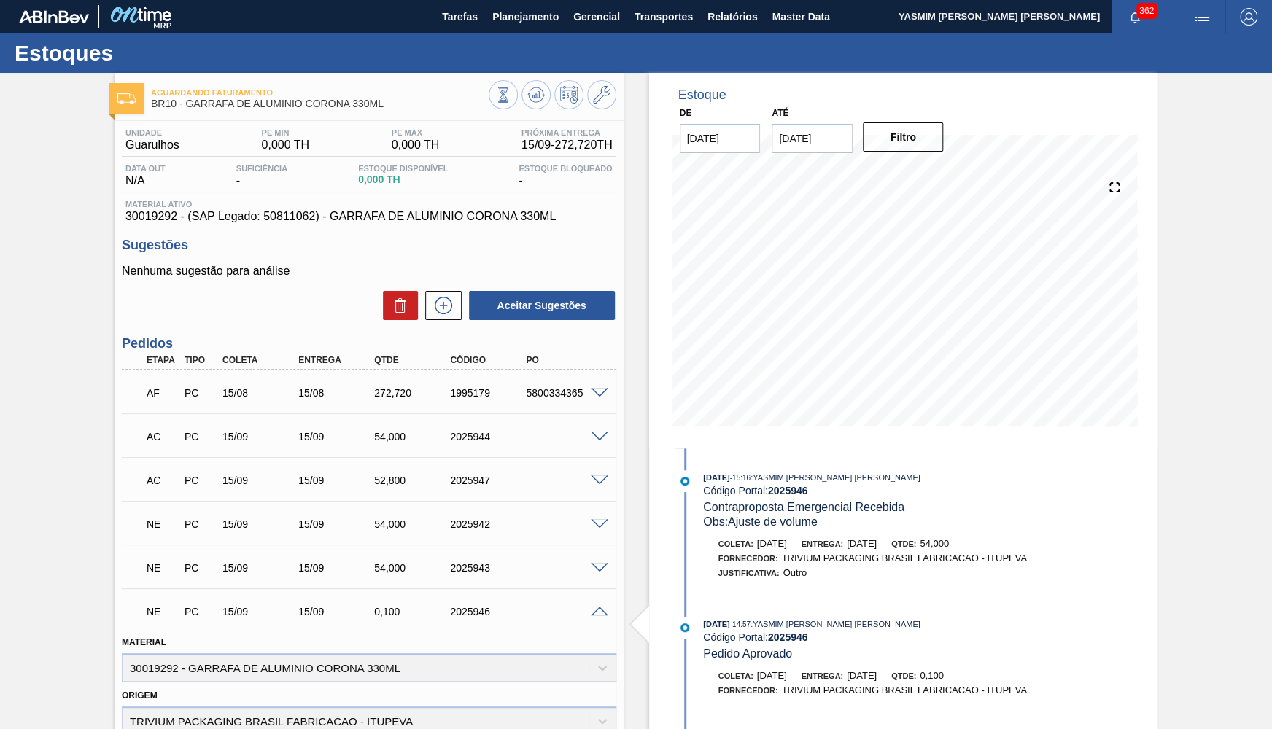
click at [595, 570] on span at bounding box center [600, 568] width 18 height 11
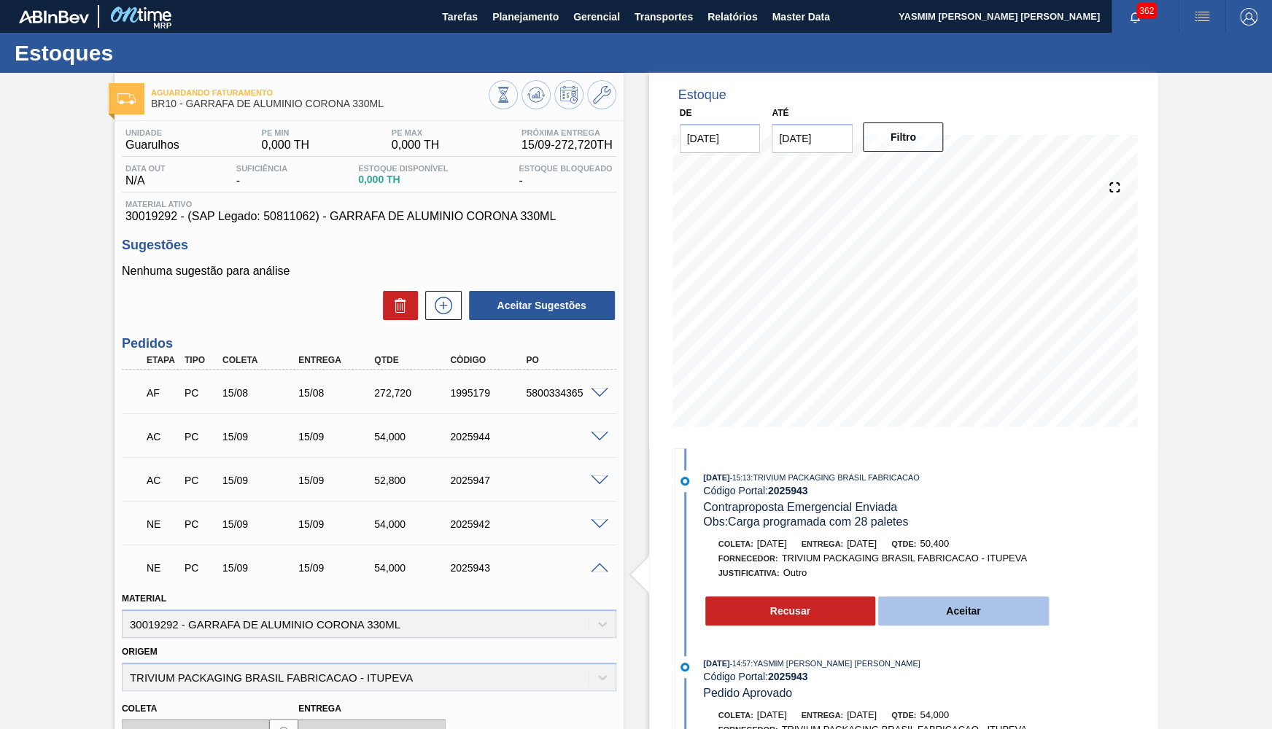
click at [981, 608] on button "Aceitar" at bounding box center [963, 611] width 171 height 29
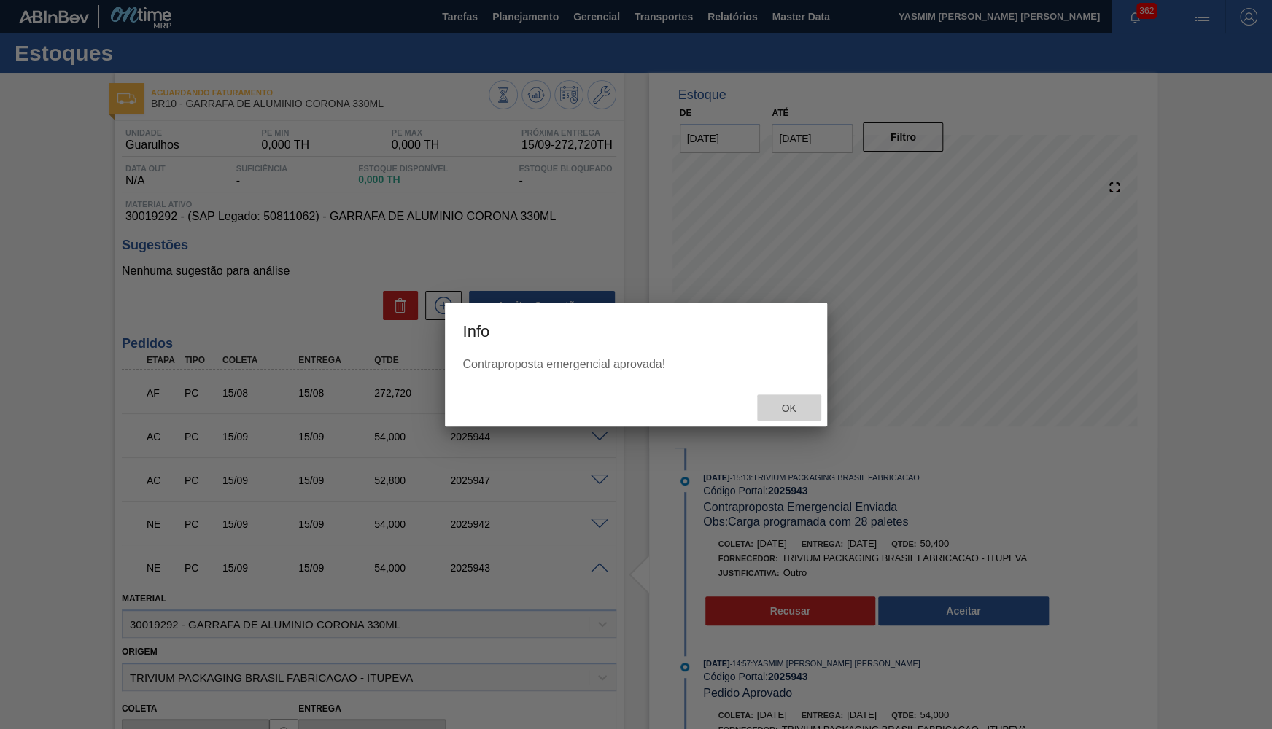
click at [790, 408] on span "Ok" at bounding box center [789, 409] width 38 height 12
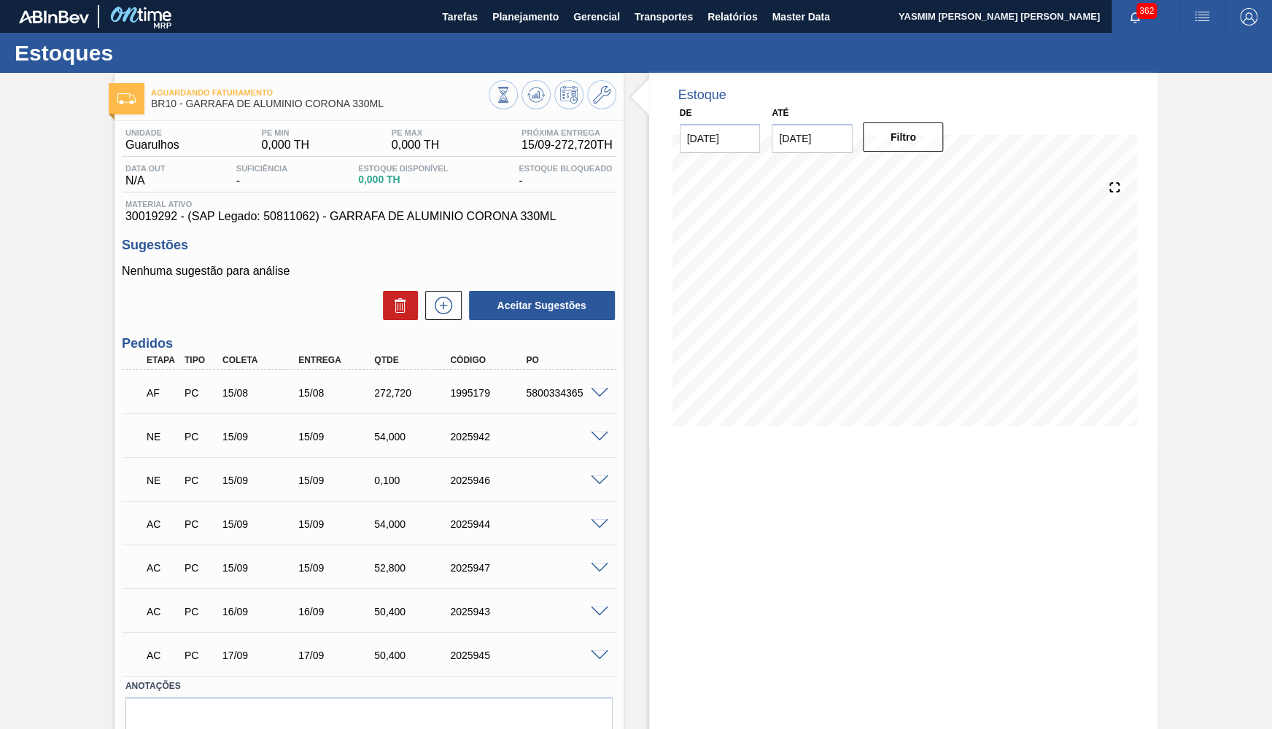
click at [594, 482] on span at bounding box center [600, 481] width 18 height 11
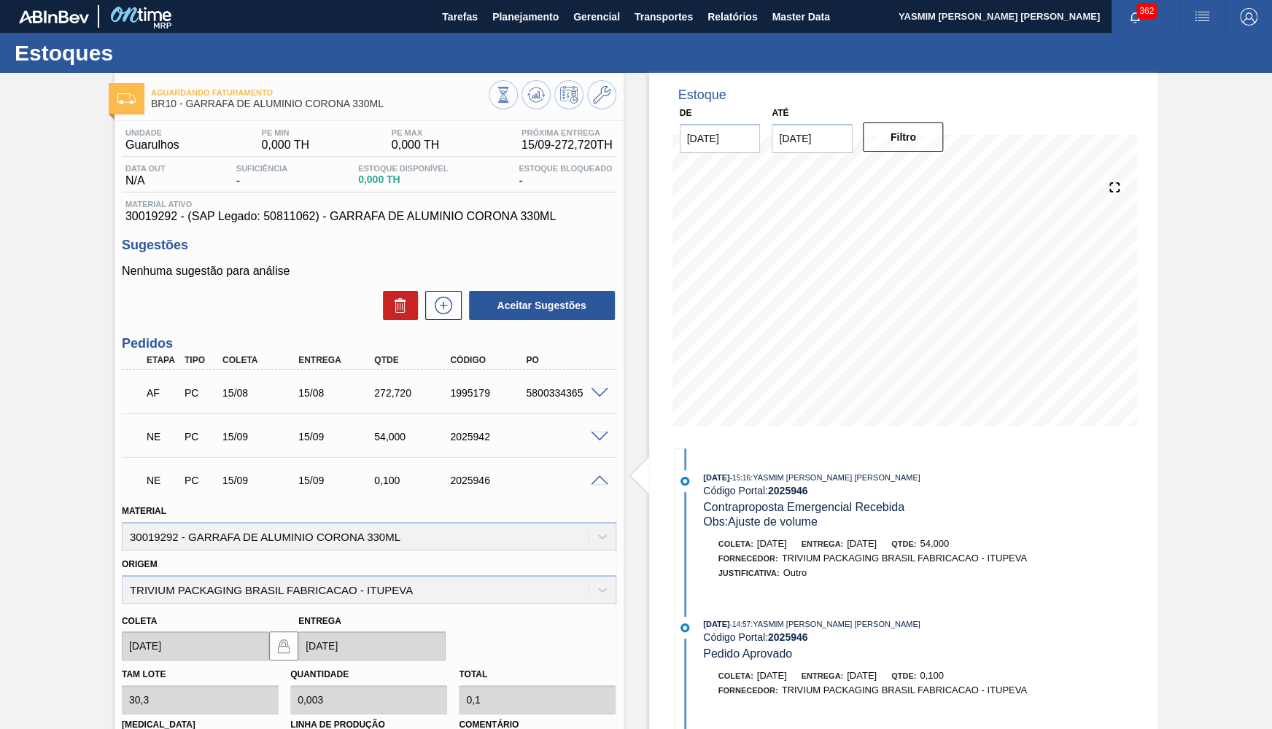
click at [594, 441] on span at bounding box center [600, 437] width 18 height 11
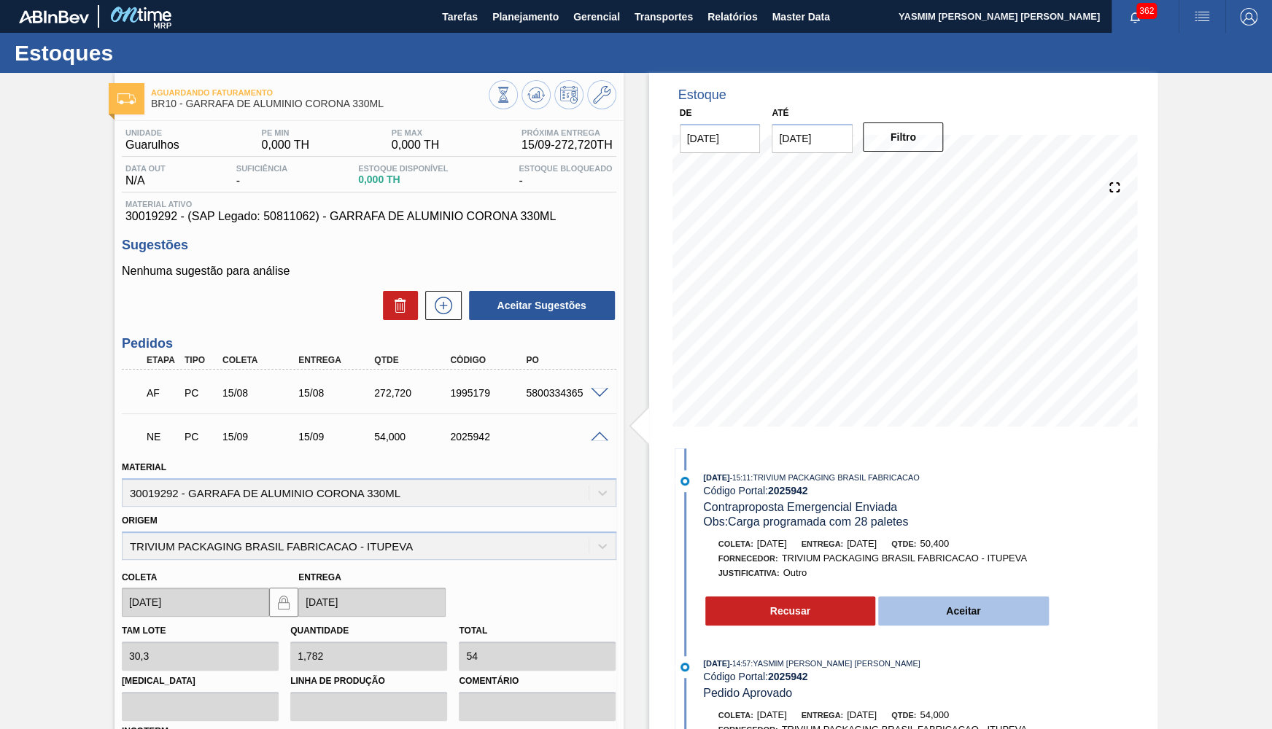
click at [987, 605] on button "Aceitar" at bounding box center [963, 611] width 171 height 29
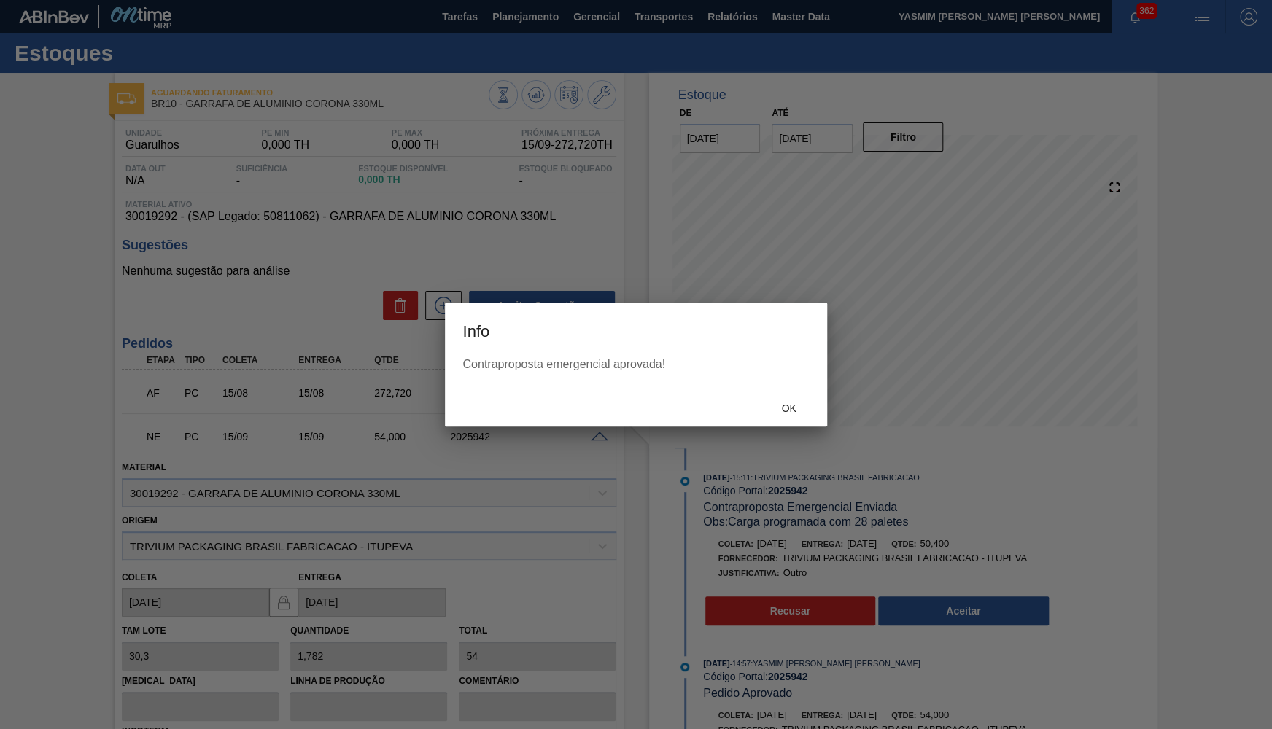
drag, startPoint x: 824, startPoint y: 403, endPoint x: 783, endPoint y: 404, distance: 40.9
click at [824, 404] on div "Ok" at bounding box center [635, 408] width 381 height 38
click at [772, 404] on span "Ok" at bounding box center [789, 409] width 38 height 12
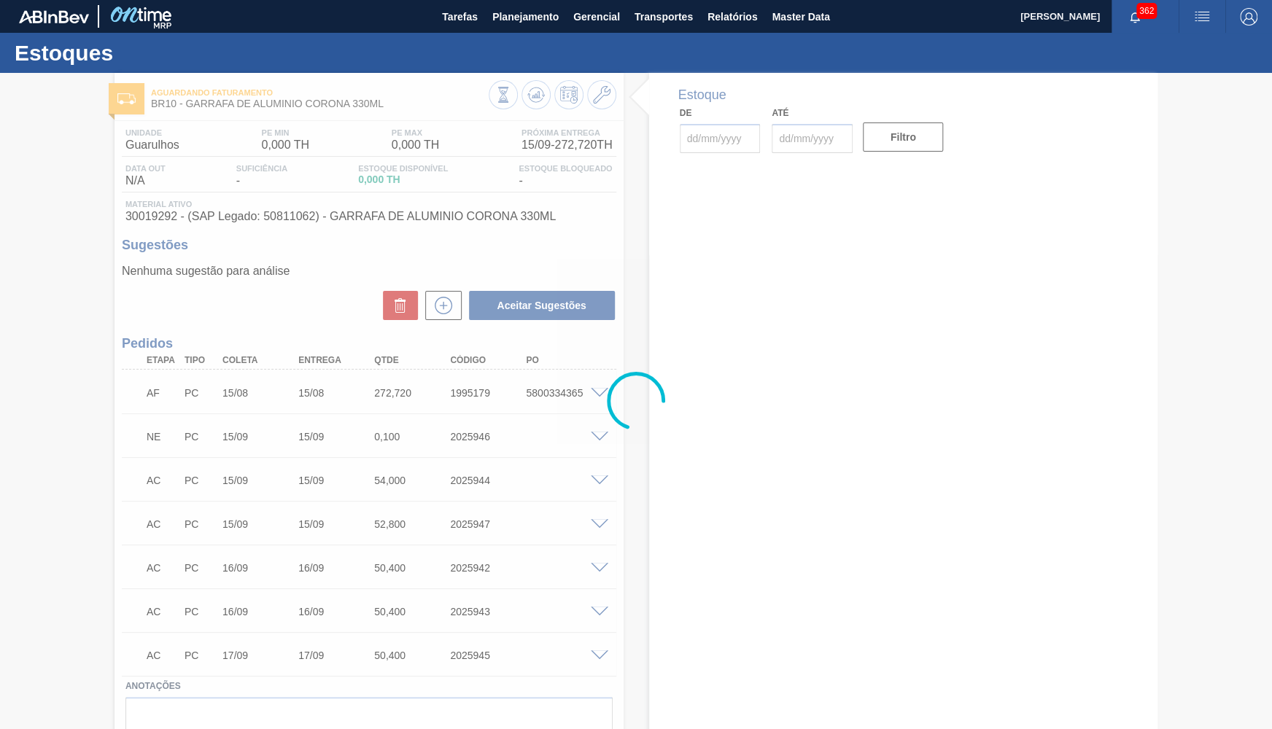
type input "[DATE]"
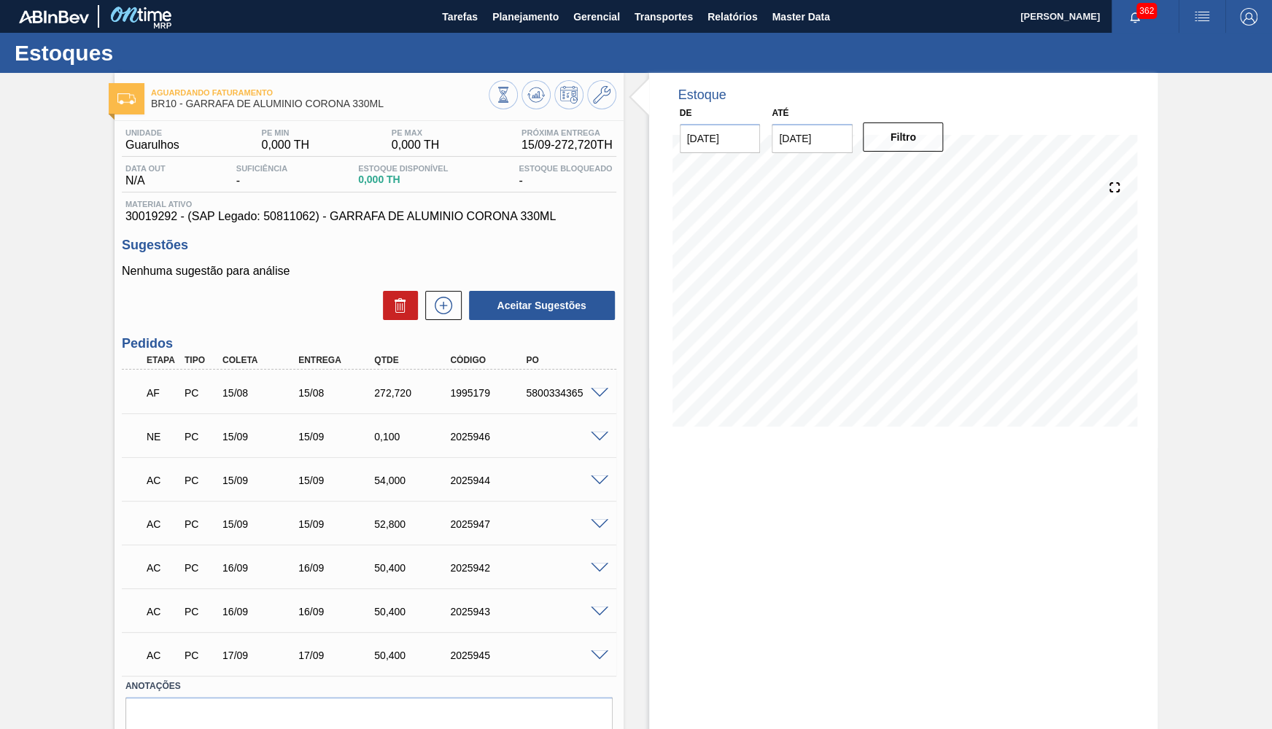
click at [594, 441] on span at bounding box center [600, 437] width 18 height 11
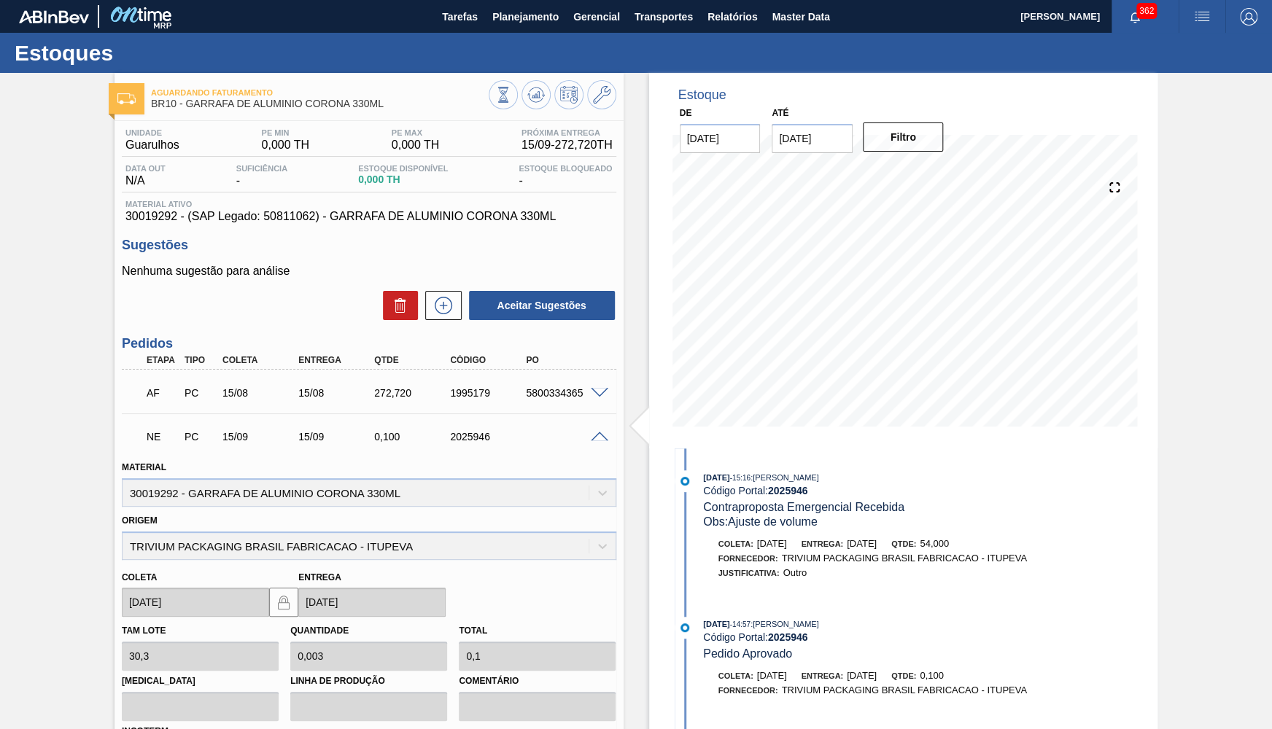
click at [584, 430] on div "NE PC 15/09 15/09 0,100 2025946" at bounding box center [365, 435] width 456 height 29
click at [603, 435] on div at bounding box center [601, 435] width 29 height 11
click at [541, 88] on icon at bounding box center [536, 95] width 18 height 18
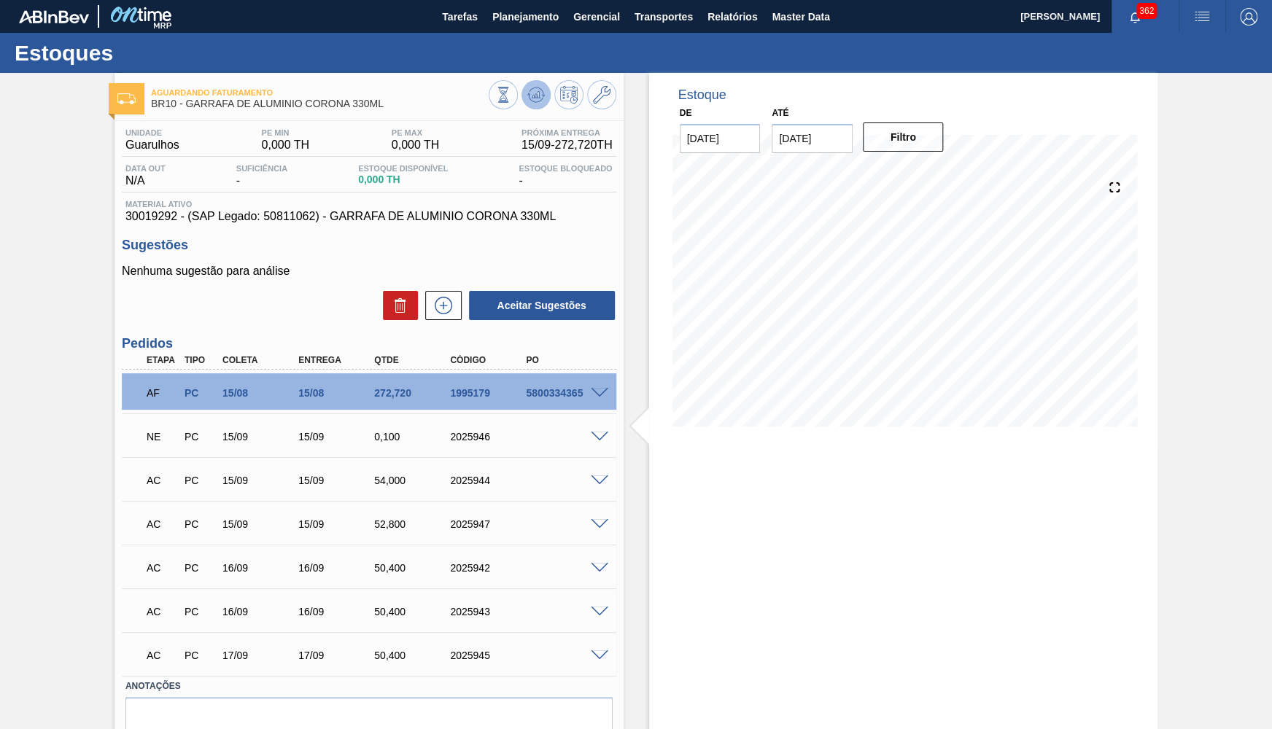
click at [544, 86] on button at bounding box center [536, 94] width 29 height 29
drag, startPoint x: 368, startPoint y: 570, endPoint x: 419, endPoint y: 573, distance: 51.1
click at [419, 573] on div "50,400" at bounding box center [403, 568] width 76 height 12
click at [606, 523] on span at bounding box center [600, 524] width 18 height 11
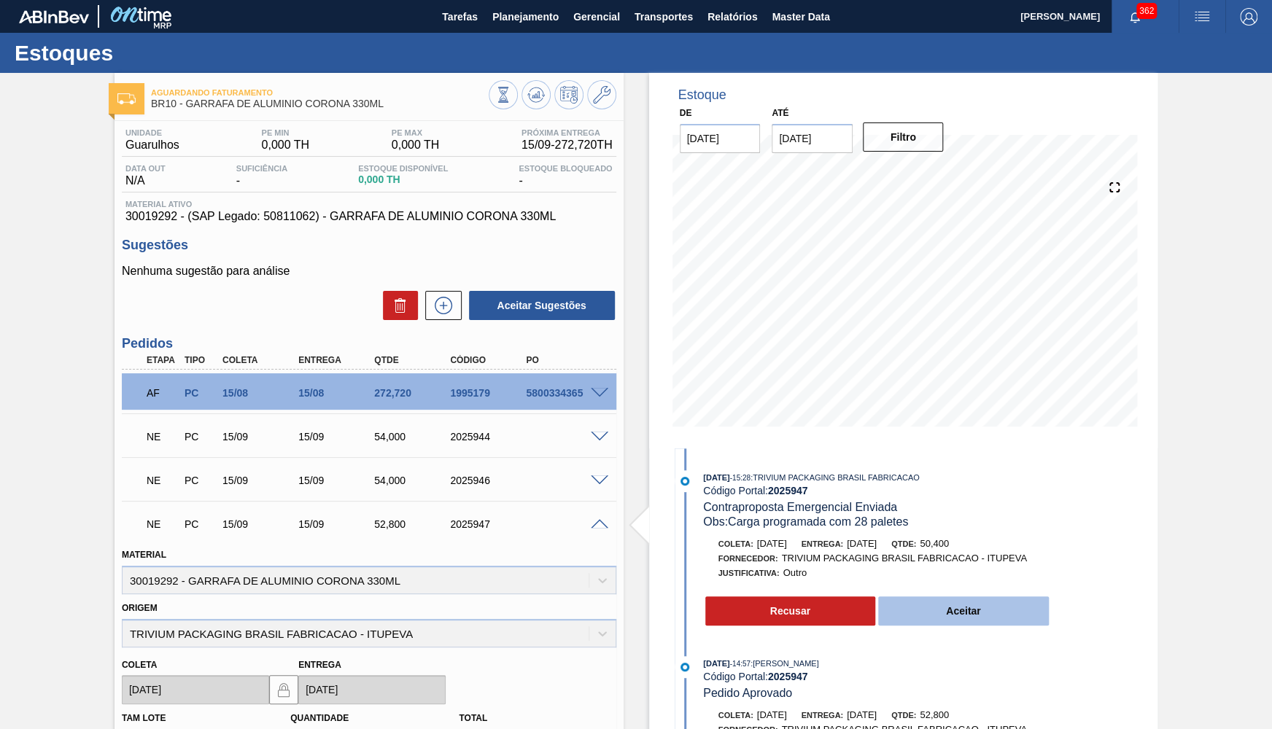
click at [937, 606] on button "Aceitar" at bounding box center [963, 611] width 171 height 29
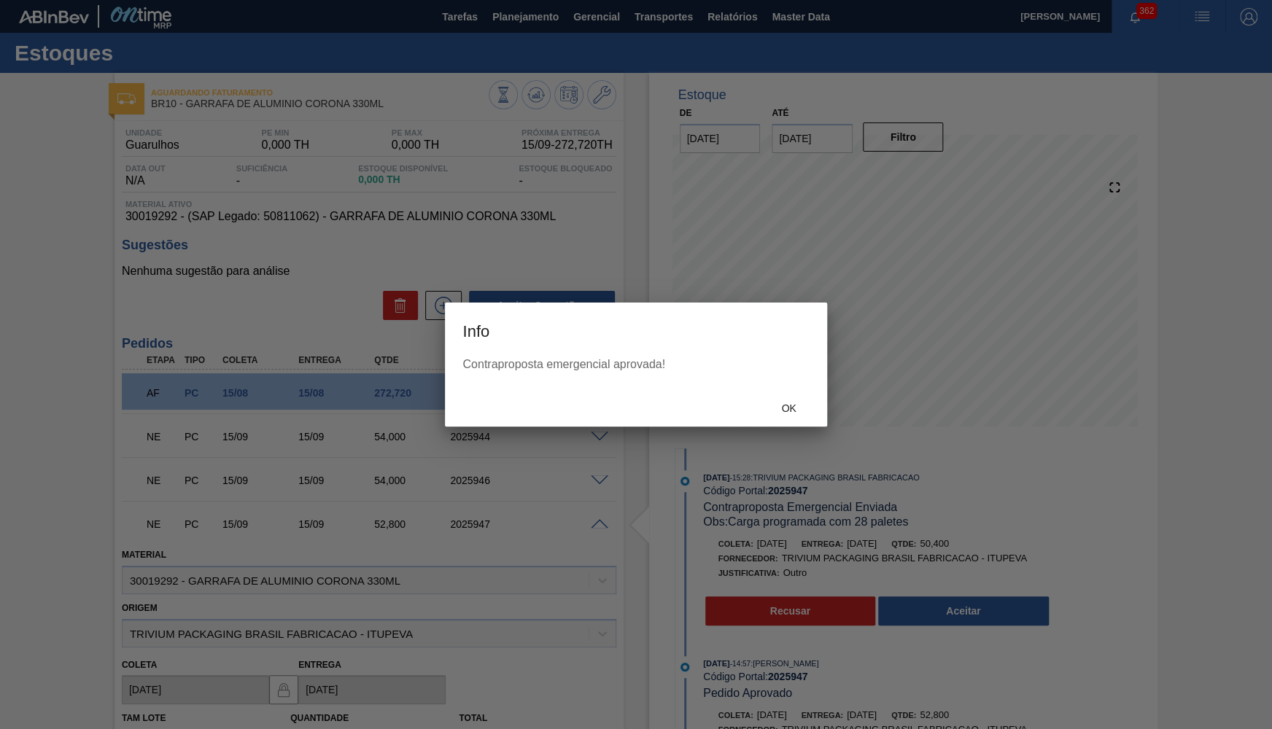
click at [771, 421] on div "Ok" at bounding box center [635, 408] width 381 height 38
click at [783, 412] on span "Ok" at bounding box center [789, 409] width 38 height 12
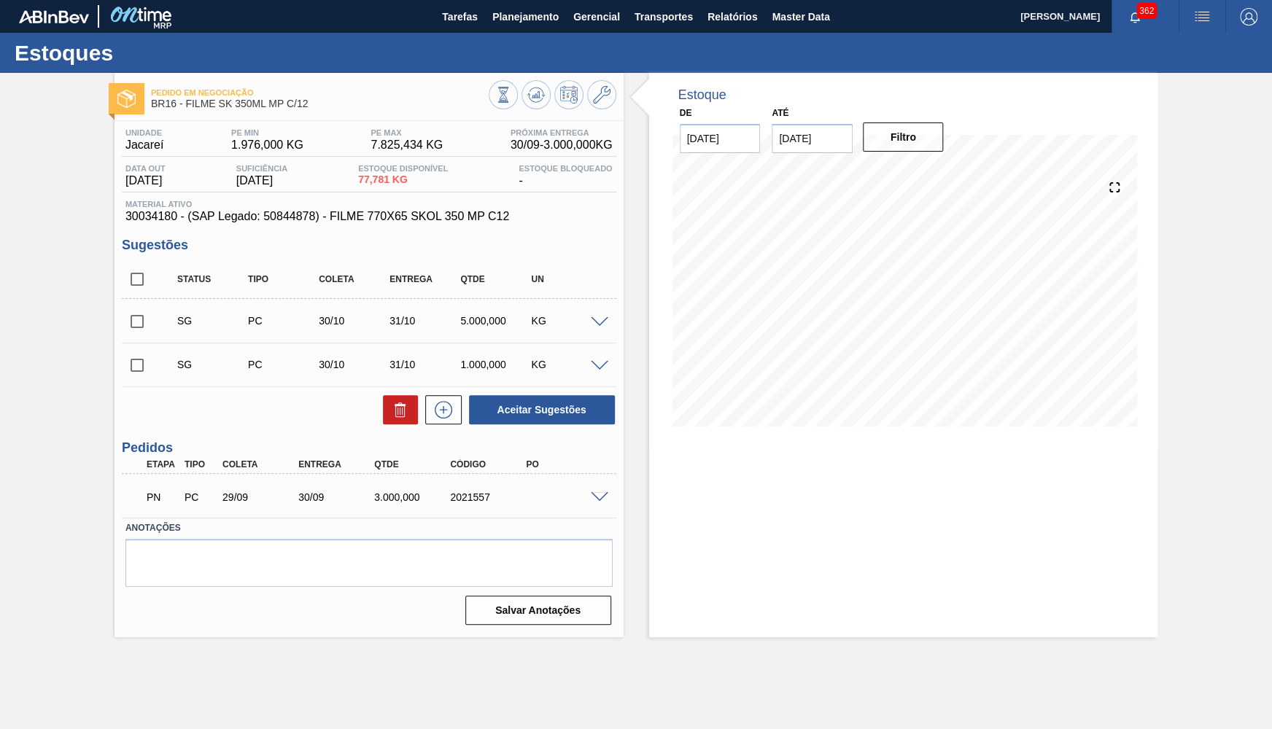
click at [385, 497] on div "3.000,000" at bounding box center [413, 498] width 85 height 12
click at [598, 319] on span at bounding box center [600, 322] width 18 height 11
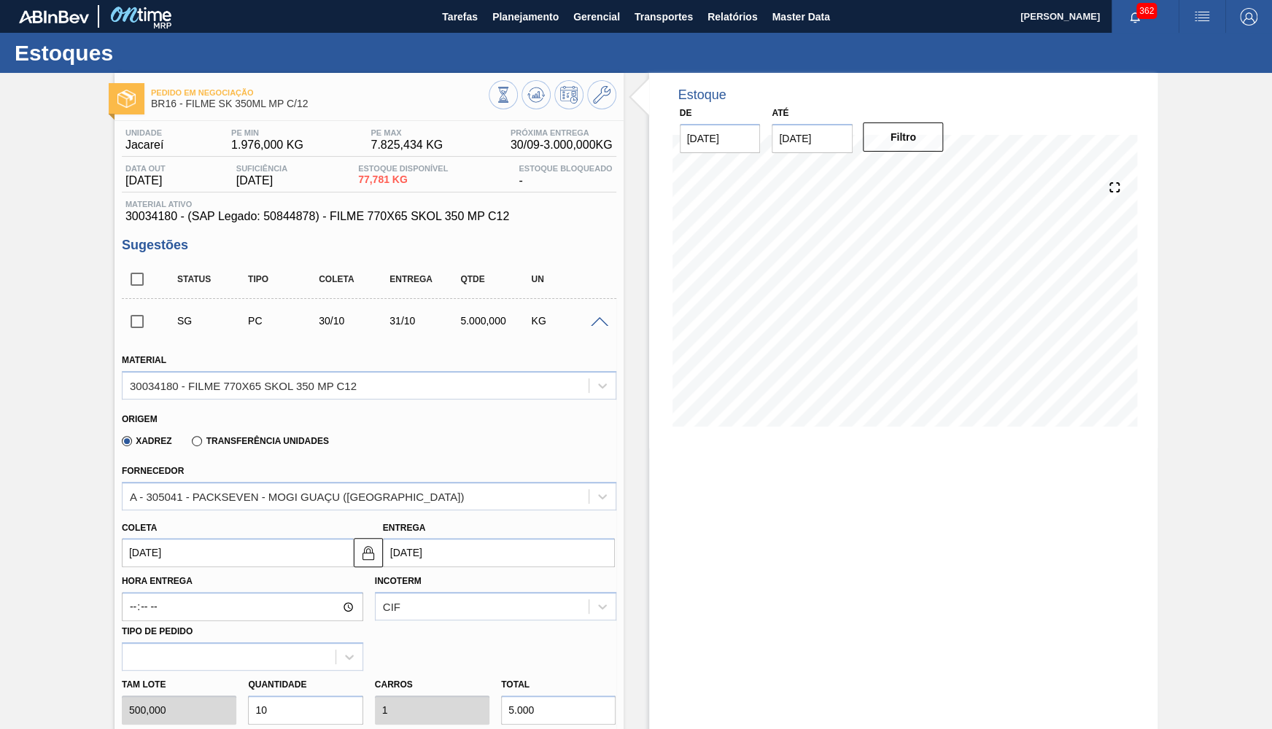
drag, startPoint x: 235, startPoint y: 535, endPoint x: 223, endPoint y: 549, distance: 18.1
click at [234, 538] on input "30/10/2025" at bounding box center [238, 552] width 232 height 29
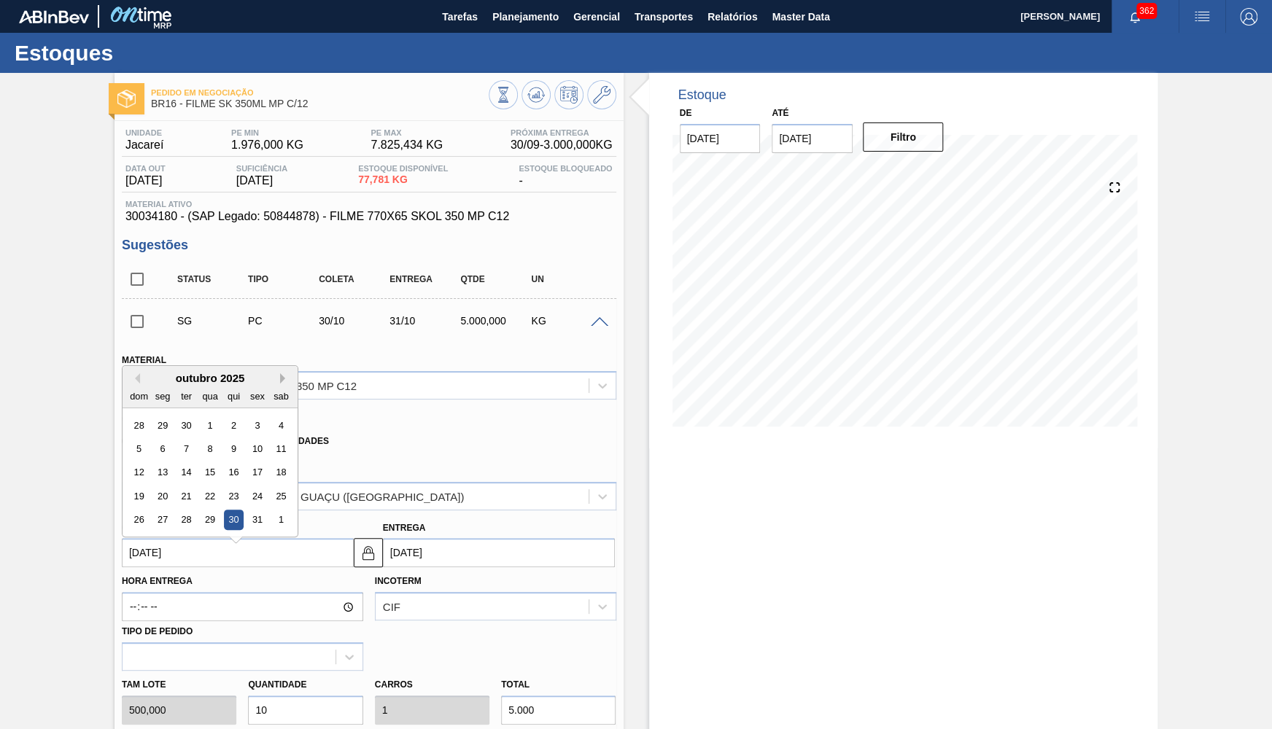
click at [280, 376] on button "Next Month" at bounding box center [285, 378] width 10 height 10
drag, startPoint x: 264, startPoint y: 468, endPoint x: 274, endPoint y: 462, distance: 12.1
click at [271, 468] on div "15" at bounding box center [281, 473] width 20 height 20
type input "[DATE]"
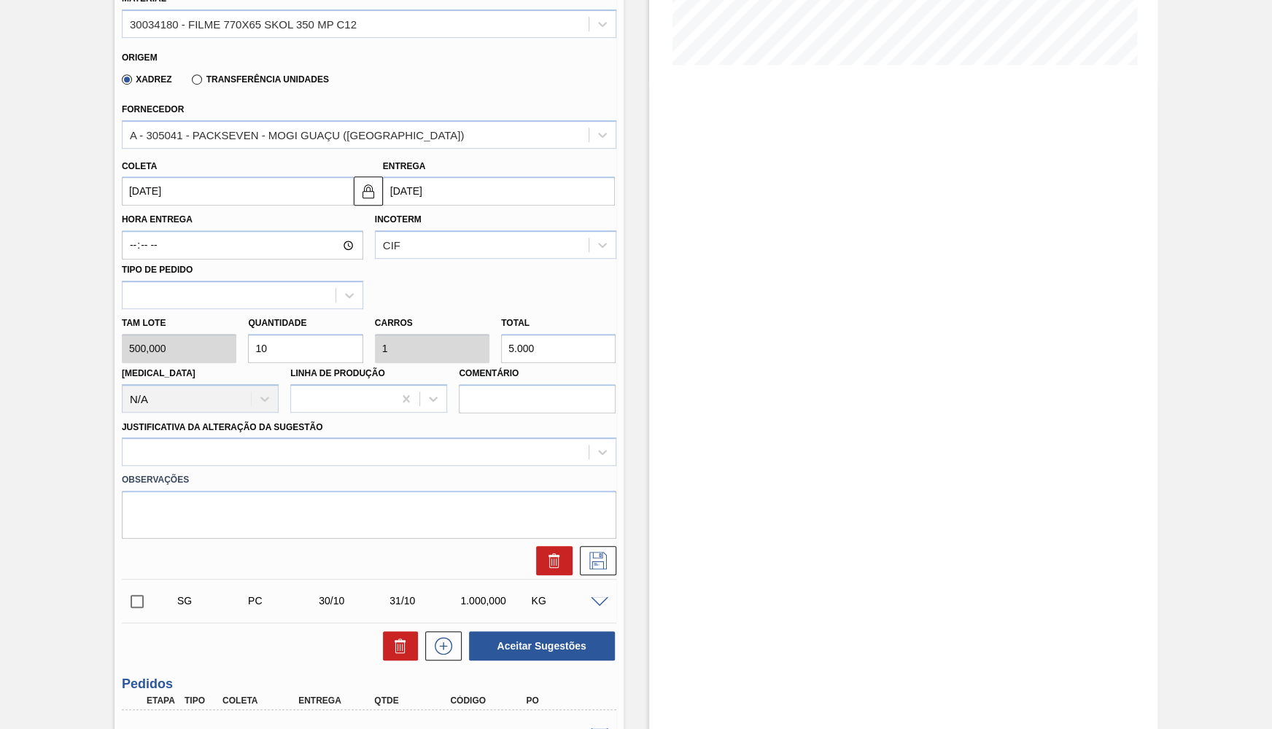
scroll to position [356, 0]
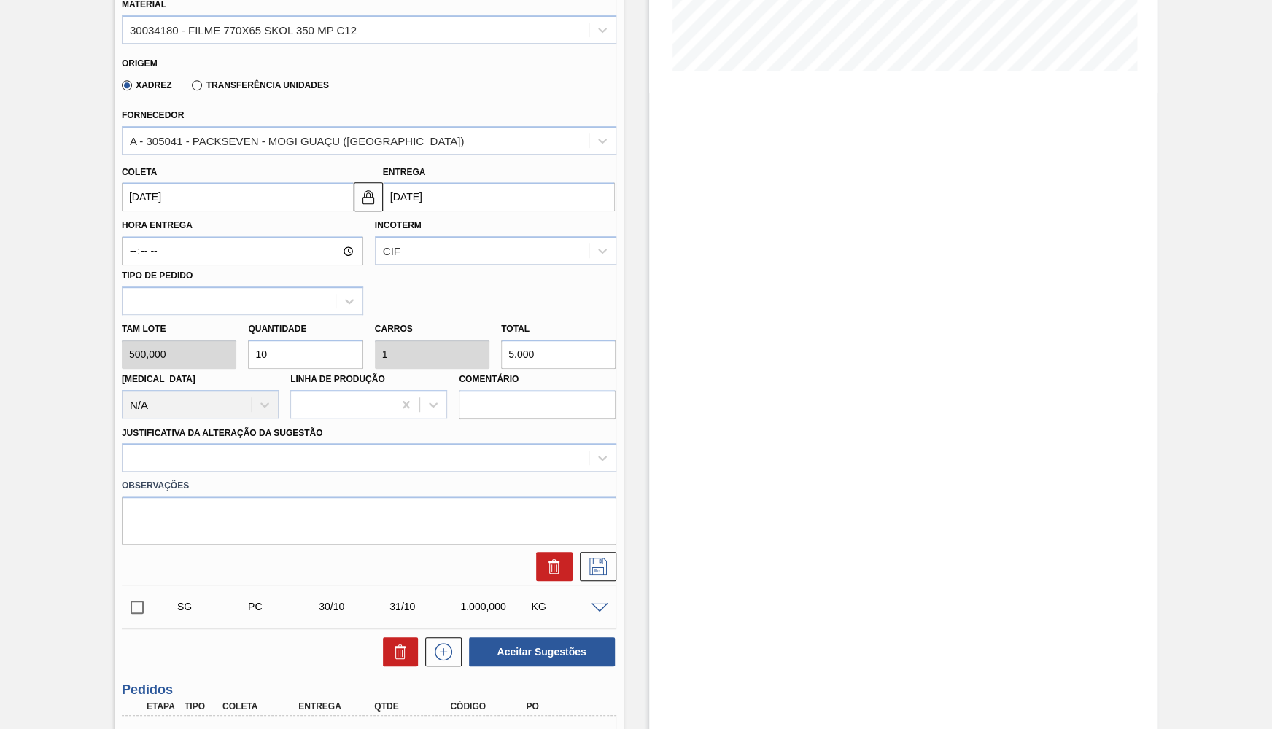
drag, startPoint x: 541, startPoint y: 353, endPoint x: 360, endPoint y: 355, distance: 181.6
click at [501, 355] on input "5.000" at bounding box center [558, 354] width 115 height 29
type input "0,016"
type input "0,002"
type input "8"
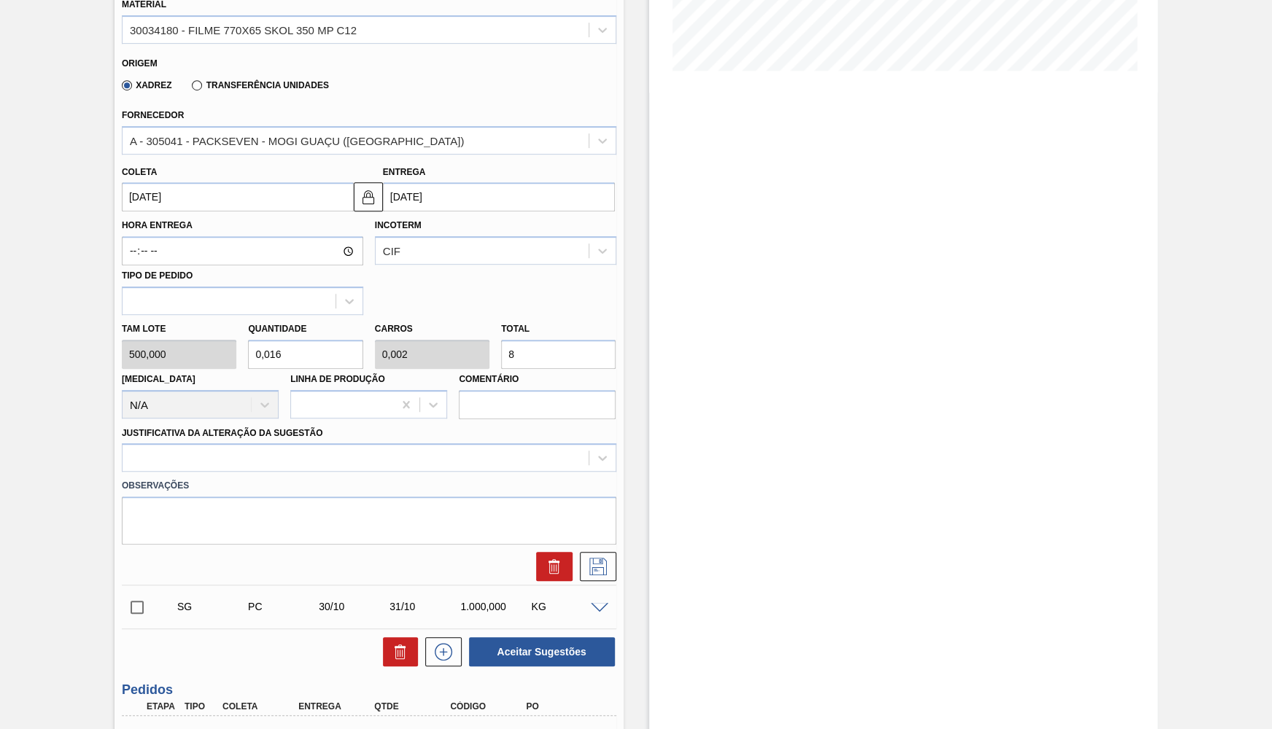
type input "0,16"
type input "0,016"
type input "80"
type input "1,6"
type input "0,16"
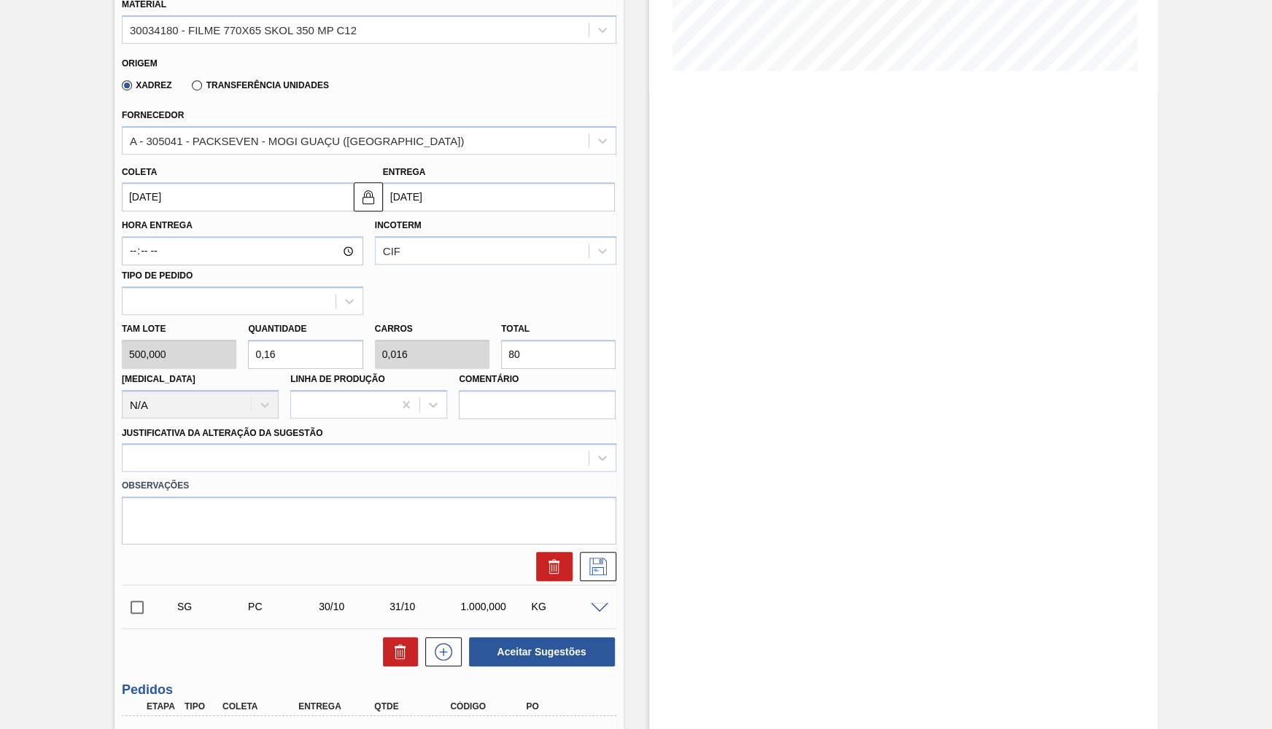
type input "800"
type input "16"
type input "1,6"
type input "8.000"
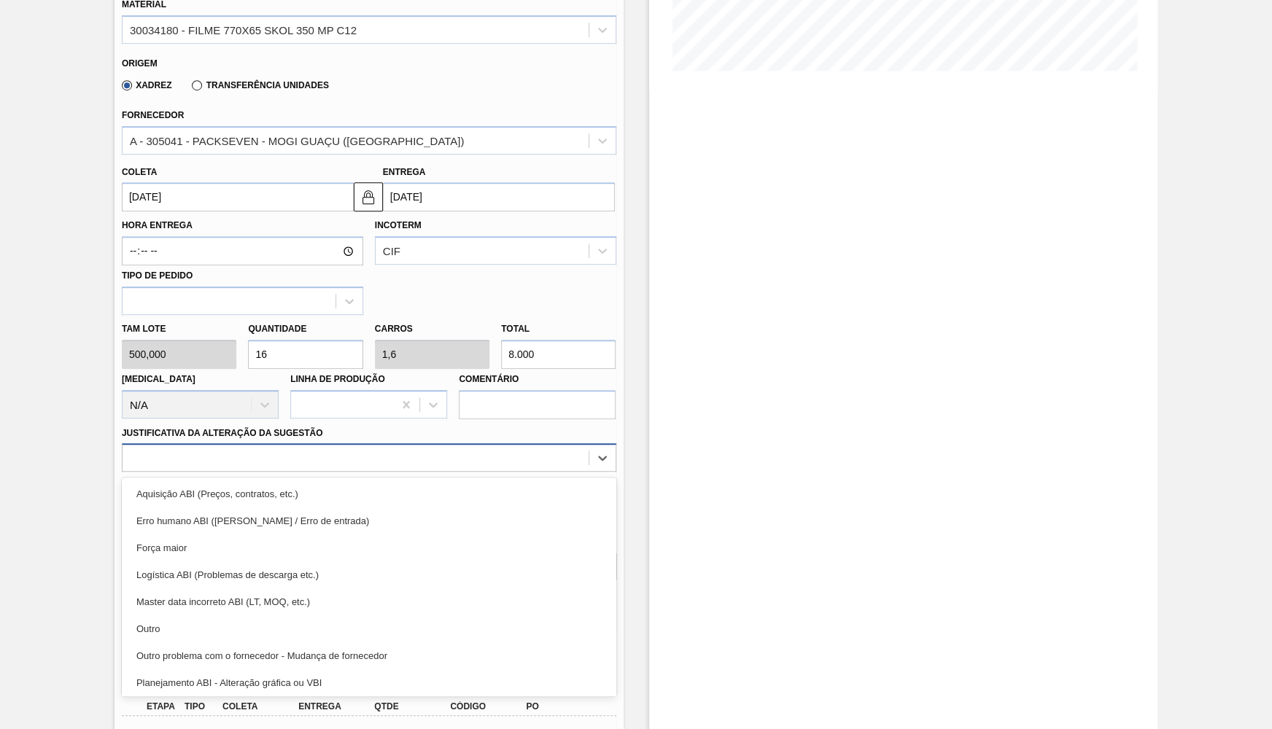
click at [328, 449] on div at bounding box center [356, 458] width 466 height 21
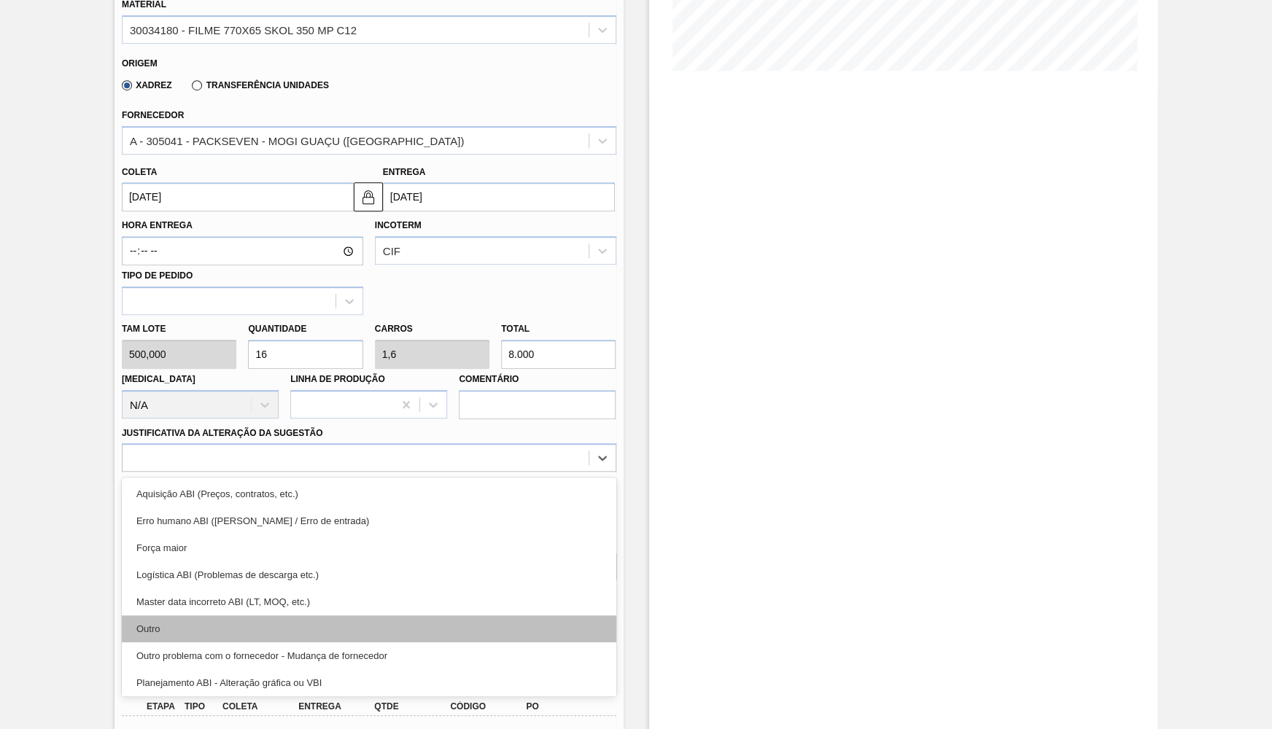
click at [272, 618] on div "Outro" at bounding box center [369, 629] width 495 height 27
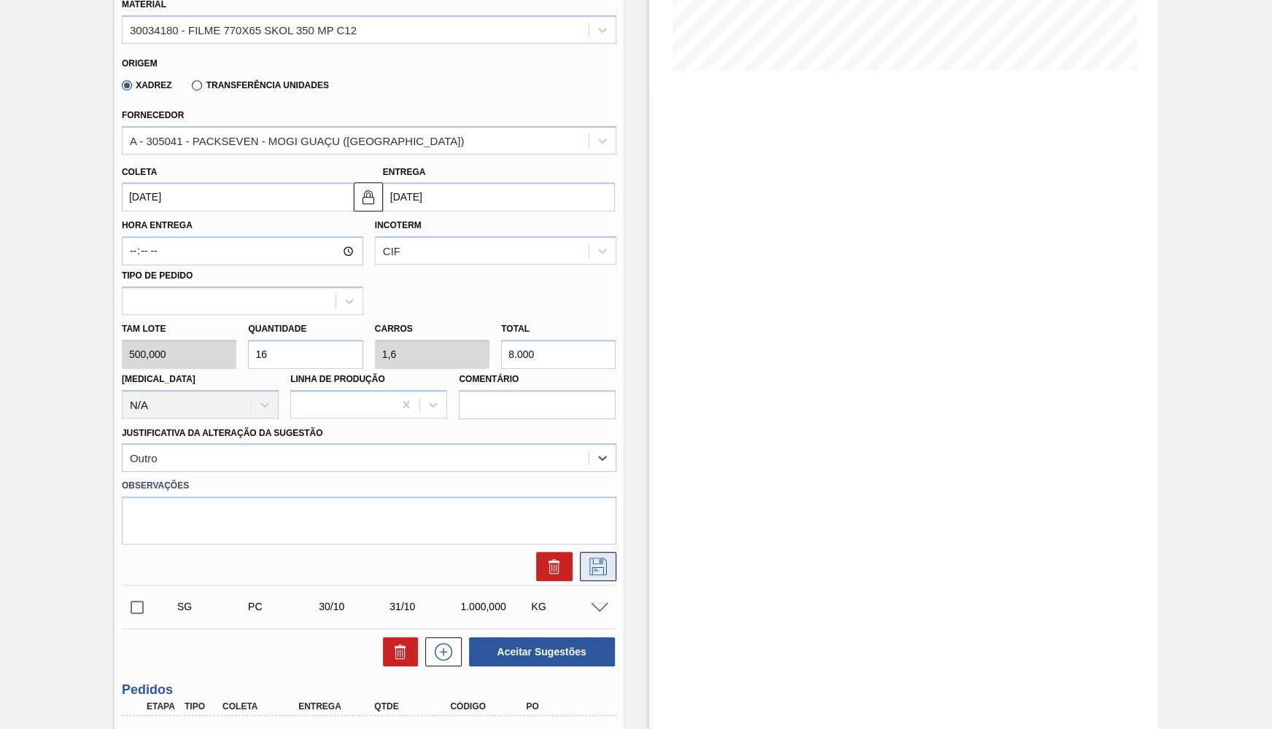
click at [605, 564] on icon at bounding box center [597, 567] width 23 height 18
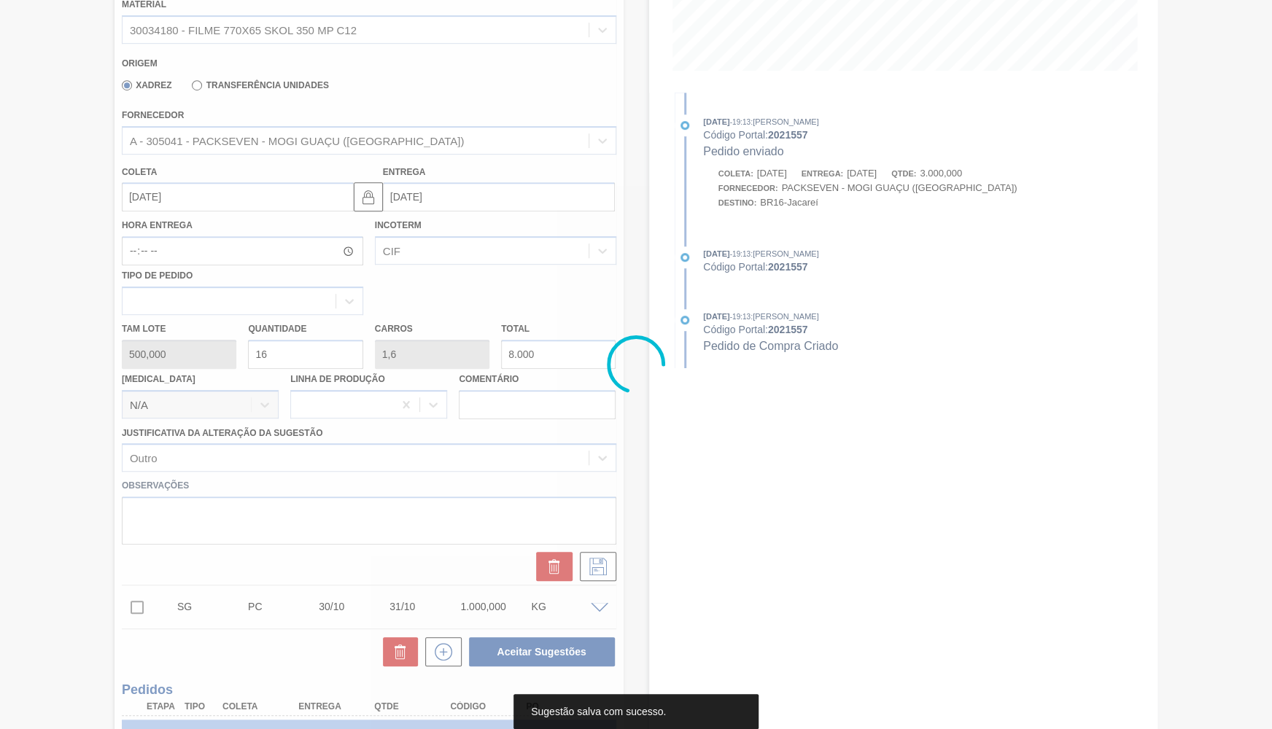
scroll to position [0, 0]
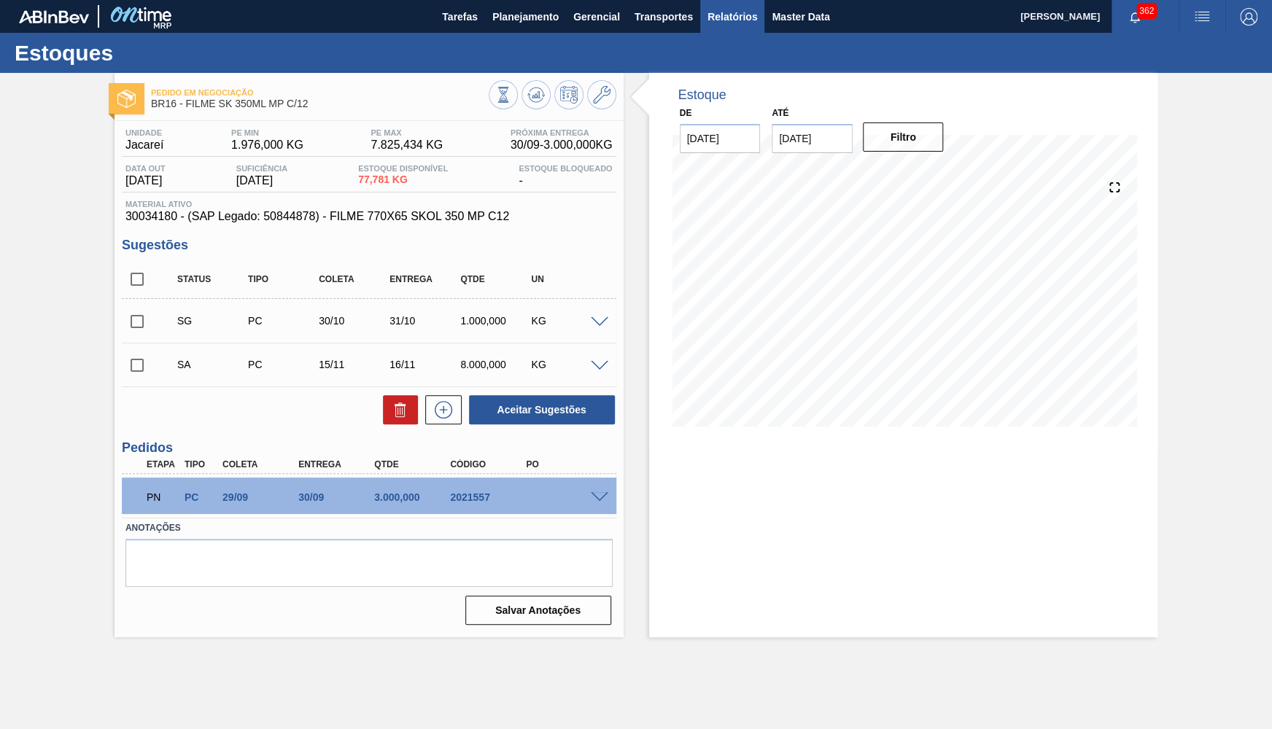
click at [714, 25] on span "Relatórios" at bounding box center [733, 17] width 50 height 18
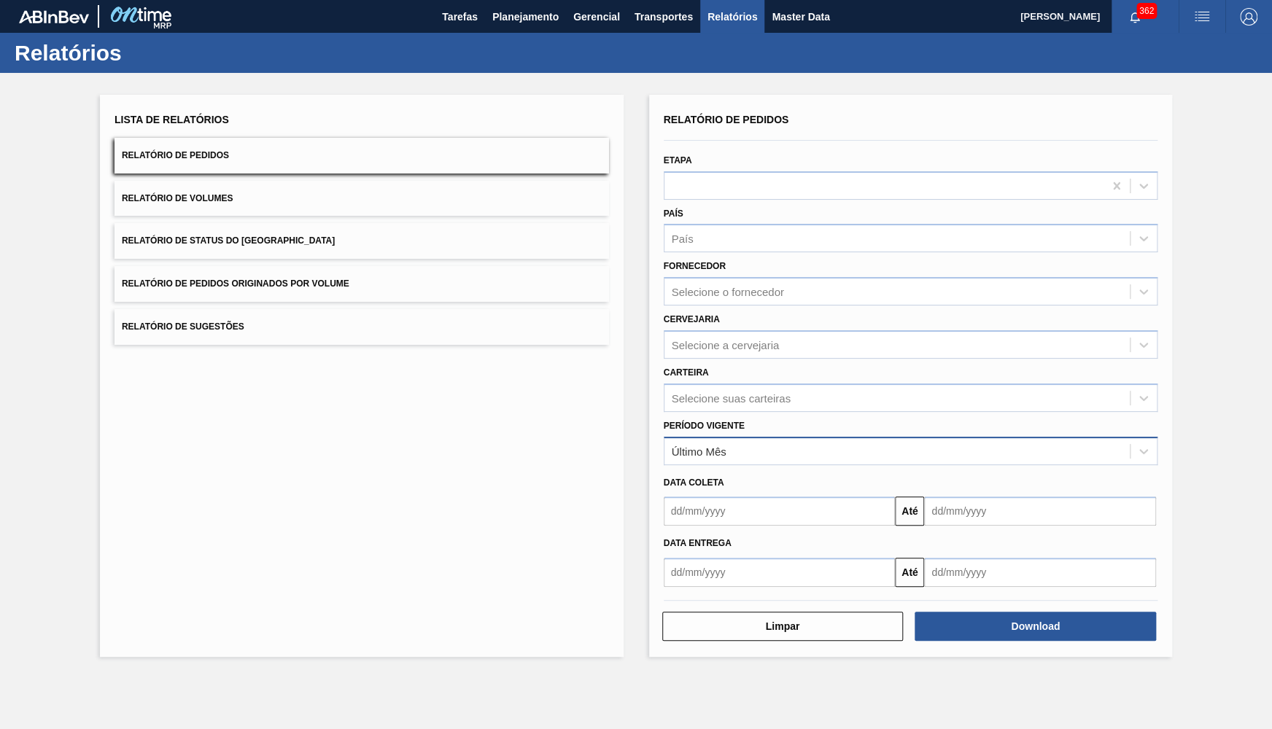
click at [737, 447] on div "Último Mês" at bounding box center [898, 451] width 466 height 21
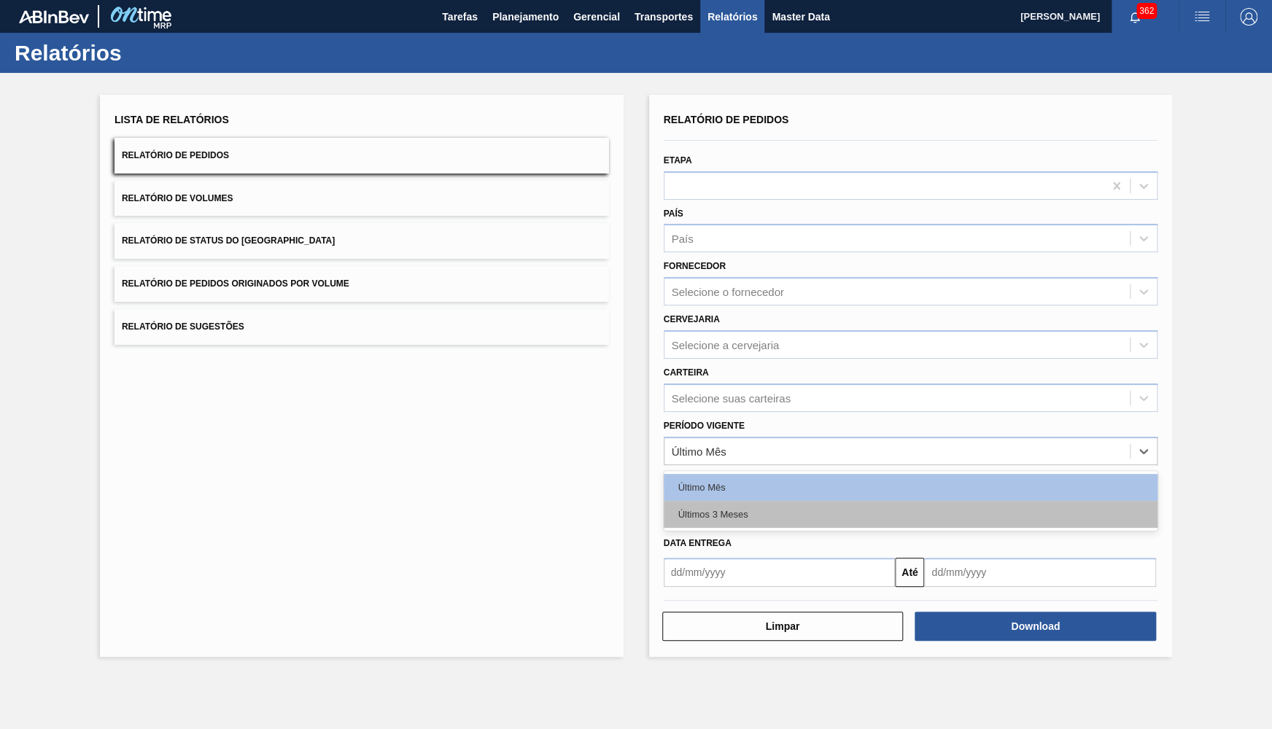
click at [739, 501] on div "Últimos 3 Meses" at bounding box center [911, 514] width 495 height 27
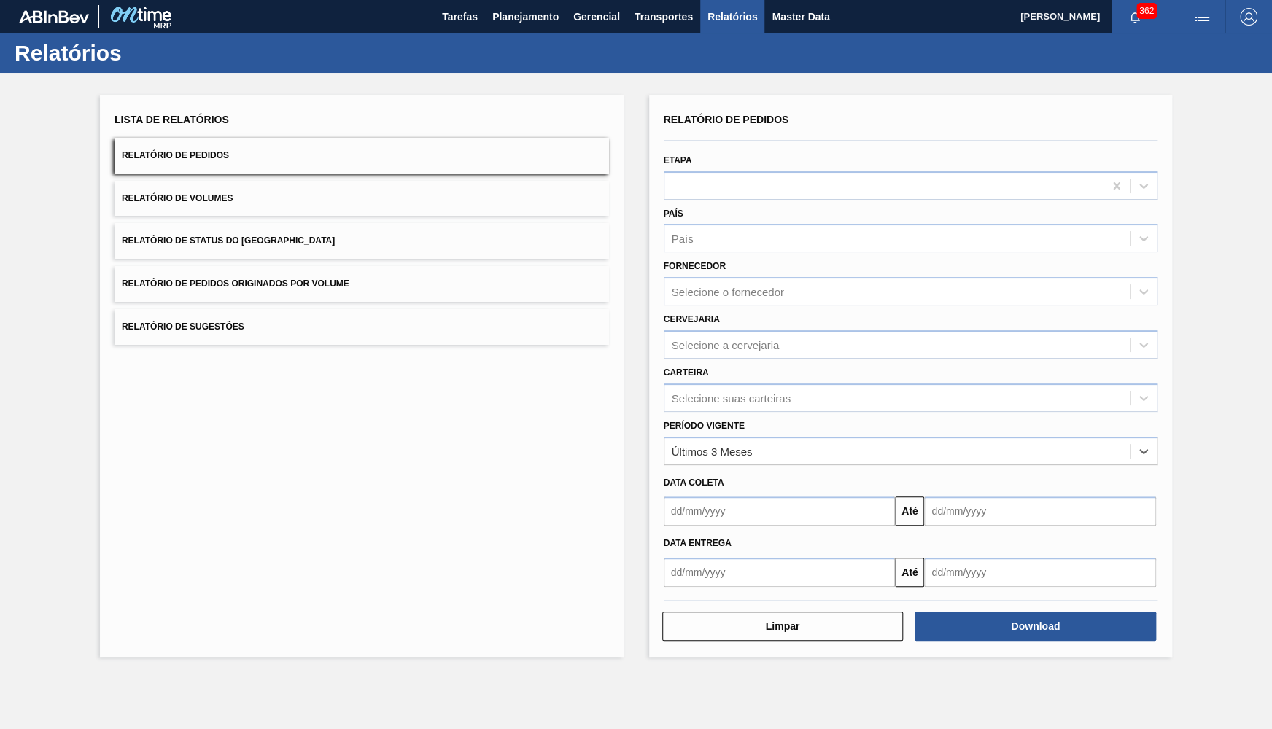
click at [700, 368] on label "Carteira" at bounding box center [686, 373] width 45 height 10
click at [673, 392] on input "Carteira" at bounding box center [672, 398] width 1 height 12
click at [727, 338] on div "Selecione a cervejaria" at bounding box center [726, 344] width 108 height 12
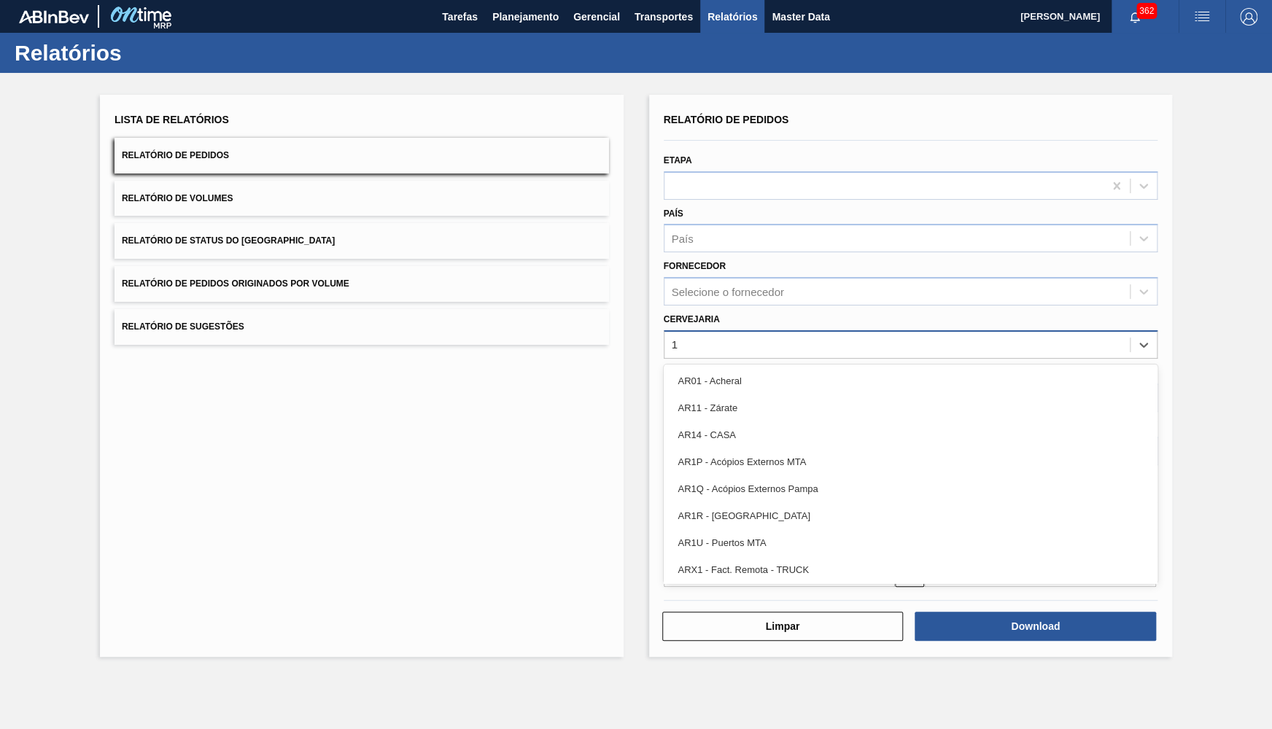
type input "13"
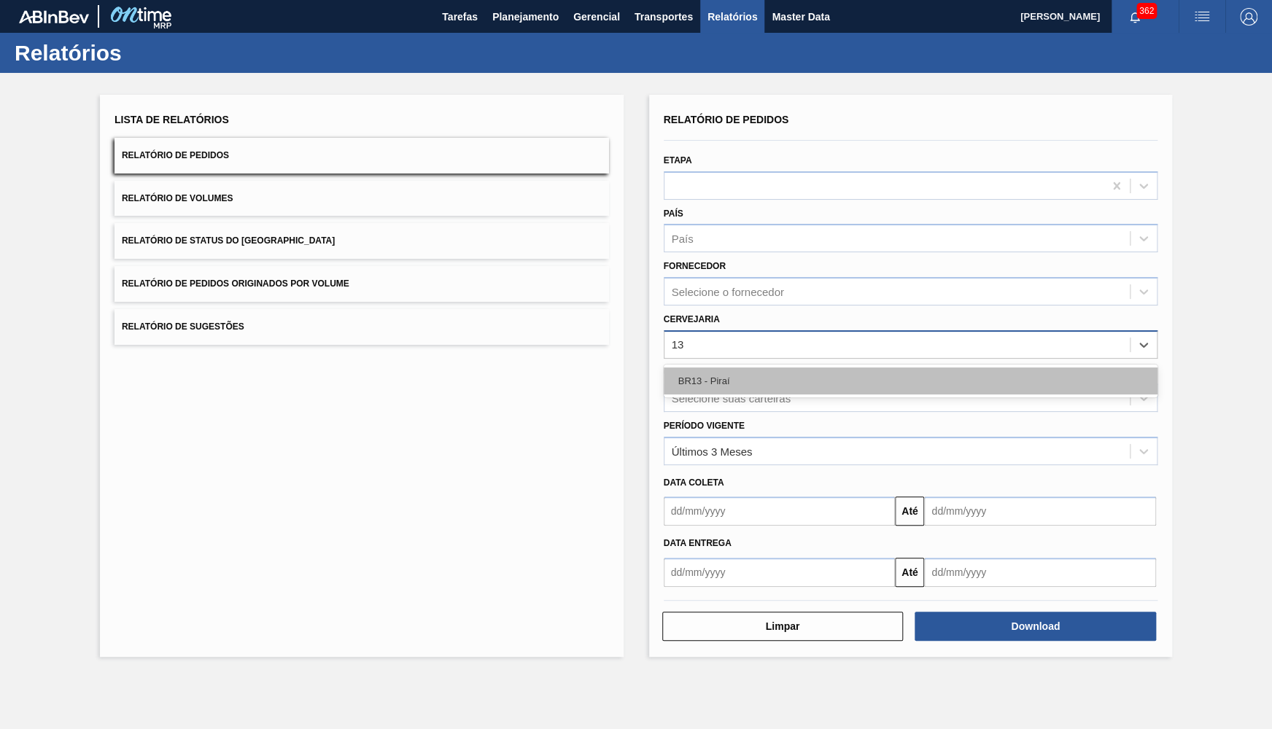
click at [716, 375] on div "BR13 - Piraí" at bounding box center [911, 381] width 495 height 27
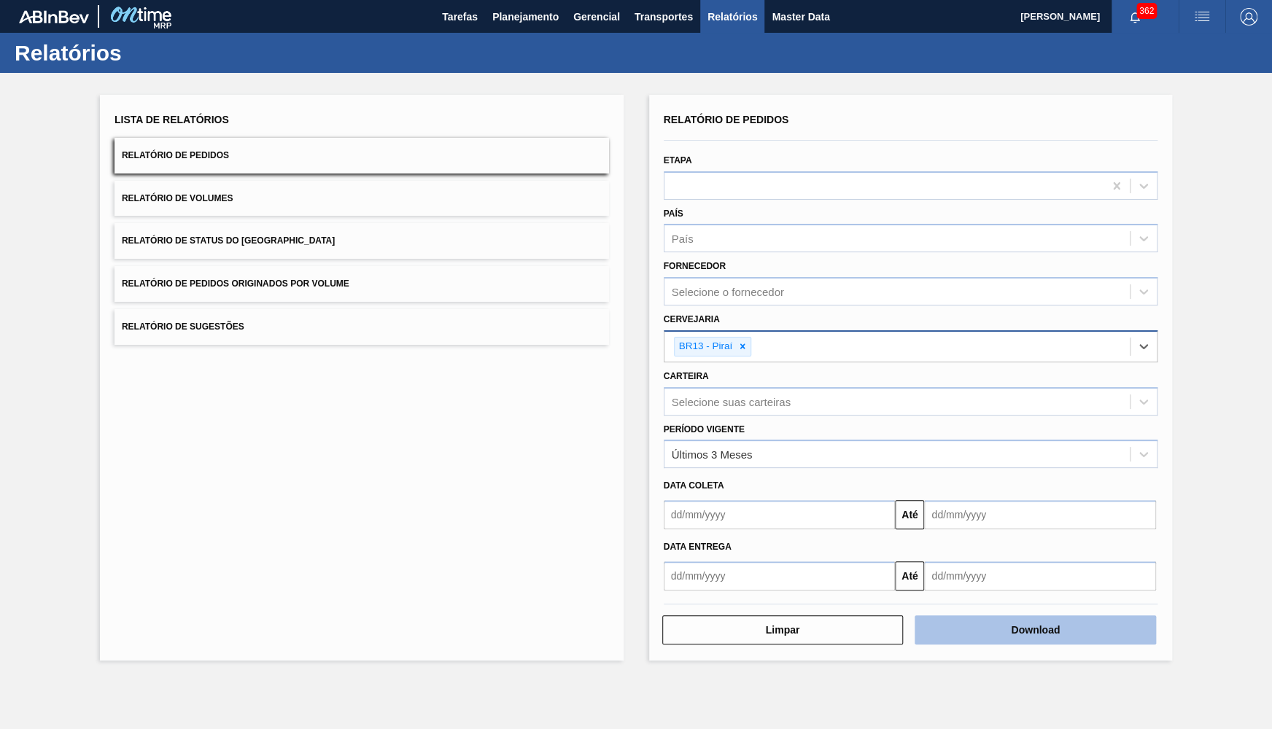
click at [1139, 616] on button "Download" at bounding box center [1035, 630] width 241 height 29
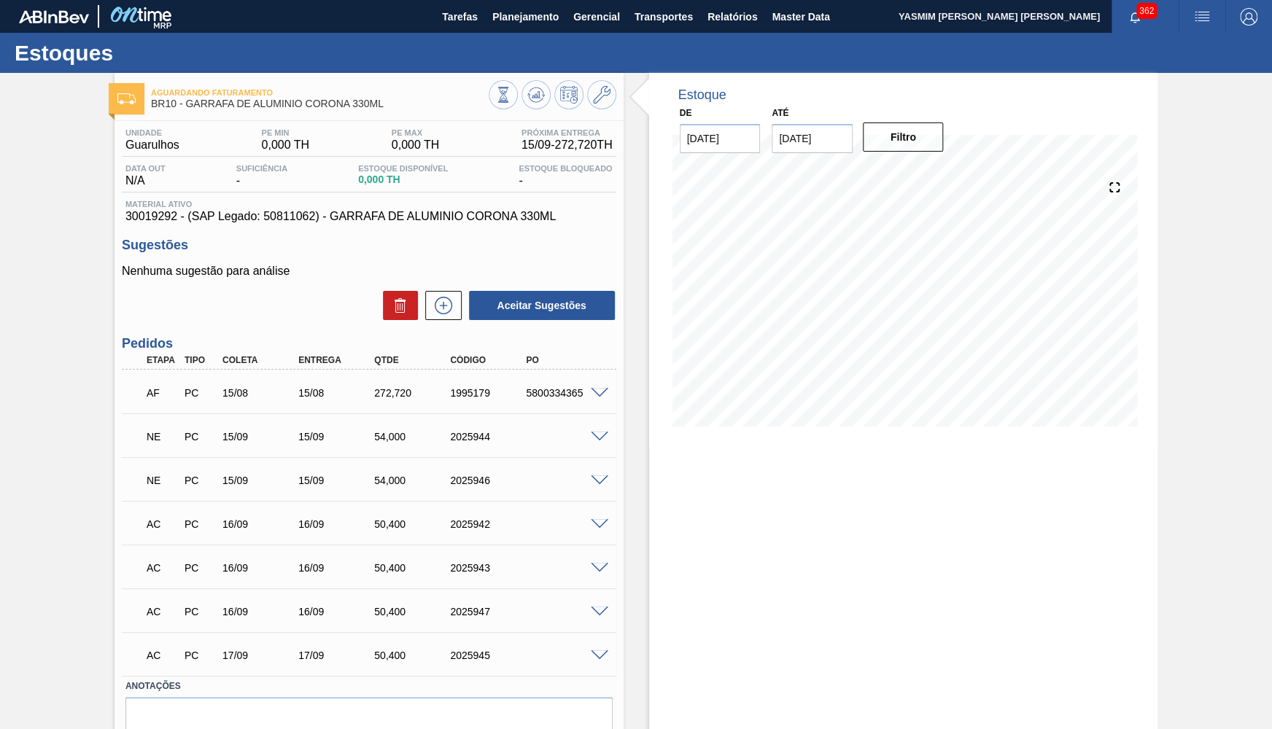
click at [600, 443] on div "NE PC 15/09 15/09 54,000 2025944" at bounding box center [369, 435] width 495 height 36
click at [597, 438] on span at bounding box center [600, 437] width 18 height 11
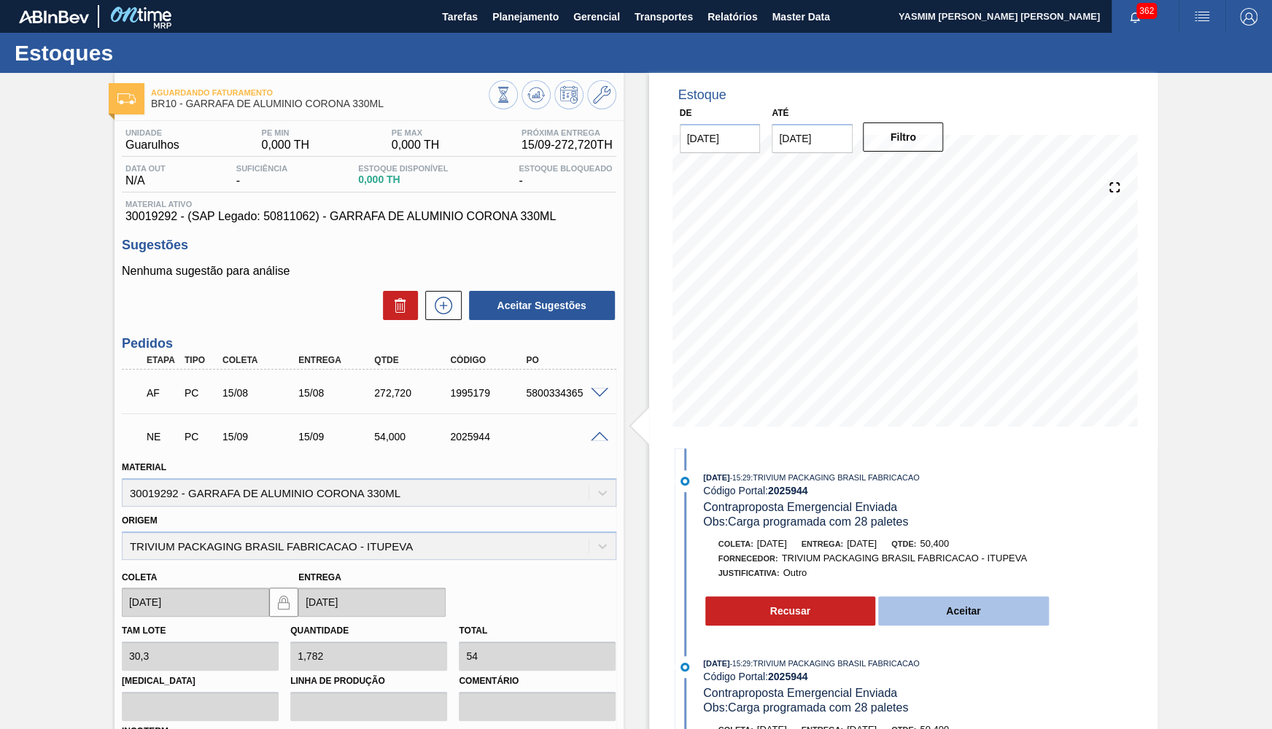
click at [991, 615] on button "Aceitar" at bounding box center [963, 611] width 171 height 29
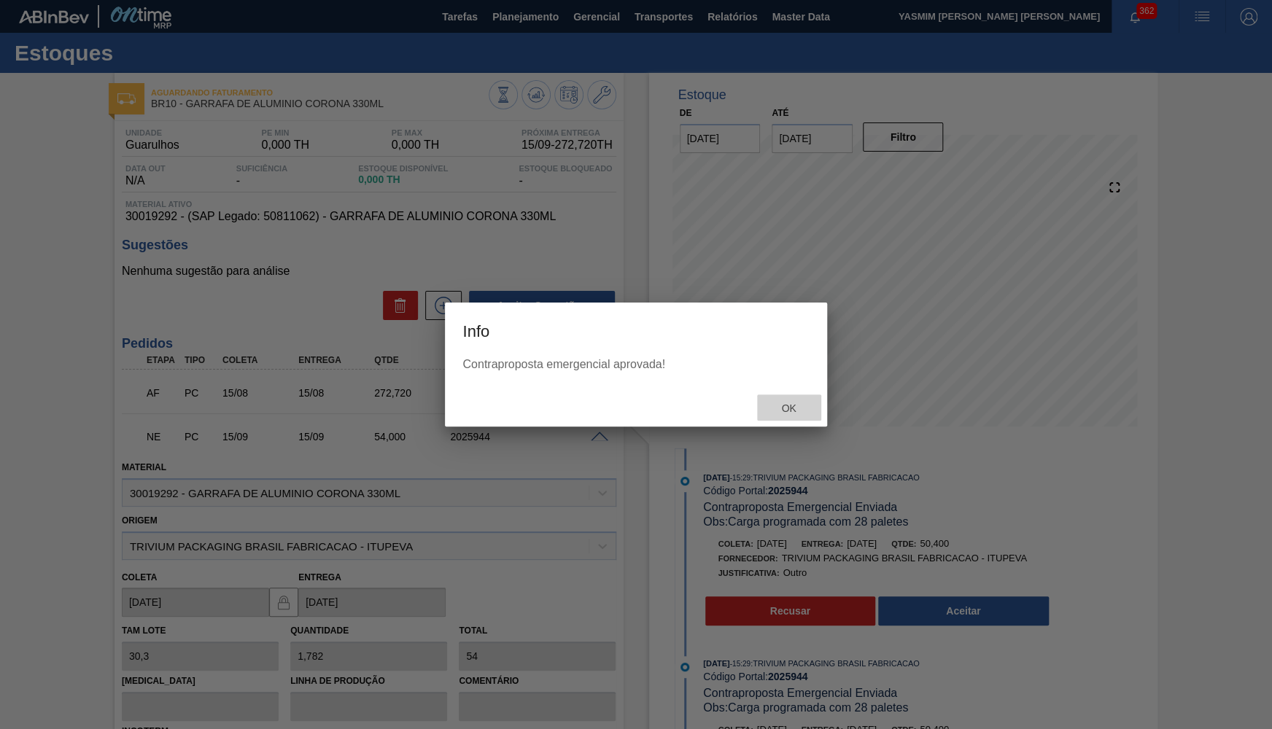
click at [794, 399] on div "Ok" at bounding box center [789, 408] width 64 height 27
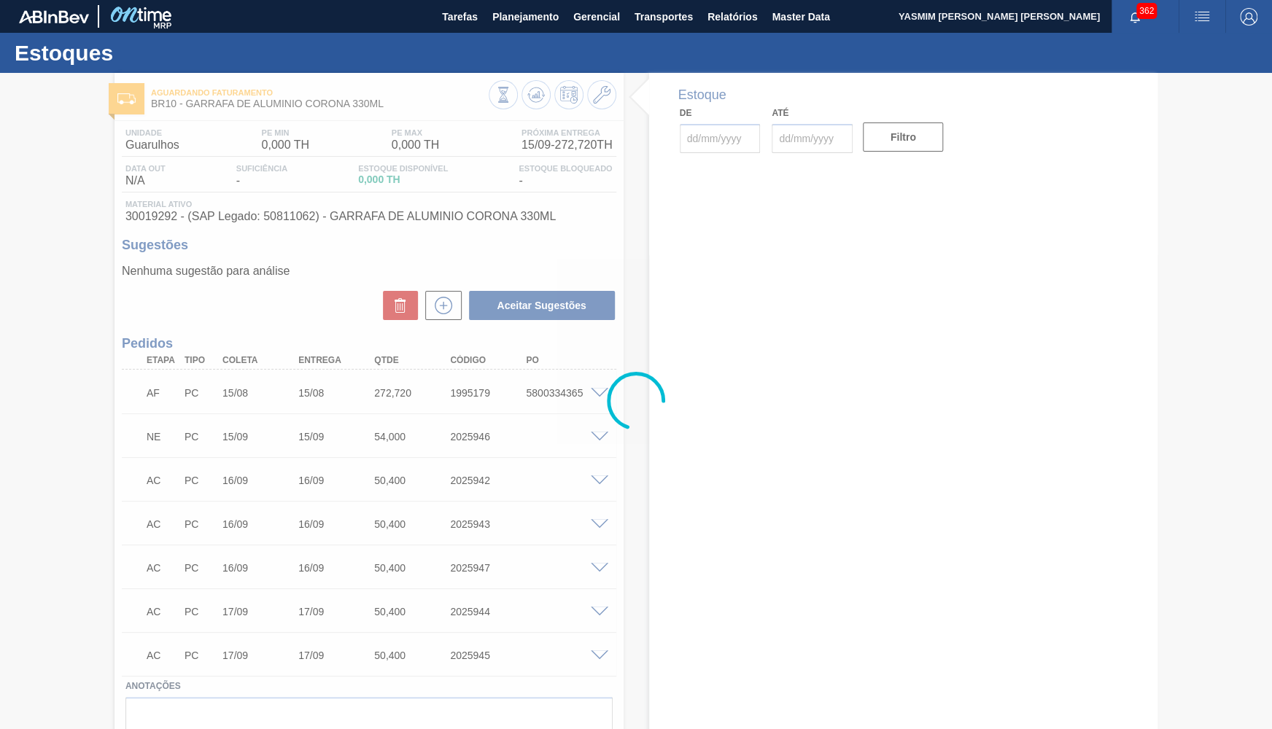
type input "[DATE]"
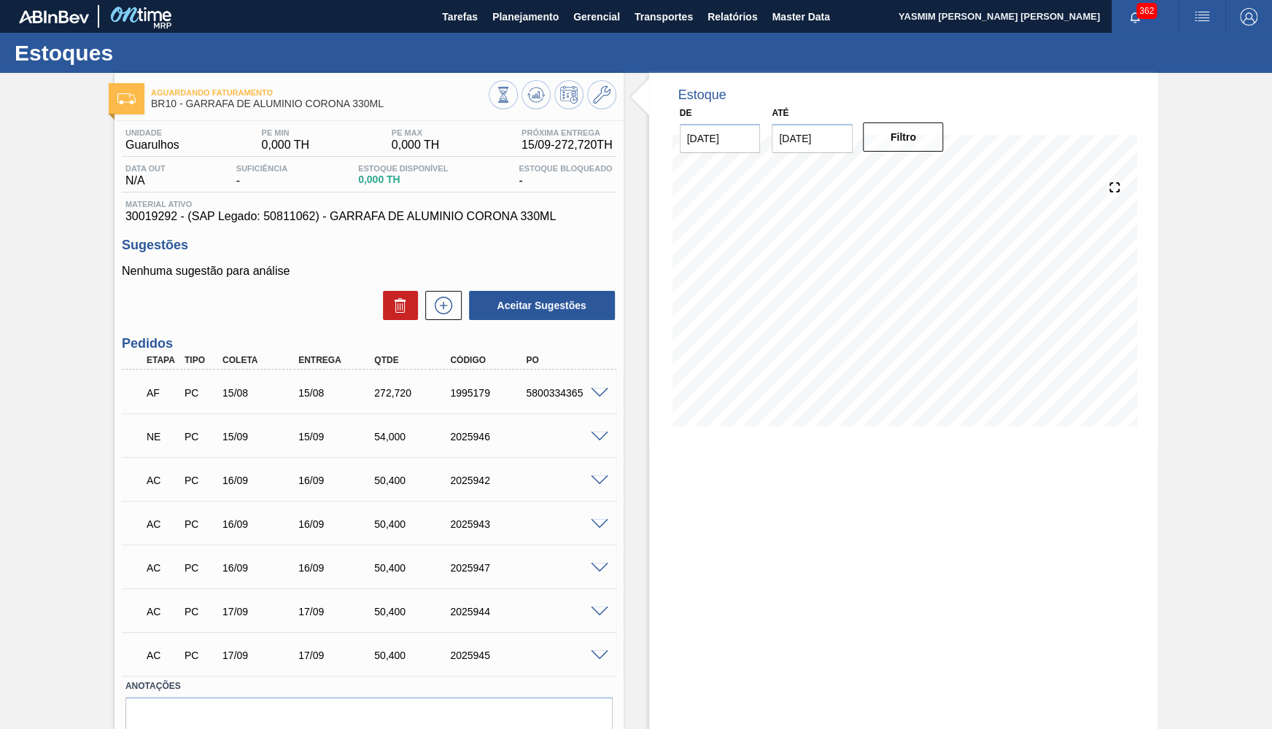
click at [611, 432] on div at bounding box center [601, 435] width 29 height 11
click at [597, 432] on div at bounding box center [601, 435] width 29 height 11
click at [597, 433] on span at bounding box center [600, 437] width 18 height 11
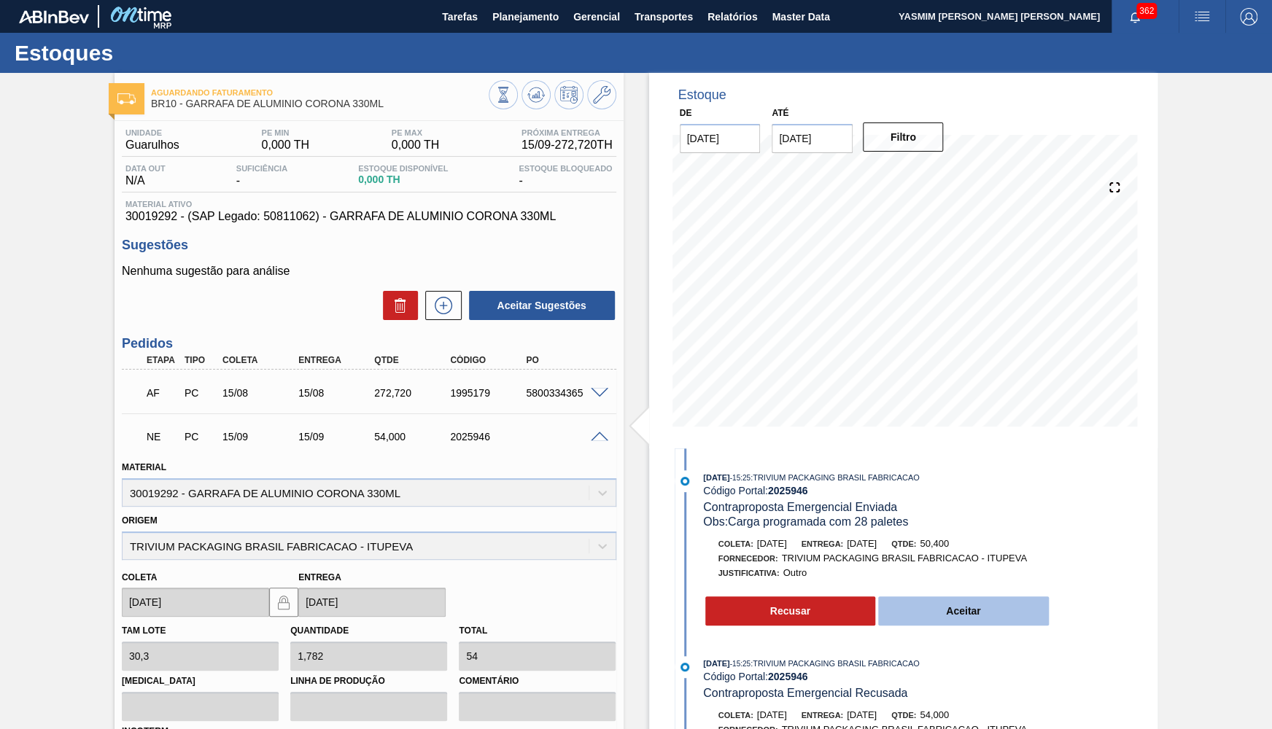
click at [953, 610] on button "Aceitar" at bounding box center [963, 611] width 171 height 29
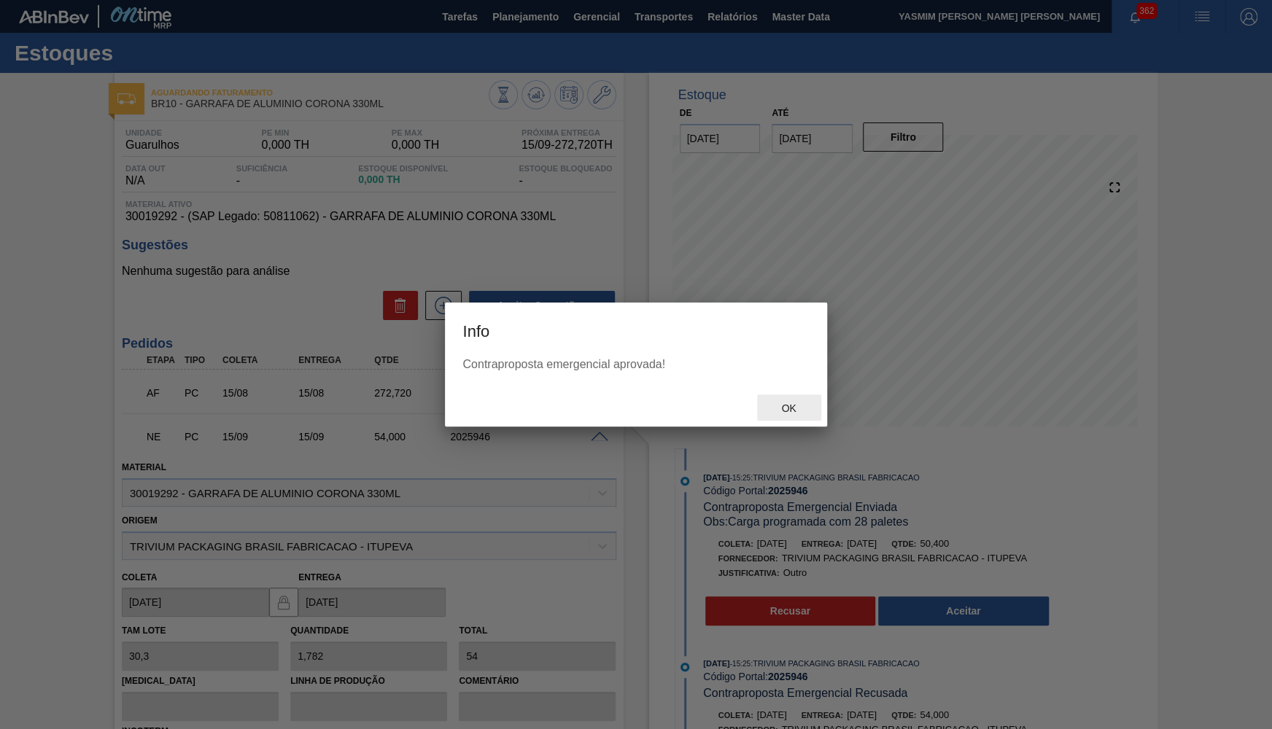
click at [807, 397] on div "Ok" at bounding box center [789, 408] width 64 height 27
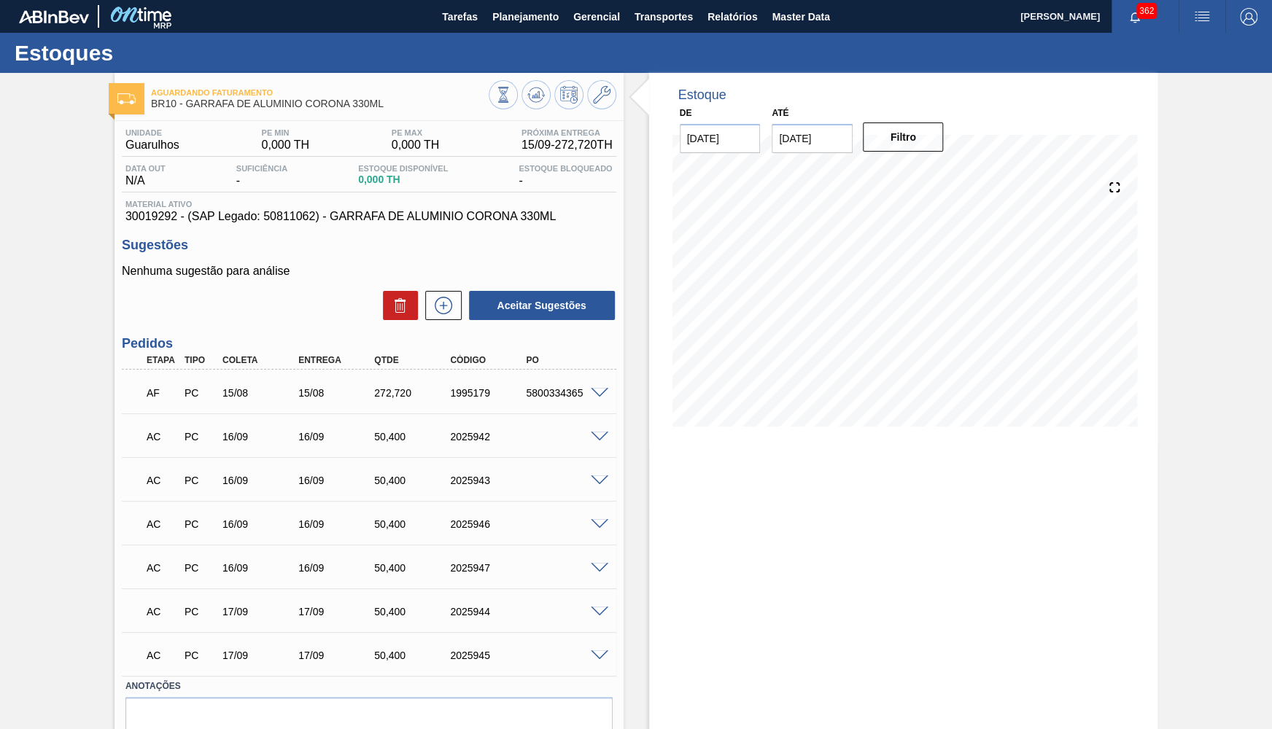
type input "[DATE]"
click at [538, 92] on icon at bounding box center [538, 95] width 1 height 6
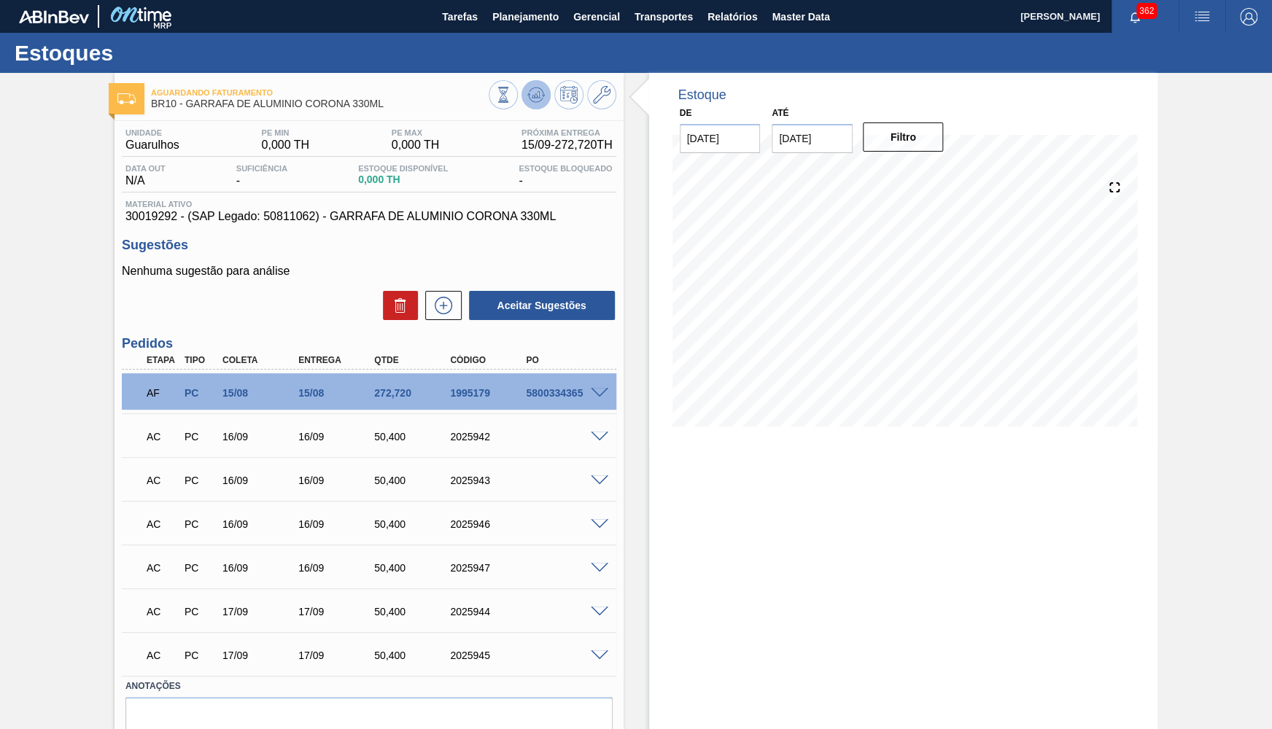
drag, startPoint x: 501, startPoint y: 96, endPoint x: 530, endPoint y: 98, distance: 29.2
click at [530, 98] on div at bounding box center [553, 96] width 128 height 33
click at [530, 98] on icon at bounding box center [536, 95] width 18 height 18
click at [601, 390] on span at bounding box center [600, 393] width 18 height 11
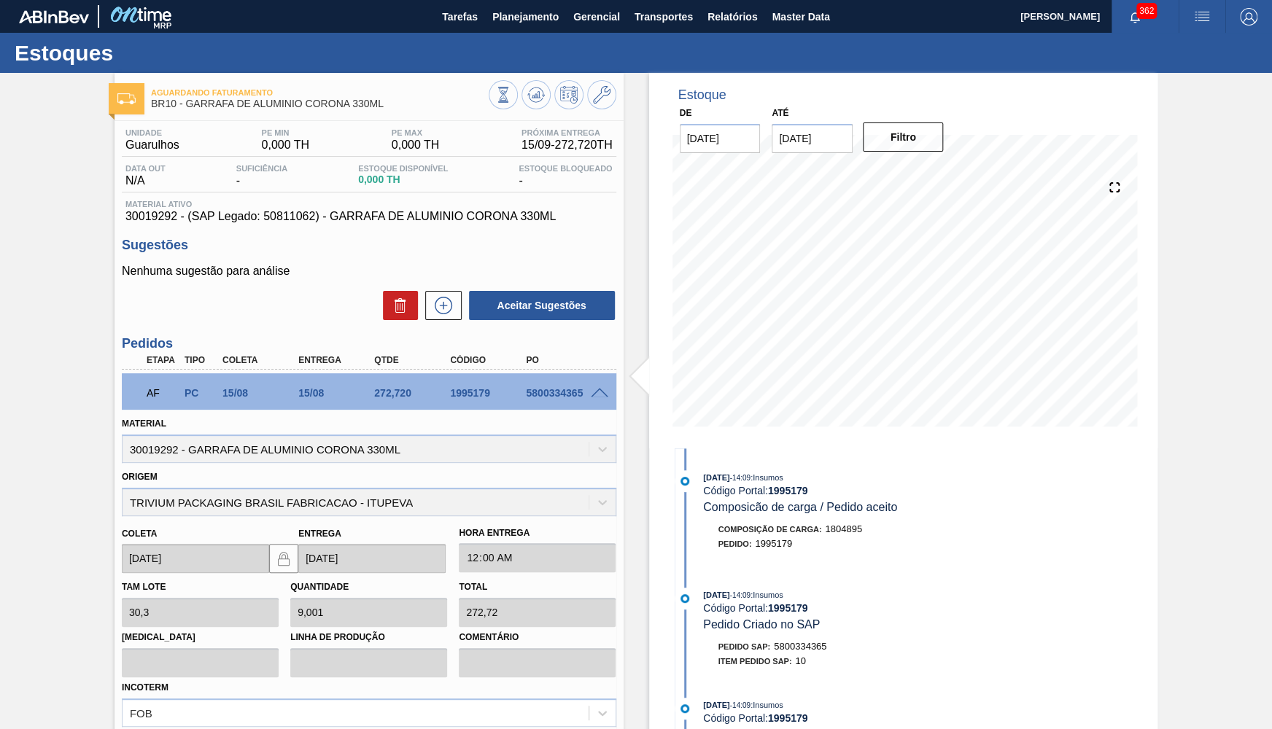
scroll to position [213, 0]
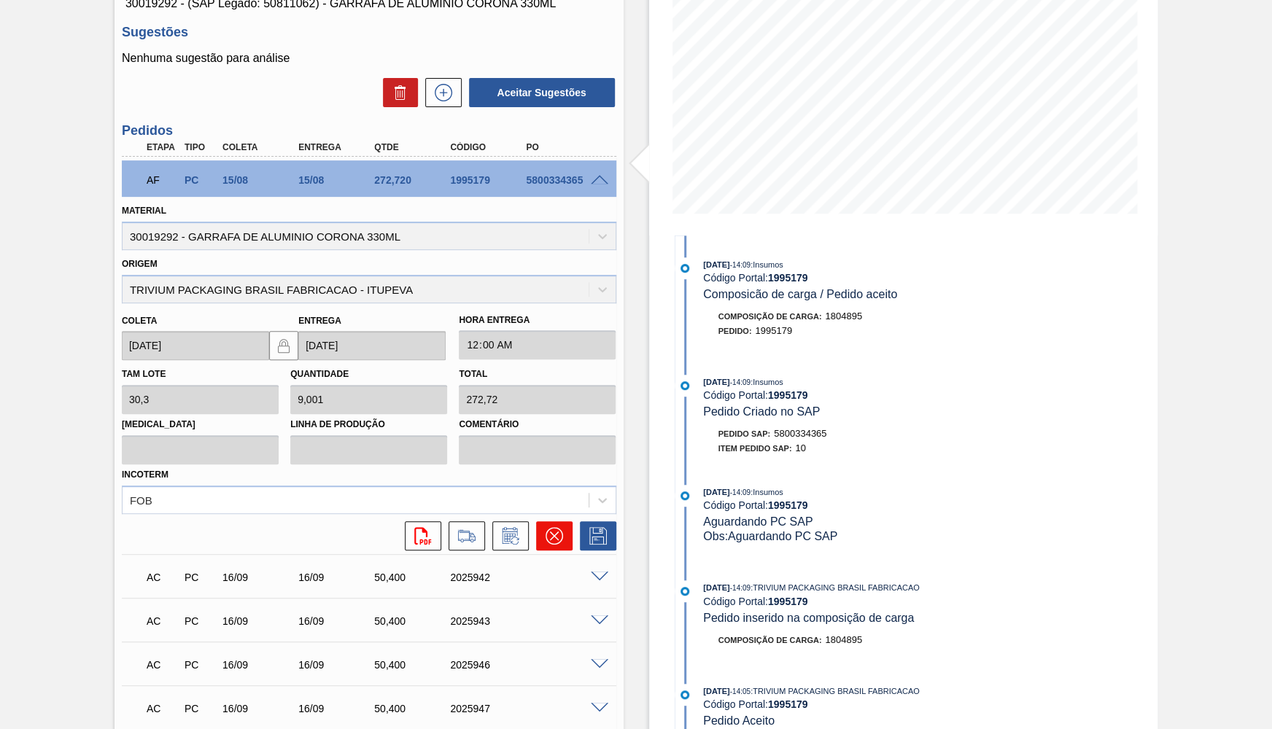
click at [554, 527] on icon at bounding box center [555, 536] width 18 height 18
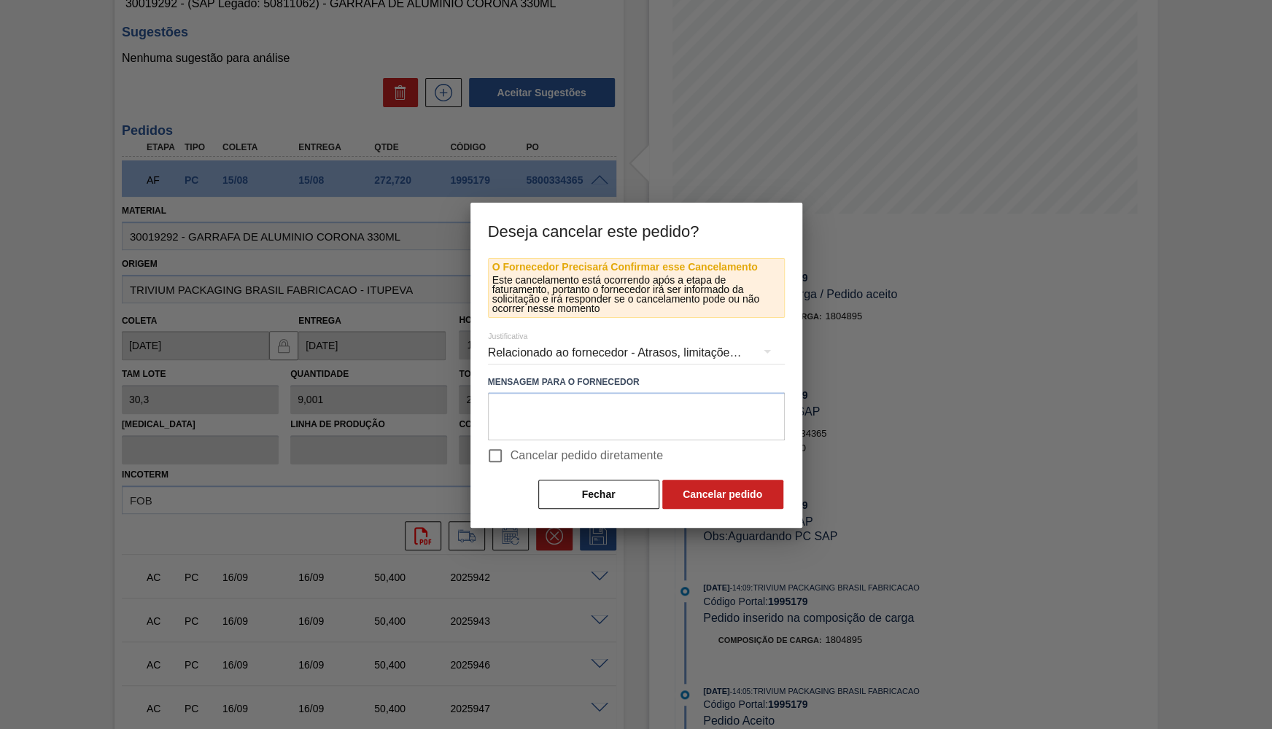
click at [570, 445] on label "Cancelar pedido diretamente" at bounding box center [572, 456] width 184 height 31
click at [511, 445] on input "Cancelar pedido diretamente" at bounding box center [495, 456] width 31 height 31
checkbox input "true"
click at [541, 355] on div "Relacionado ao fornecedor - Atrasos, limitações de capacidade, etc." at bounding box center [636, 353] width 297 height 41
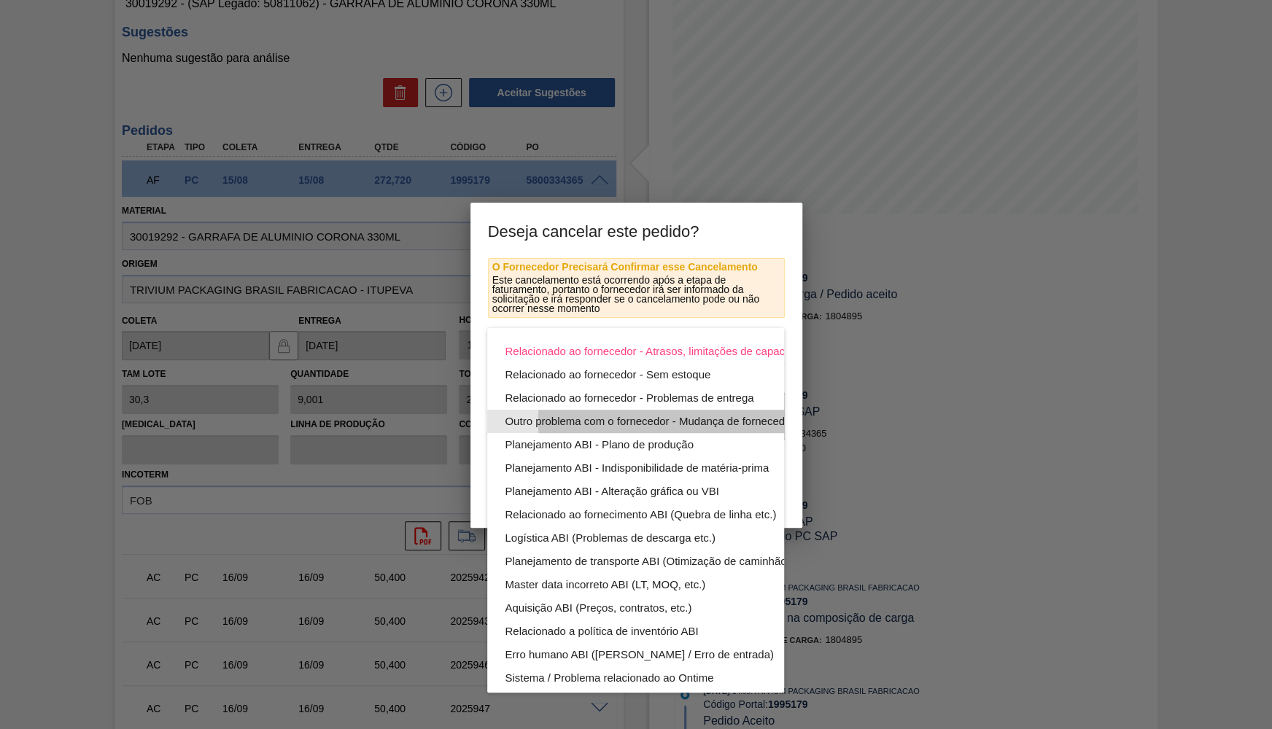
click at [538, 419] on div "Outro problema com o fornecedor - Mudança de fornecedor" at bounding box center [670, 421] width 330 height 23
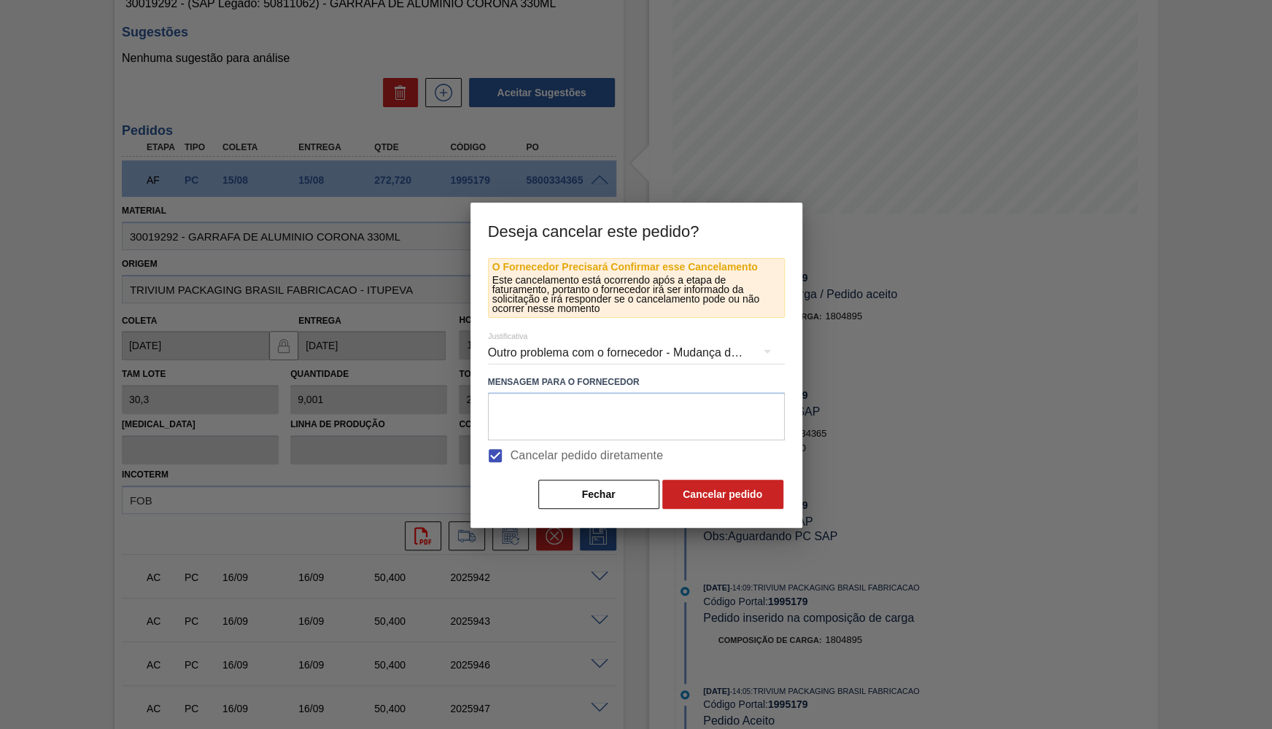
click at [538, 419] on div "Relacionado ao fornecedor - Atrasos, limitações de capacidade, etc. Relacionado…" at bounding box center [636, 364] width 1272 height 729
click at [702, 347] on div "Outro problema com o fornecedor - Mudança de fornecedor" at bounding box center [636, 353] width 297 height 41
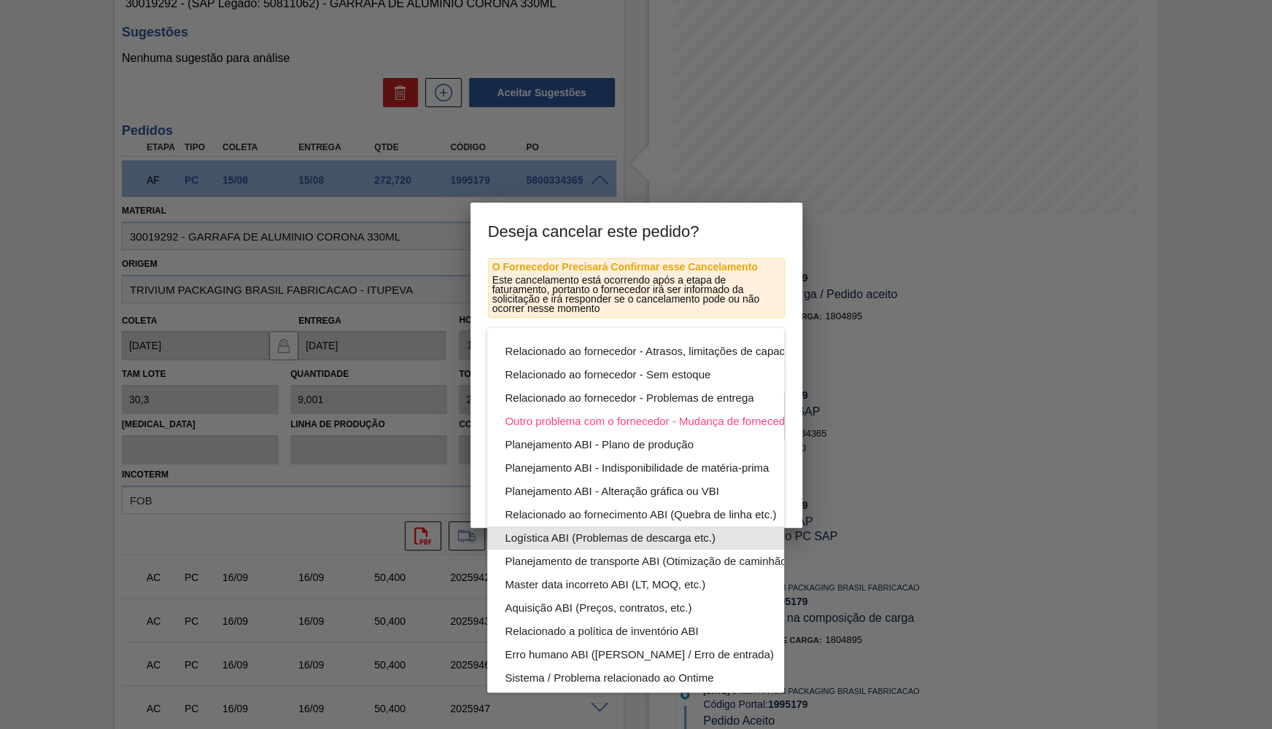
scroll to position [78, 0]
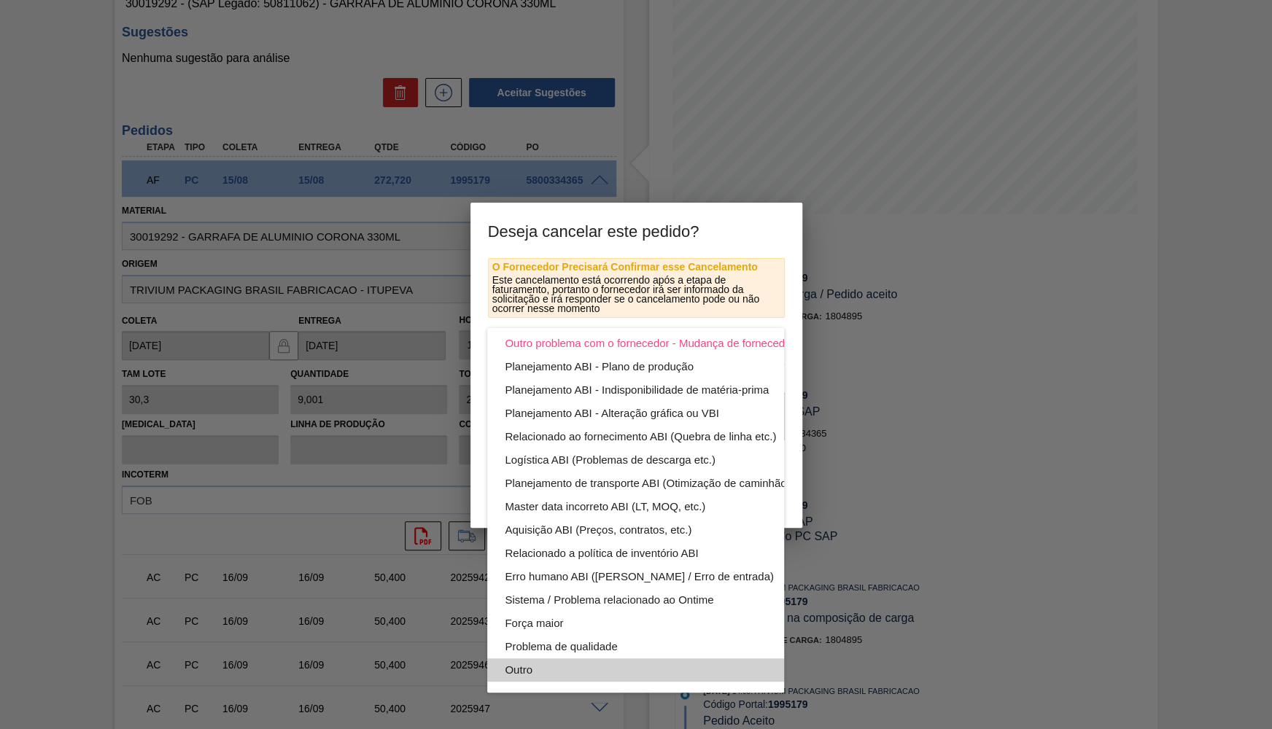
click at [541, 670] on div "Outro" at bounding box center [670, 670] width 330 height 23
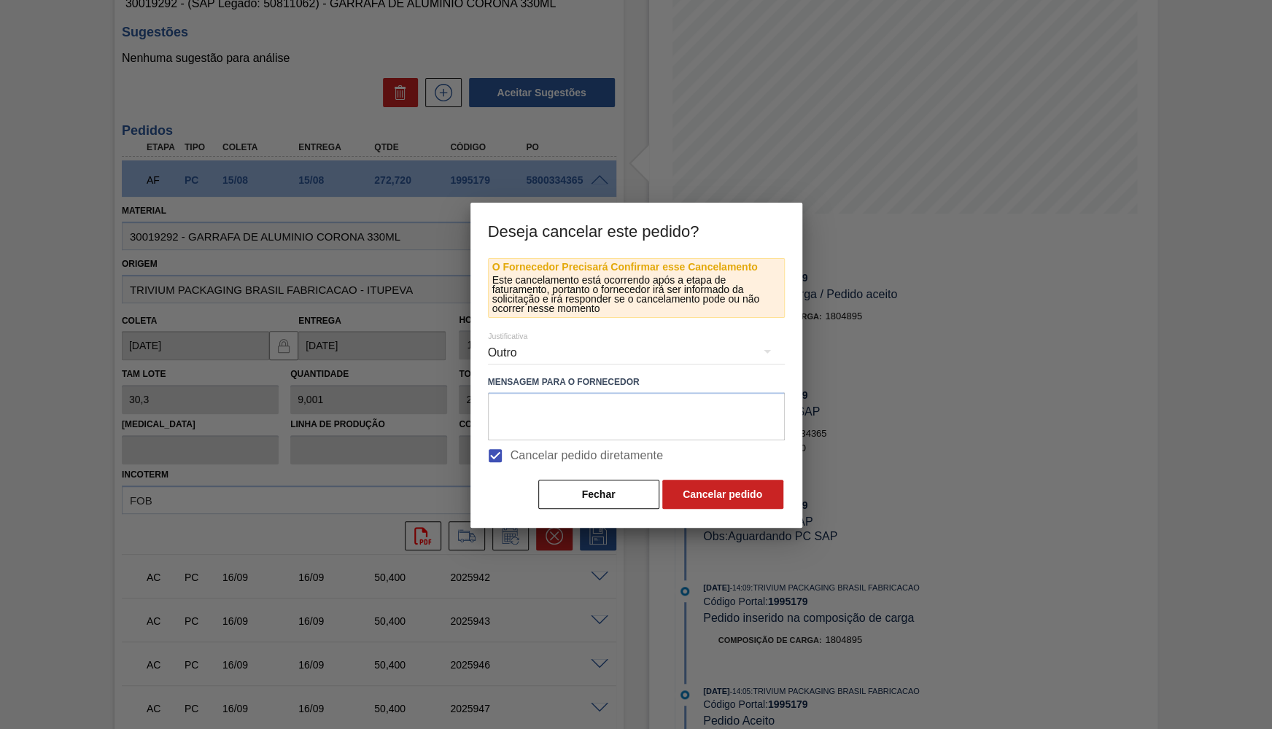
click at [707, 504] on button "Cancelar pedido" at bounding box center [722, 494] width 121 height 29
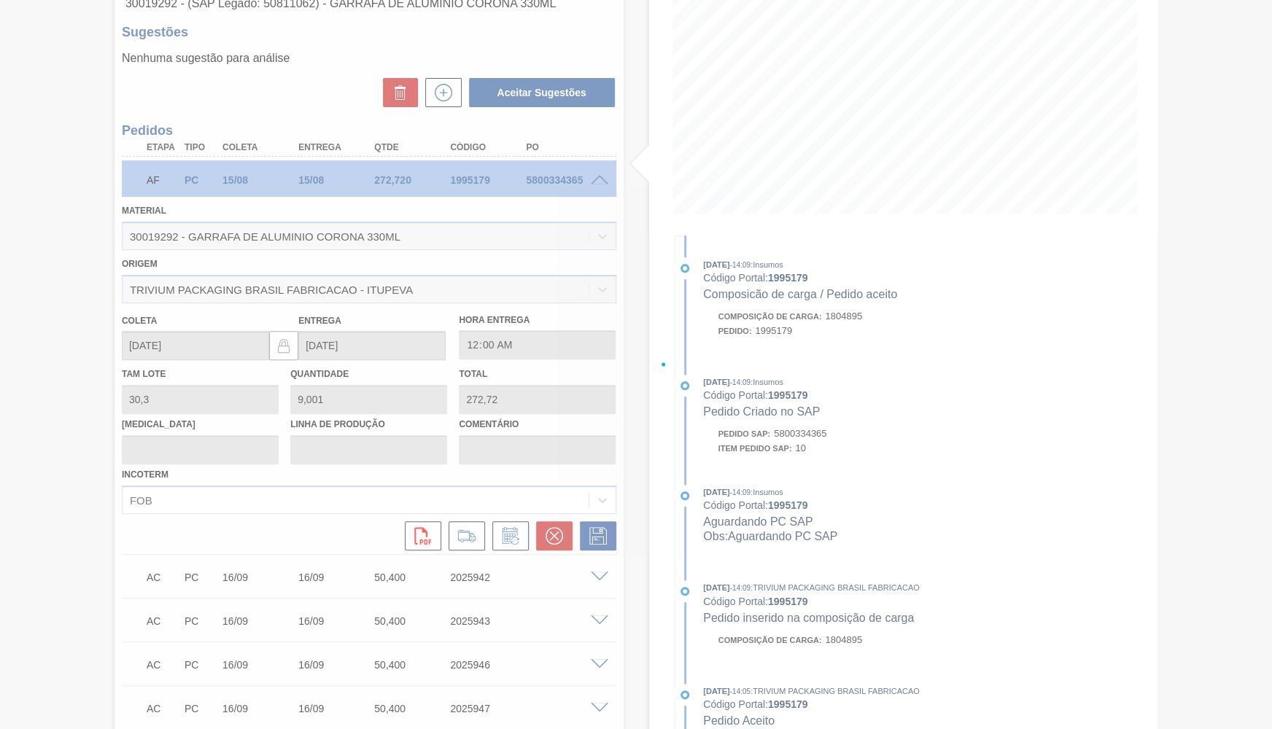
click at [711, 493] on div at bounding box center [636, 364] width 1272 height 729
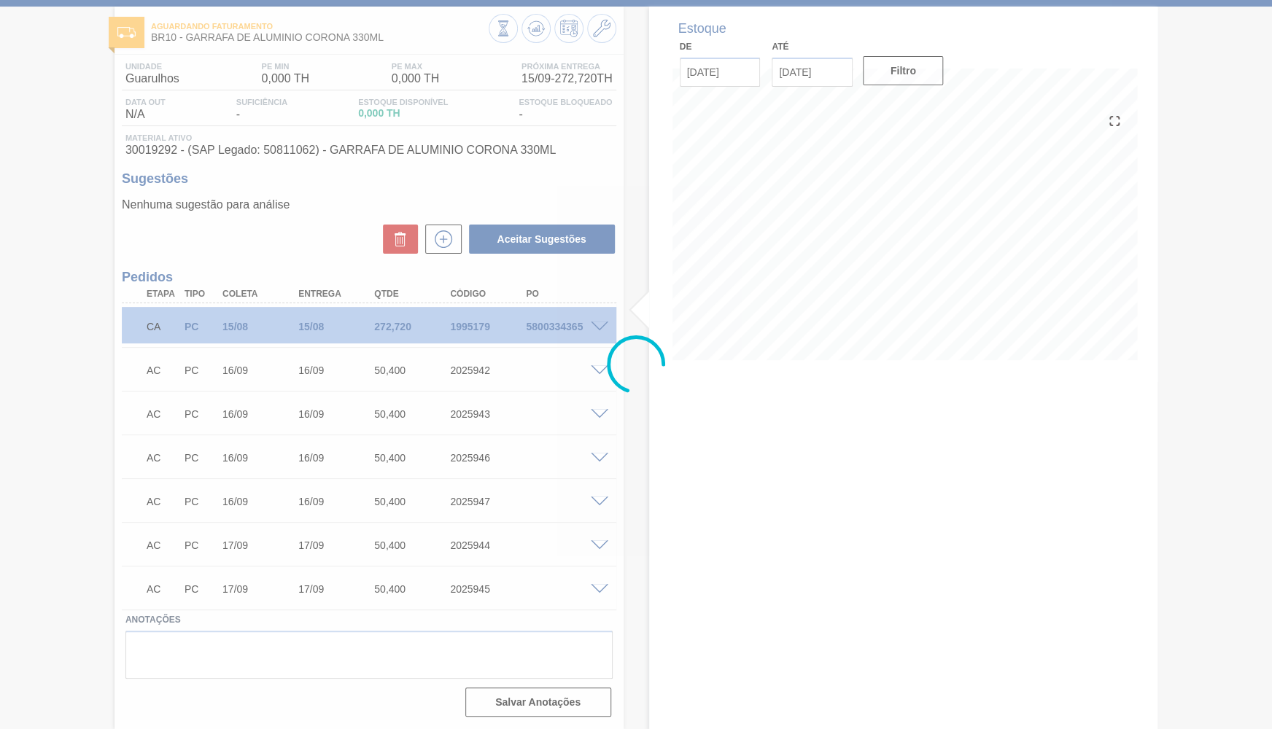
scroll to position [66, 0]
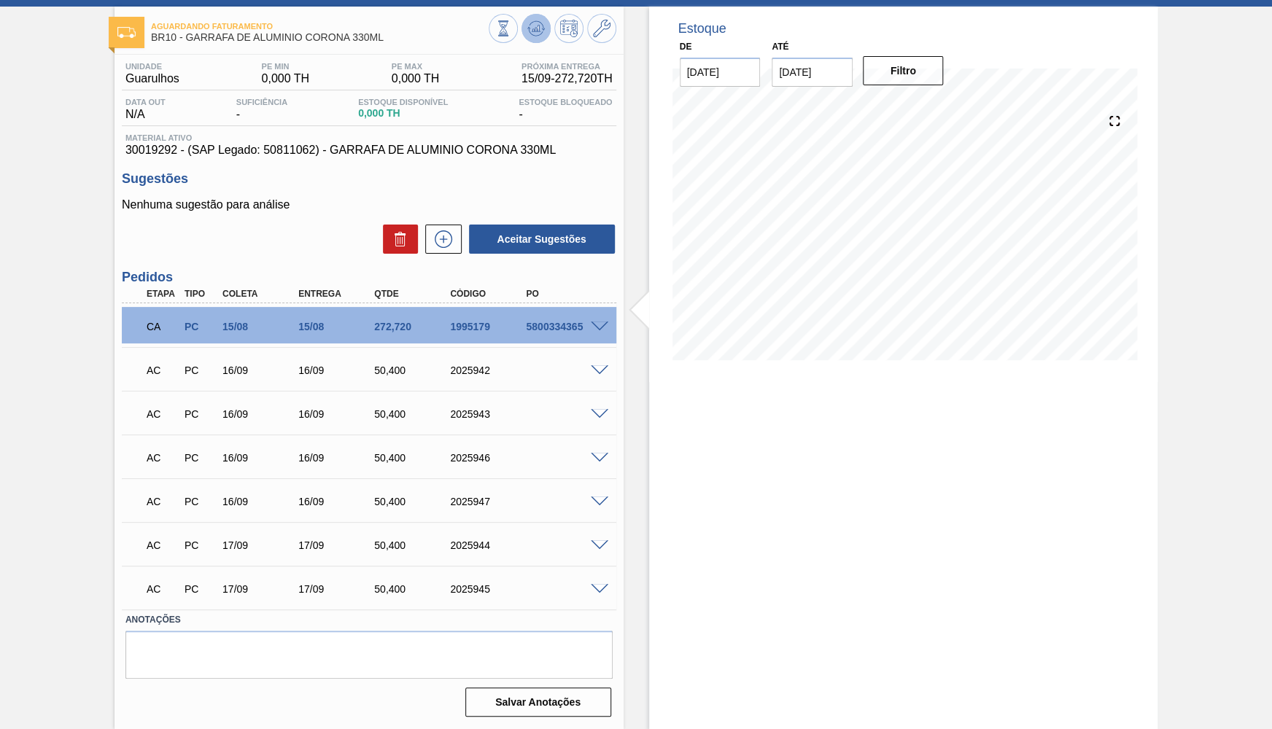
click at [535, 34] on icon at bounding box center [536, 29] width 18 height 18
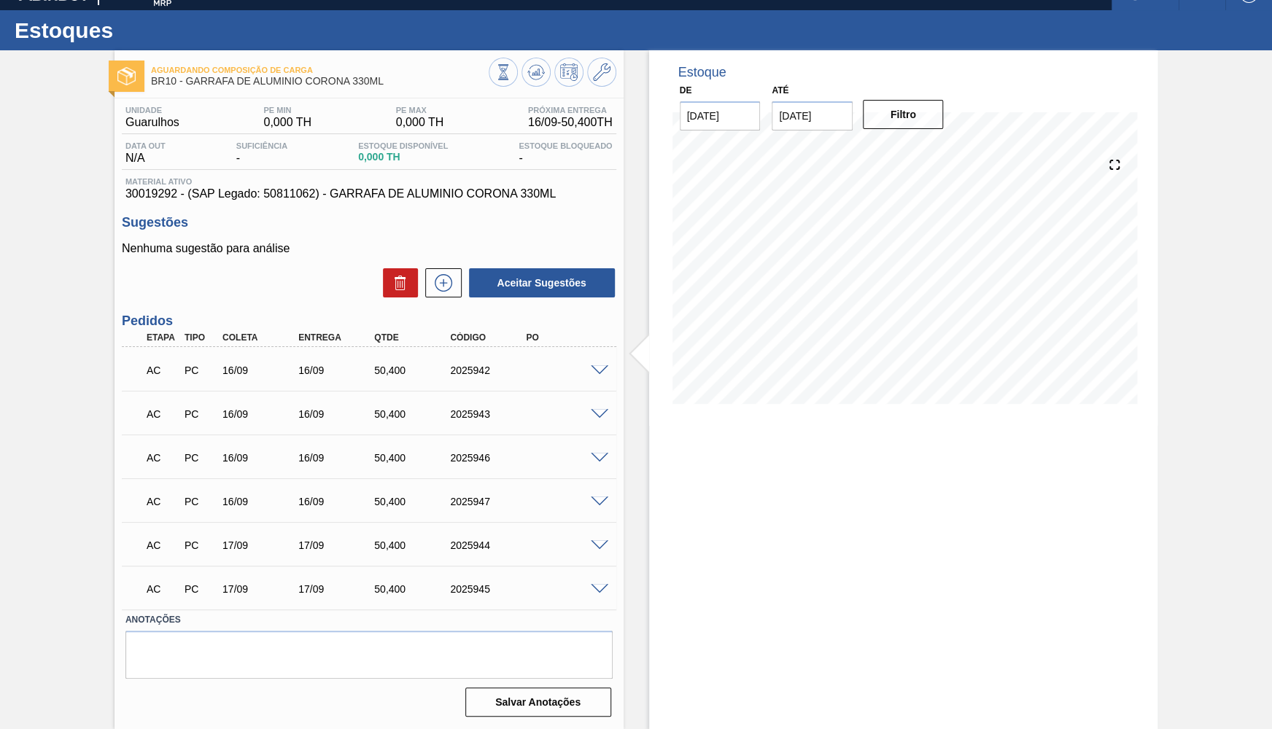
scroll to position [23, 0]
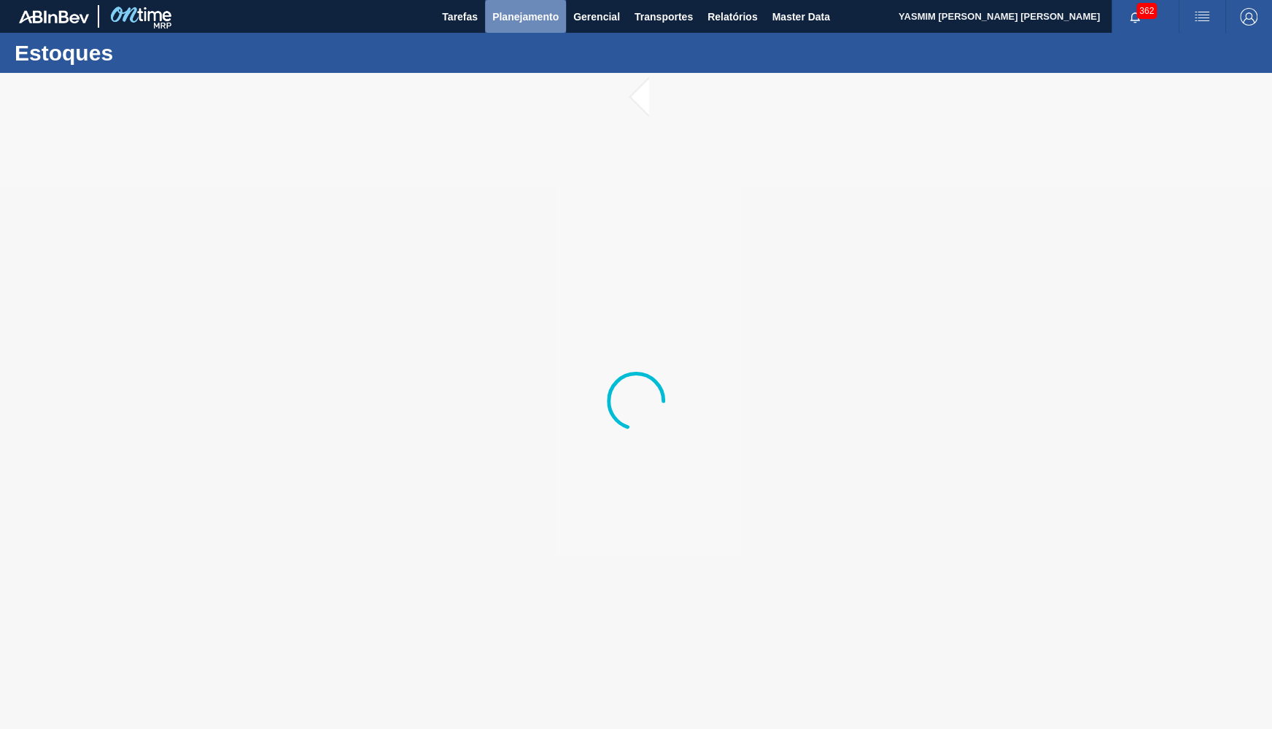
click at [500, 23] on span "Planejamento" at bounding box center [525, 17] width 66 height 18
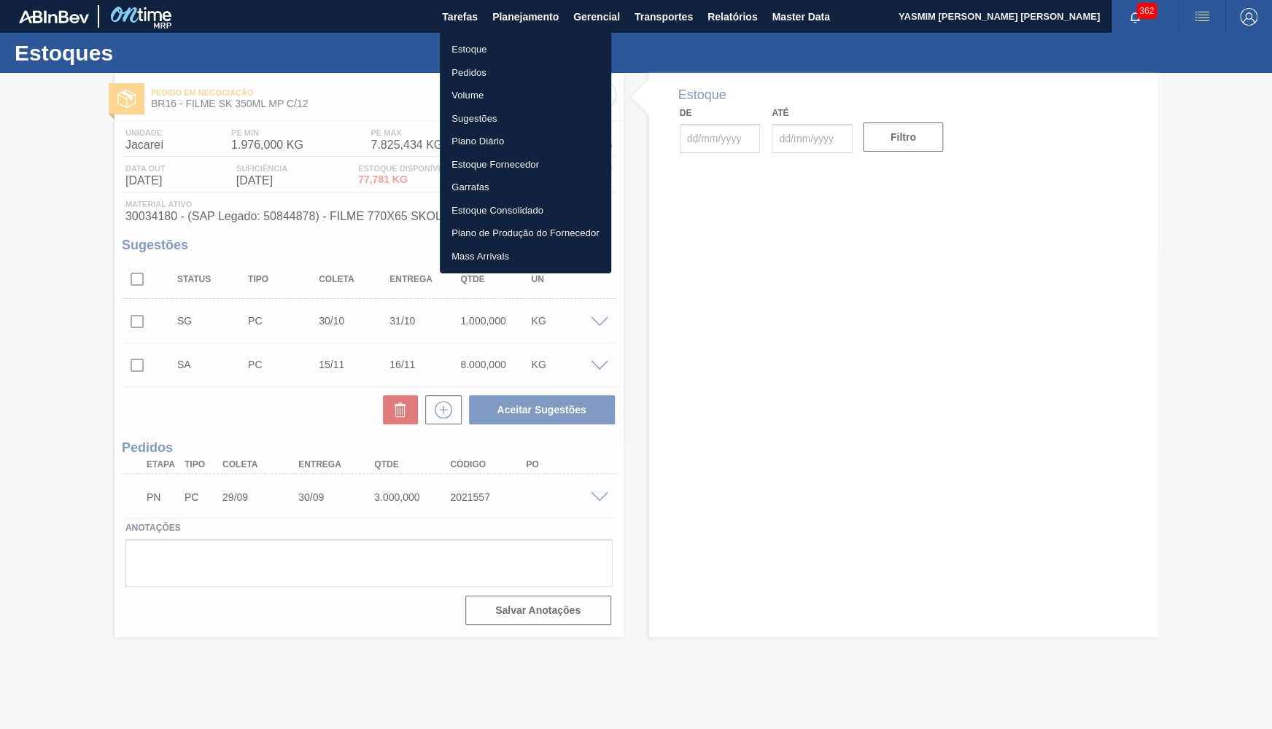
type input "[DATE]"
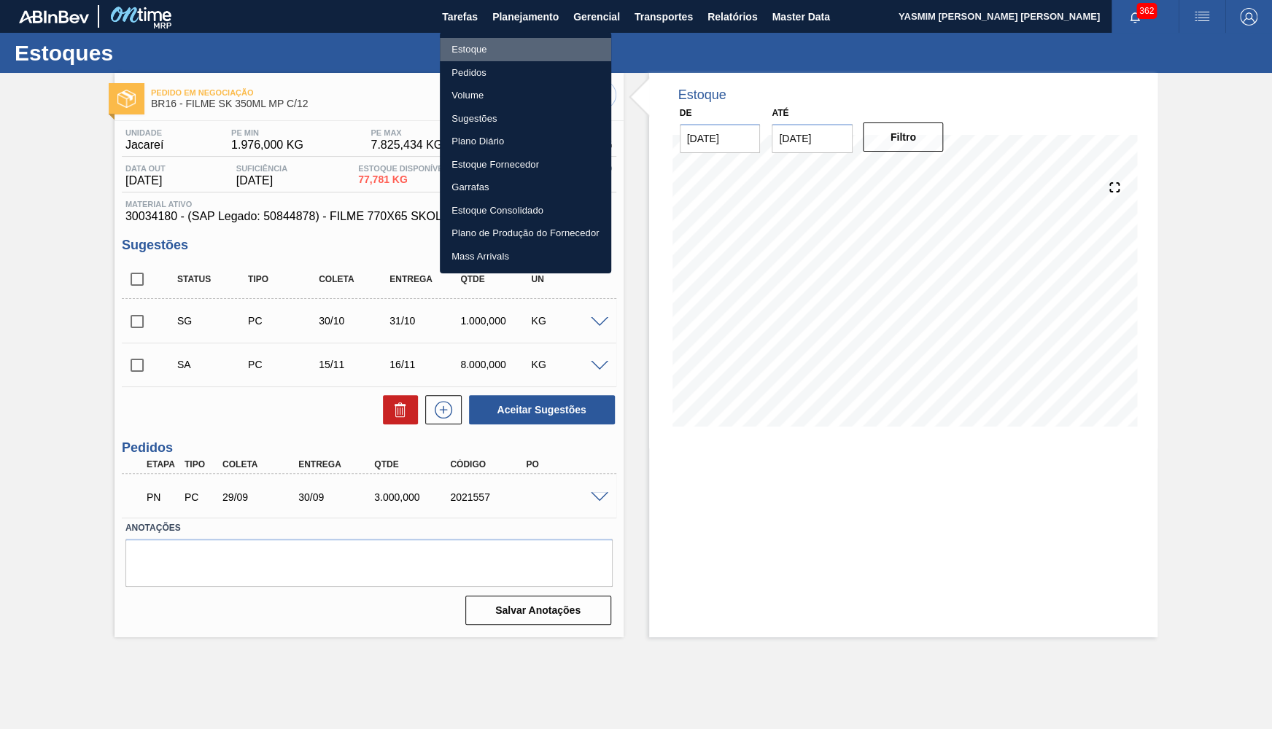
click at [465, 39] on li "Estoque" at bounding box center [525, 49] width 171 height 23
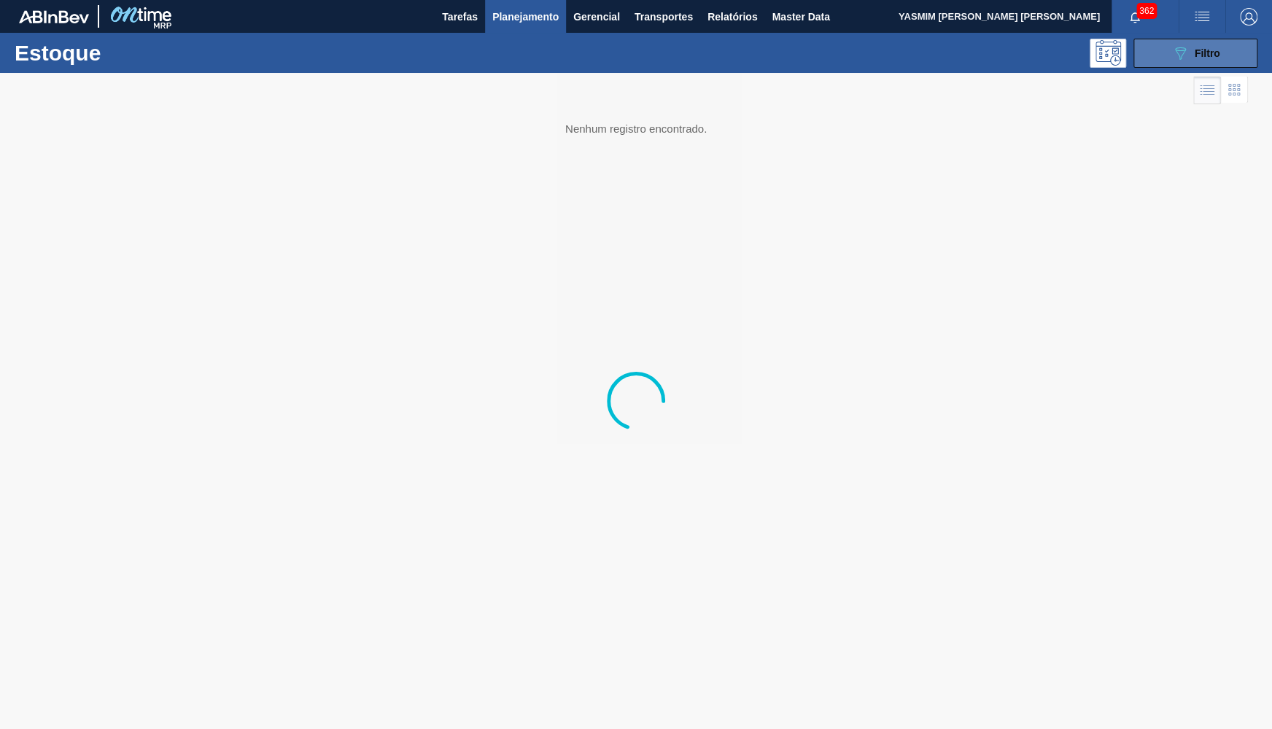
click at [1188, 61] on icon "089F7B8B-B2A5-4AFE-B5C0-19BA573D28AC" at bounding box center [1180, 53] width 18 height 18
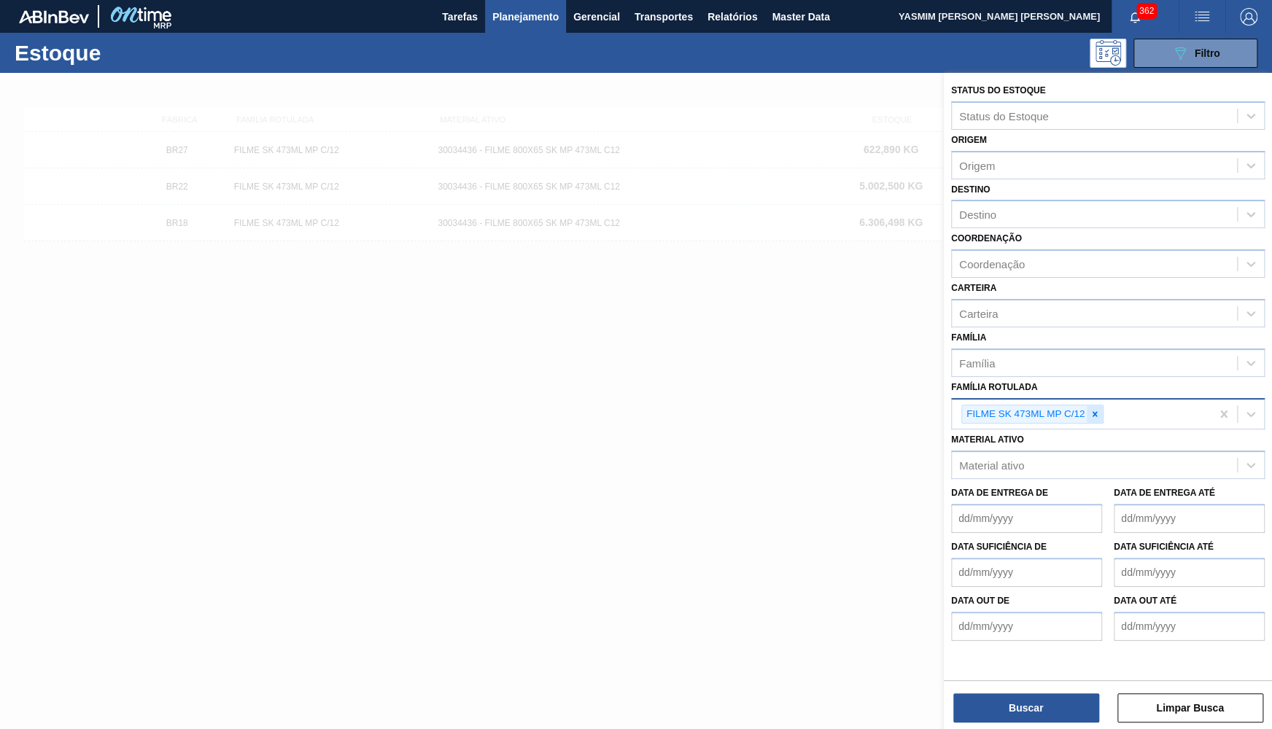
click at [1095, 407] on div at bounding box center [1095, 415] width 16 height 18
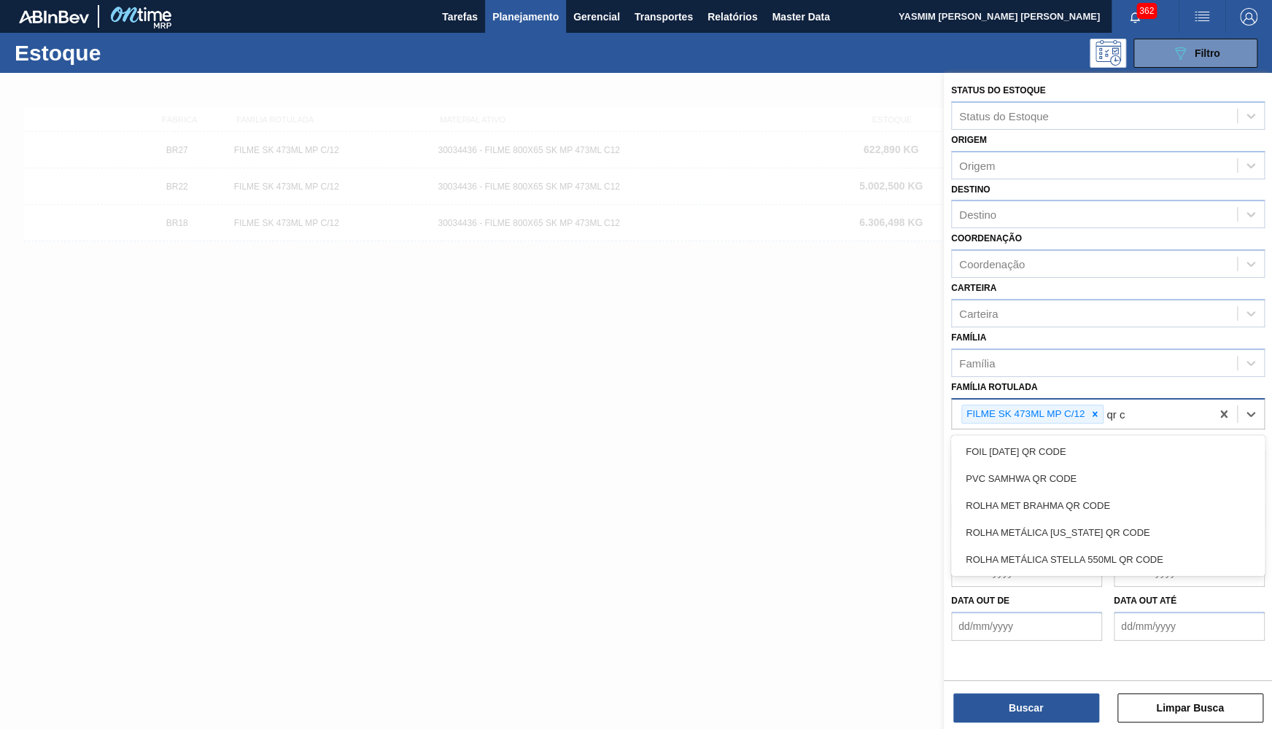
type Rotulada "qr co"
click at [1130, 492] on div "ROLHA MET BRAHMA QR CODE" at bounding box center [1108, 505] width 314 height 27
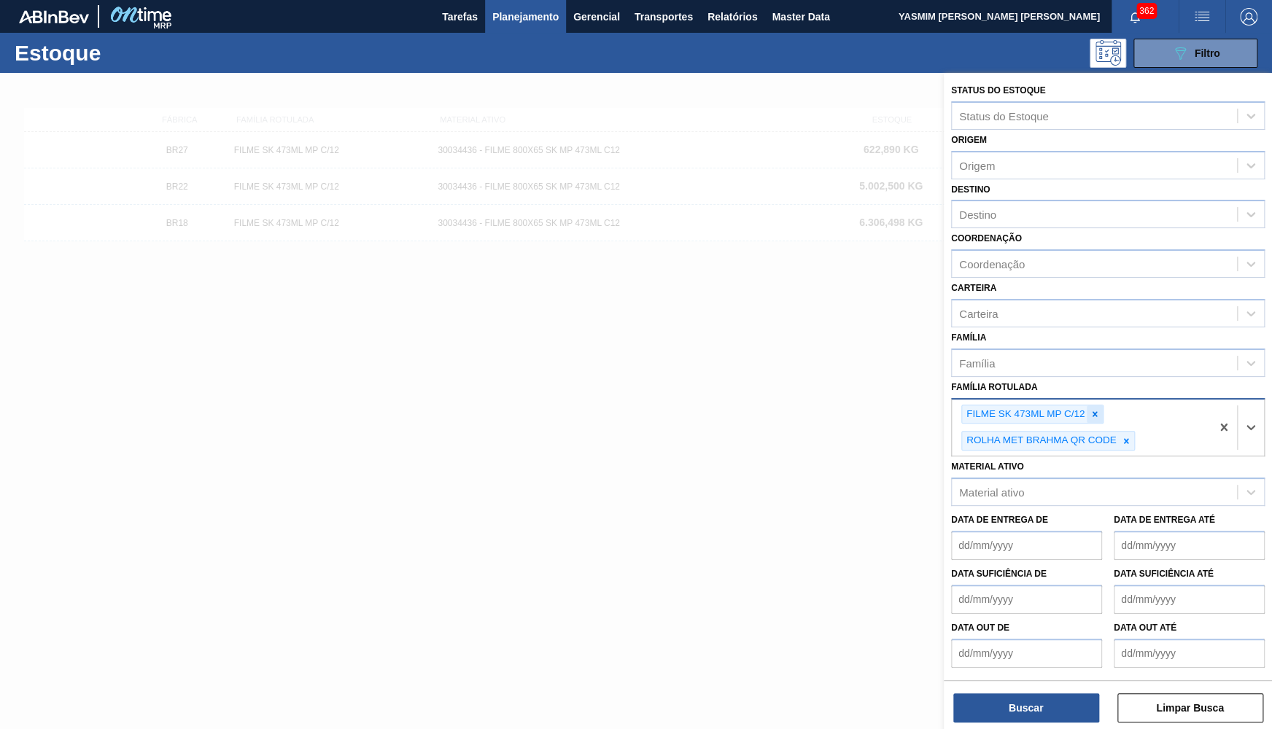
click at [1100, 409] on icon at bounding box center [1095, 414] width 10 height 10
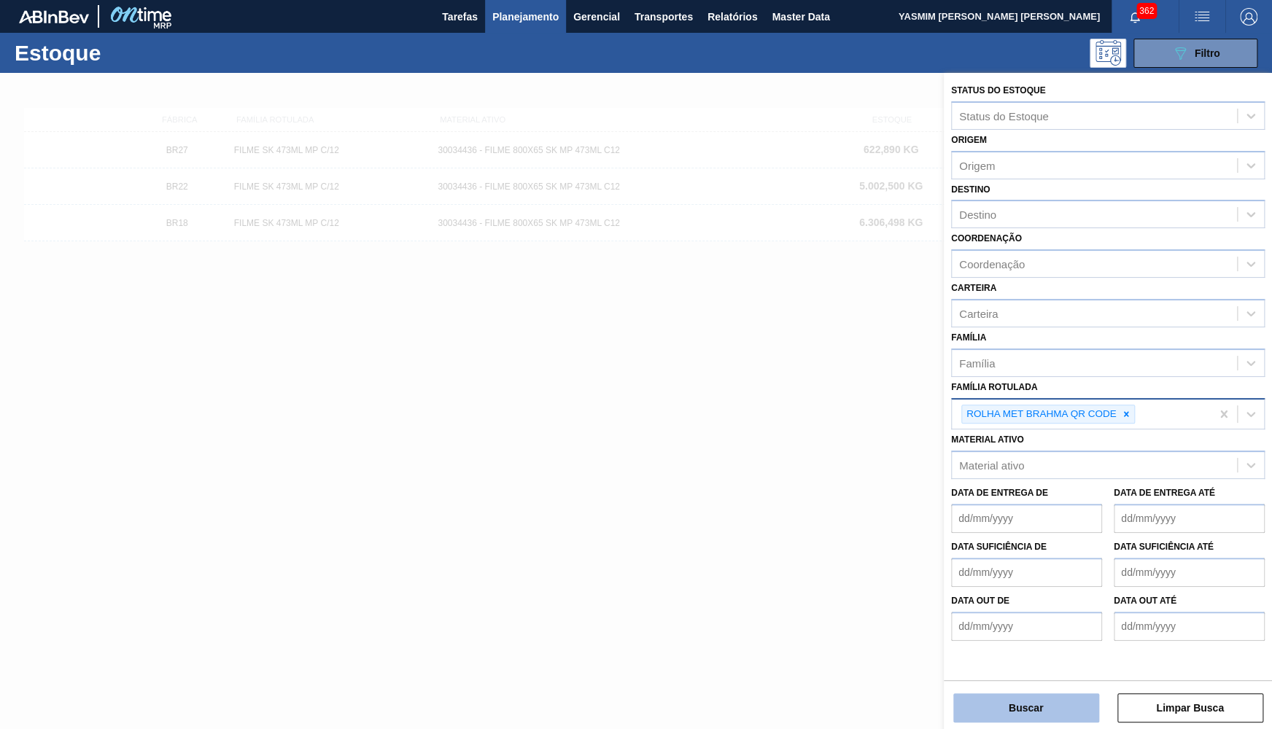
click at [1023, 694] on button "Buscar" at bounding box center [1026, 708] width 146 height 29
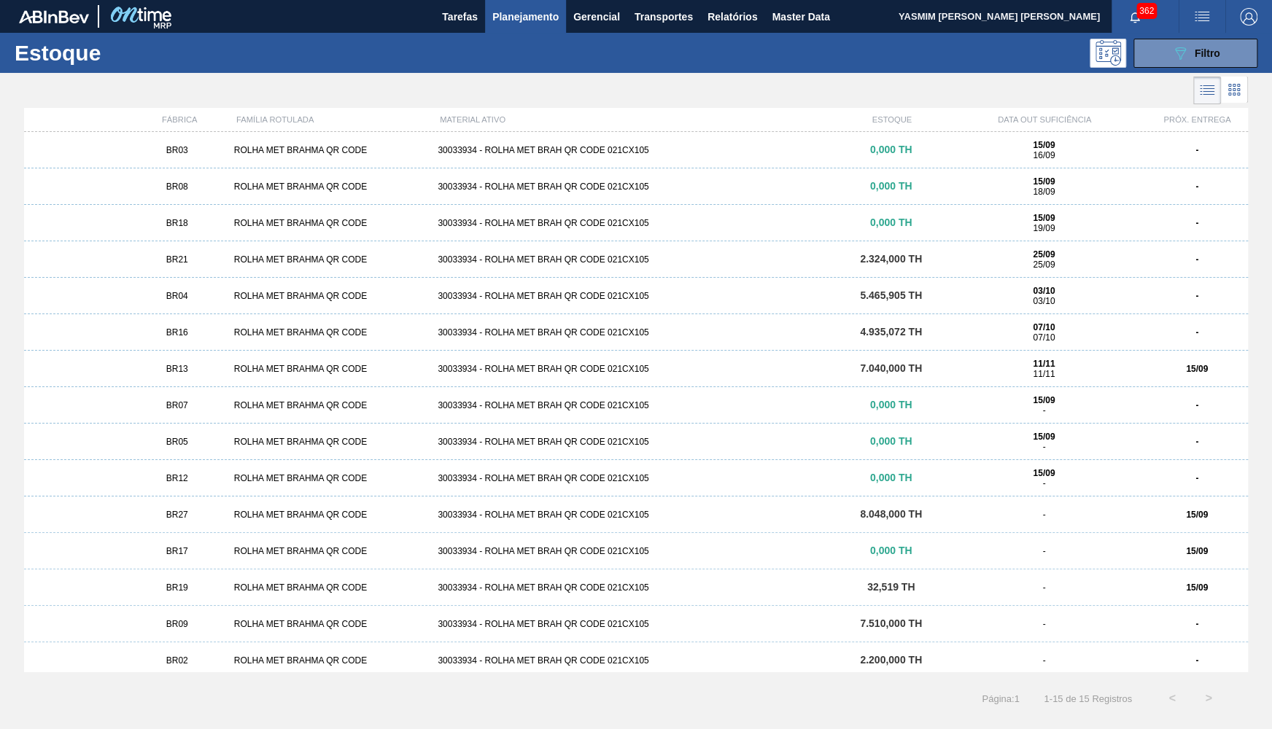
click at [212, 333] on div "BR16" at bounding box center [177, 333] width 102 height 10
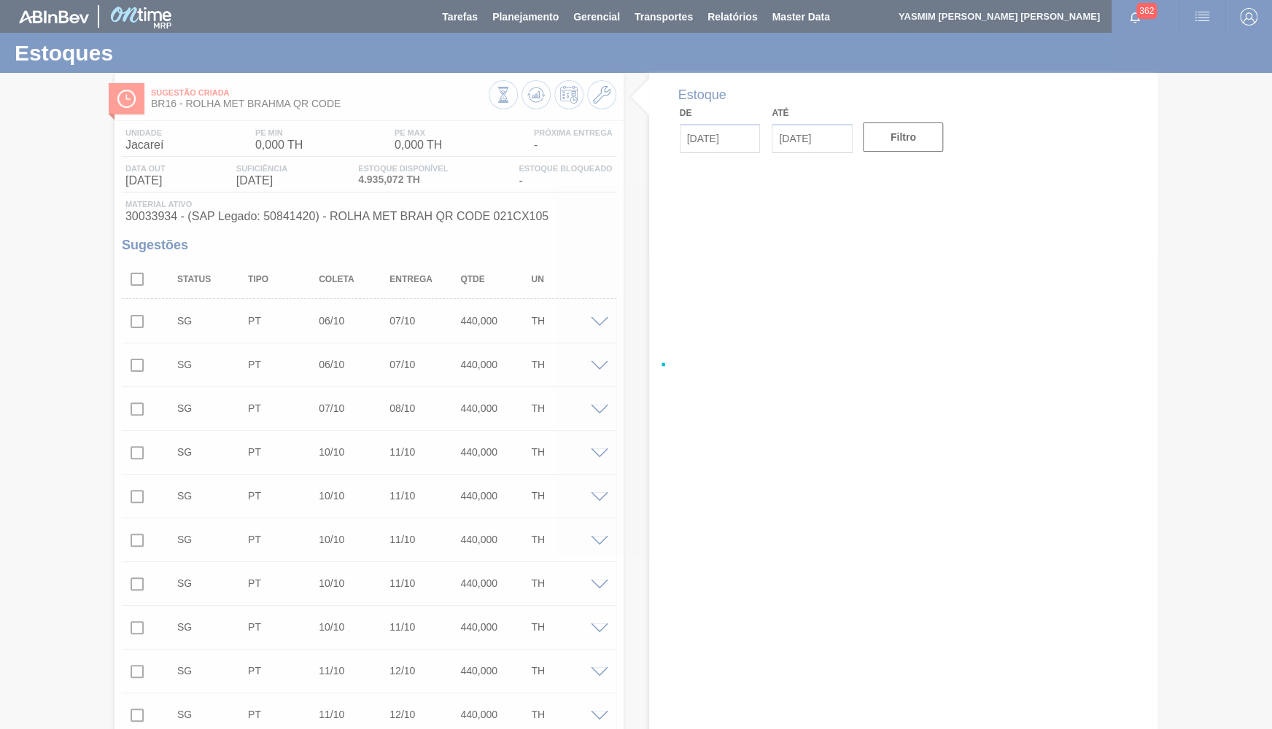
type input "[DATE]"
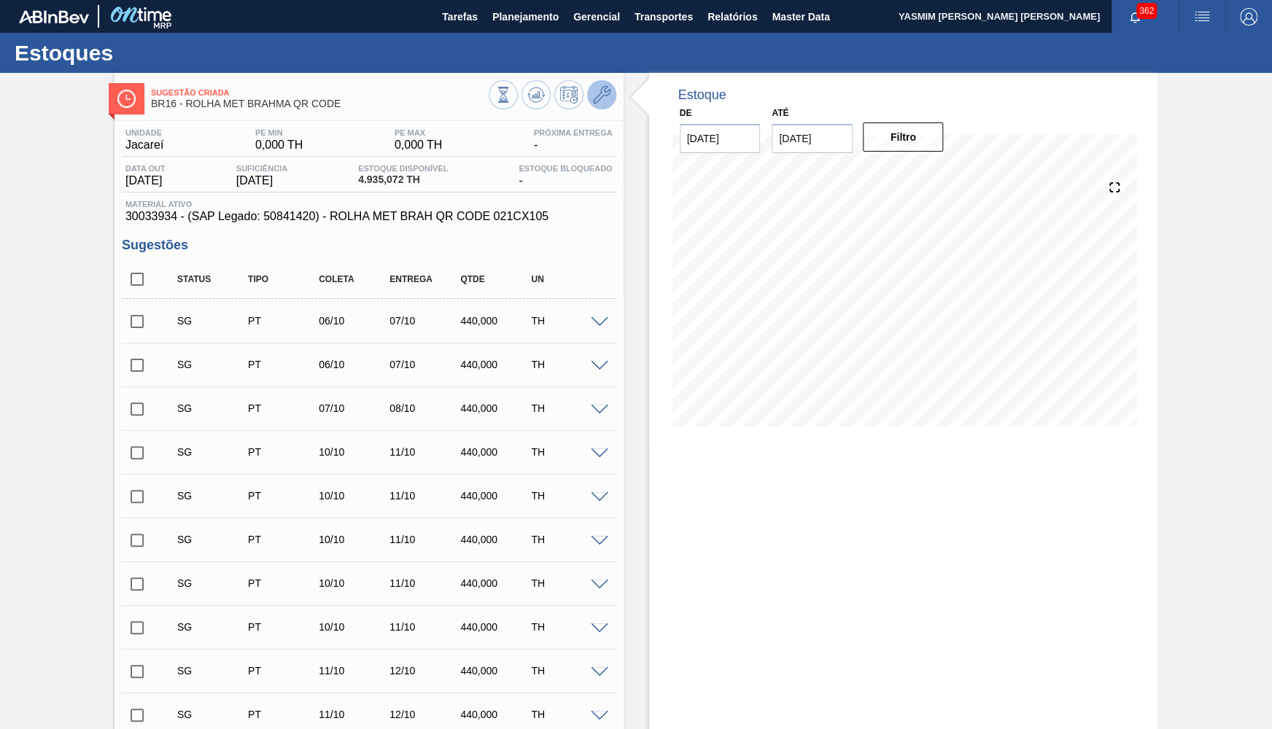
click at [595, 93] on icon at bounding box center [602, 95] width 18 height 18
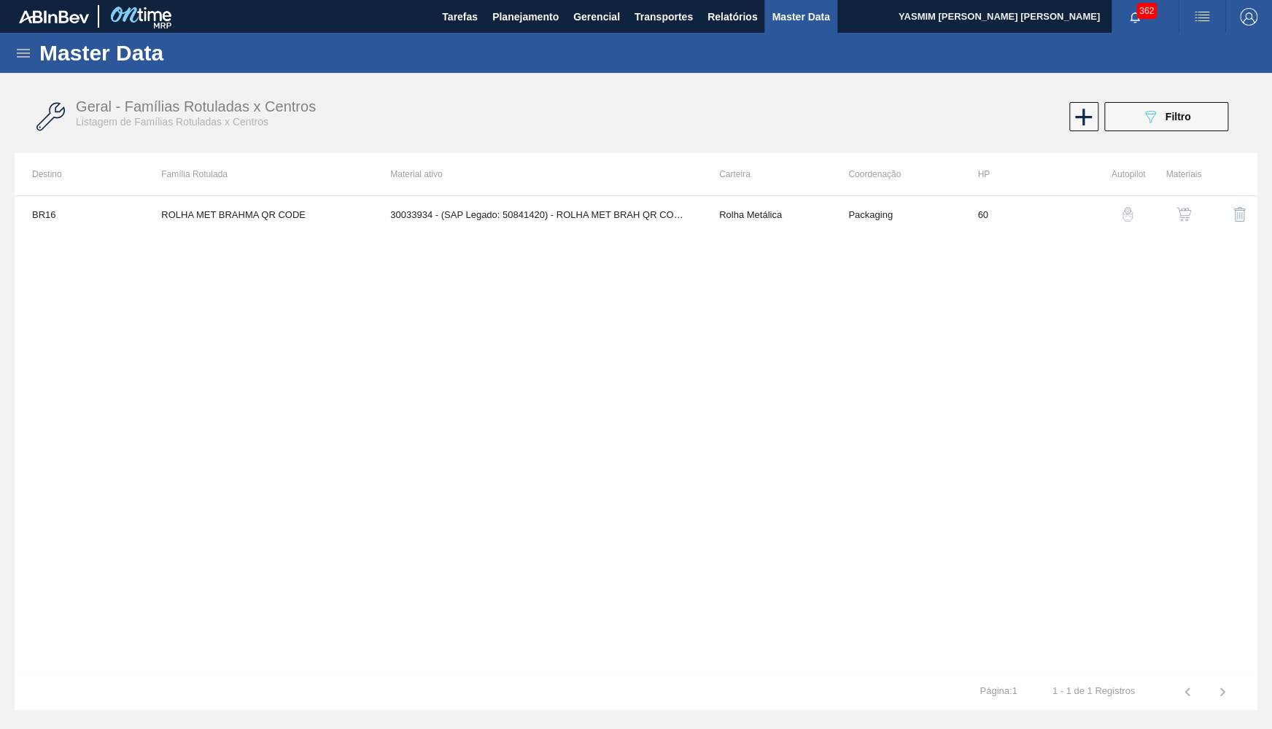
click at [1185, 214] on img "button" at bounding box center [1184, 214] width 15 height 15
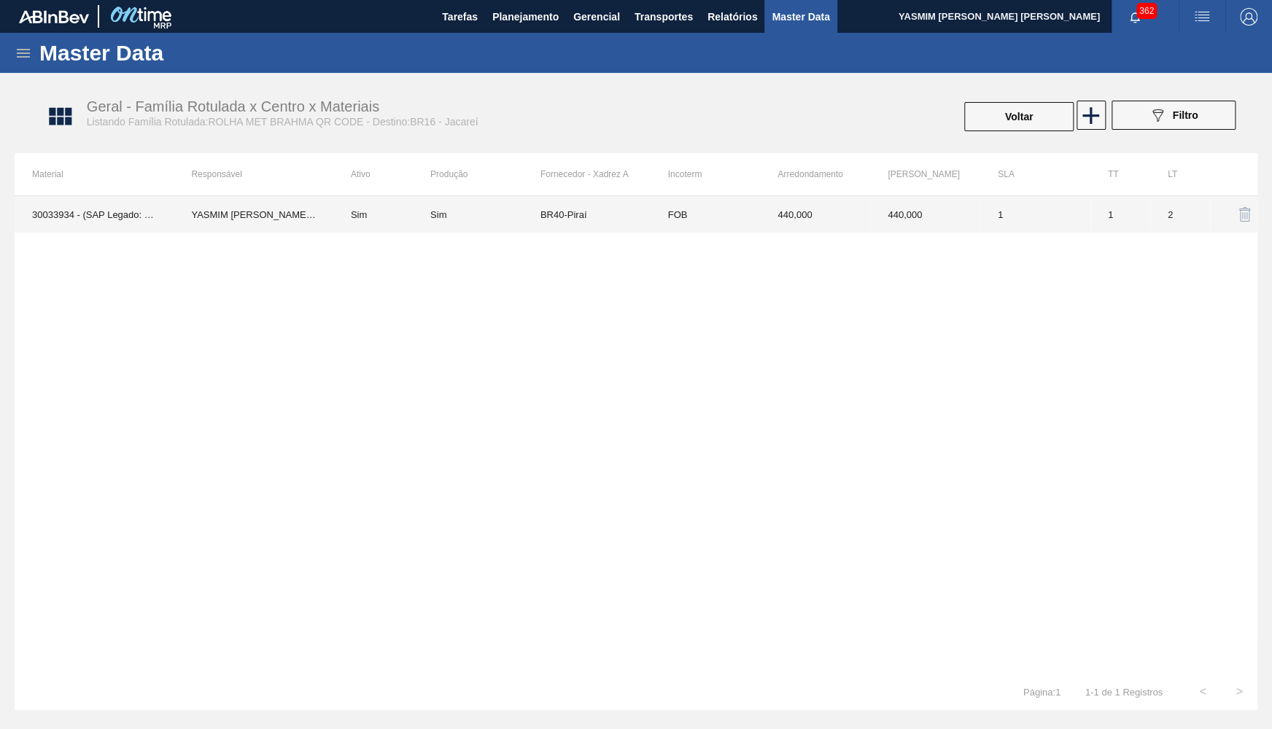
click at [568, 212] on td "BR40-Piraí" at bounding box center [596, 214] width 110 height 36
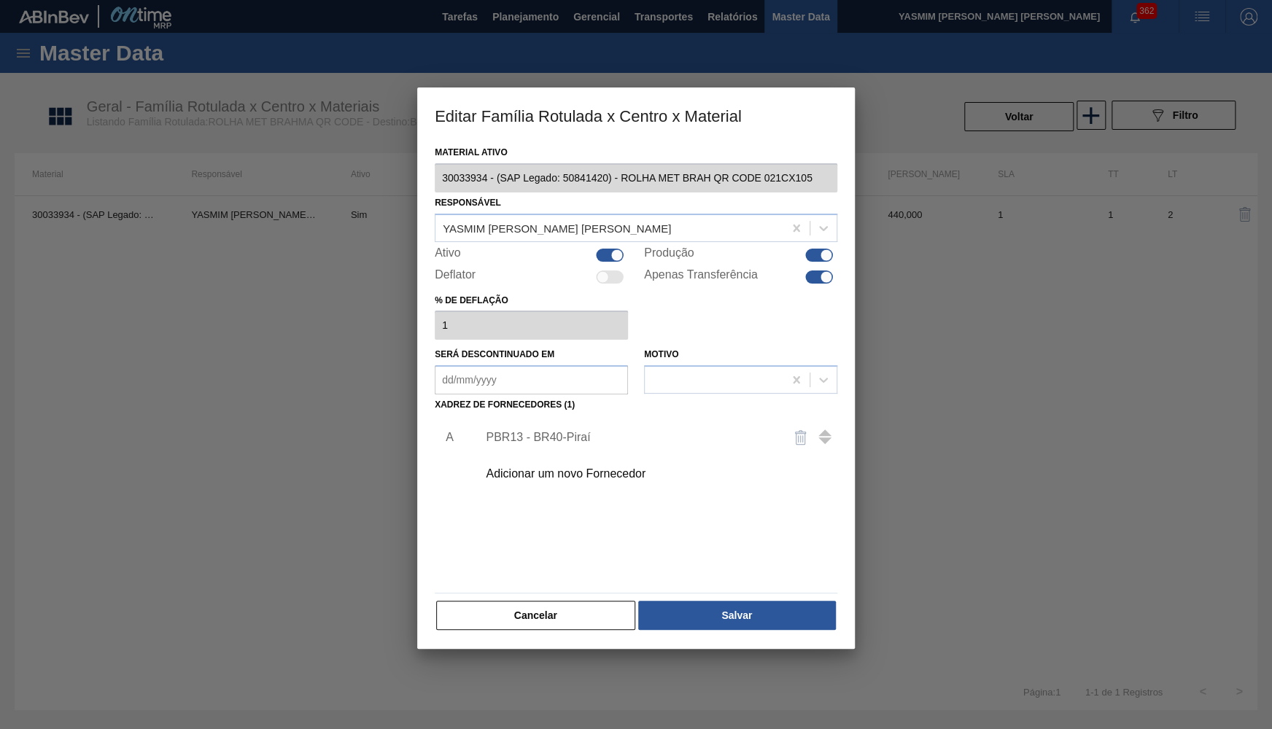
click at [546, 473] on div "Adicionar um novo Fornecedor" at bounding box center [629, 474] width 286 height 13
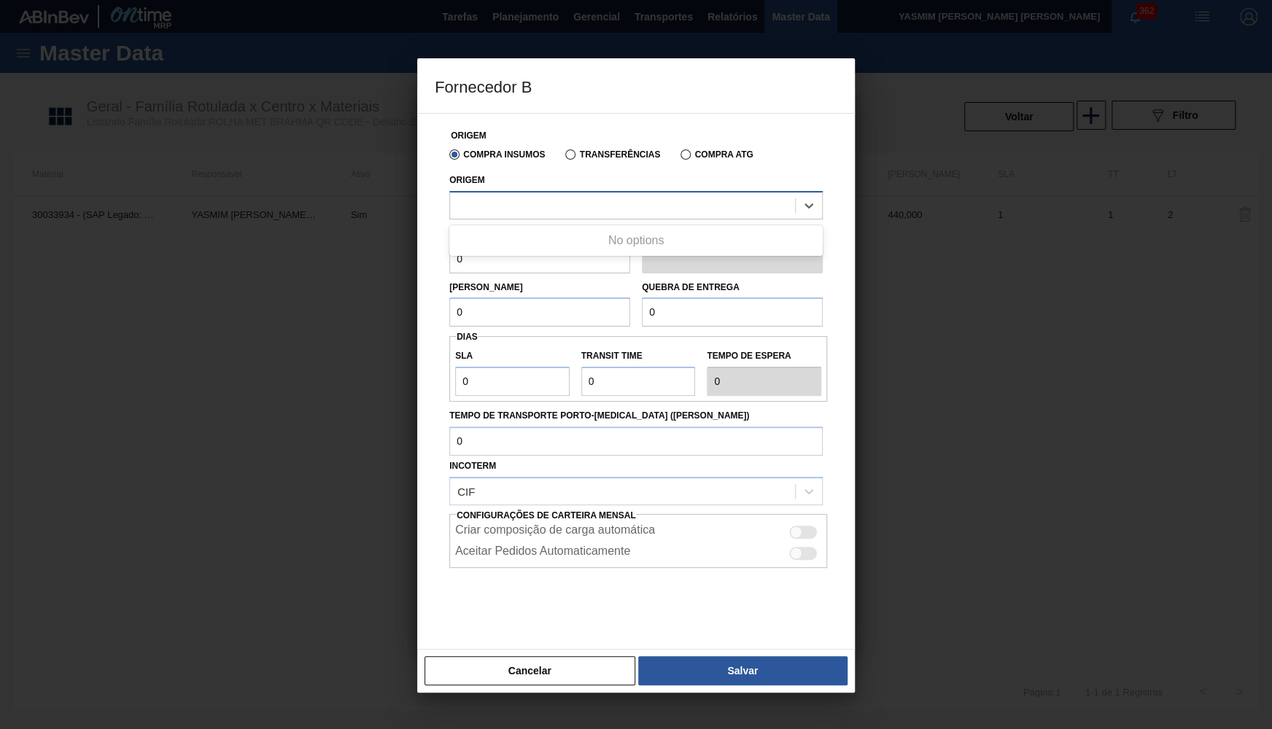
click at [522, 206] on div at bounding box center [622, 205] width 345 height 21
click at [499, 211] on div at bounding box center [622, 205] width 345 height 21
click at [620, 654] on div "Cancelar Salvar" at bounding box center [636, 671] width 438 height 44
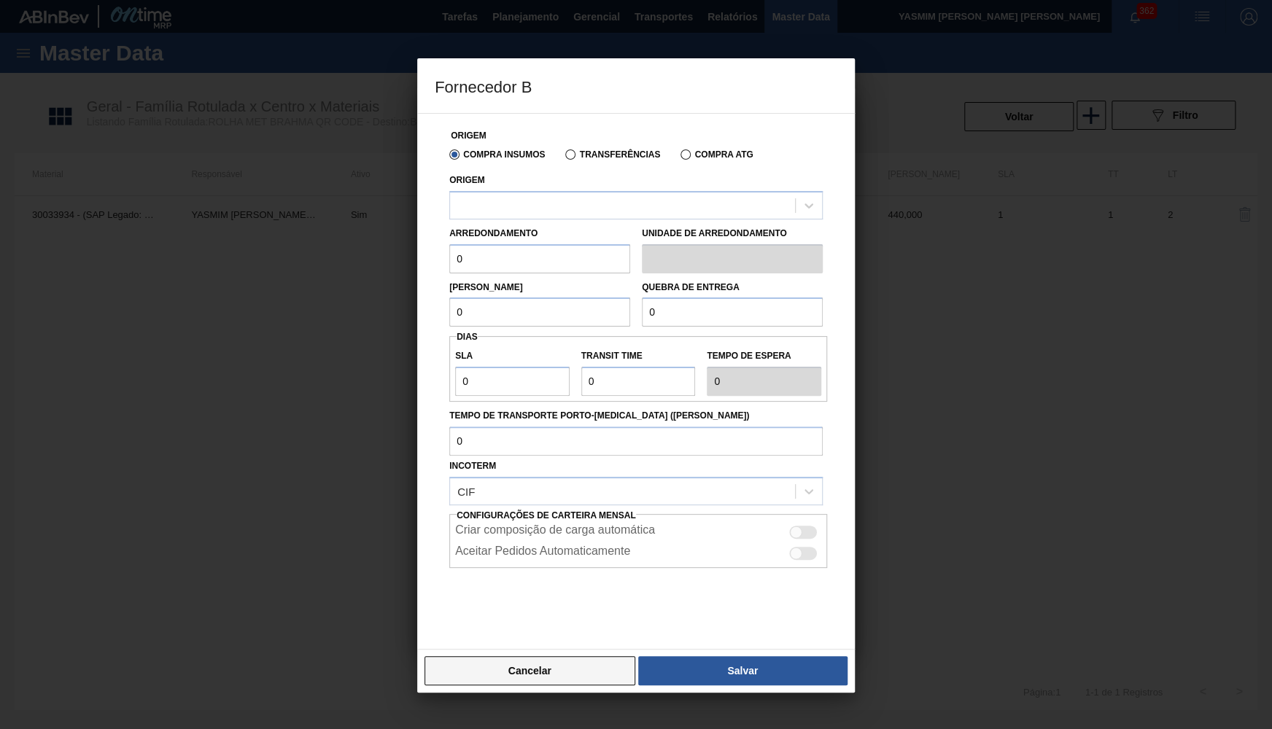
click at [596, 678] on button "Cancelar" at bounding box center [530, 670] width 211 height 29
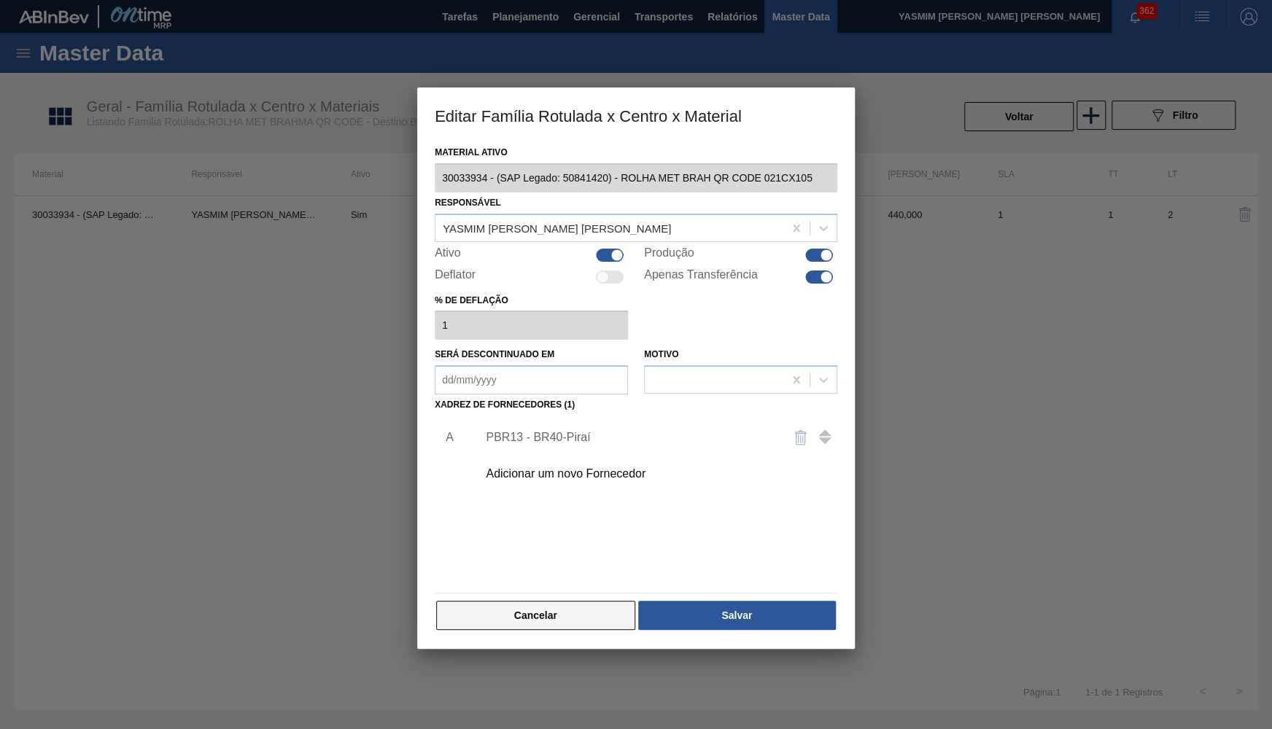
click at [519, 616] on button "Cancelar" at bounding box center [535, 615] width 199 height 29
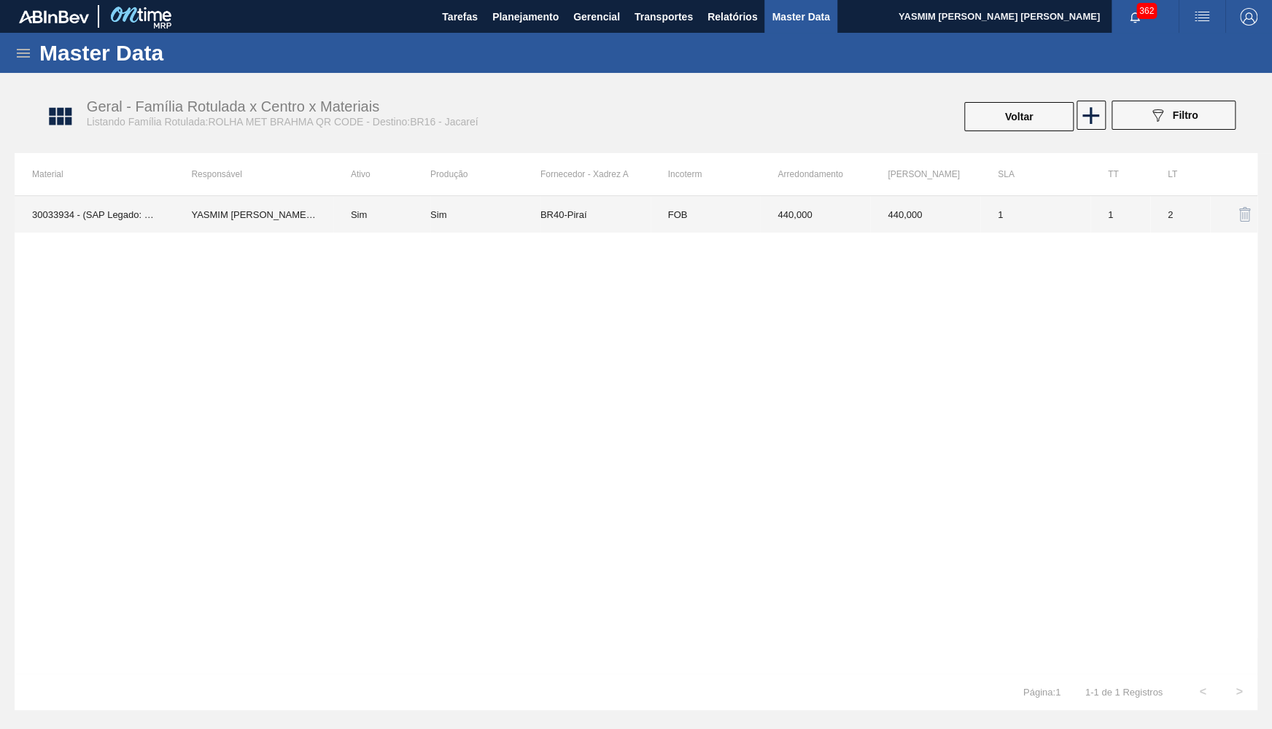
click at [853, 217] on td "440,000" at bounding box center [815, 214] width 110 height 36
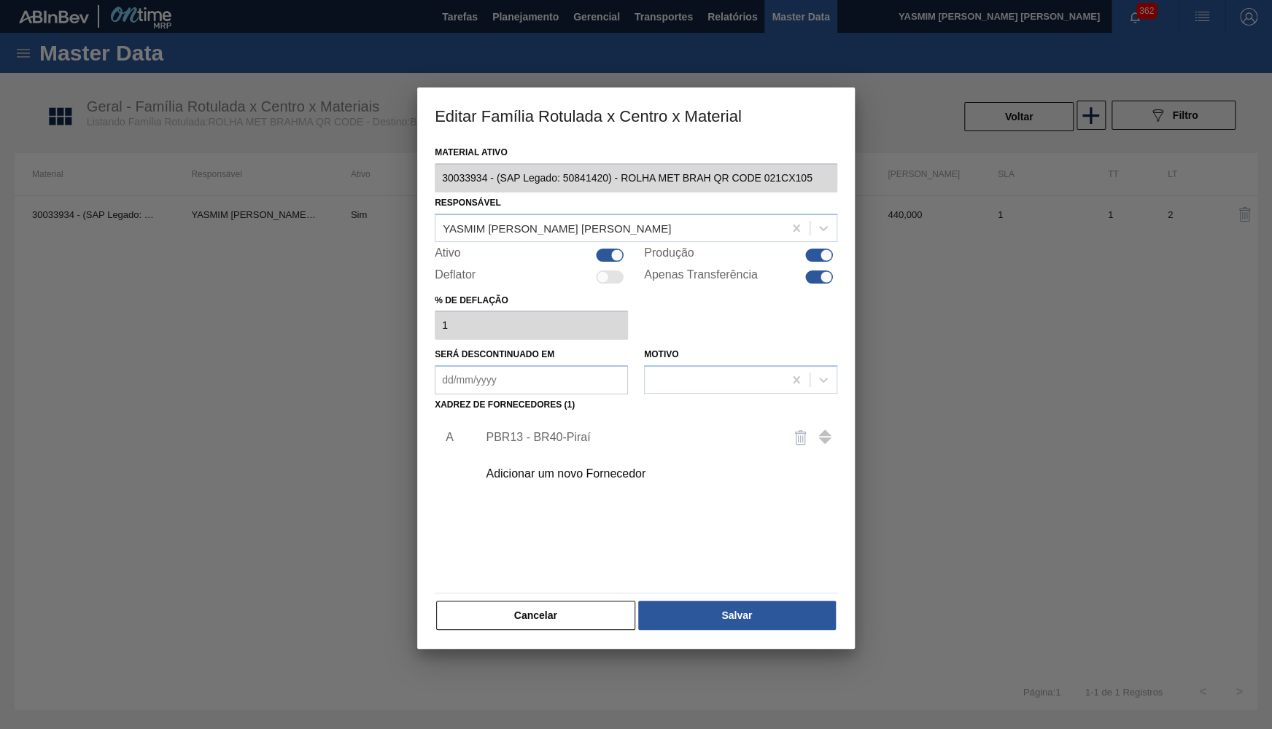
click at [570, 468] on div "Adicionar um novo Fornecedor" at bounding box center [629, 474] width 286 height 13
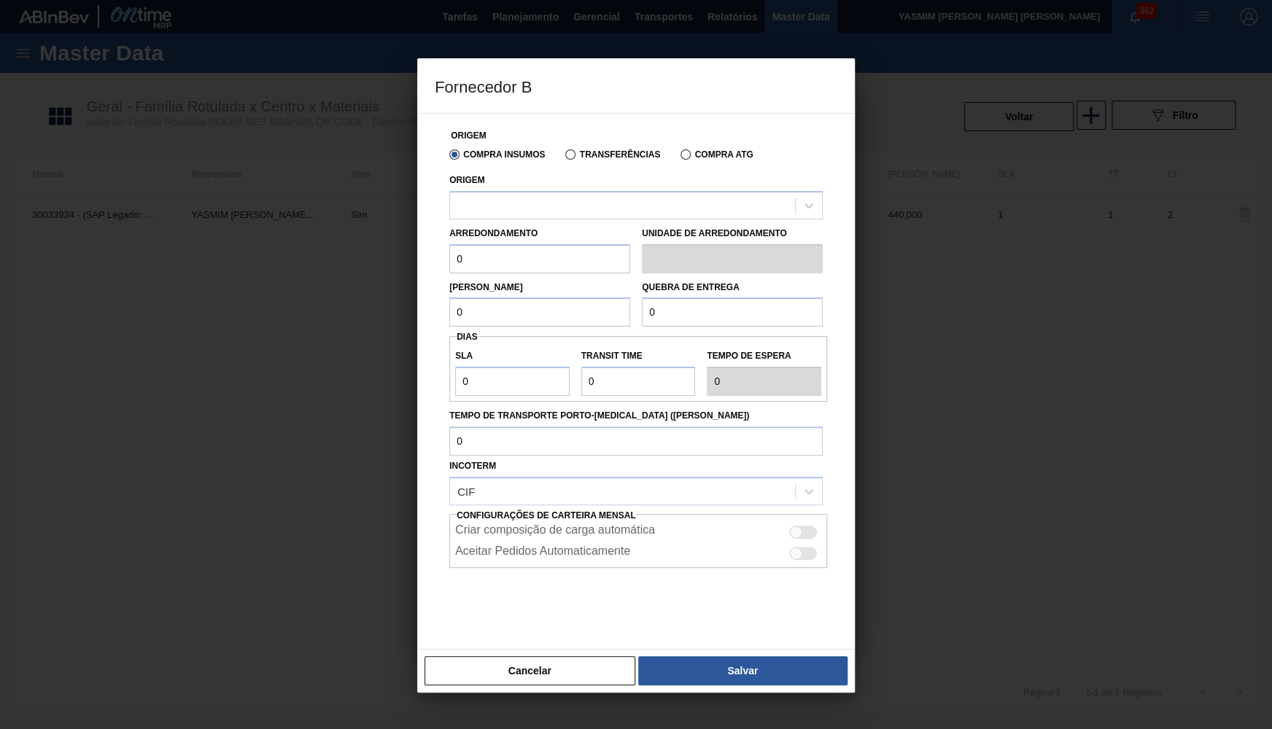
click at [557, 220] on div at bounding box center [635, 205] width 373 height 28
click at [549, 195] on div at bounding box center [622, 205] width 345 height 21
click at [573, 708] on div at bounding box center [636, 364] width 1272 height 729
click at [561, 673] on button "Cancelar" at bounding box center [530, 670] width 211 height 29
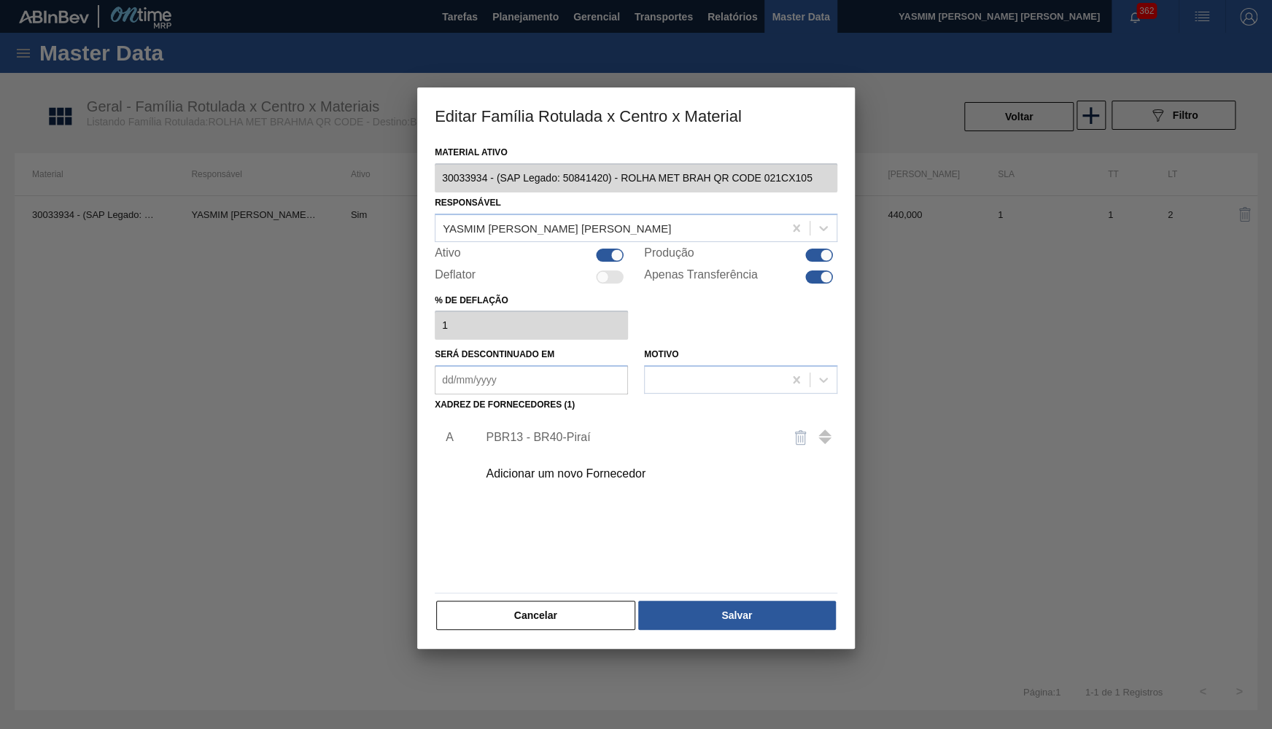
click at [575, 630] on div "Material ativo 30033934 - (SAP Legado: 50841420) - ROLHA MET BRAH QR CODE 021CX…" at bounding box center [636, 395] width 438 height 507
click at [530, 616] on button "Cancelar" at bounding box center [535, 615] width 199 height 29
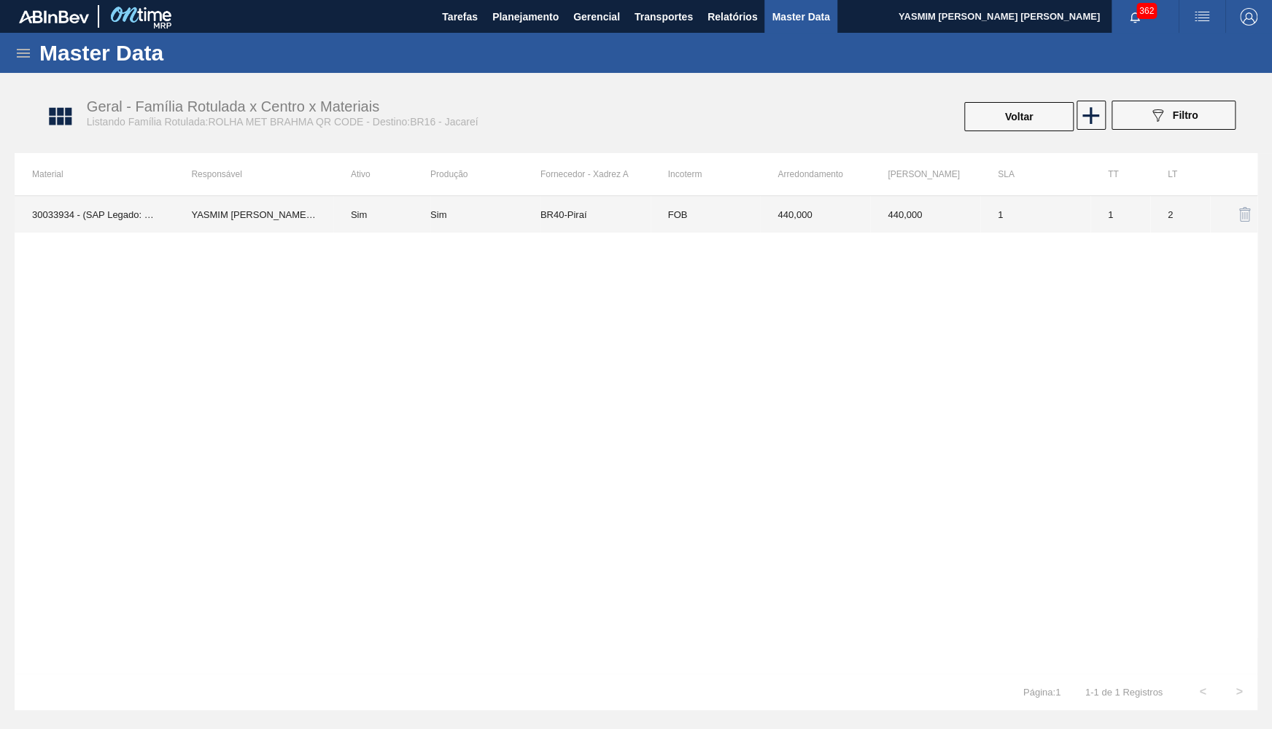
click at [575, 223] on td "BR40-Piraí" at bounding box center [596, 214] width 110 height 36
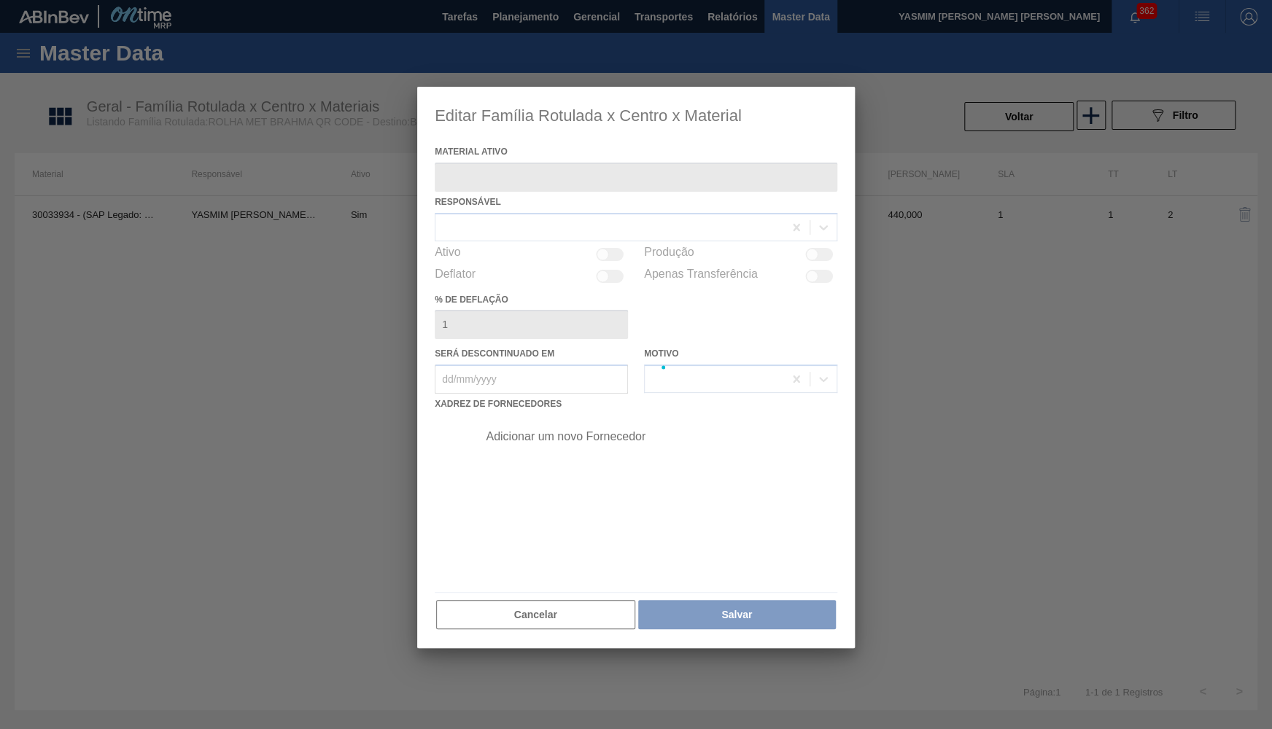
type ativo "30033934 - (SAP Legado: 50841420) - ROLHA MET BRAH QR CODE 021CX105"
checkbox input "true"
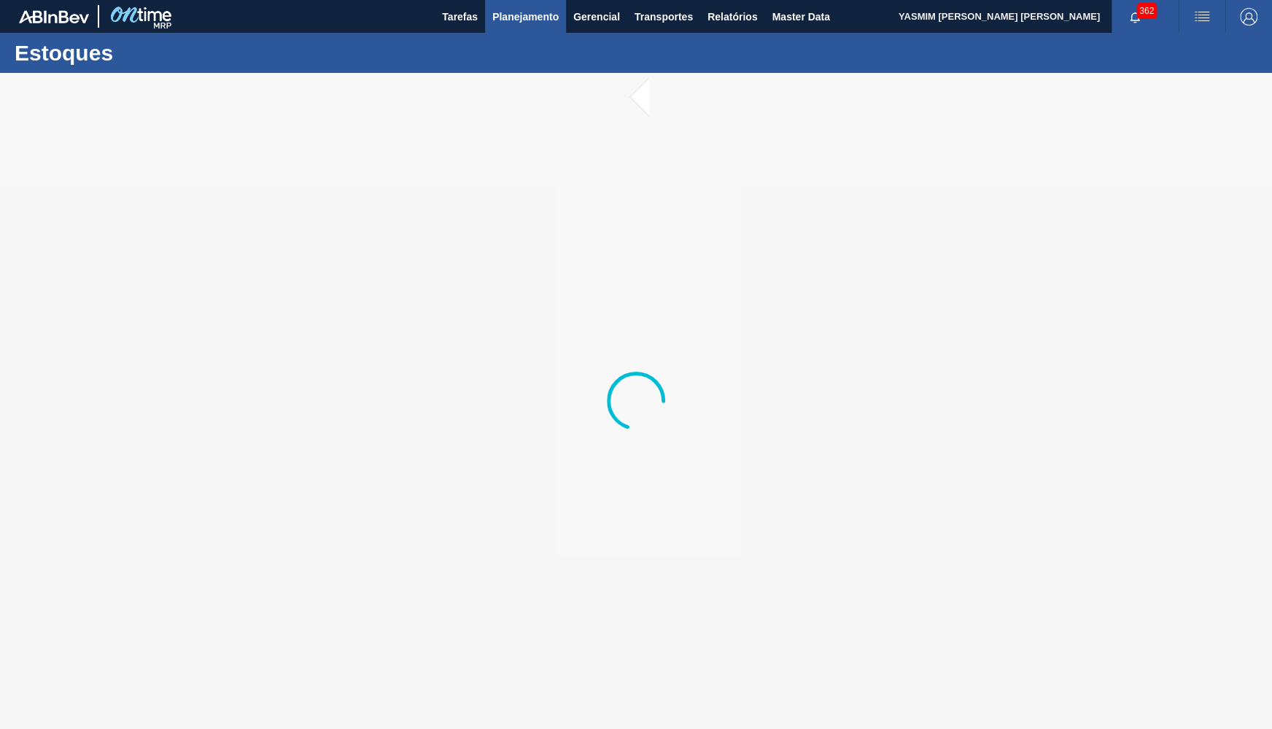
click at [535, 12] on button "Planejamento" at bounding box center [525, 16] width 81 height 33
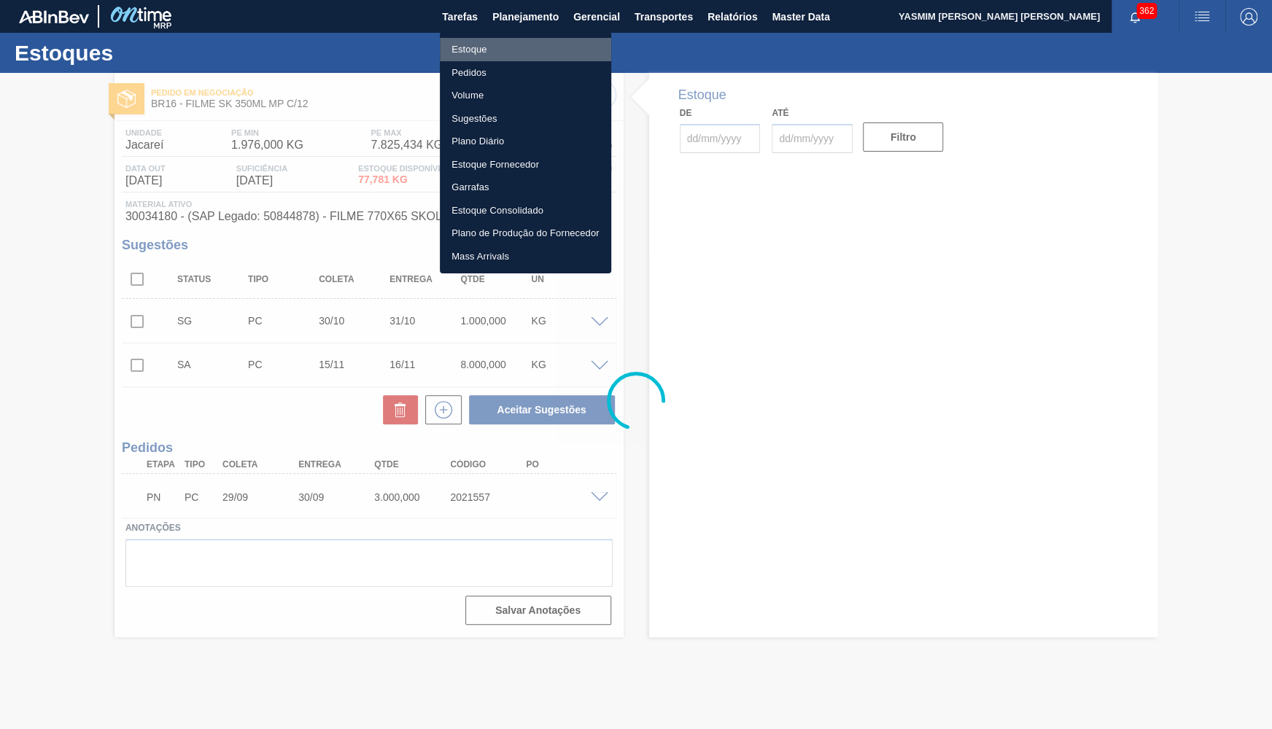
click at [477, 44] on li "Estoque" at bounding box center [525, 49] width 171 height 23
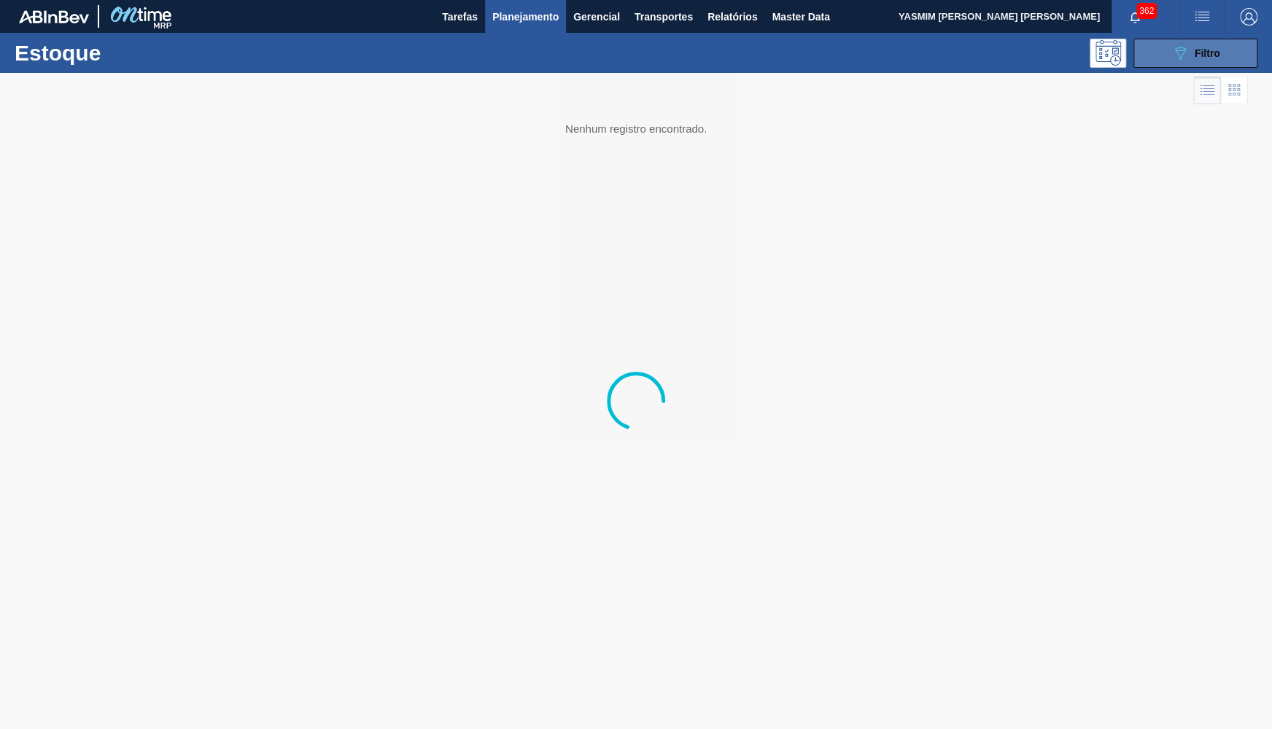
click at [1165, 56] on button "089F7B8B-B2A5-4AFE-B5C0-19BA573D28AC Filtro" at bounding box center [1196, 53] width 124 height 29
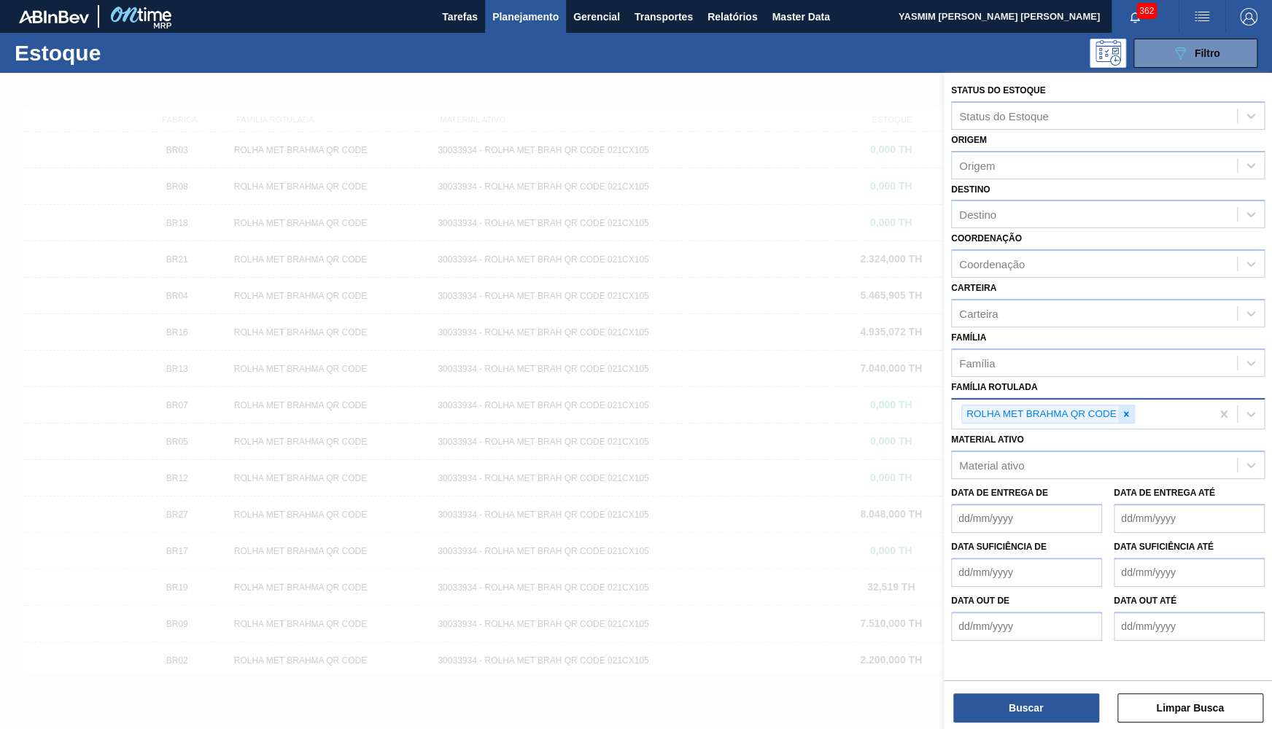
click at [1124, 409] on icon at bounding box center [1126, 414] width 10 height 10
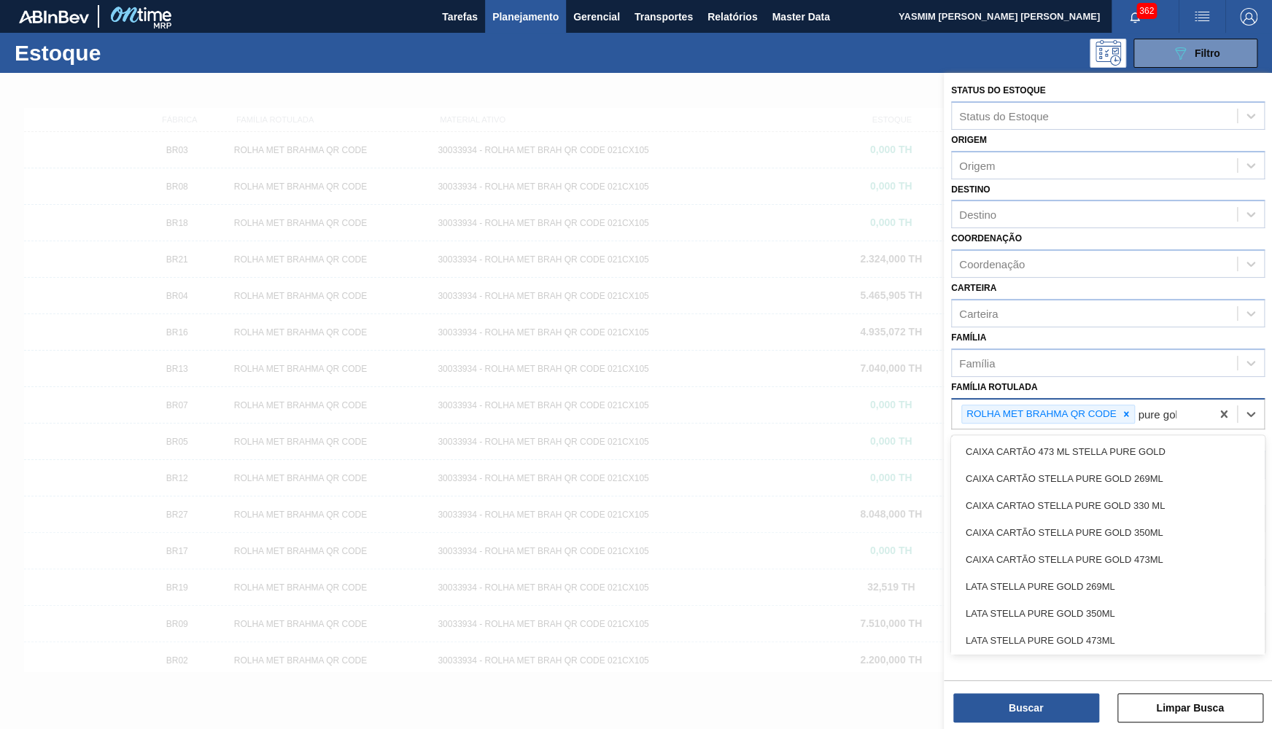
type Rotulada "pure gold"
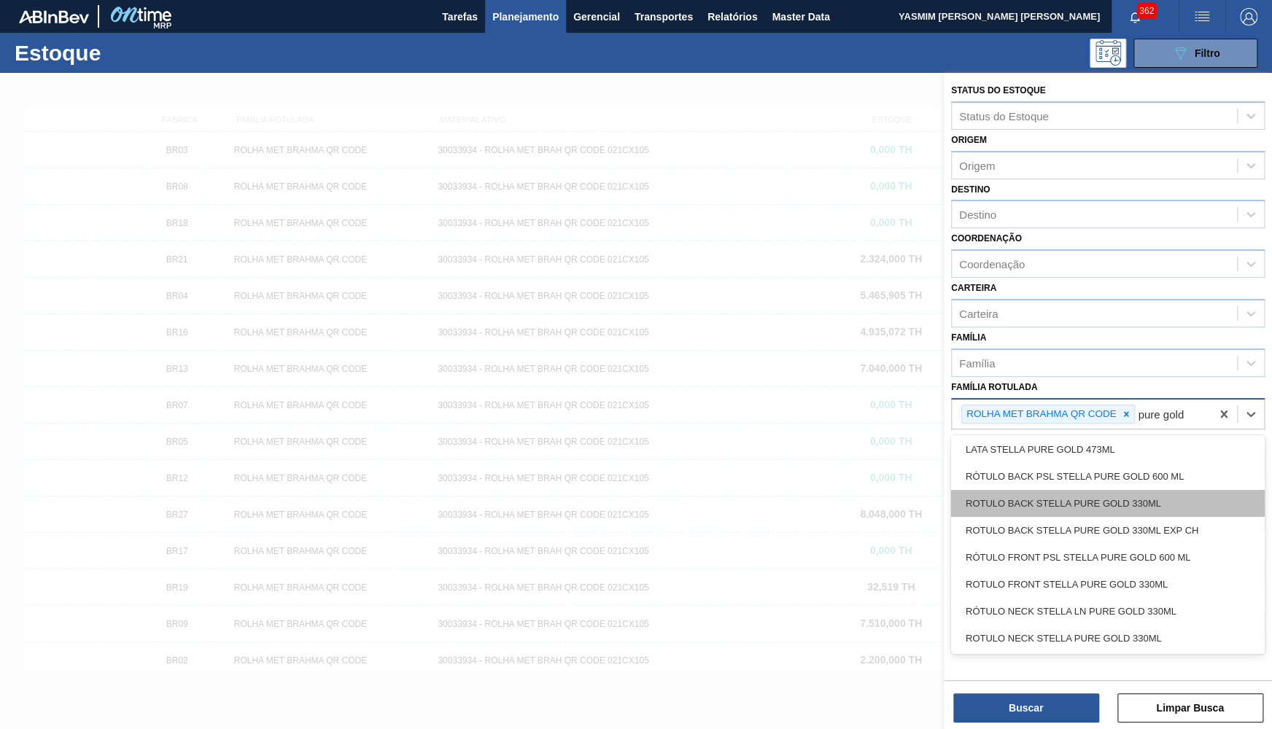
click at [1111, 490] on div "ROTULO BACK STELLA PURE GOLD 330ML" at bounding box center [1108, 503] width 314 height 27
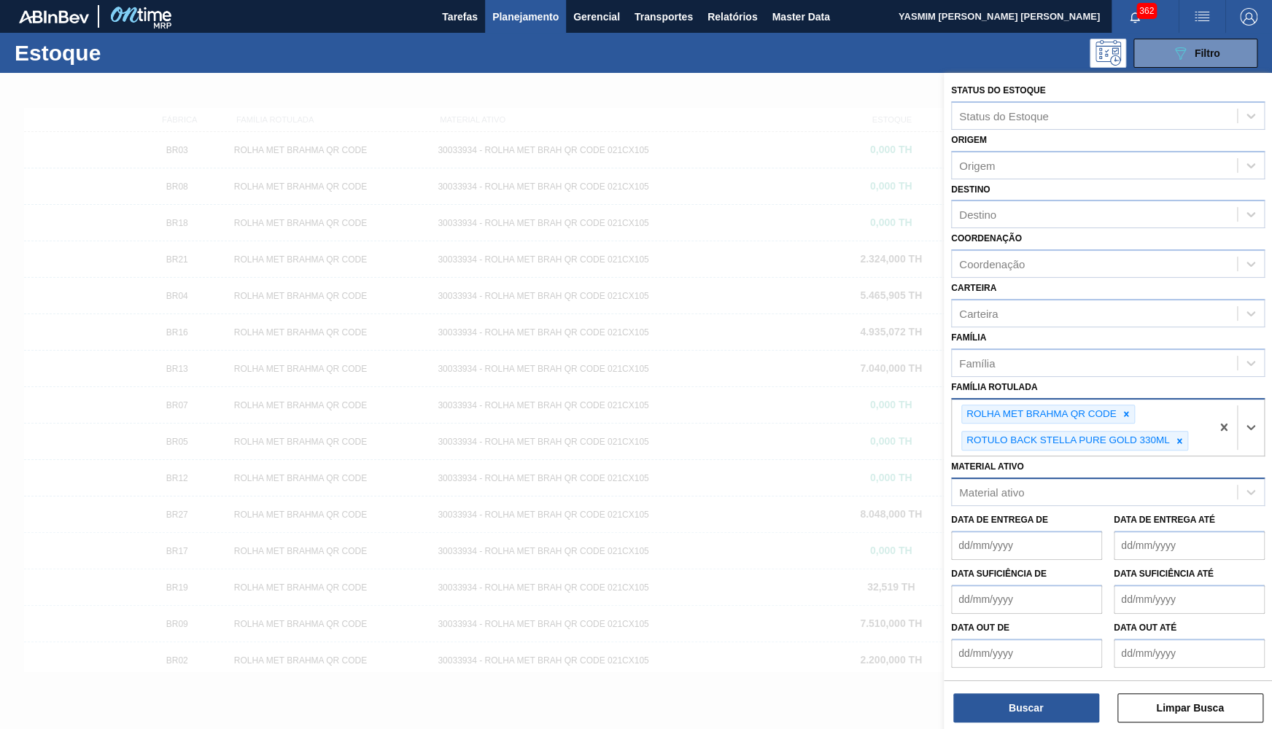
click at [1138, 482] on div "Material ativo" at bounding box center [1094, 492] width 285 height 21
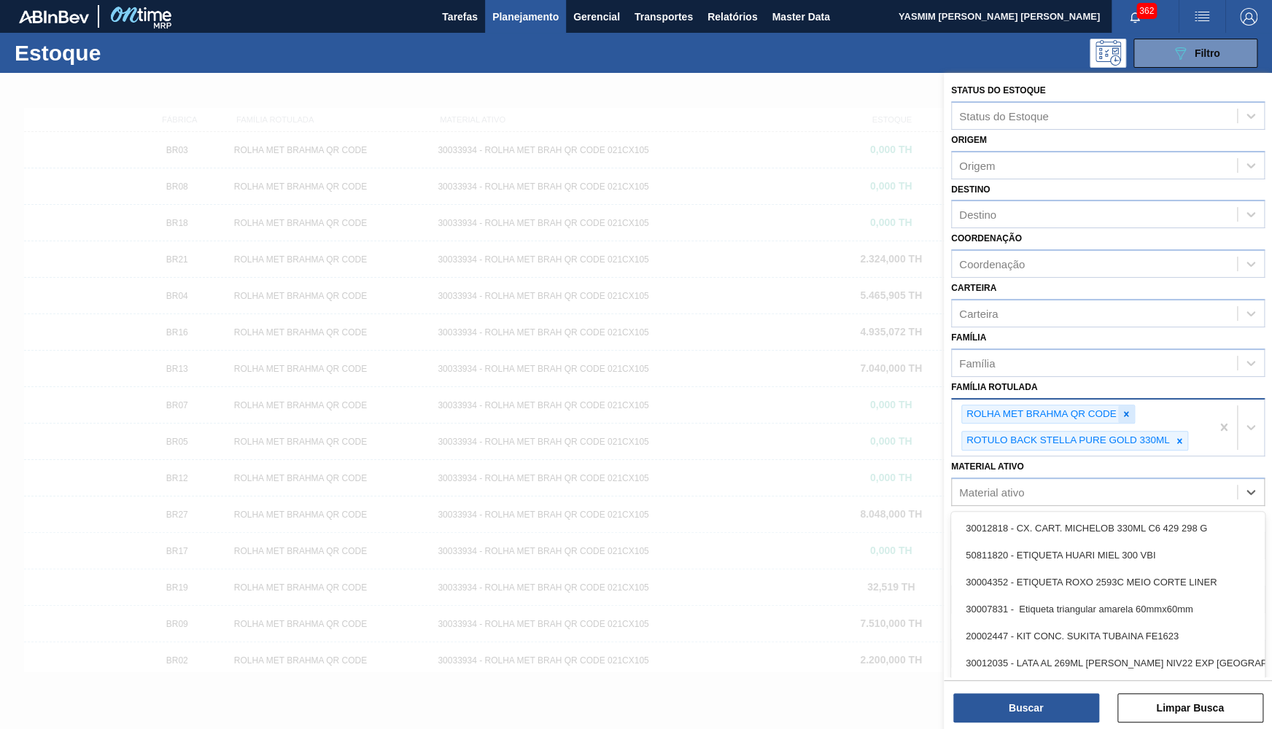
click at [1131, 409] on icon at bounding box center [1126, 414] width 10 height 10
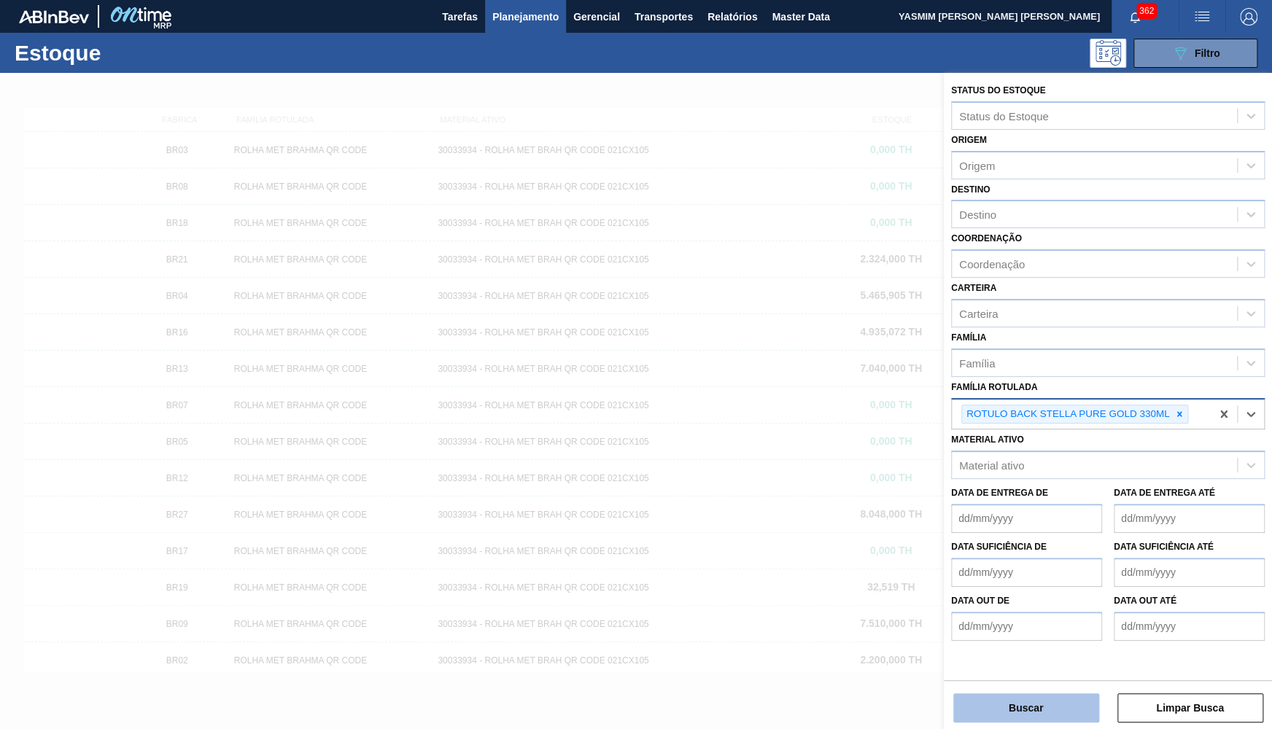
click at [1045, 702] on button "Buscar" at bounding box center [1026, 708] width 146 height 29
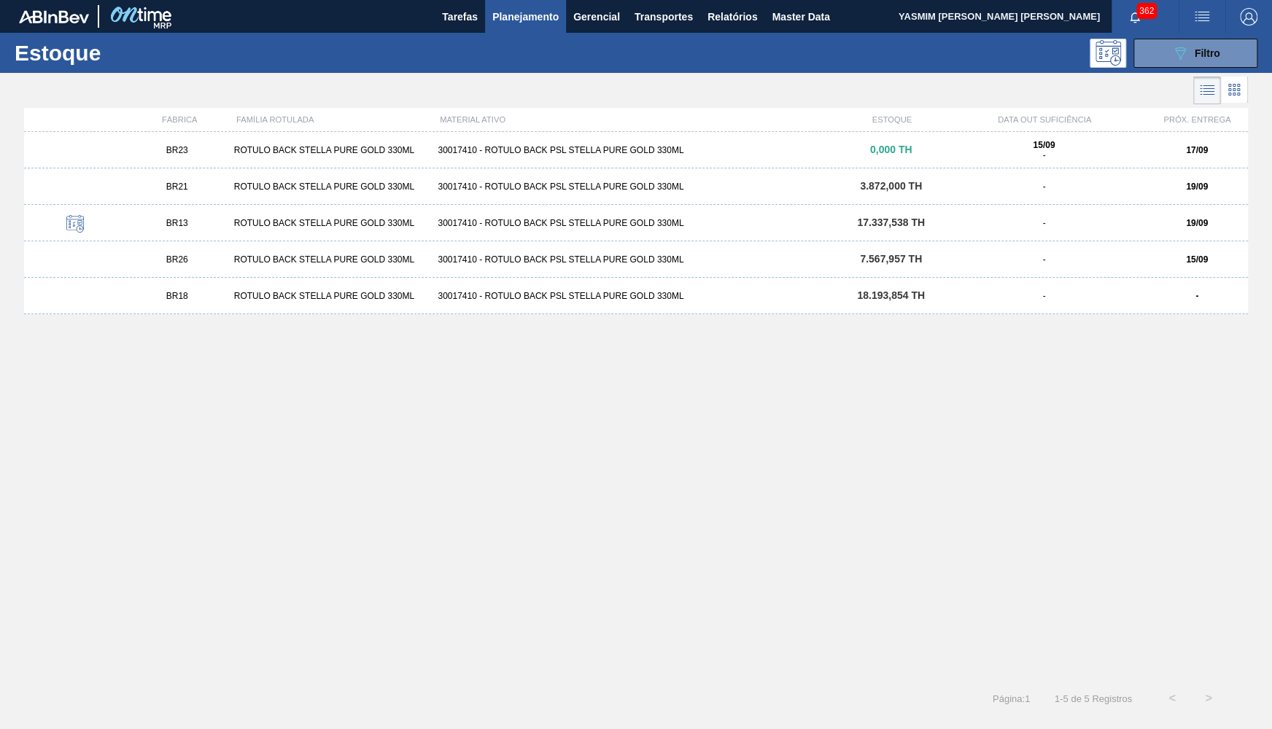
click at [191, 153] on div "BR23" at bounding box center [177, 150] width 102 height 10
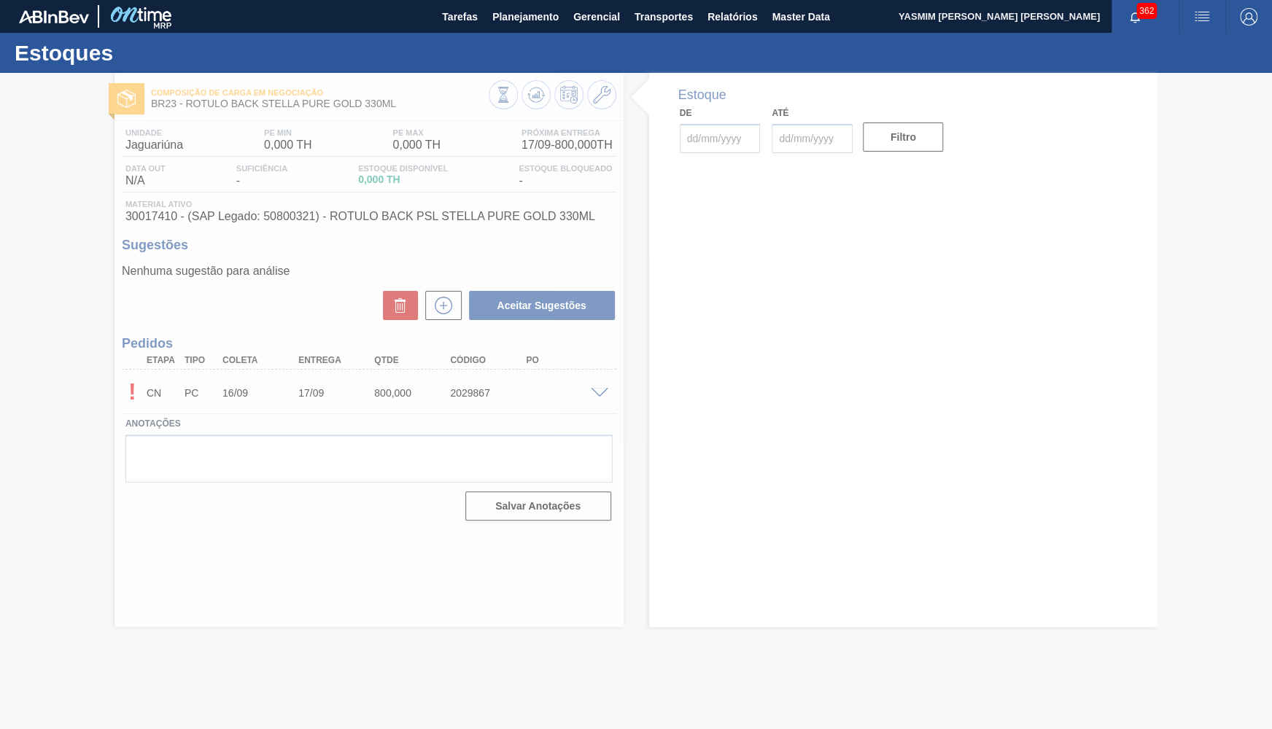
type input "[DATE]"
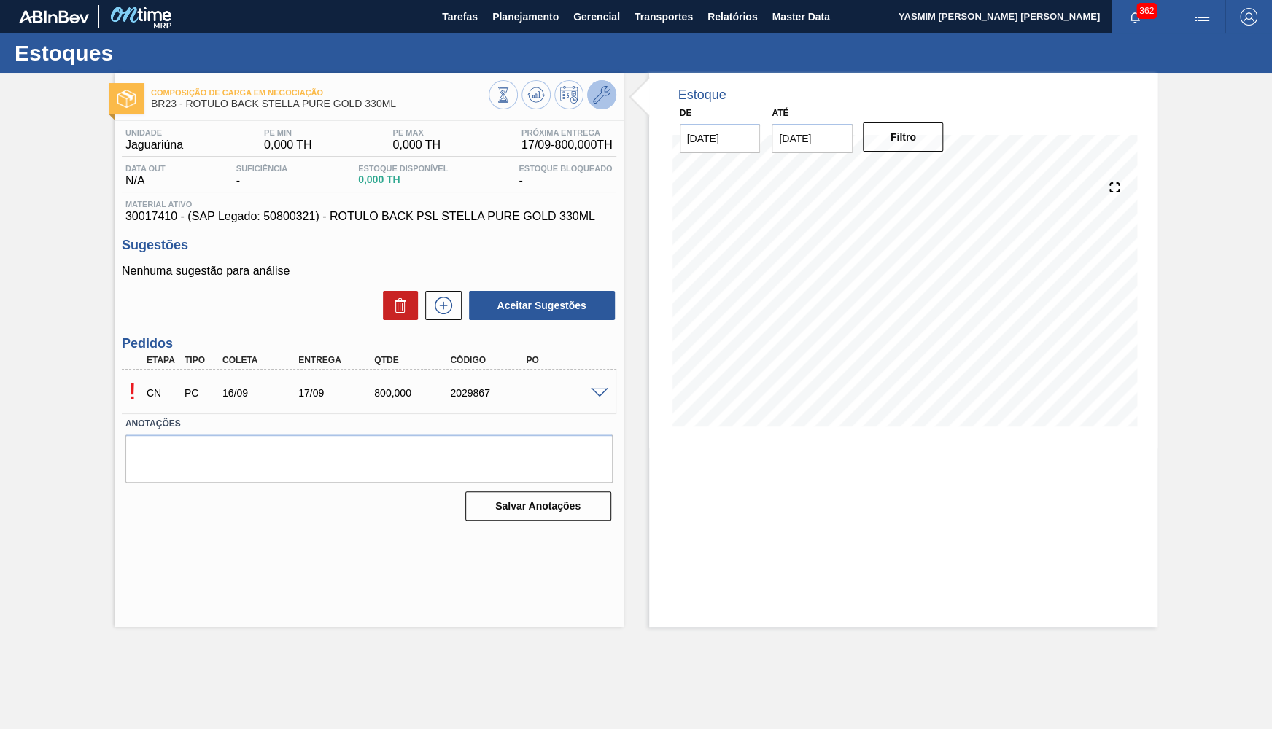
click at [596, 93] on icon at bounding box center [602, 95] width 18 height 18
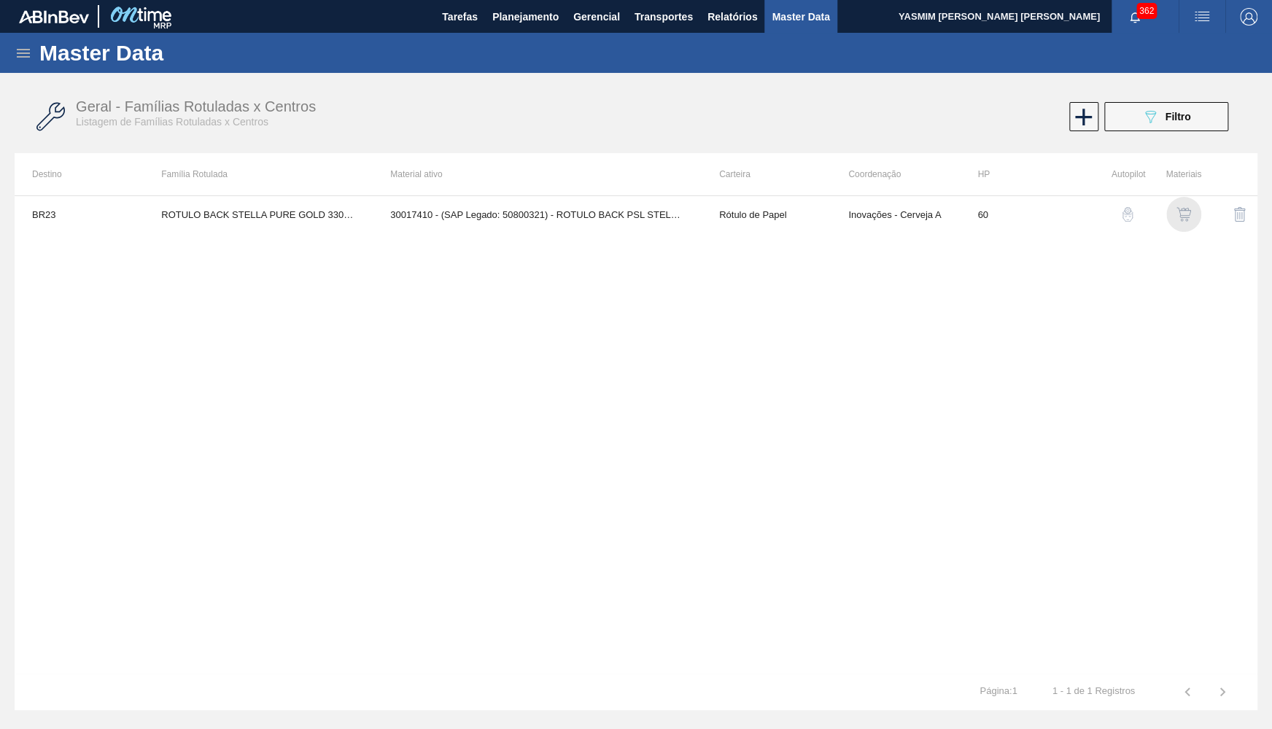
click at [1184, 214] on img "button" at bounding box center [1184, 214] width 15 height 15
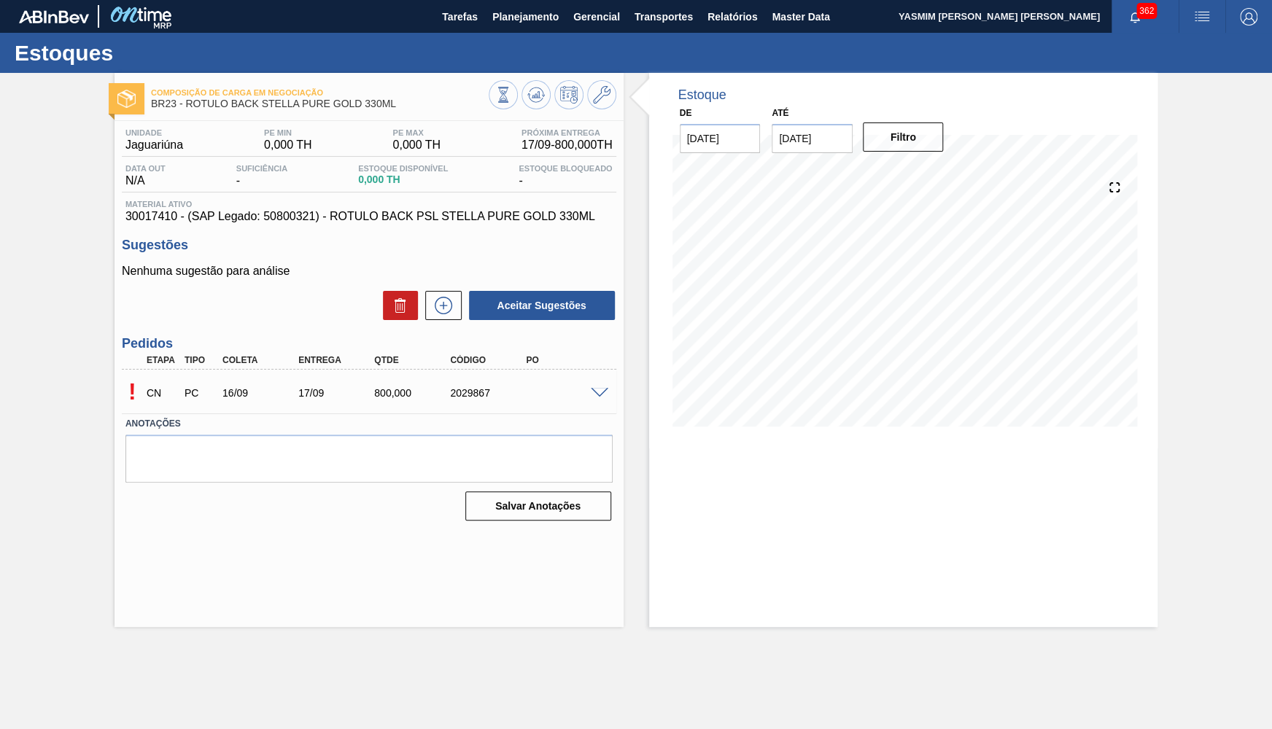
click at [600, 398] on span at bounding box center [600, 393] width 18 height 11
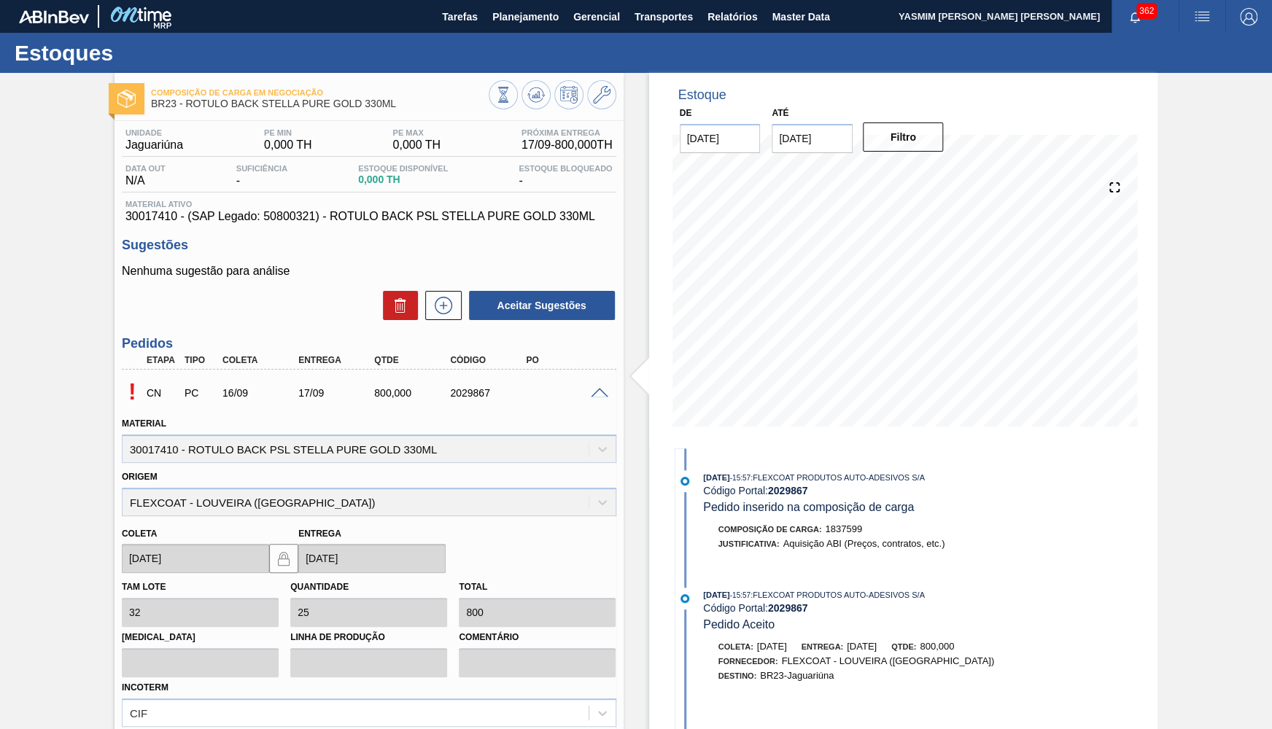
scroll to position [149, 0]
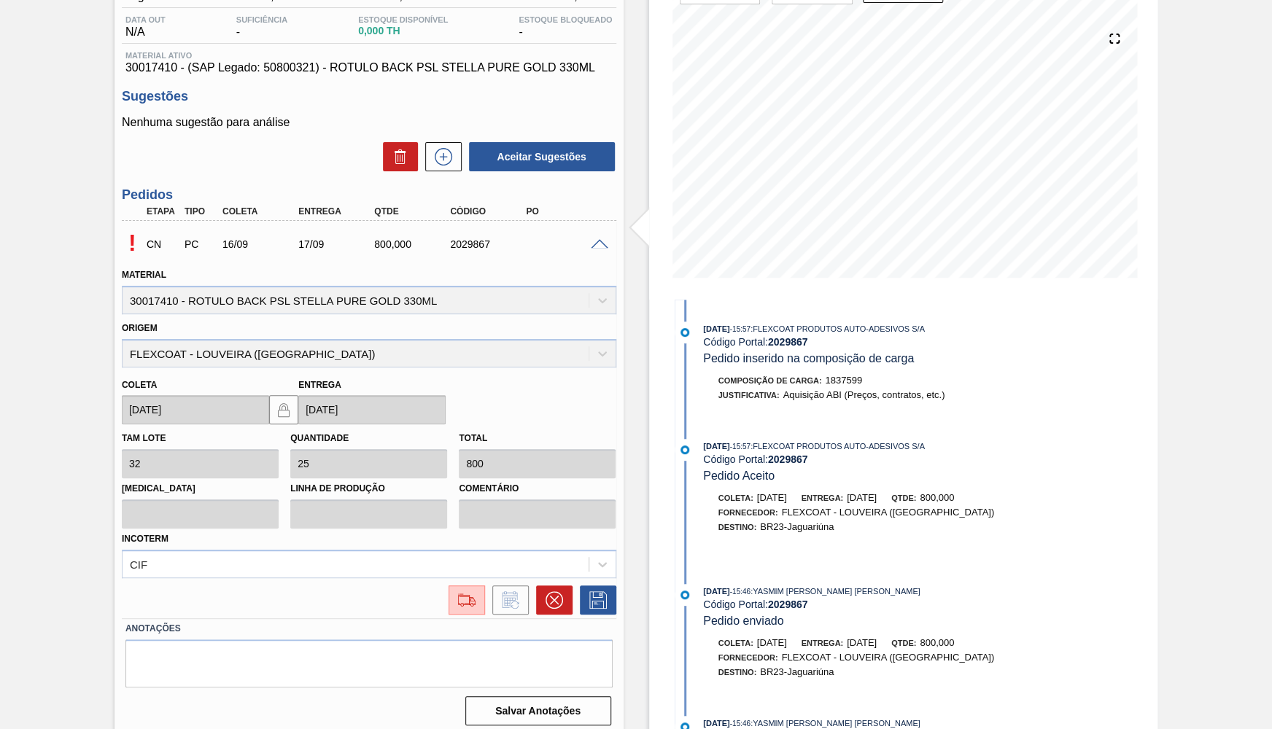
click at [463, 609] on div "! CN PC 16/09 17/09 800,000 2029867 Material 30017410 - ROTULO BACK PSL STELLA …" at bounding box center [369, 420] width 495 height 398
click at [457, 605] on button at bounding box center [467, 600] width 36 height 29
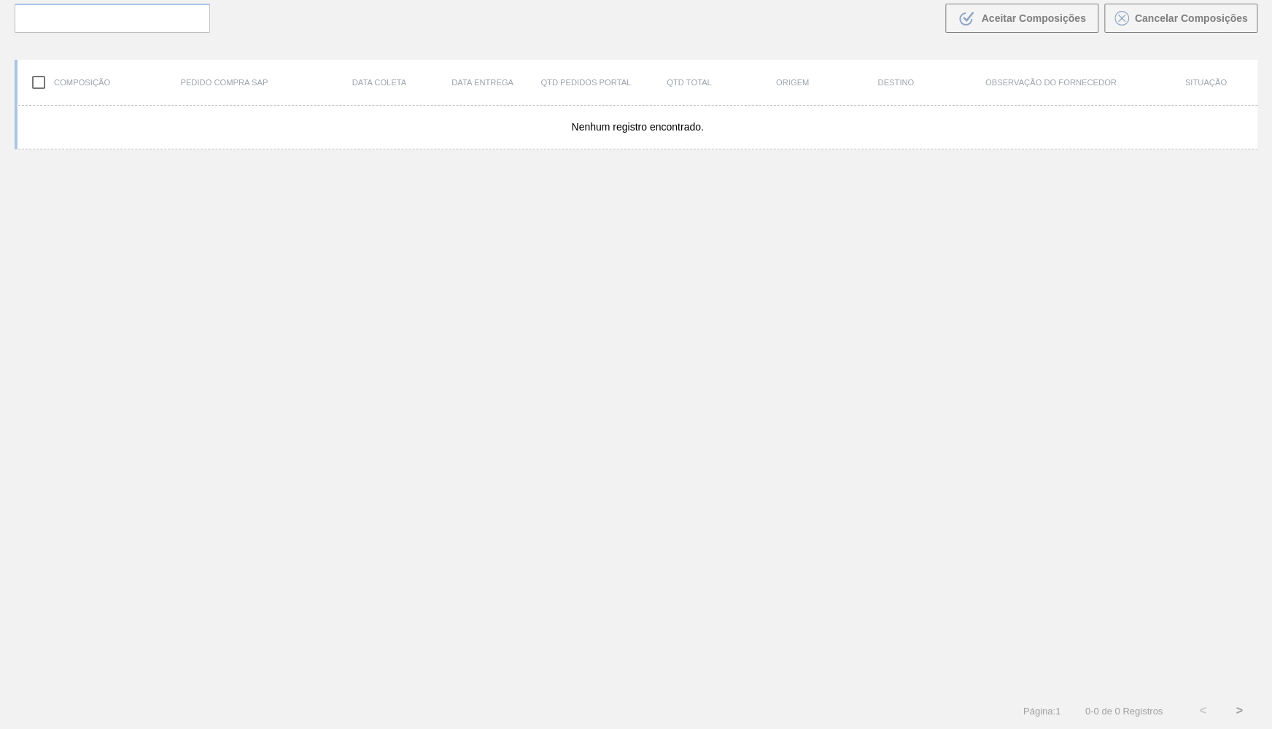
scroll to position [102, 0]
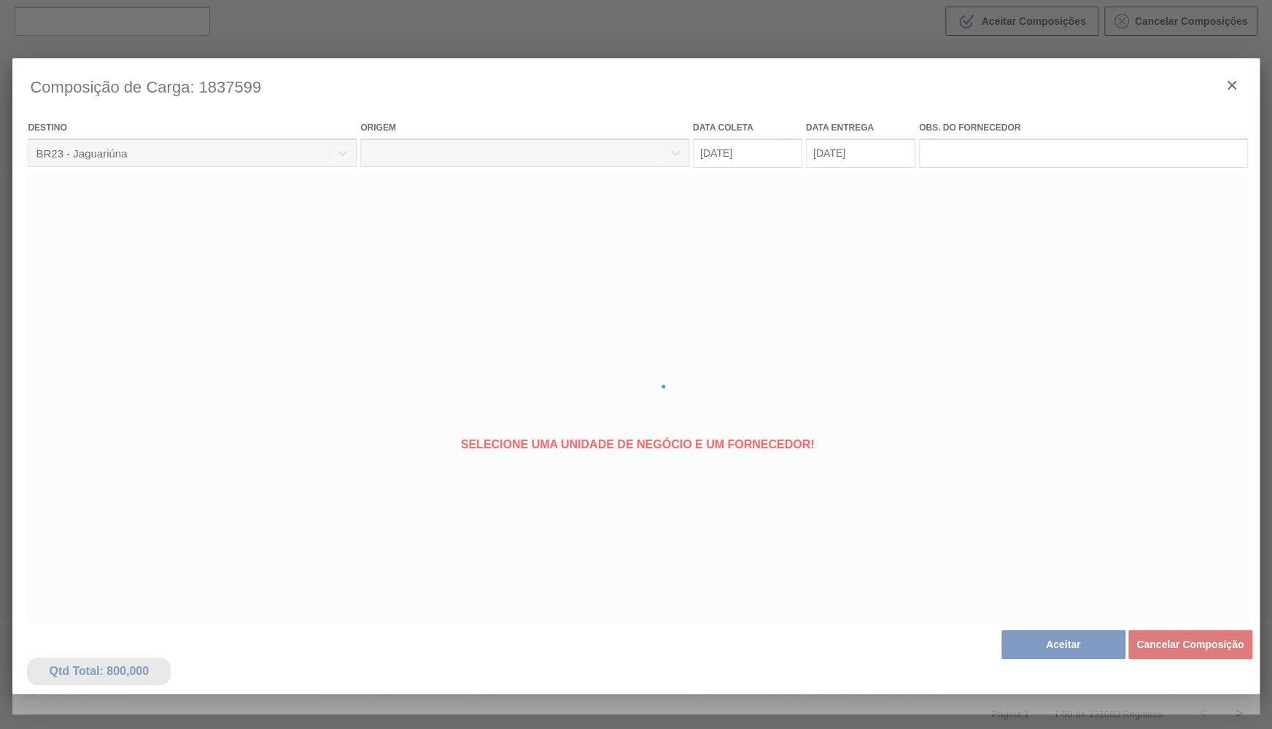
type coleta "16/09/2025"
type entrega "17/09/2025"
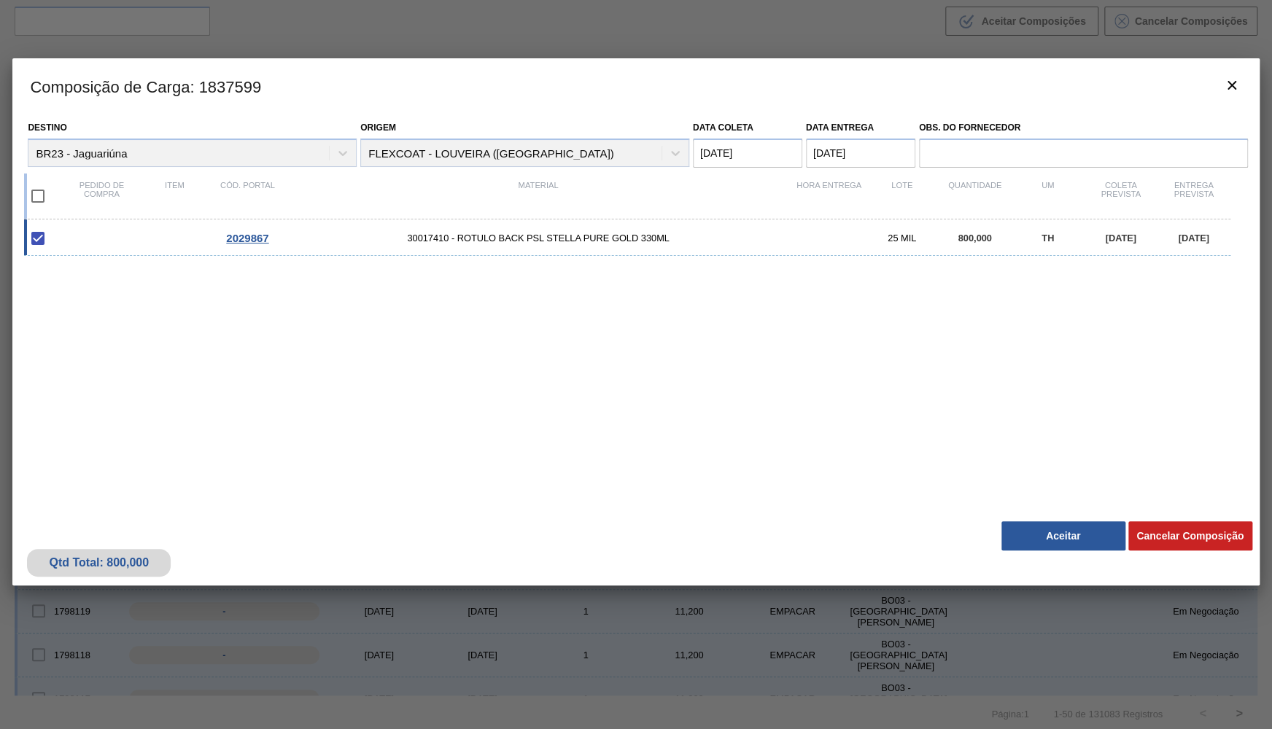
click at [1049, 516] on div "Qtd Total: 800,000 Cancelar Composição Aceitar" at bounding box center [635, 549] width 1247 height 71
drag, startPoint x: 1069, startPoint y: 513, endPoint x: 1062, endPoint y: 520, distance: 9.8
click at [1068, 514] on div "Qtd Total: 800,000 Cancelar Composição Aceitar" at bounding box center [635, 549] width 1247 height 71
click at [1061, 524] on button "Aceitar" at bounding box center [1064, 536] width 124 height 29
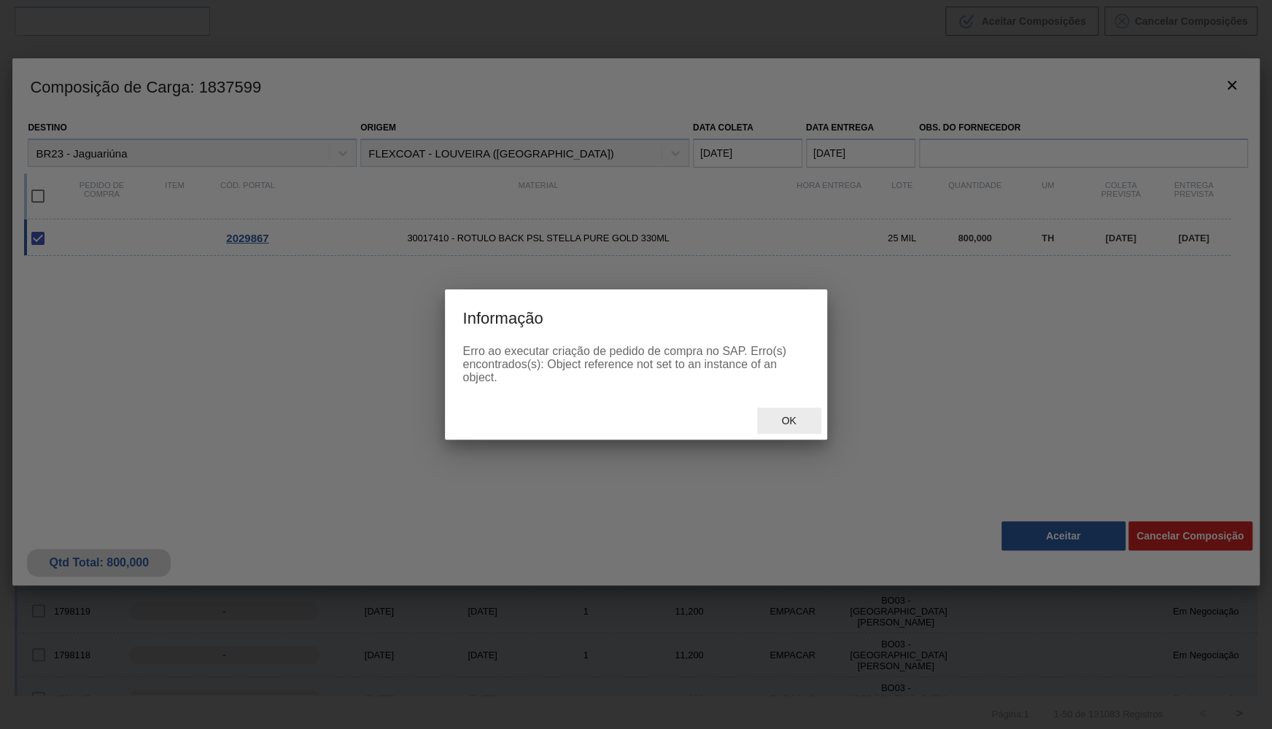
click at [768, 430] on div "Ok" at bounding box center [789, 421] width 64 height 27
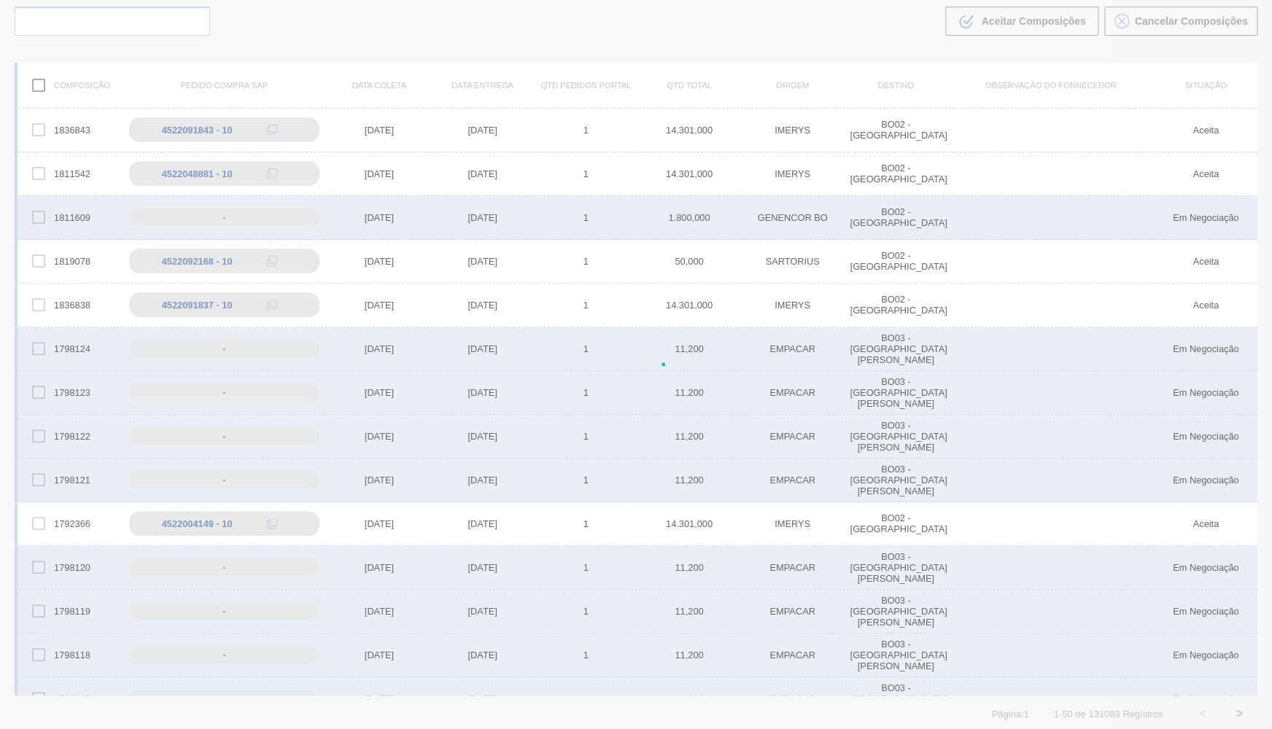
click at [770, 430] on div at bounding box center [636, 364] width 1272 height 729
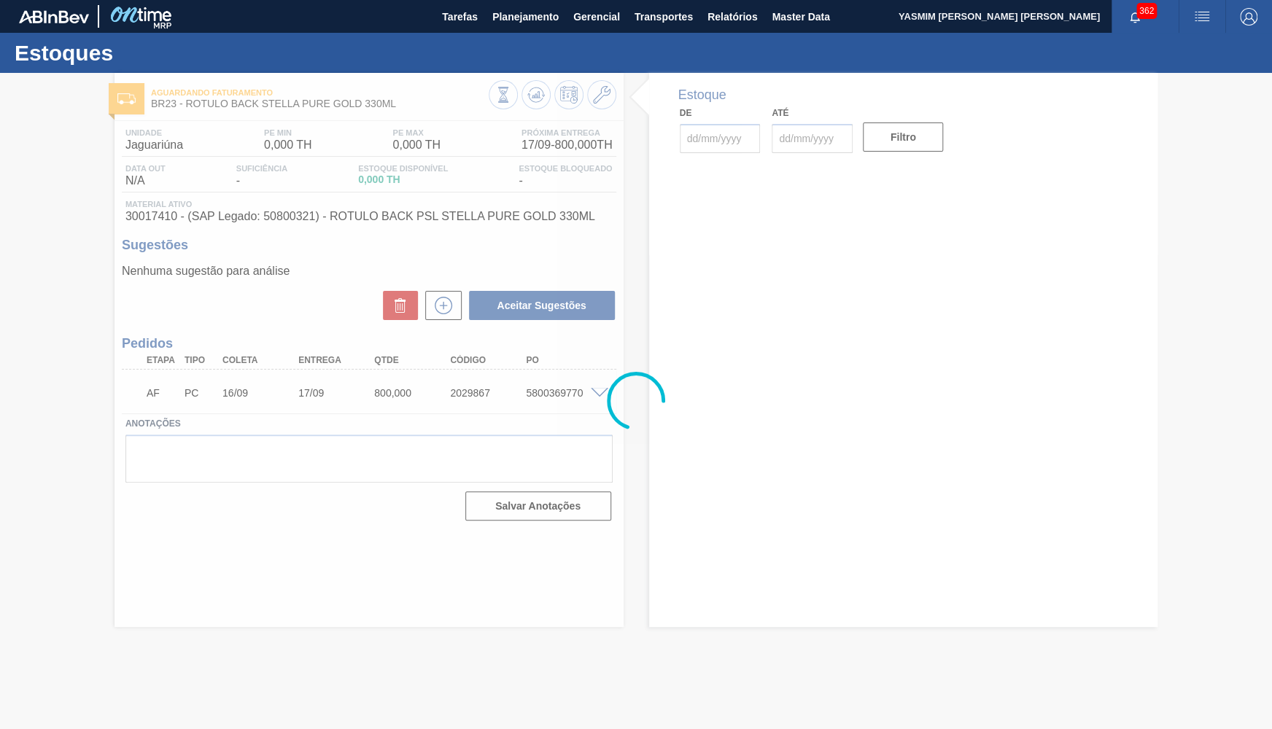
type input "[DATE]"
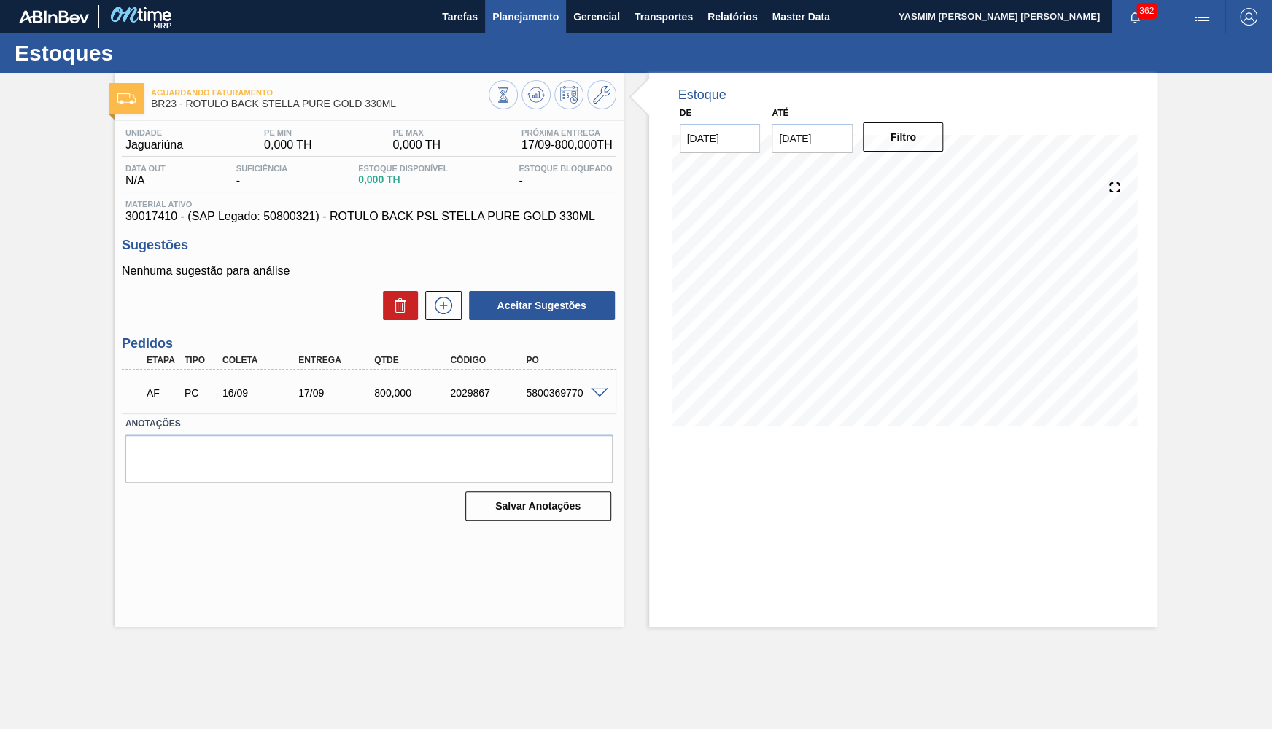
click at [504, 18] on span "Planejamento" at bounding box center [525, 17] width 66 height 18
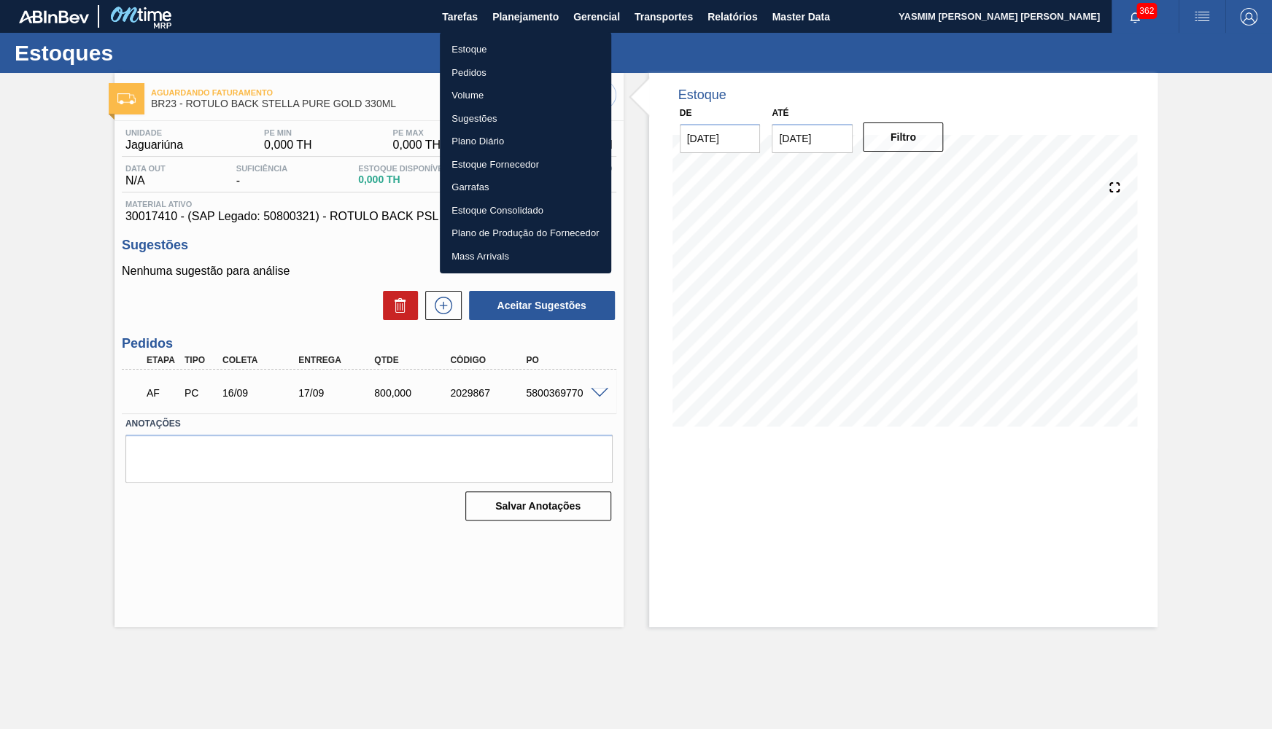
click at [562, 382] on div at bounding box center [636, 364] width 1272 height 729
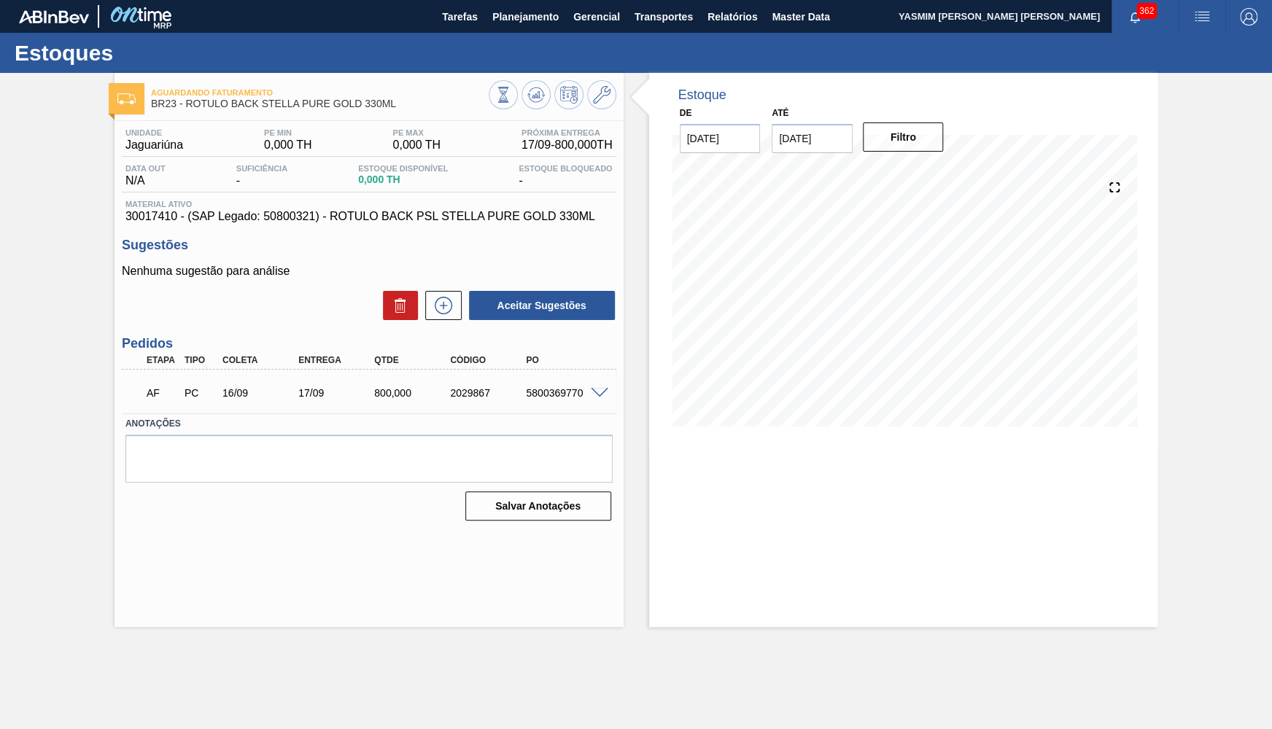
click at [562, 382] on div "Estoque Pedidos Volume Sugestões Plano Diário Estoque Fornecedor Garrafas Estoq…" at bounding box center [636, 364] width 1272 height 729
click at [562, 0] on body "Tarefas Planejamento Gerencial Transportes Relatórios Master Data YASMIM FERREI…" at bounding box center [636, 0] width 1272 height 0
click at [531, 395] on div "5800369770" at bounding box center [564, 393] width 85 height 12
copy div "5800369770"
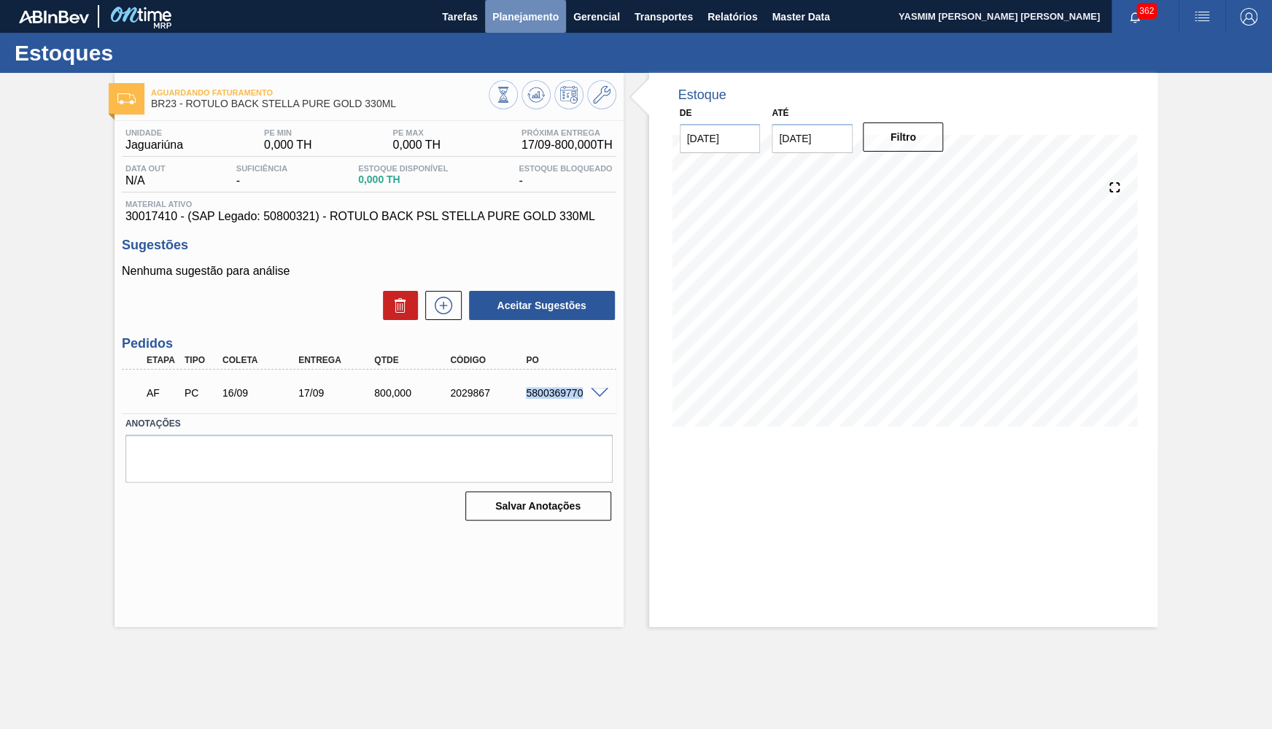
click at [510, 19] on span "Planejamento" at bounding box center [525, 17] width 66 height 18
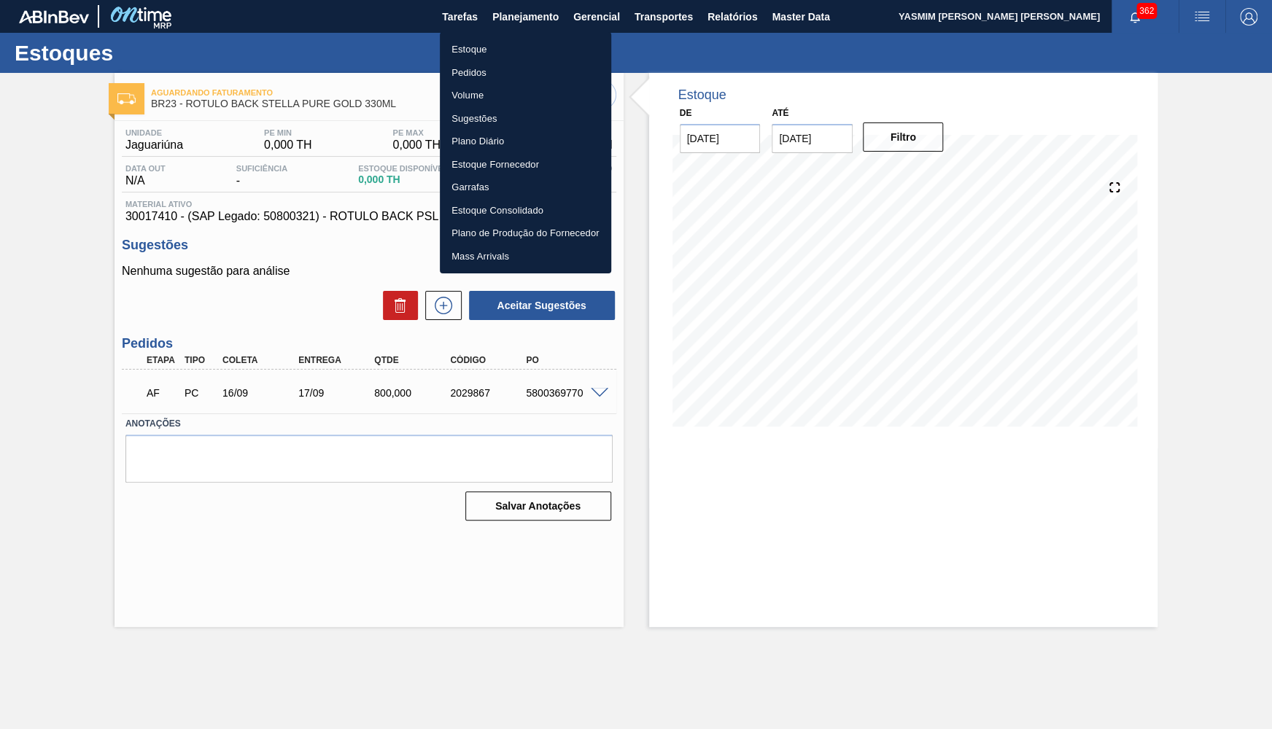
click at [484, 57] on li "Estoque" at bounding box center [525, 49] width 171 height 23
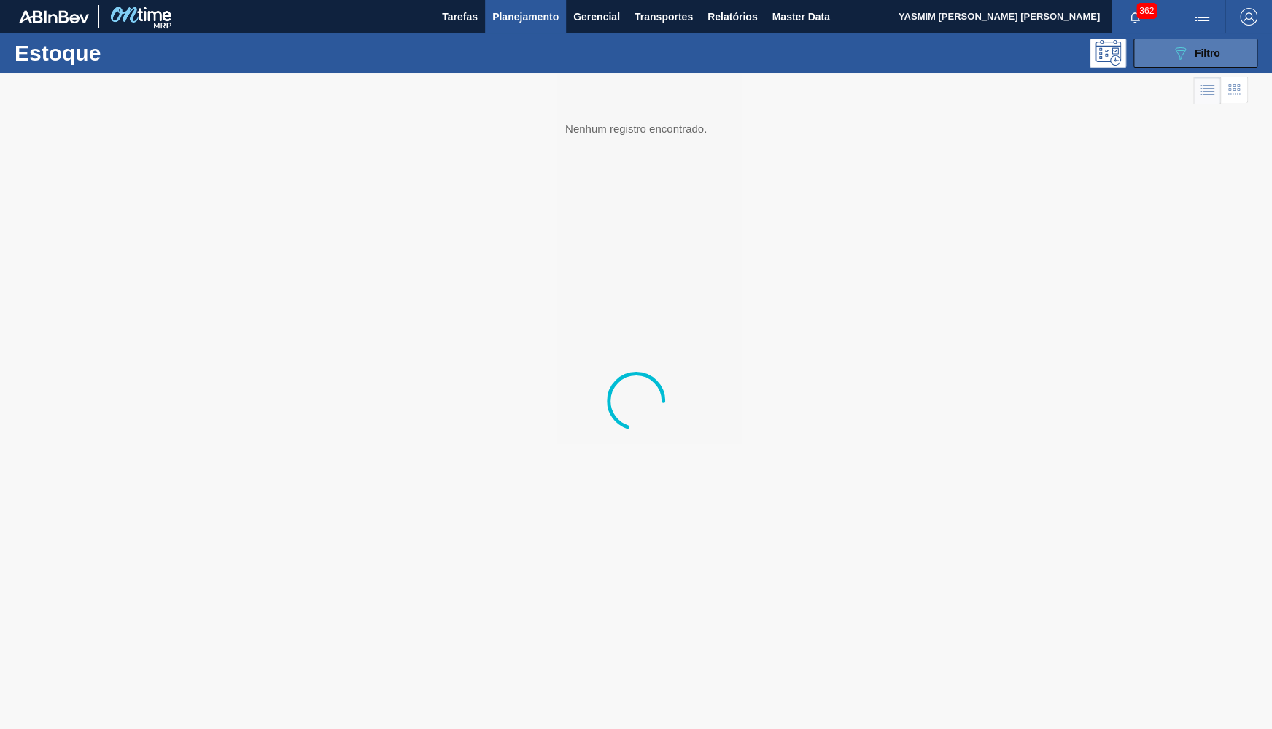
click at [1178, 60] on icon "089F7B8B-B2A5-4AFE-B5C0-19BA573D28AC" at bounding box center [1180, 53] width 18 height 18
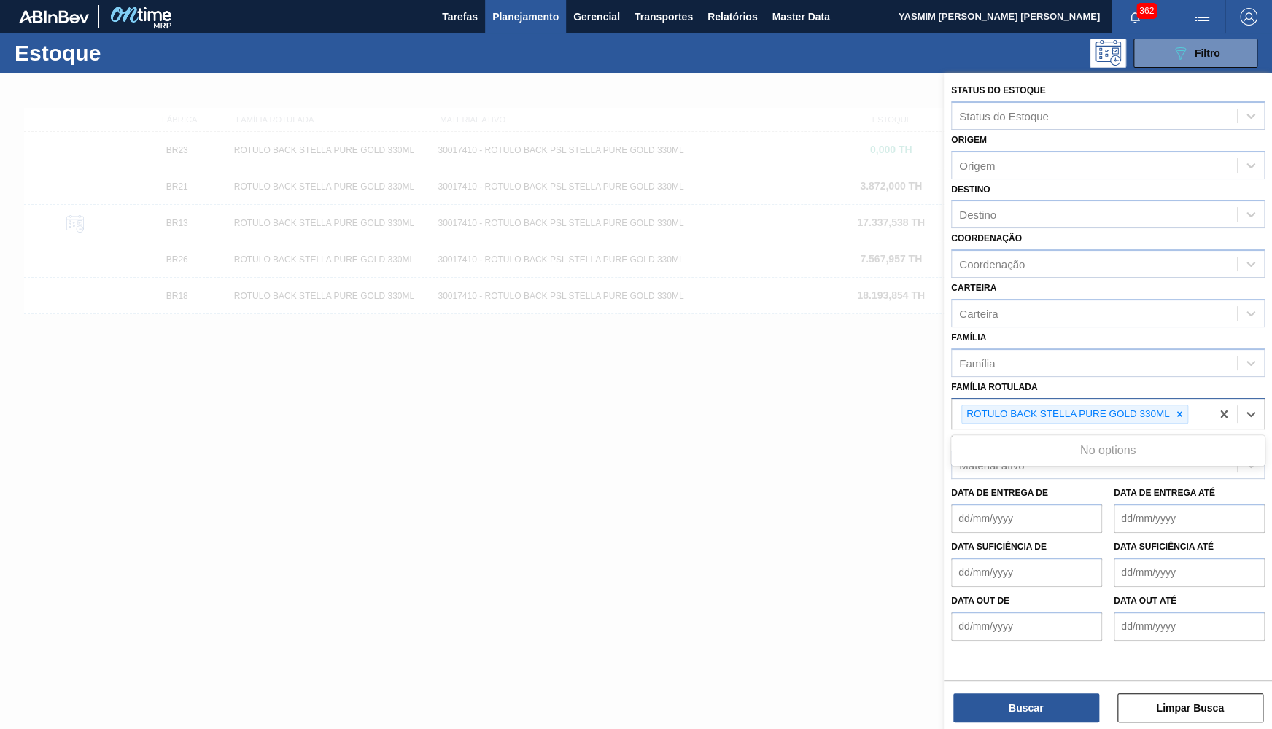
click at [1182, 414] on div "ROTULO BACK STELLA PURE GOLD 330ML" at bounding box center [1081, 415] width 259 height 30
click at [1182, 408] on div at bounding box center [1179, 415] width 16 height 18
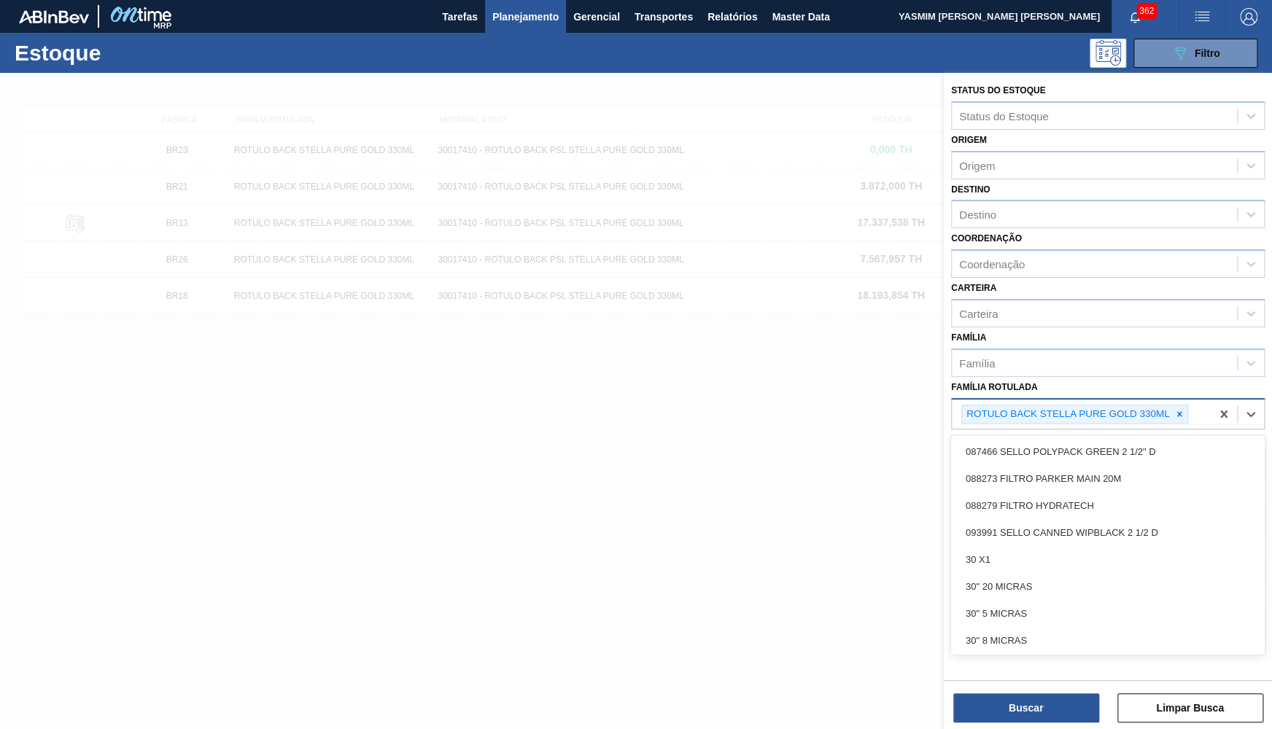
type Rotulada "p"
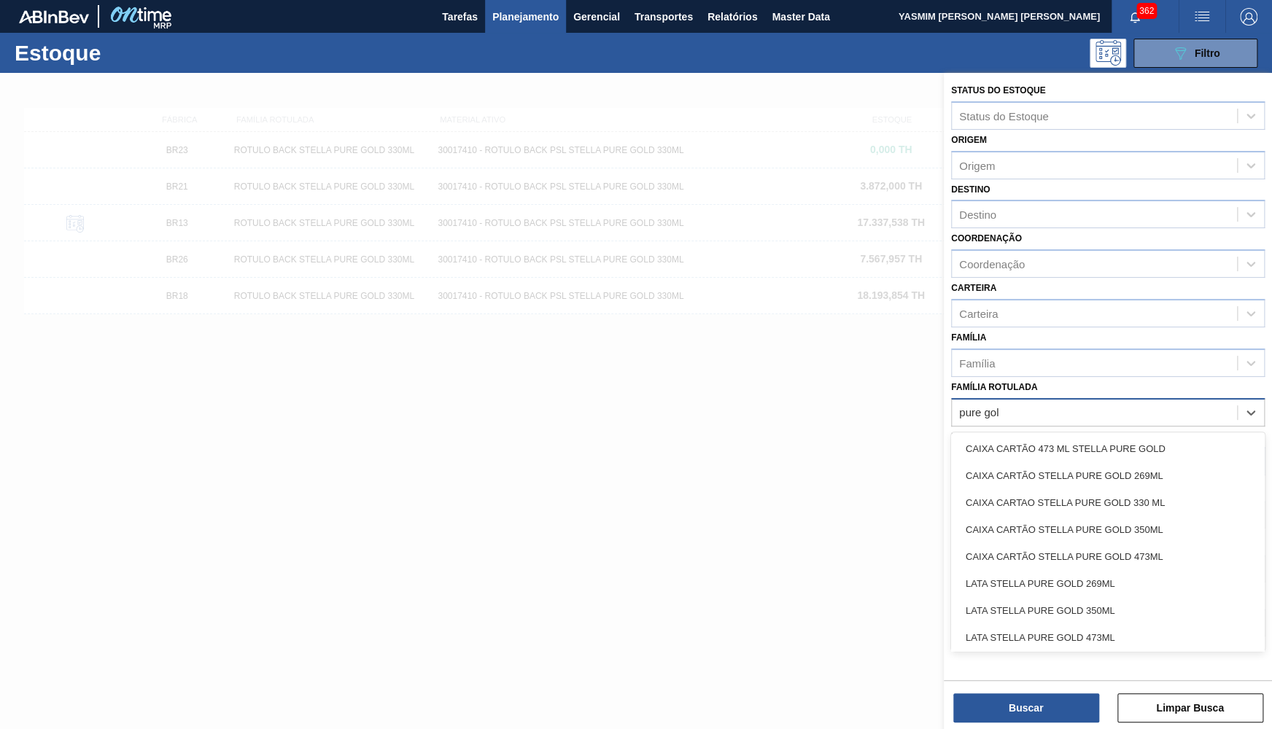
type Rotulada "pure gold"
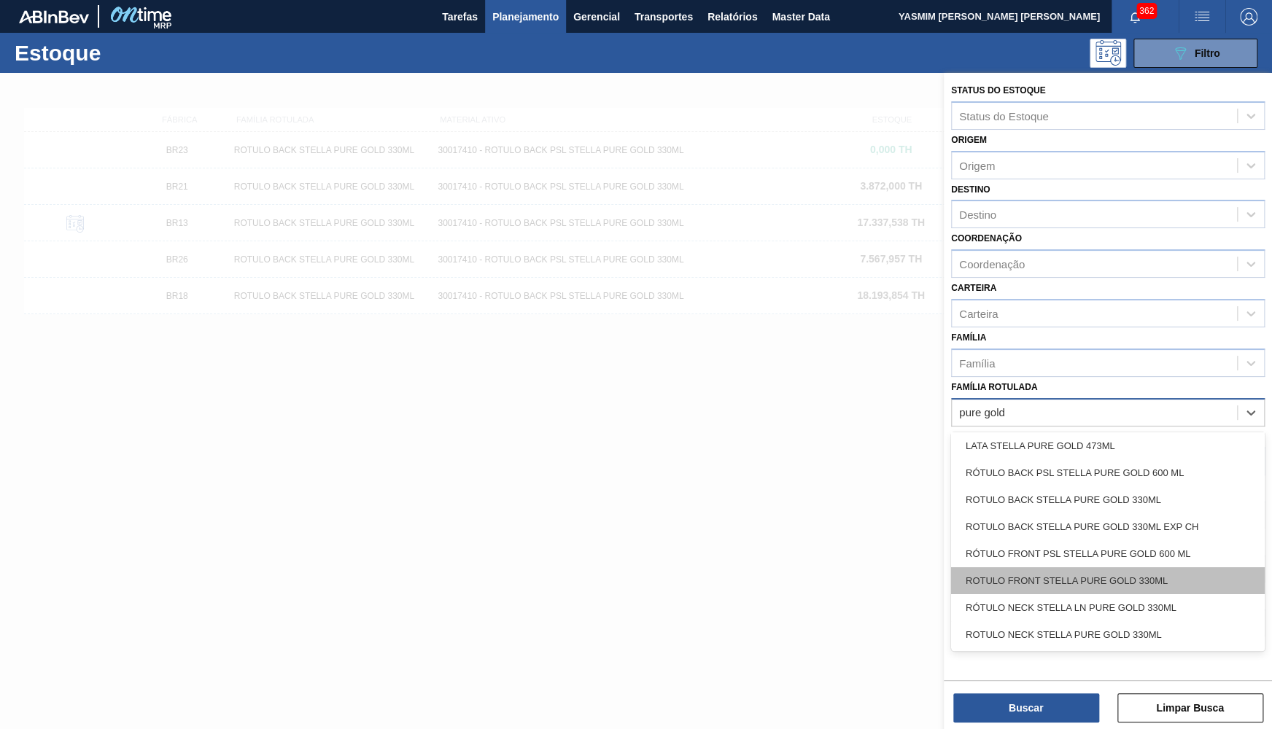
click at [1064, 568] on div "ROTULO FRONT STELLA PURE GOLD 330ML" at bounding box center [1108, 581] width 314 height 27
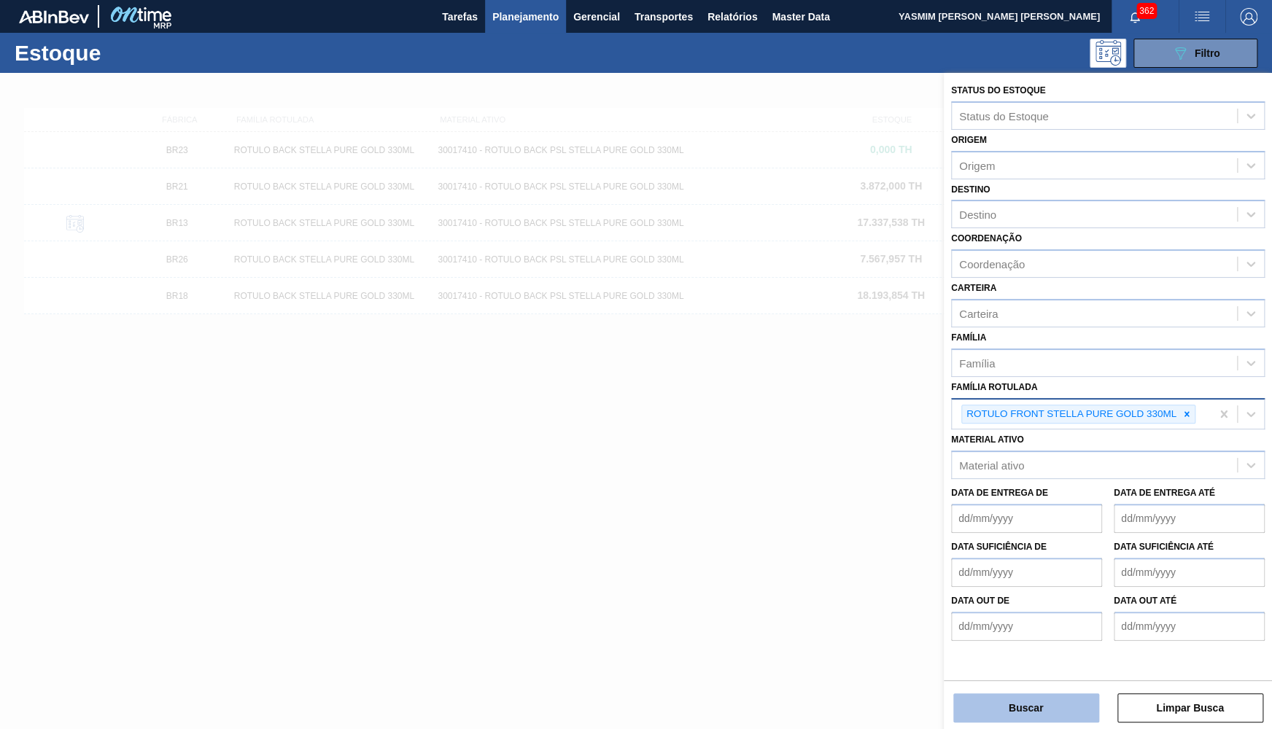
click at [1009, 703] on button "Buscar" at bounding box center [1026, 708] width 146 height 29
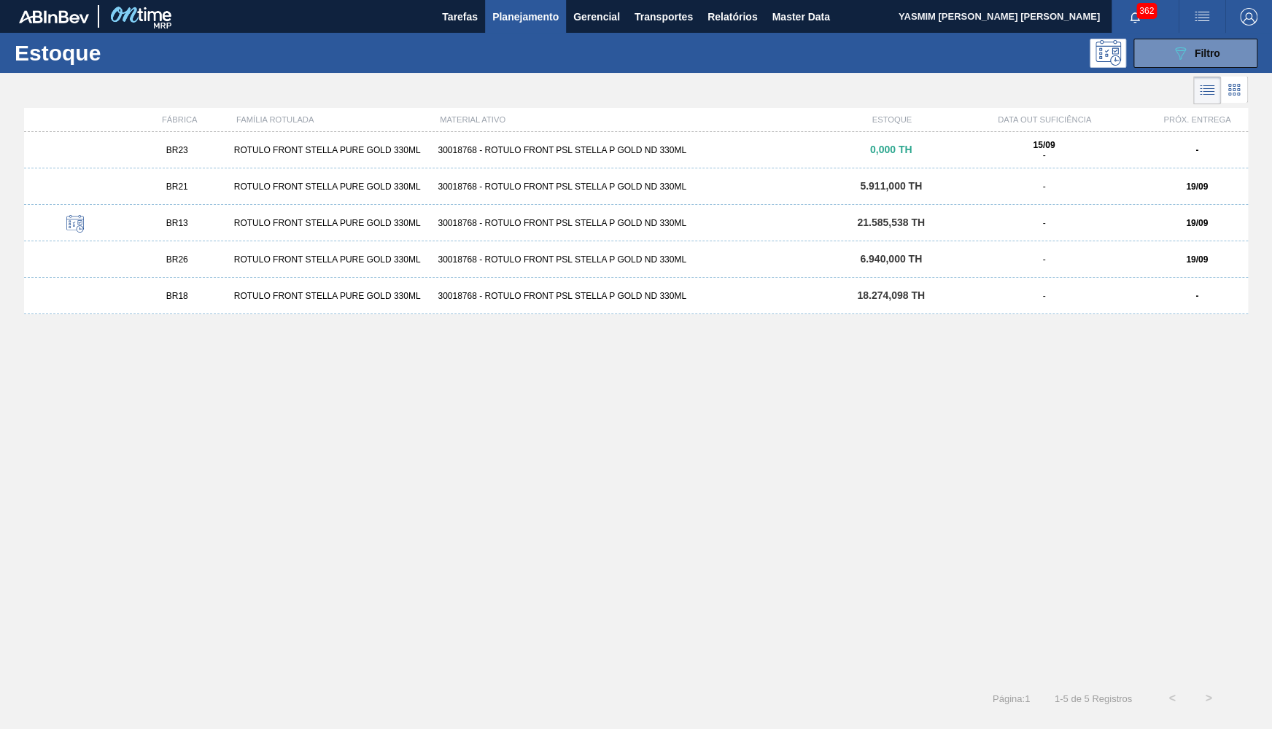
click at [225, 159] on div "BR23 ROTULO FRONT STELLA PURE GOLD 330ML 30018768 - ROTULO FRONT PSL STELLA P G…" at bounding box center [636, 150] width 1224 height 36
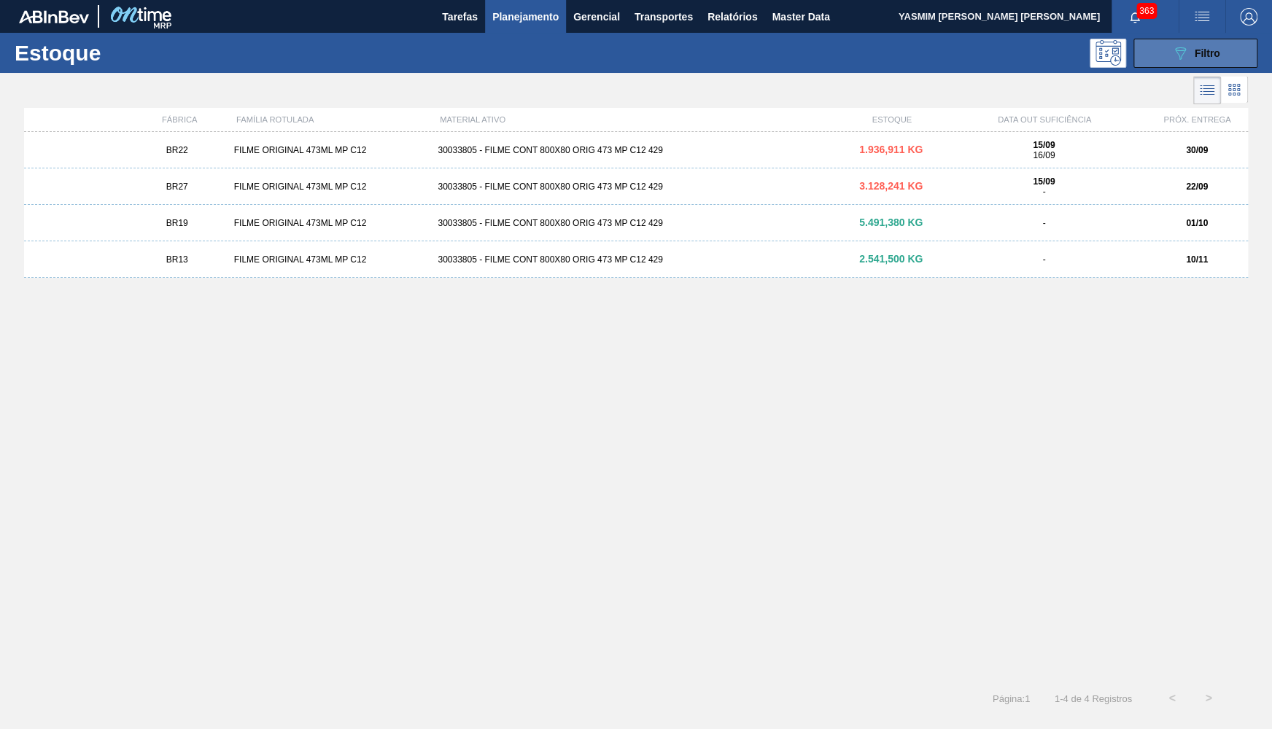
click at [1195, 54] on span "Filtro" at bounding box center [1208, 53] width 26 height 12
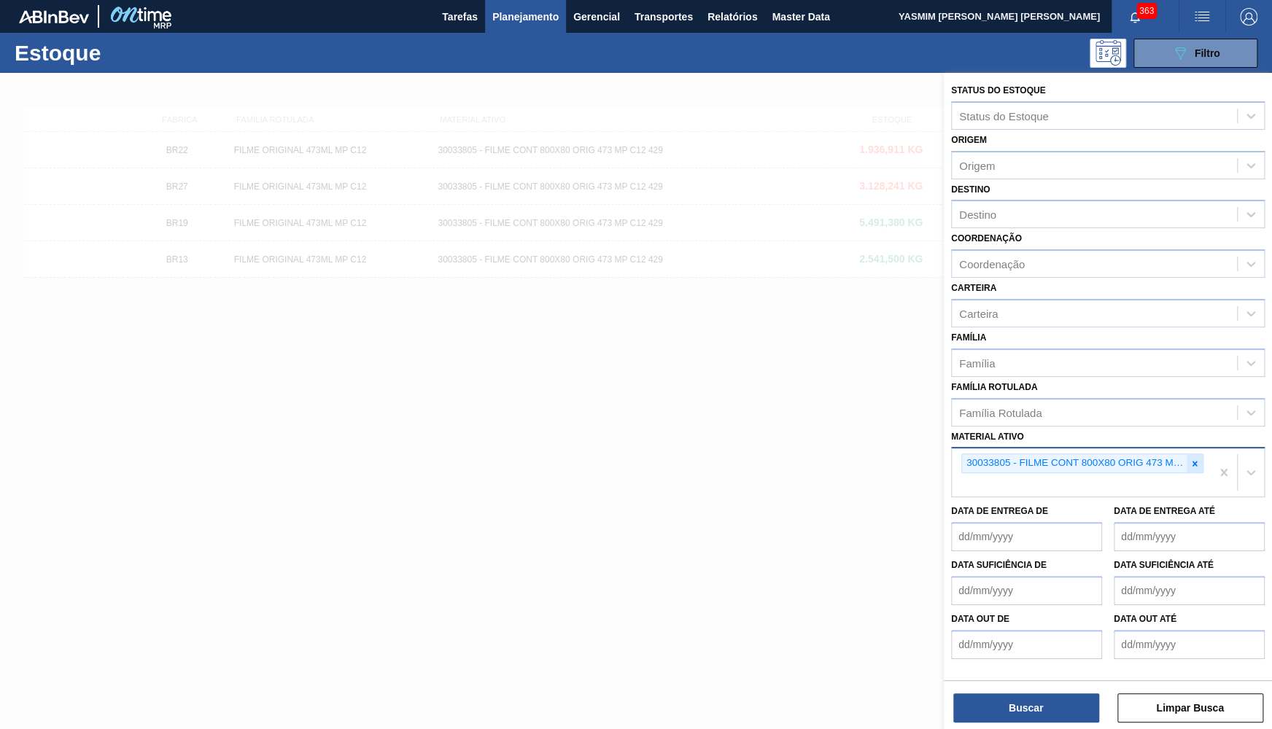
click at [1196, 455] on div at bounding box center [1195, 463] width 16 height 18
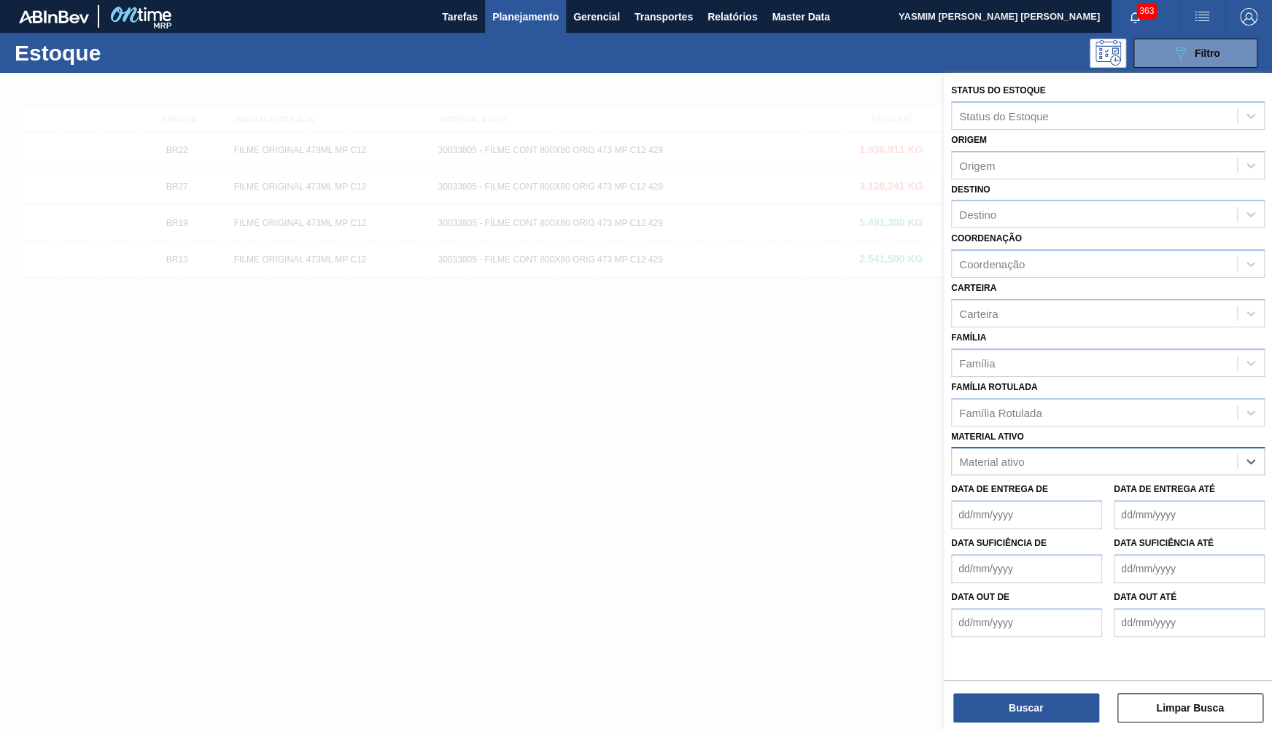
click at [1139, 427] on div "Material ativo option 30033805 - FILME CONT 800X80 ORIG 473 MP C12 429, deselec…" at bounding box center [1108, 452] width 314 height 50
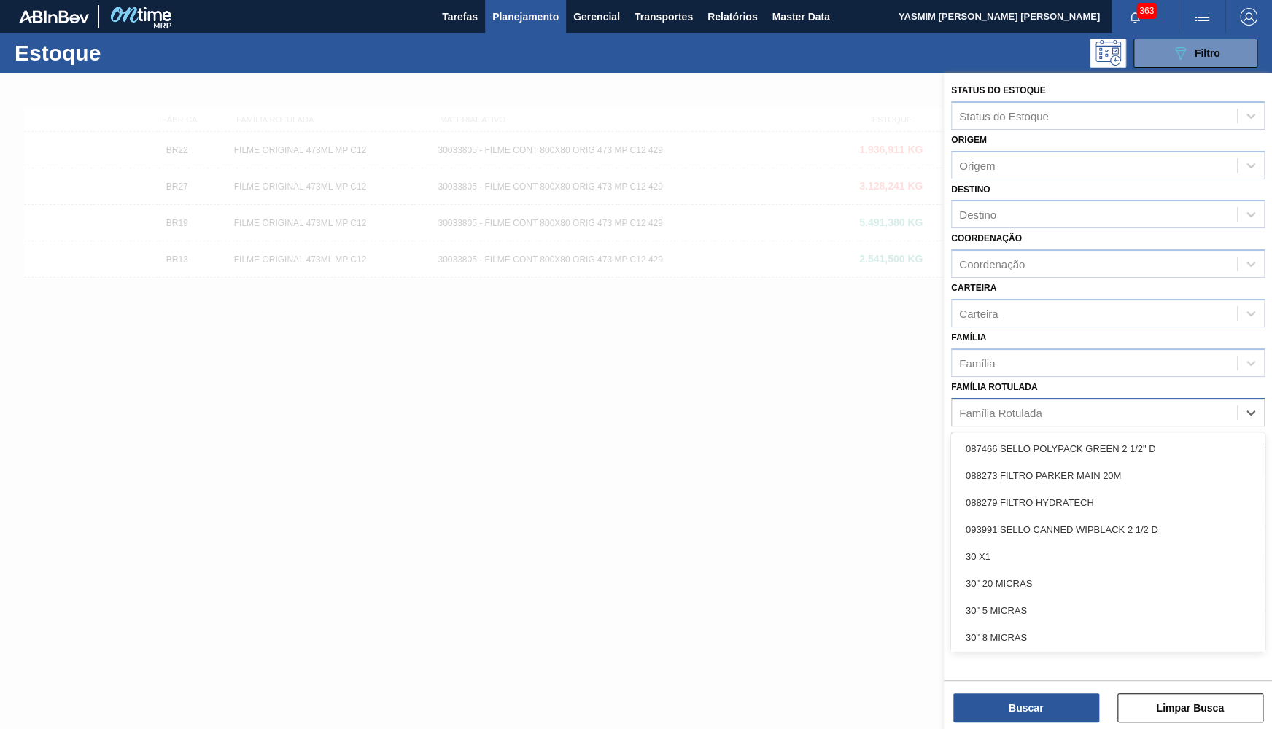
click at [1126, 404] on div "Família Rotulada" at bounding box center [1094, 412] width 285 height 21
type Rotulada "sk 350"
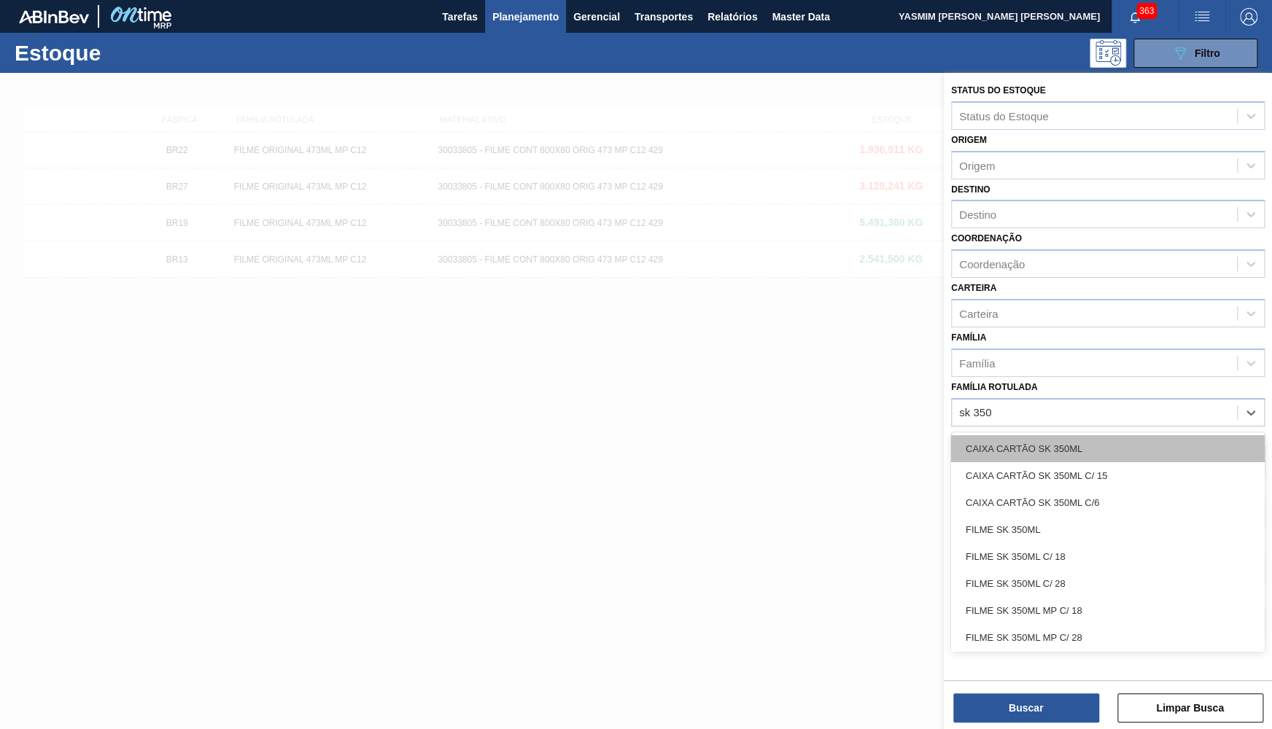
scroll to position [138, 0]
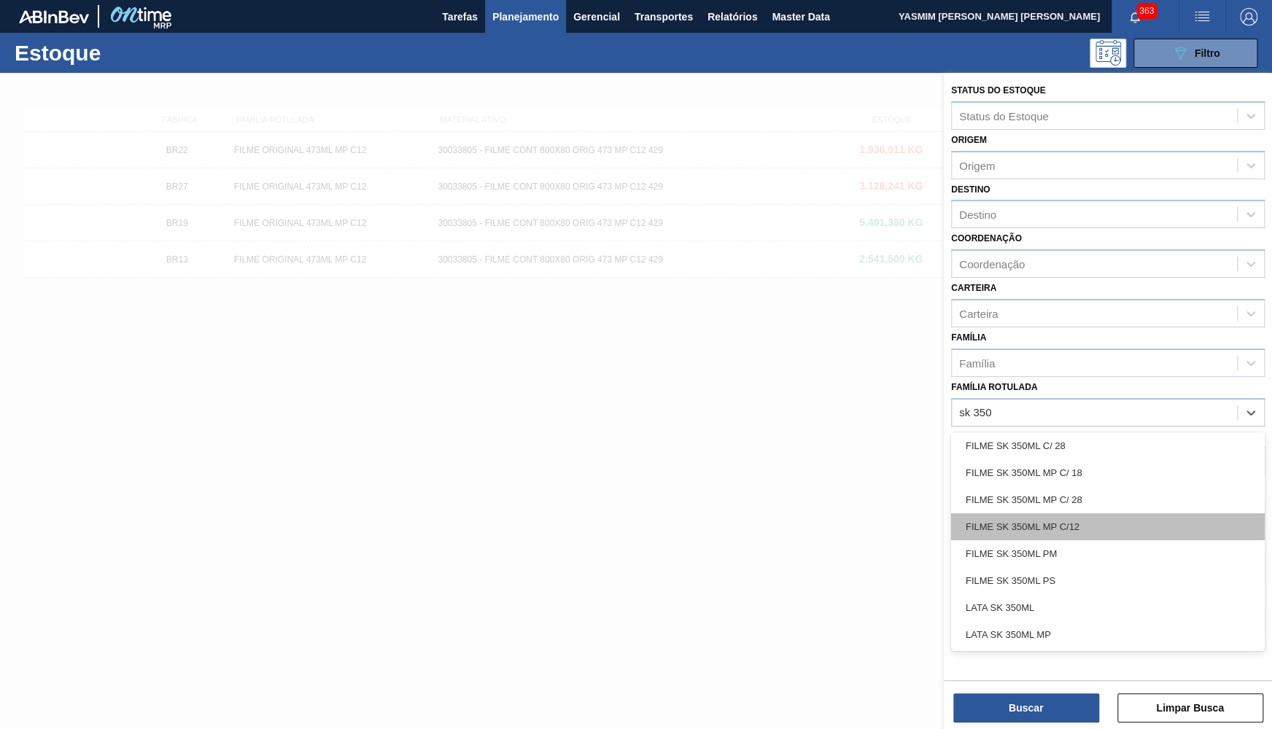
click at [1047, 514] on div "FILME SK 350ML MP C/12" at bounding box center [1108, 527] width 314 height 27
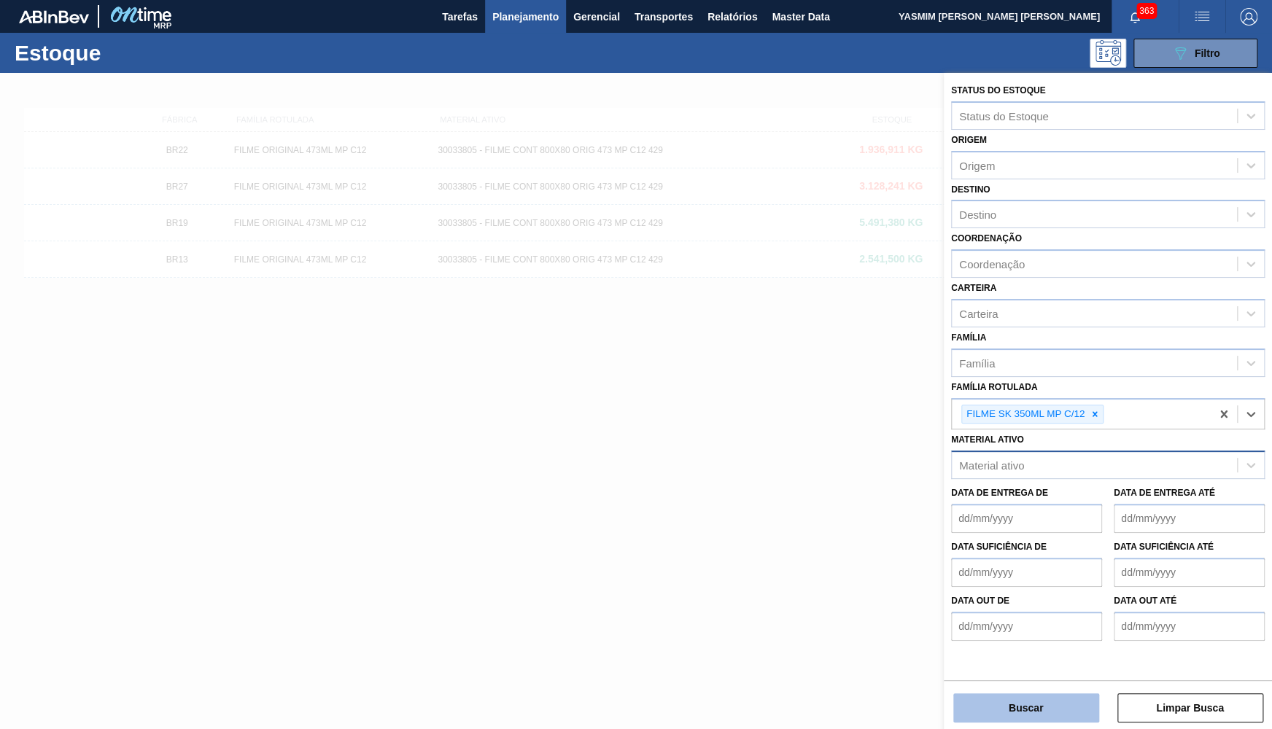
click at [1039, 710] on button "Buscar" at bounding box center [1026, 708] width 146 height 29
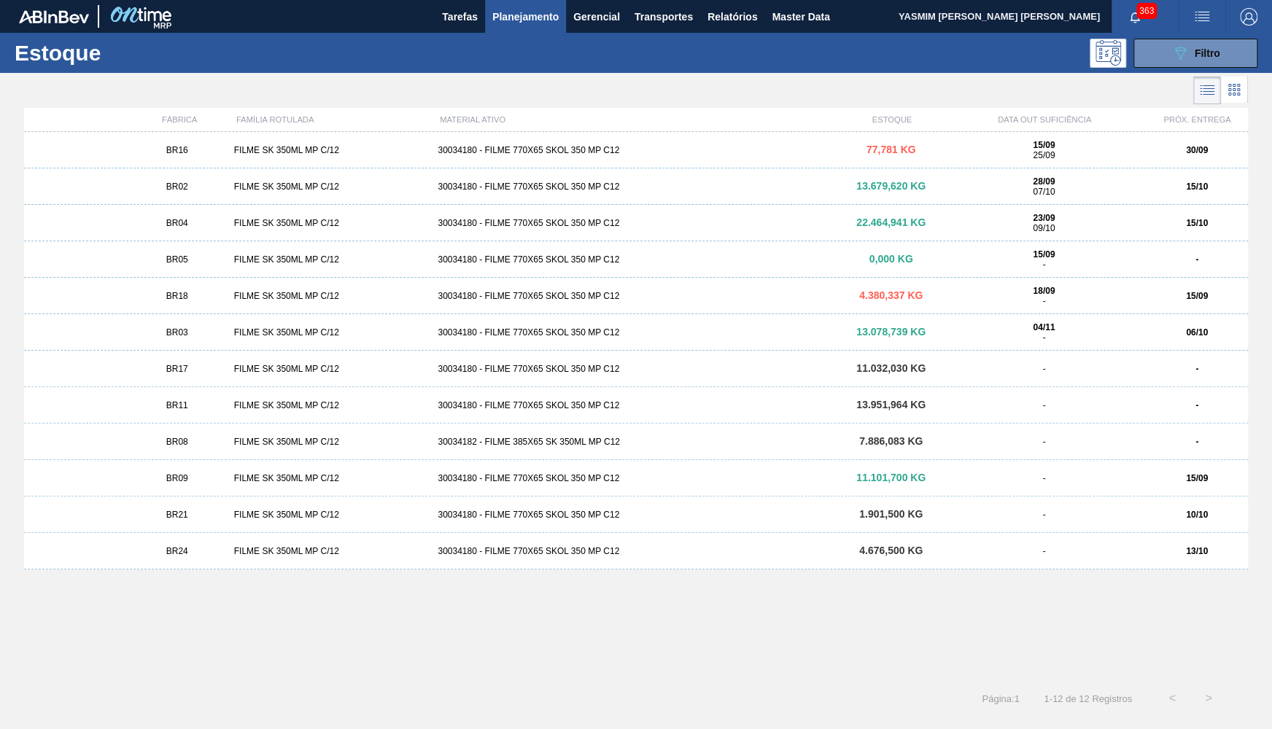
click at [185, 161] on div "BR16 FILME SK 350ML MP C/12 30034180 - FILME 770X65 SKOL 350 MP C12 77,781 KG 1…" at bounding box center [636, 150] width 1224 height 36
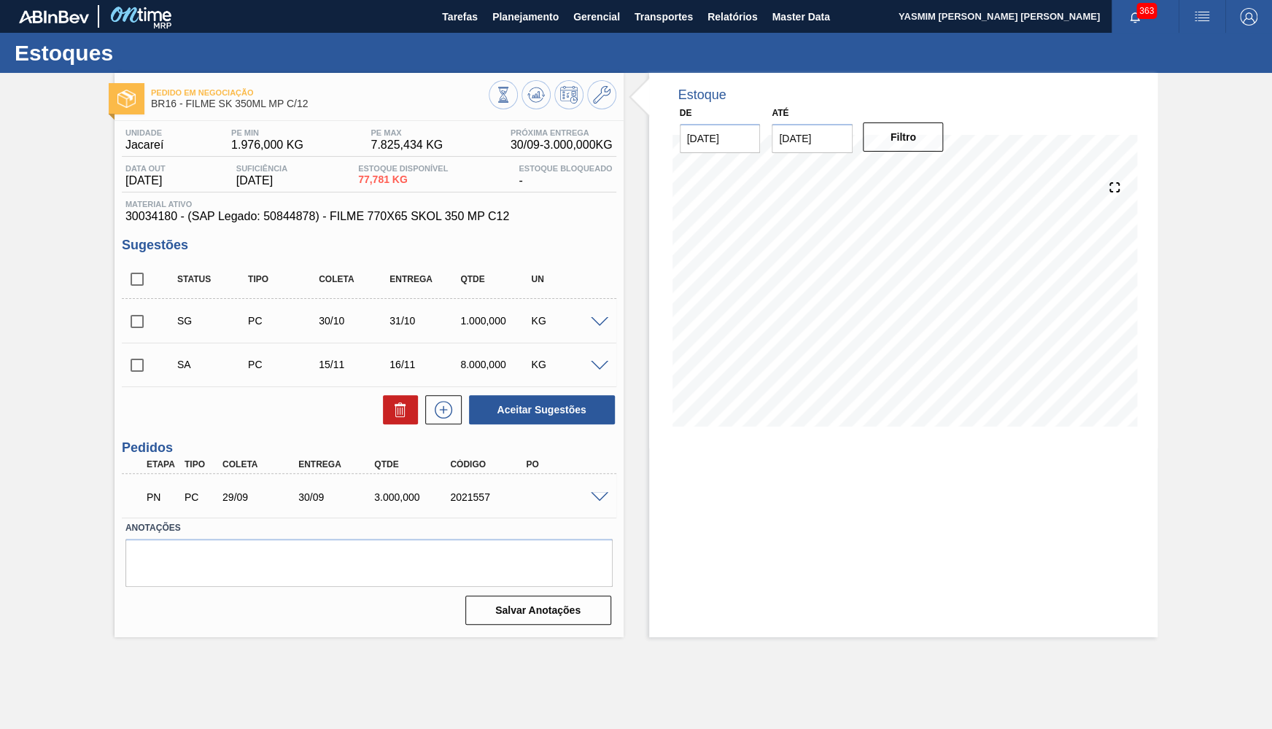
click at [484, 503] on div "2021557" at bounding box center [488, 498] width 85 height 12
copy div "2021557"
